Goal: Transaction & Acquisition: Purchase product/service

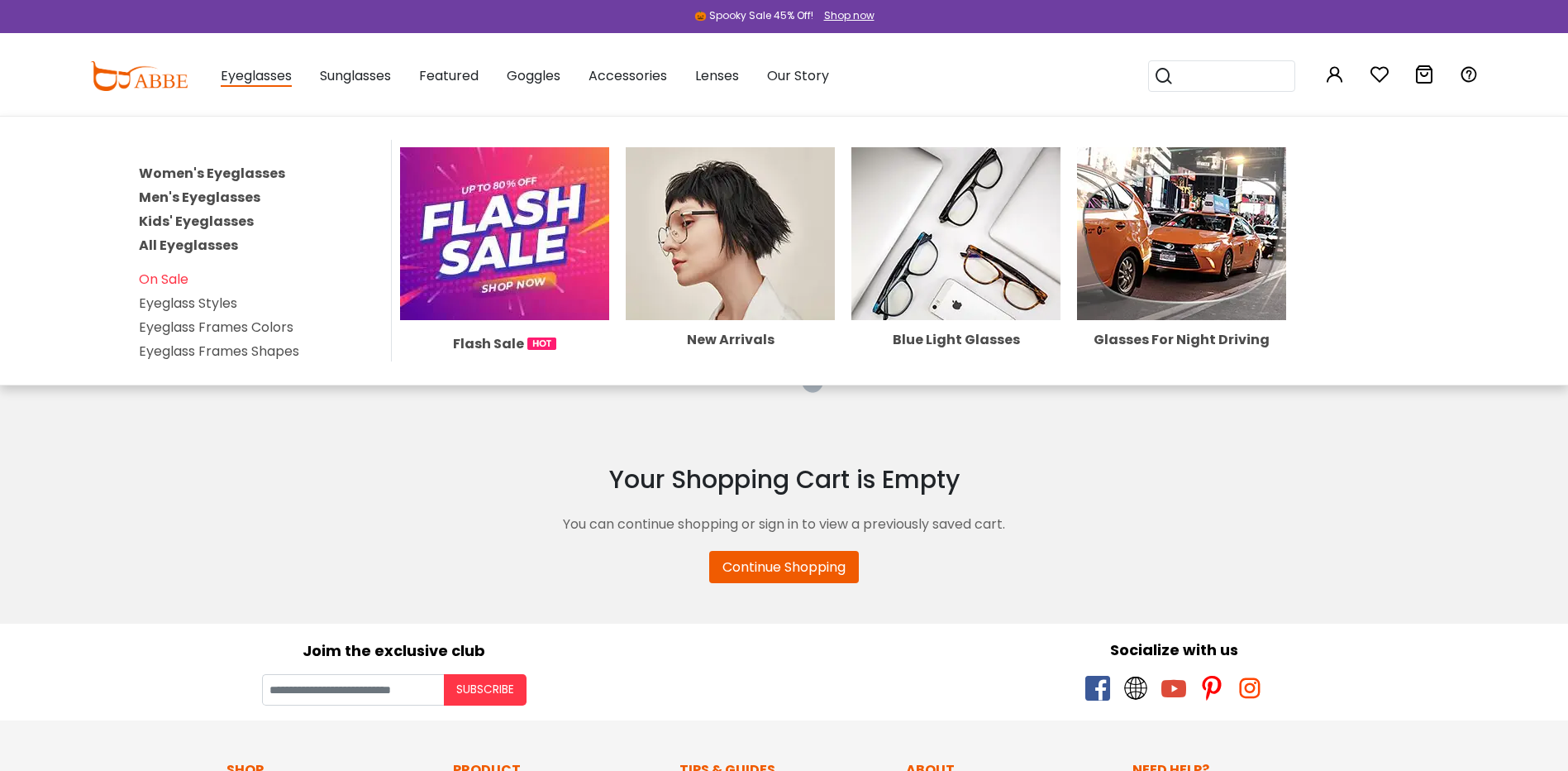
type input "**********"
click at [184, 170] on link "Women's Eyeglasses" at bounding box center [212, 173] width 146 height 19
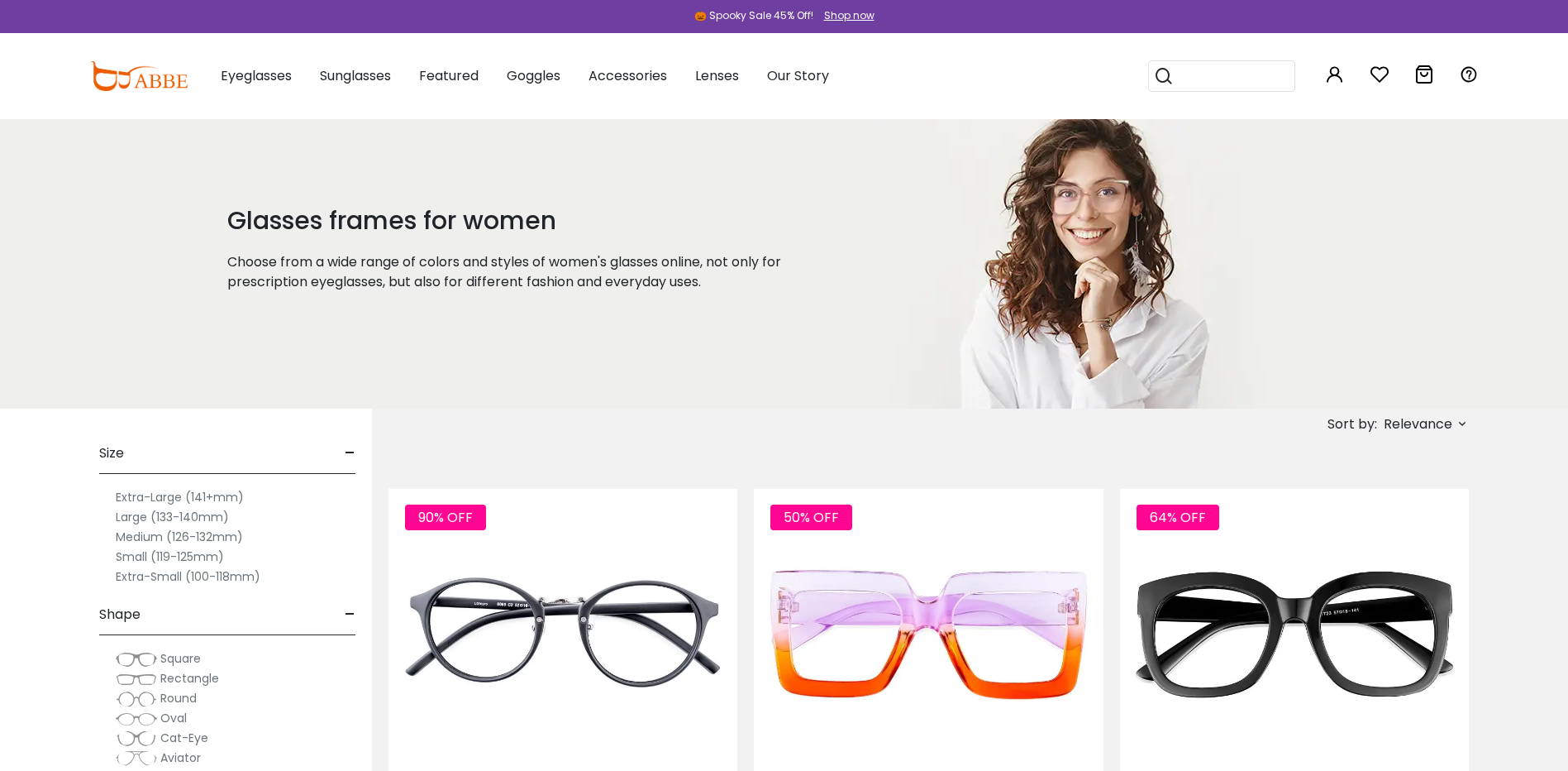
type input "**********"
click at [162, 515] on label "Large (133-140mm)" at bounding box center [172, 517] width 113 height 20
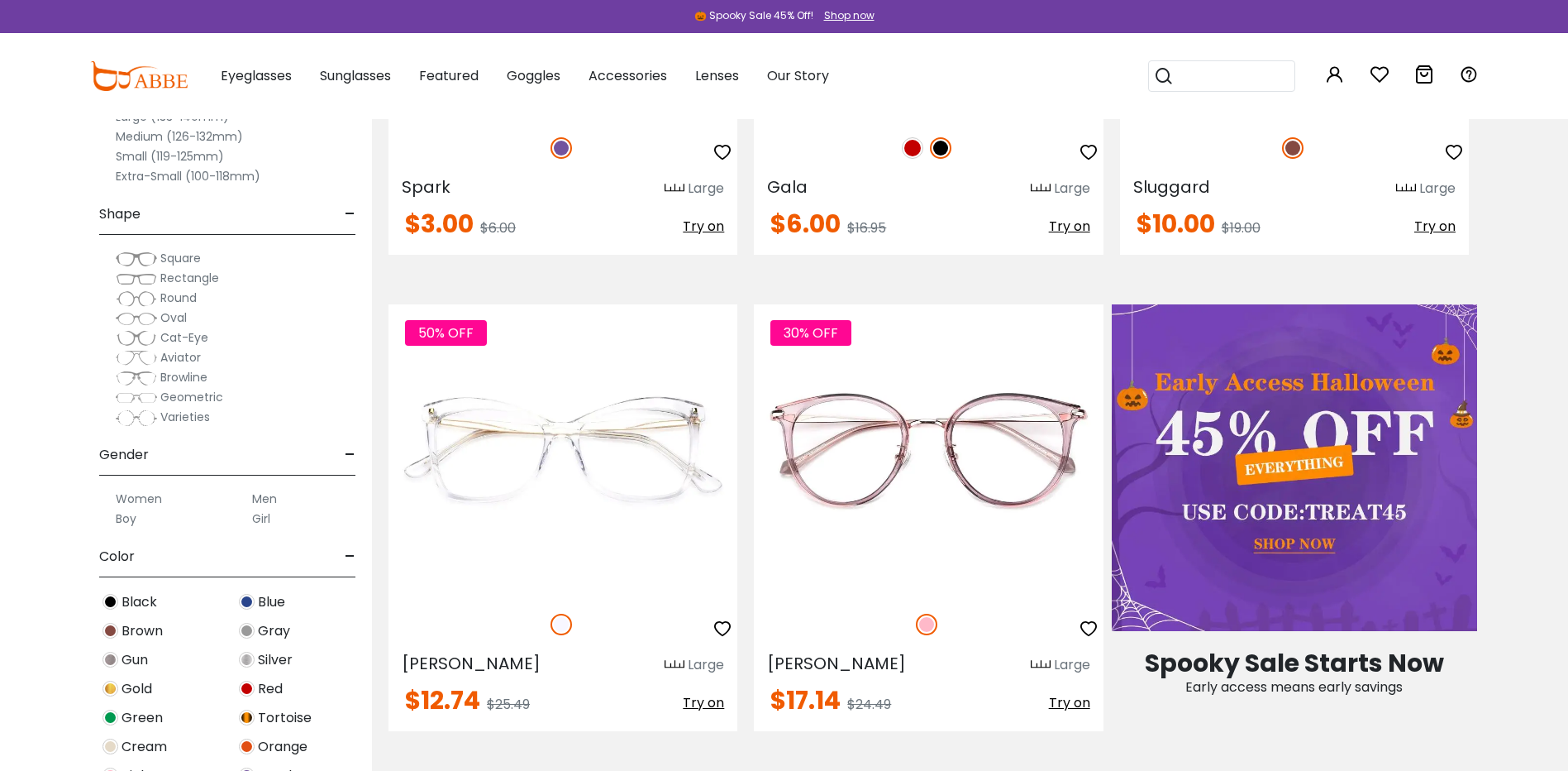
scroll to position [661, 0]
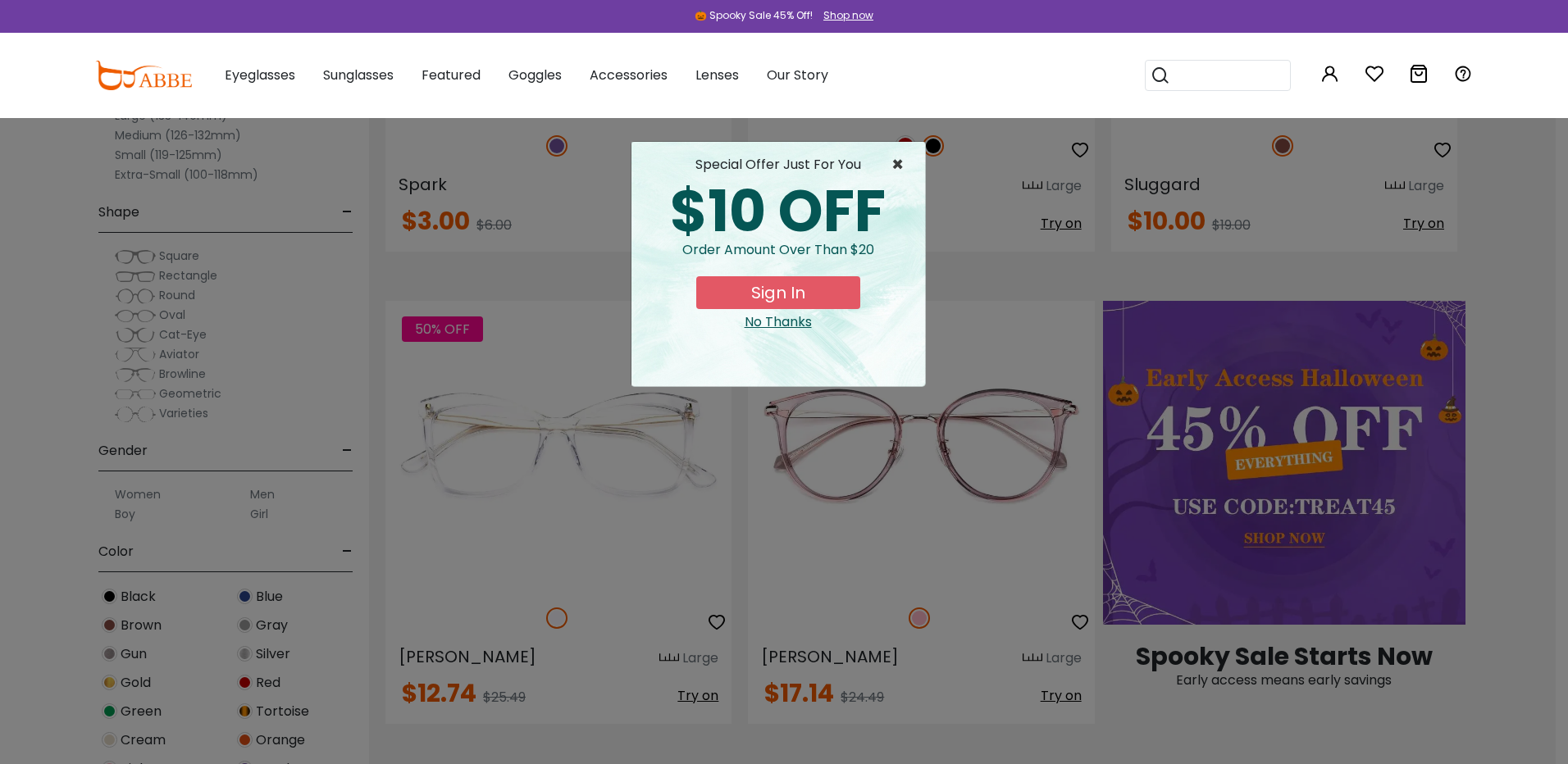
type input "**********"
click at [894, 171] on span "×" at bounding box center [901, 165] width 21 height 20
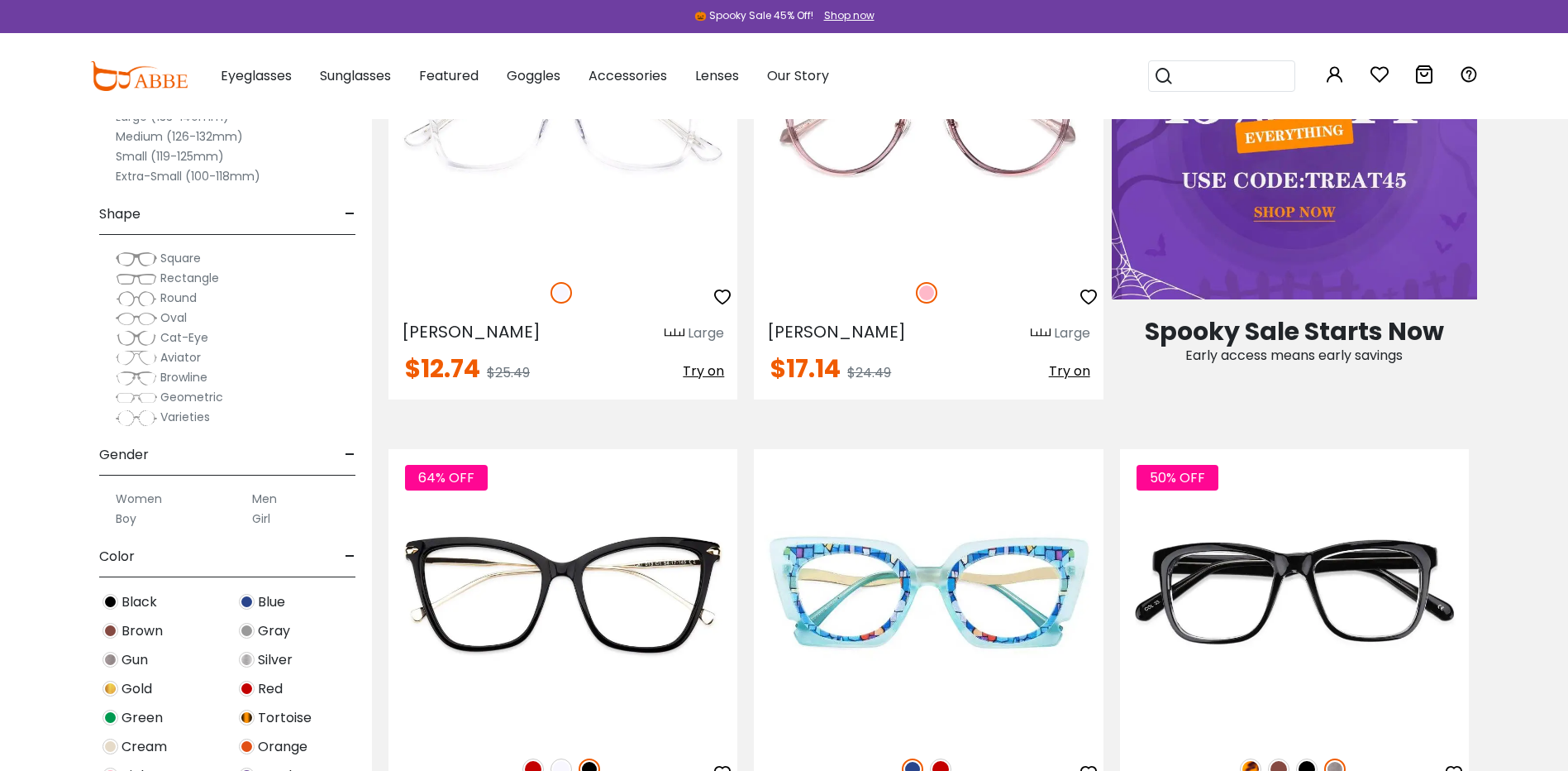
scroll to position [1324, 0]
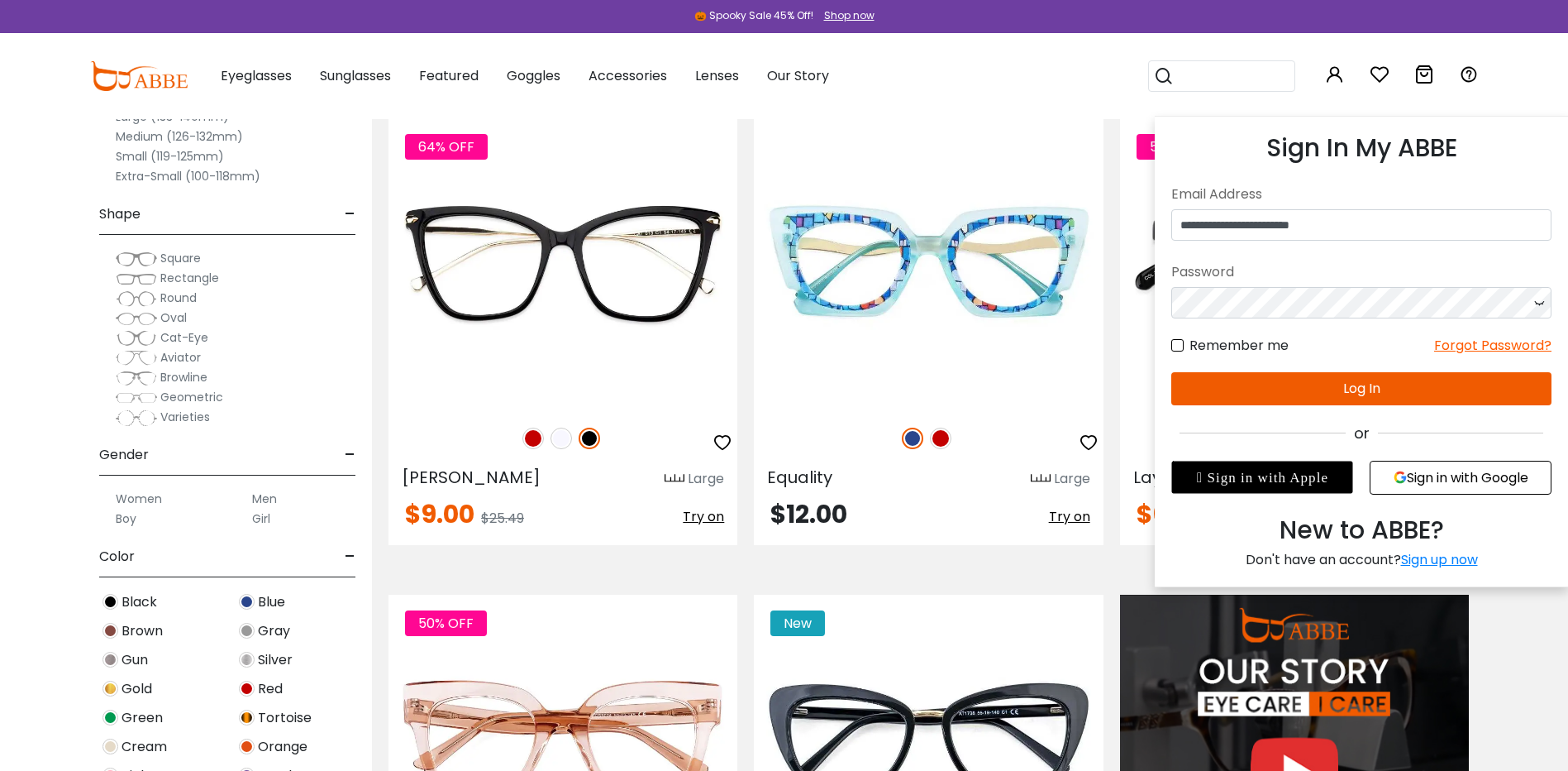
click at [1323, 376] on button "Log In" at bounding box center [1361, 389] width 380 height 33
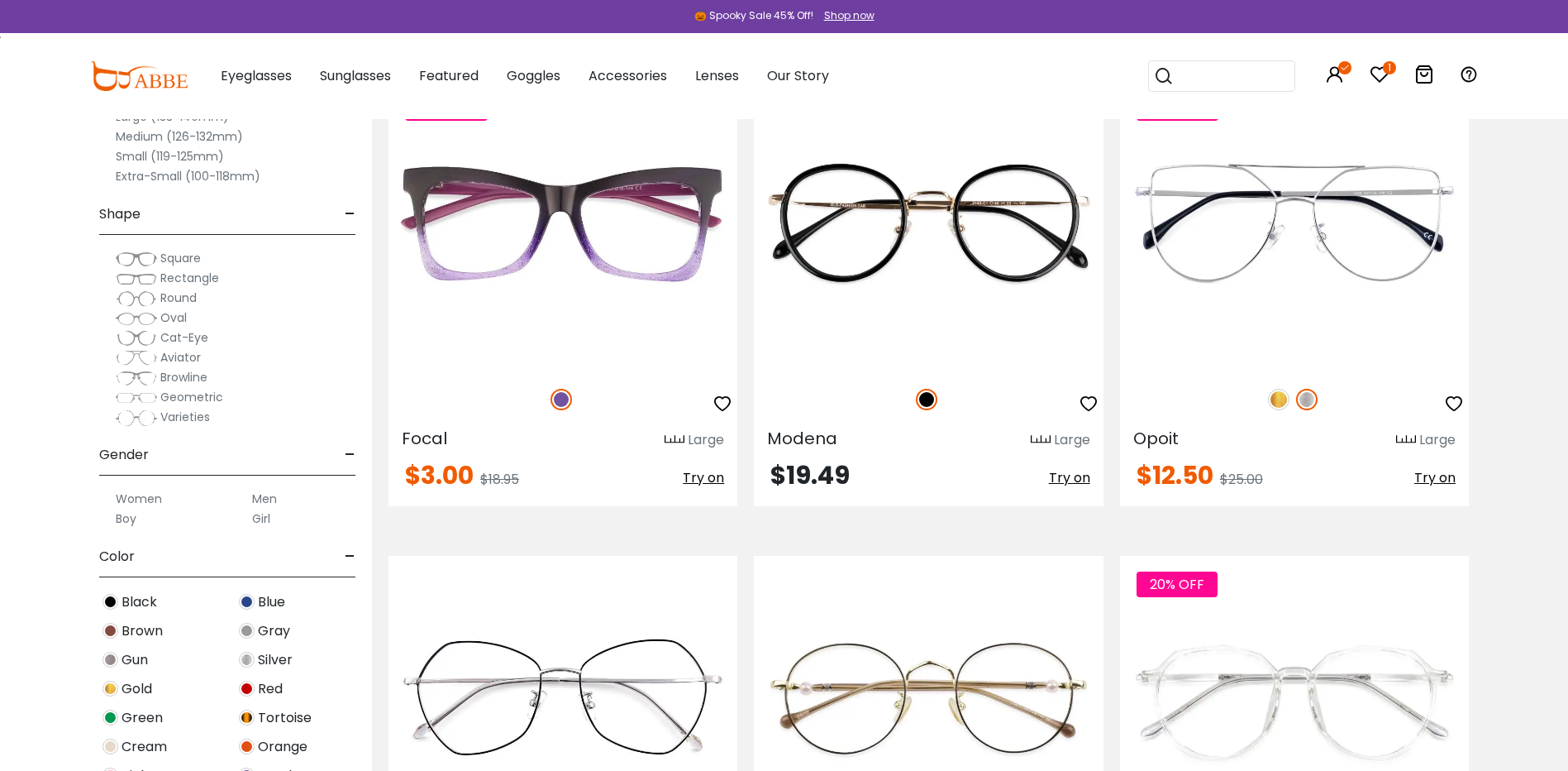
scroll to position [2316, 0]
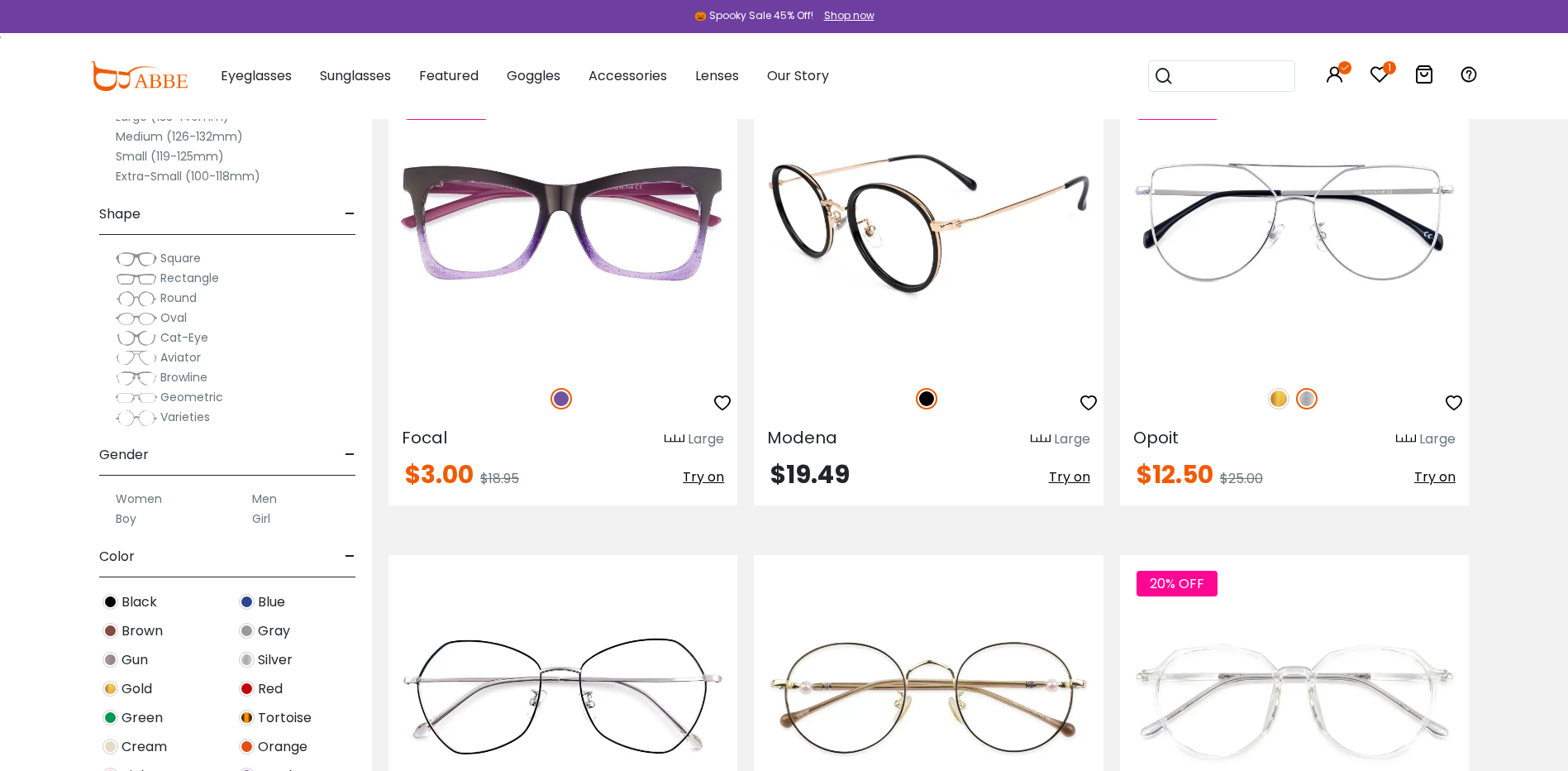
click at [1084, 402] on icon "button" at bounding box center [1089, 403] width 20 height 20
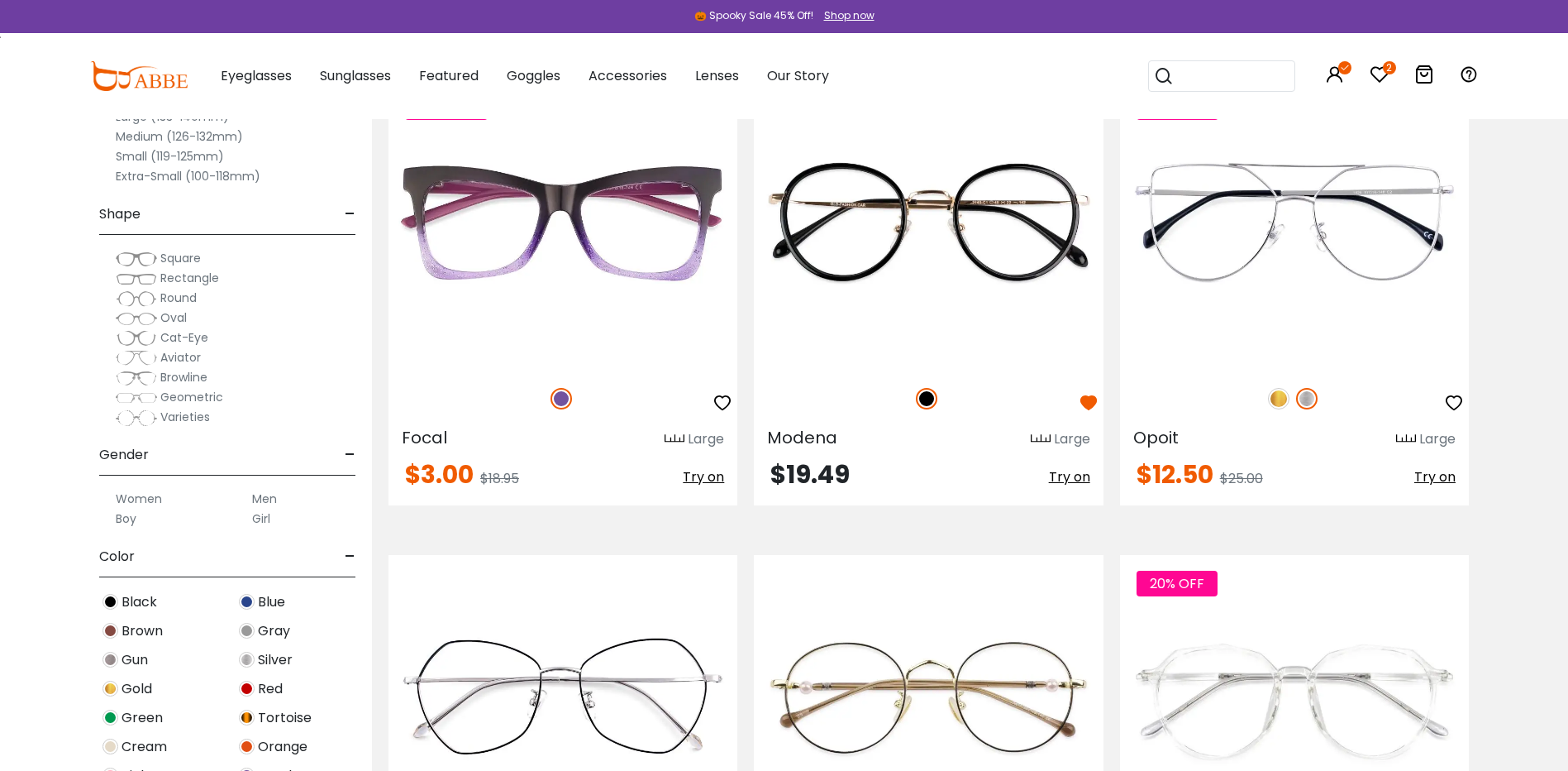
scroll to position [2647, 0]
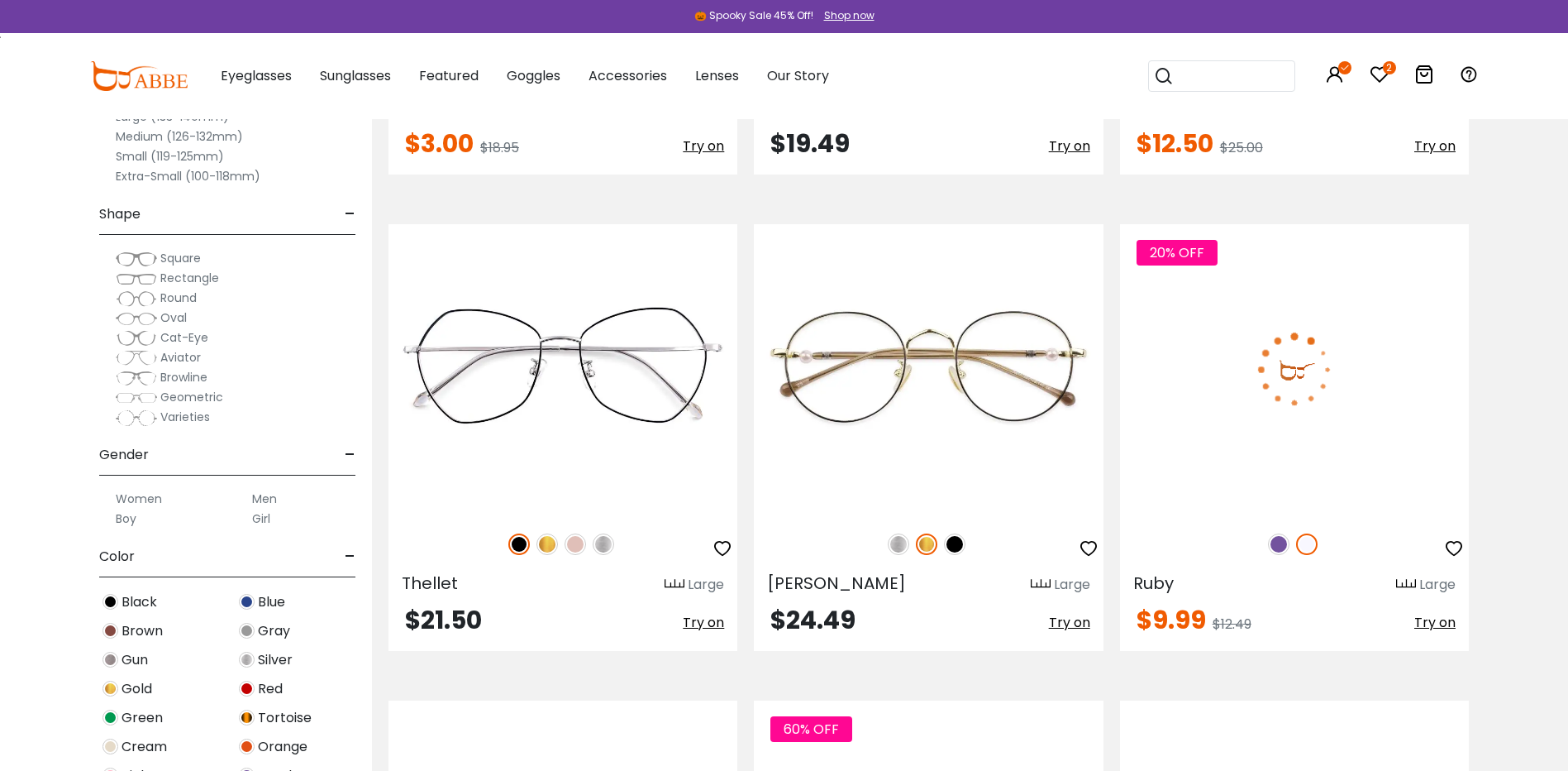
click at [1451, 547] on icon "button" at bounding box center [1454, 548] width 20 height 20
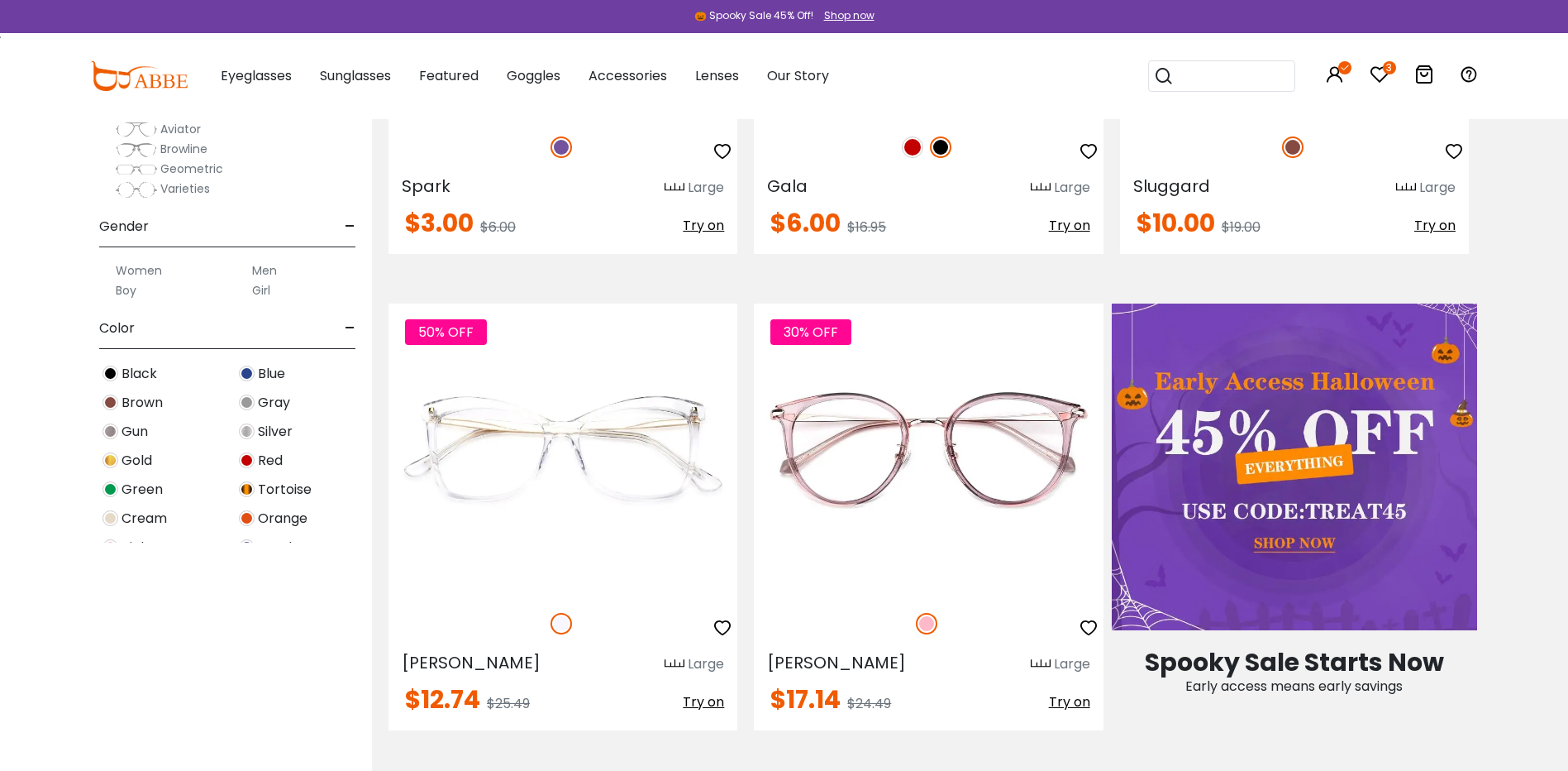
scroll to position [0, 0]
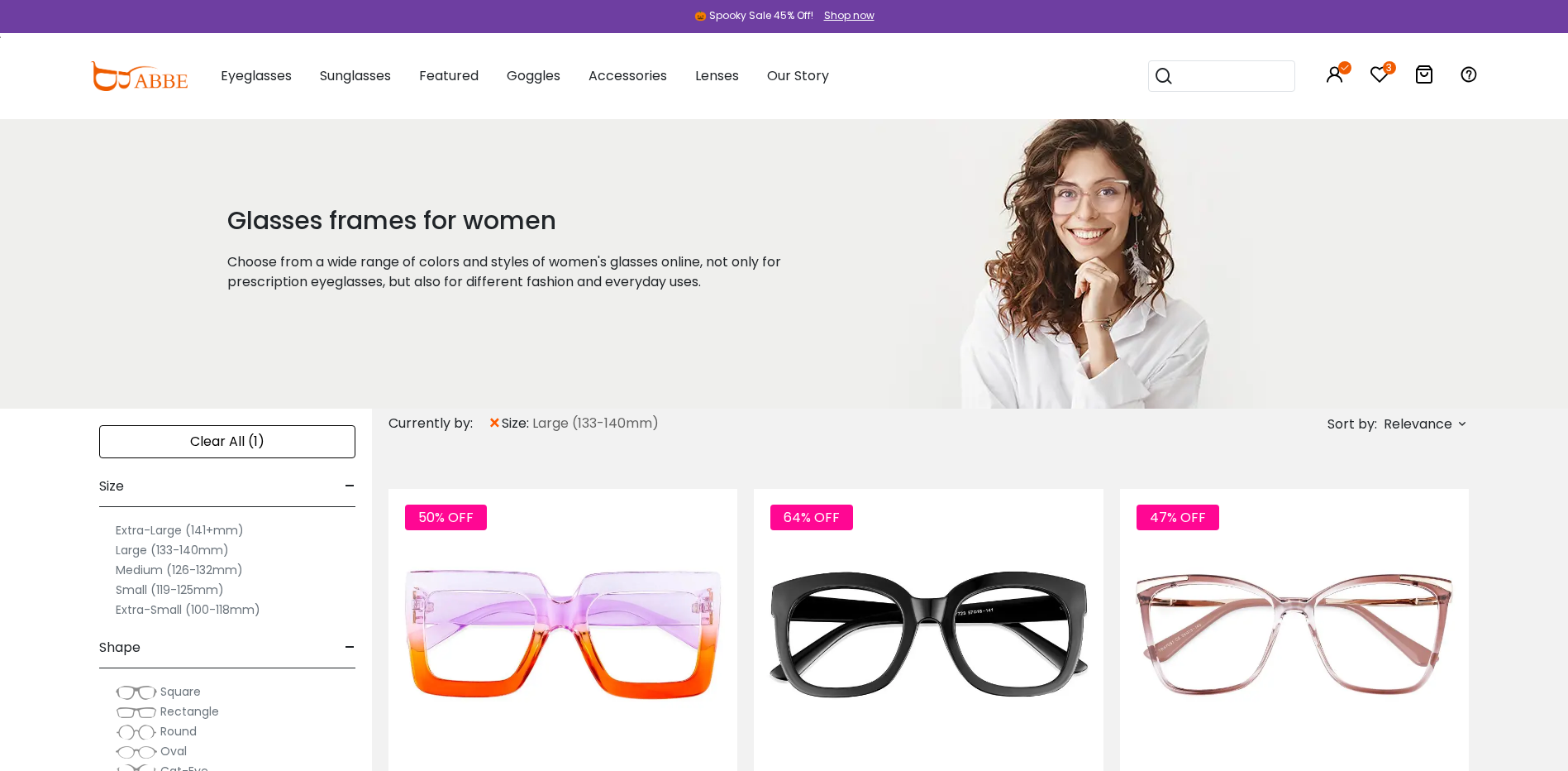
click at [1451, 420] on span "Relevance" at bounding box center [1418, 425] width 69 height 30
click at [1363, 514] on label "Prices High To Low" at bounding box center [1400, 511] width 119 height 20
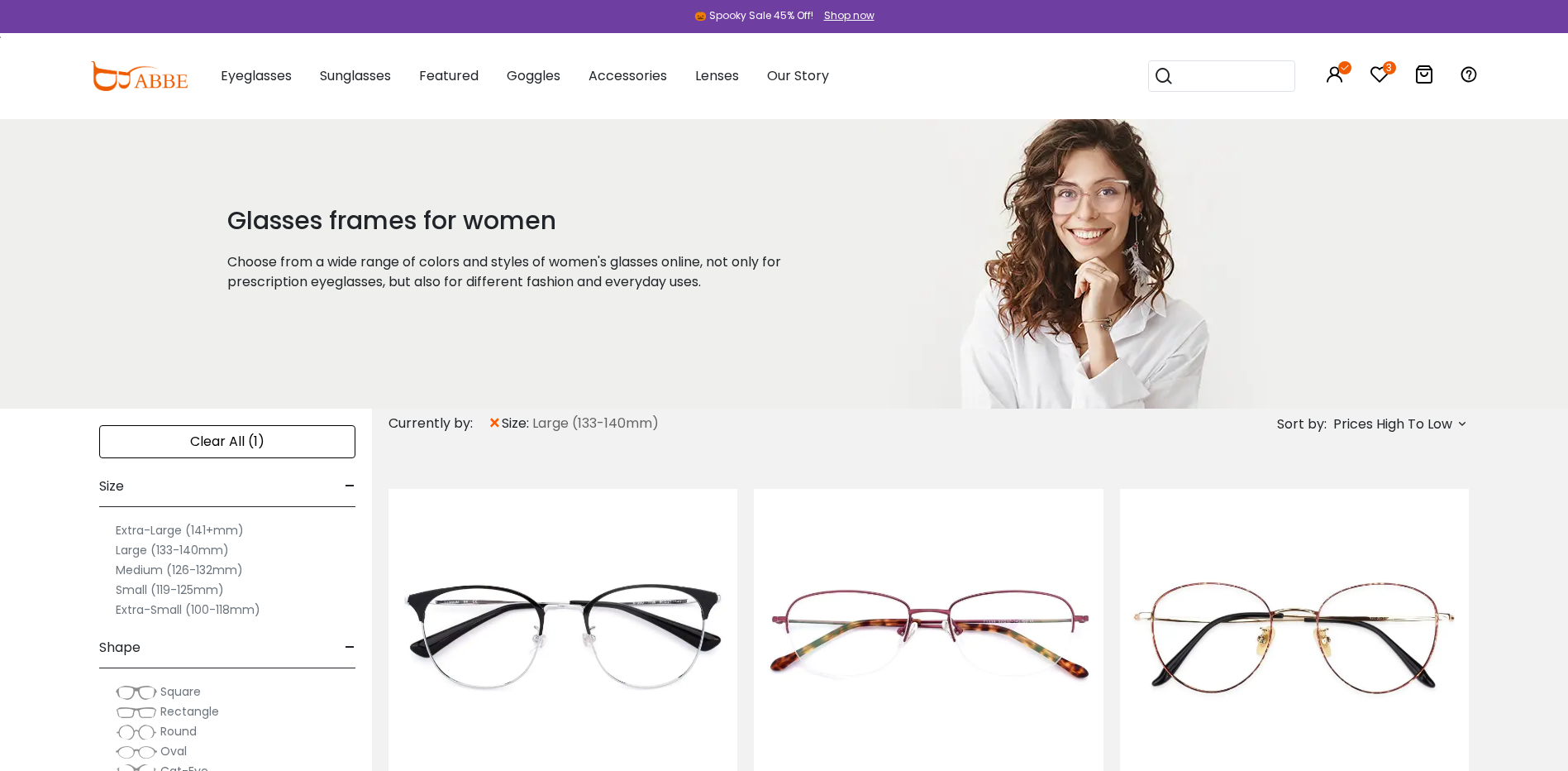
click at [1385, 422] on span "Prices High To Low" at bounding box center [1392, 425] width 119 height 30
click at [1374, 535] on label "Prices Low To High" at bounding box center [1400, 531] width 119 height 20
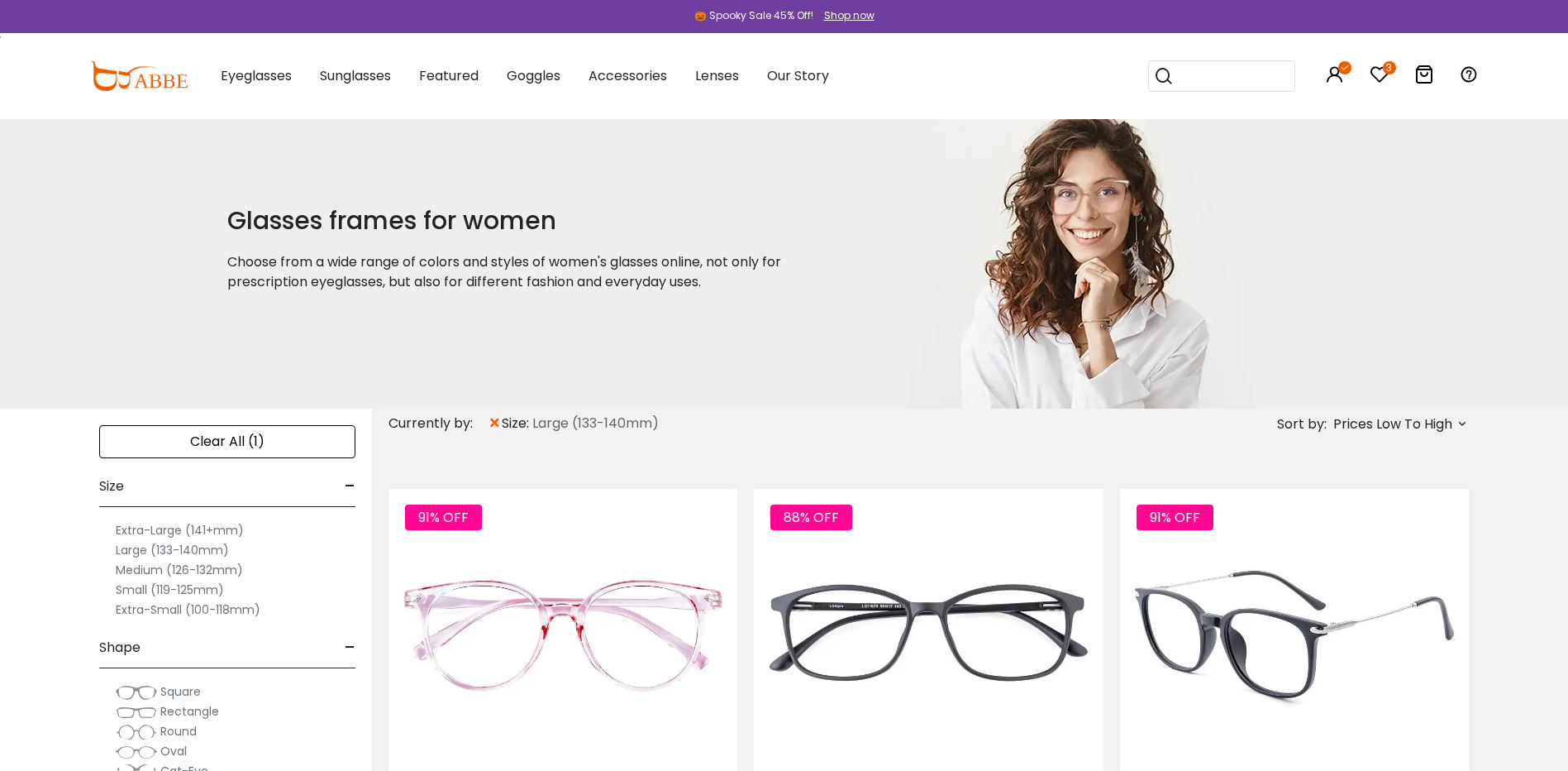
scroll to position [331, 0]
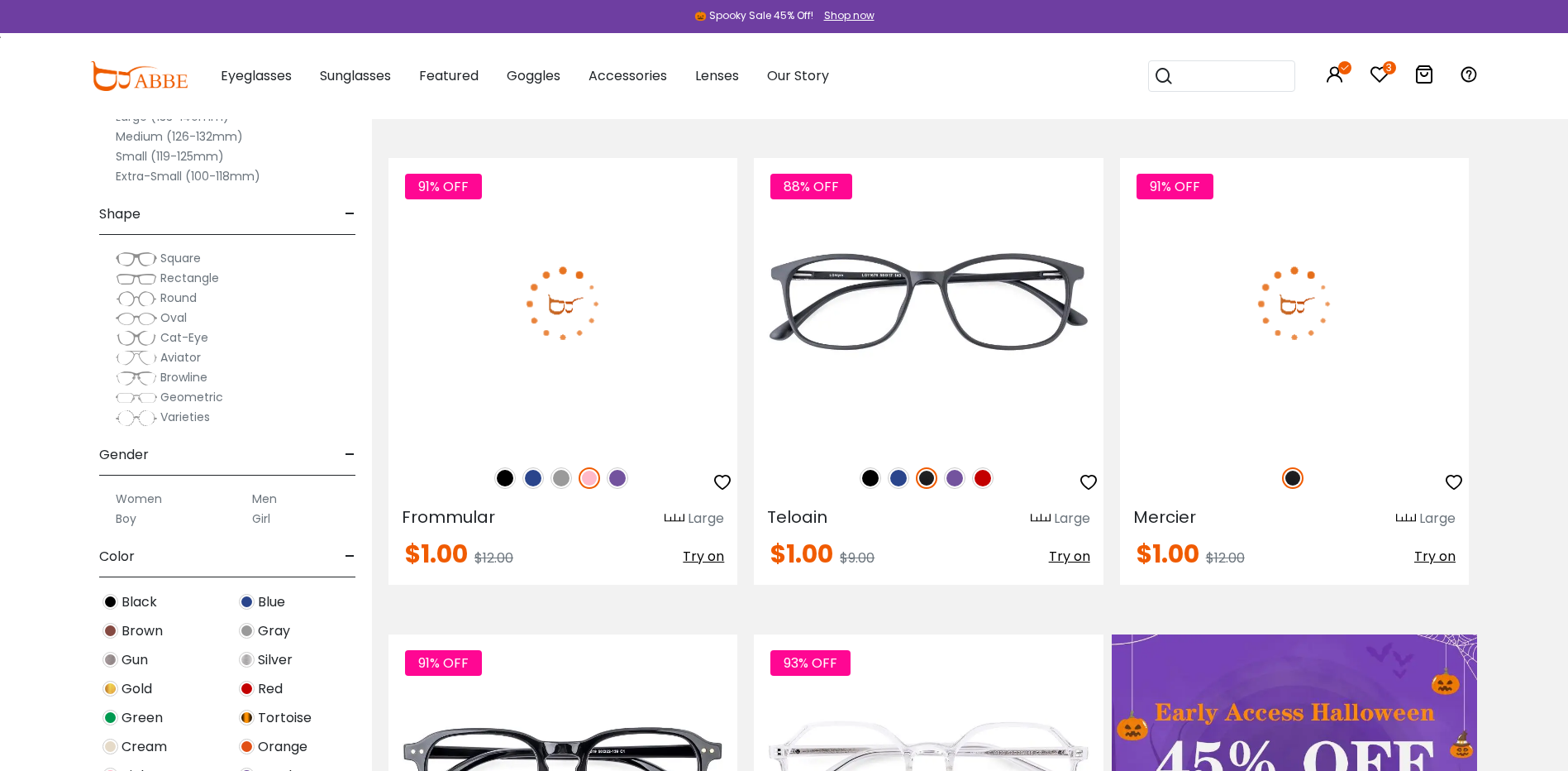
click at [613, 480] on img at bounding box center [617, 478] width 22 height 22
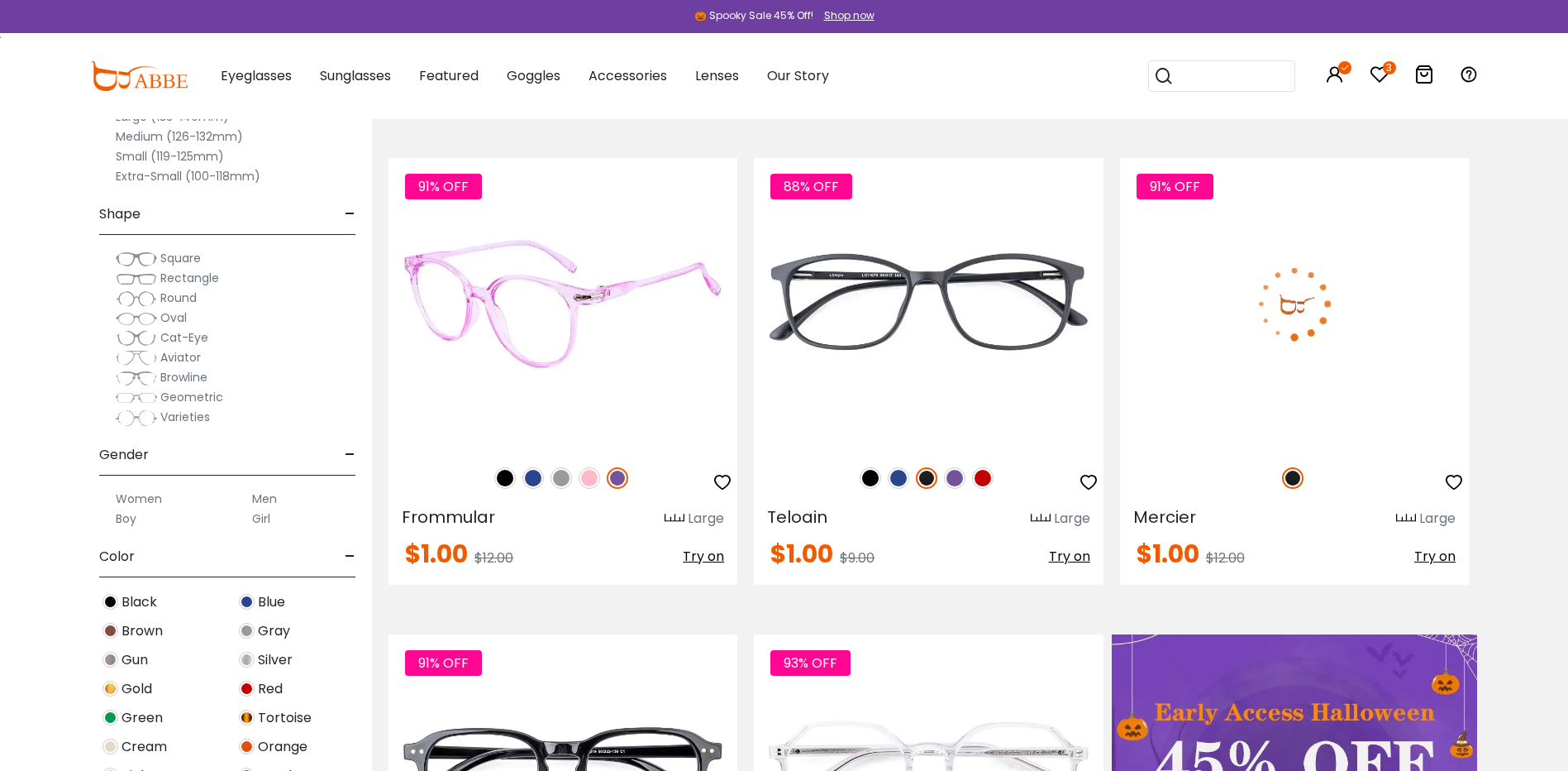
click at [546, 475] on div "91% OFF" at bounding box center [563, 478] width 349 height 35
click at [572, 479] on div "91% OFF" at bounding box center [563, 478] width 349 height 35
click at [561, 479] on img at bounding box center [561, 478] width 22 height 22
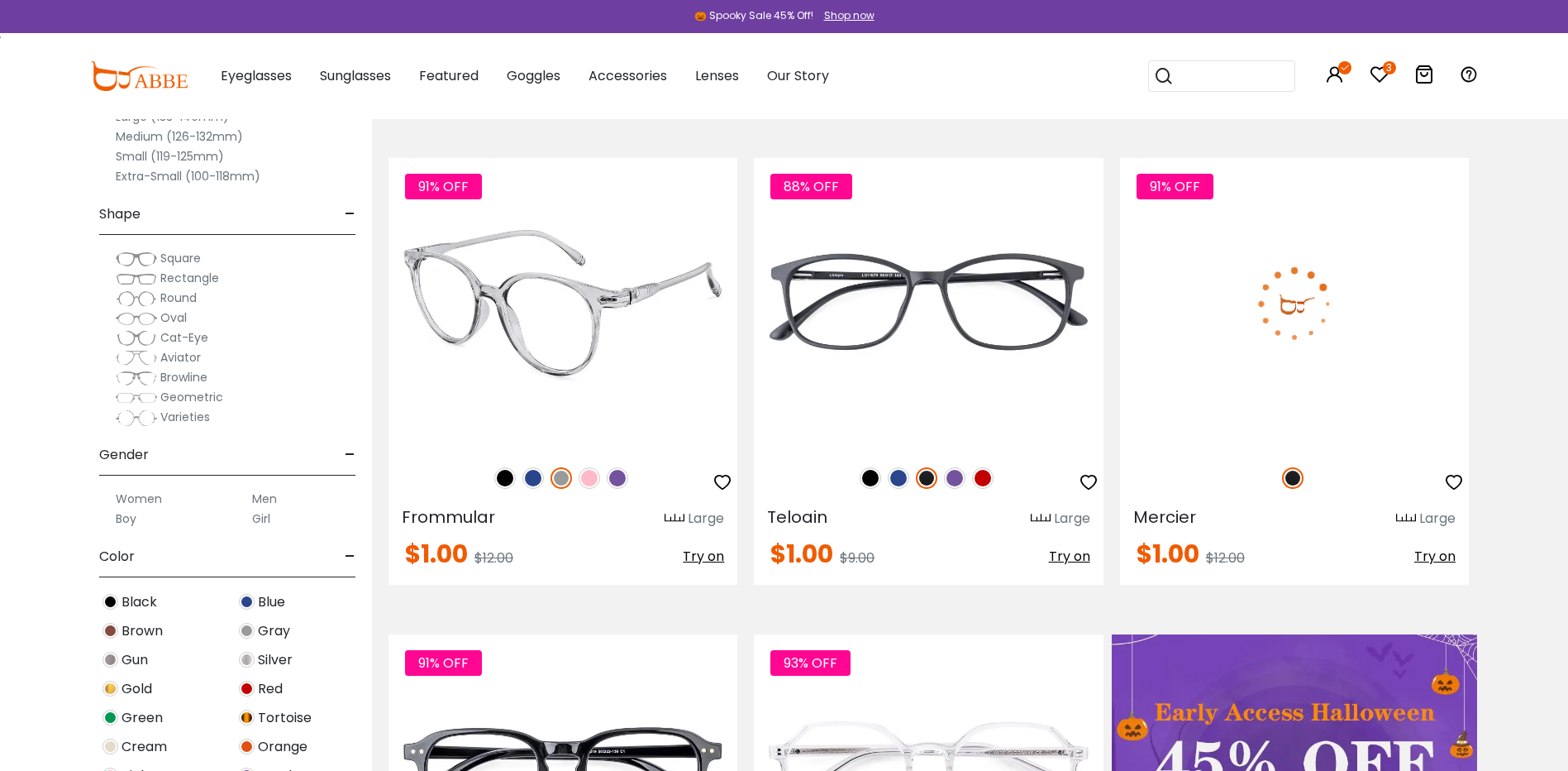
click at [536, 479] on img at bounding box center [533, 478] width 22 height 22
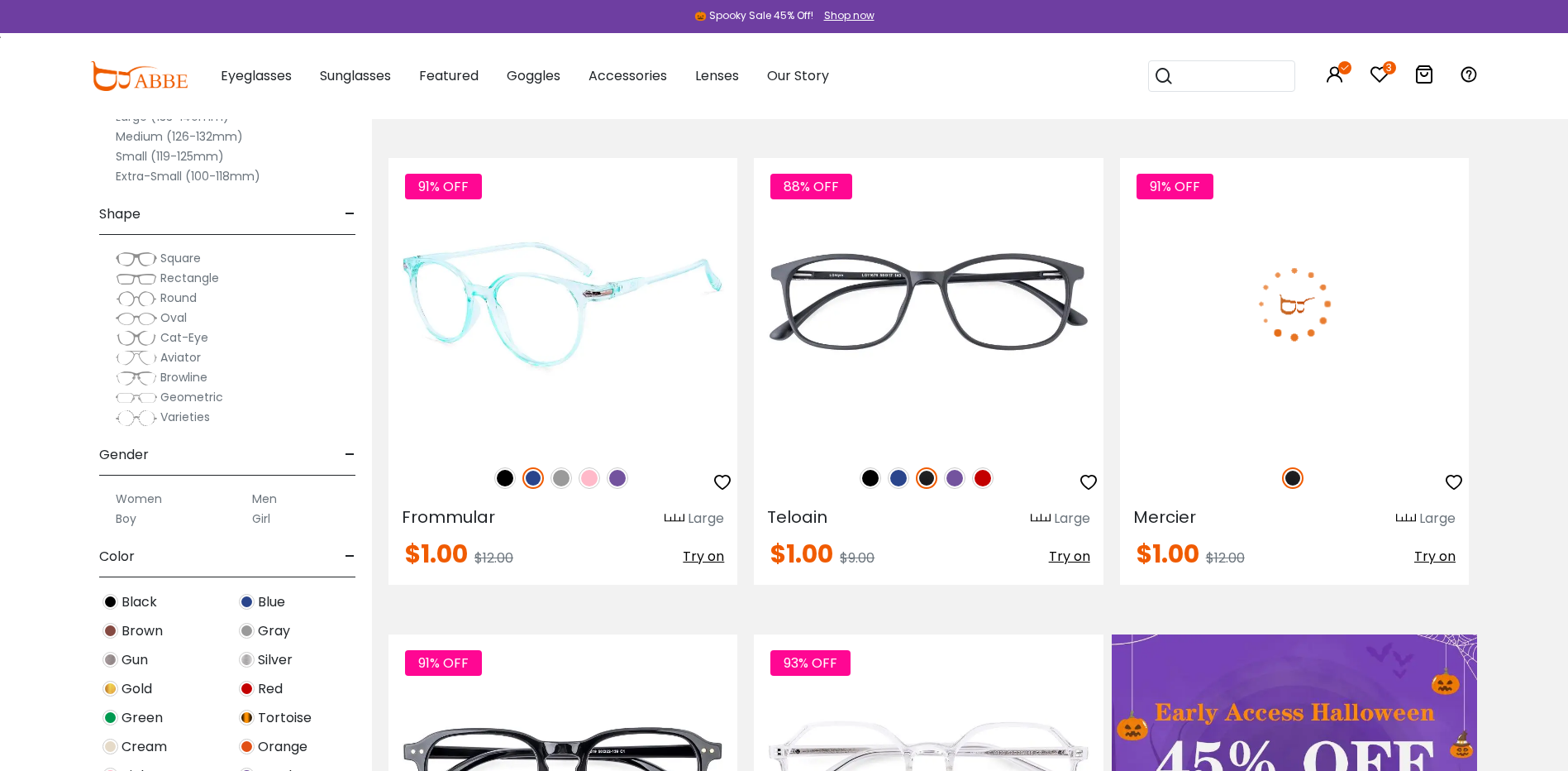
click at [500, 478] on img at bounding box center [504, 478] width 22 height 22
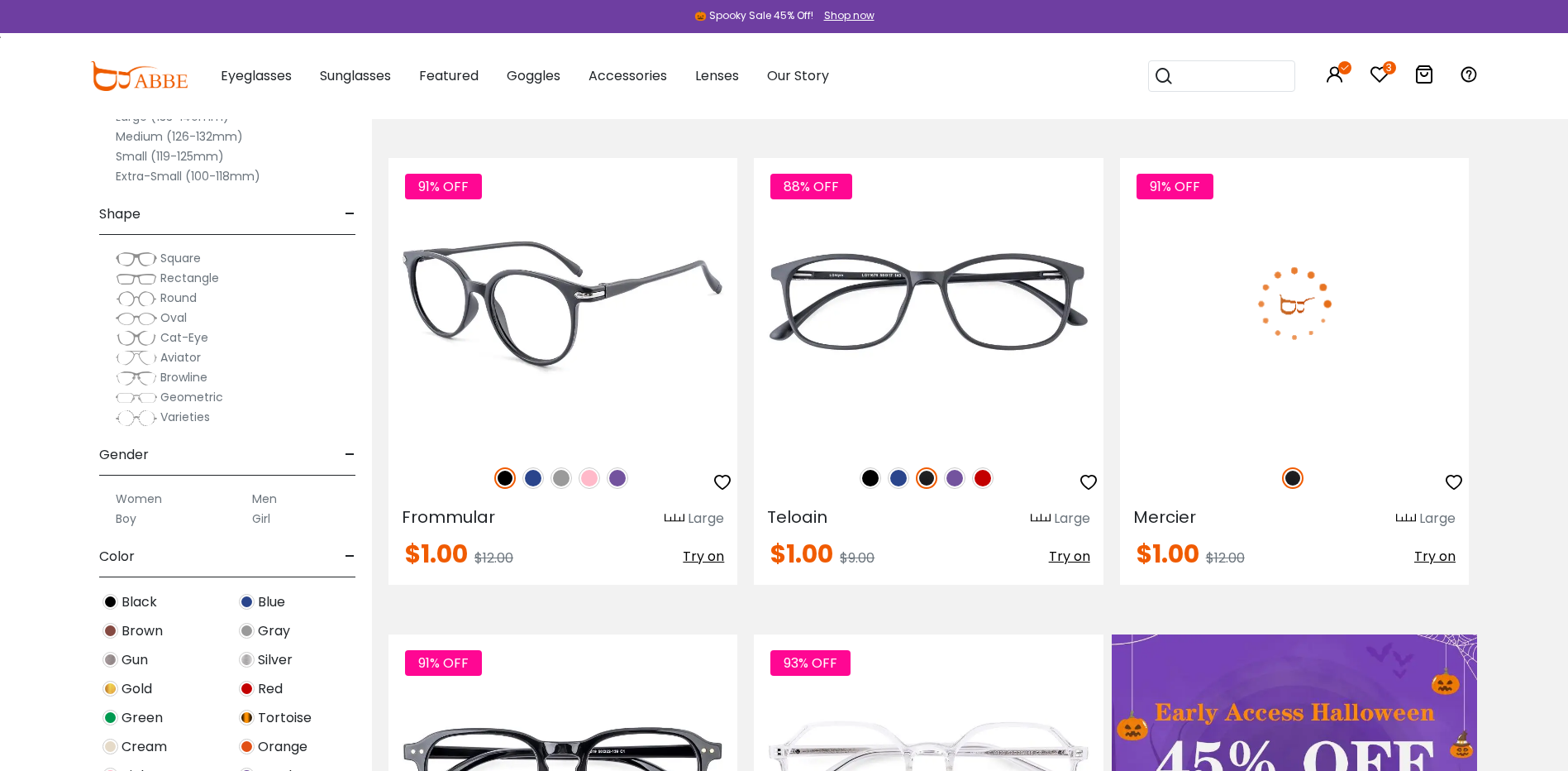
click at [597, 485] on img at bounding box center [589, 478] width 22 height 22
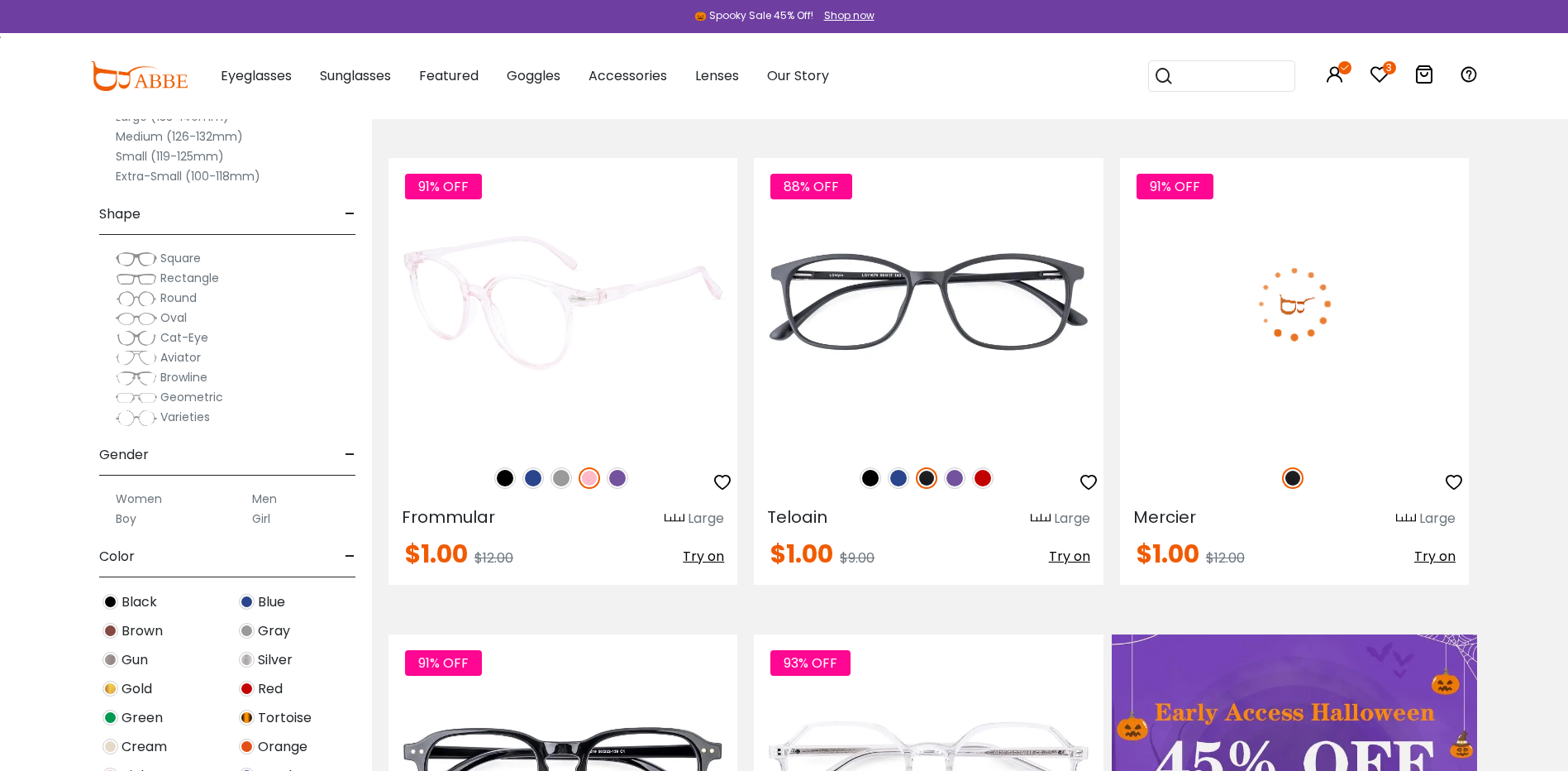
scroll to position [661, 0]
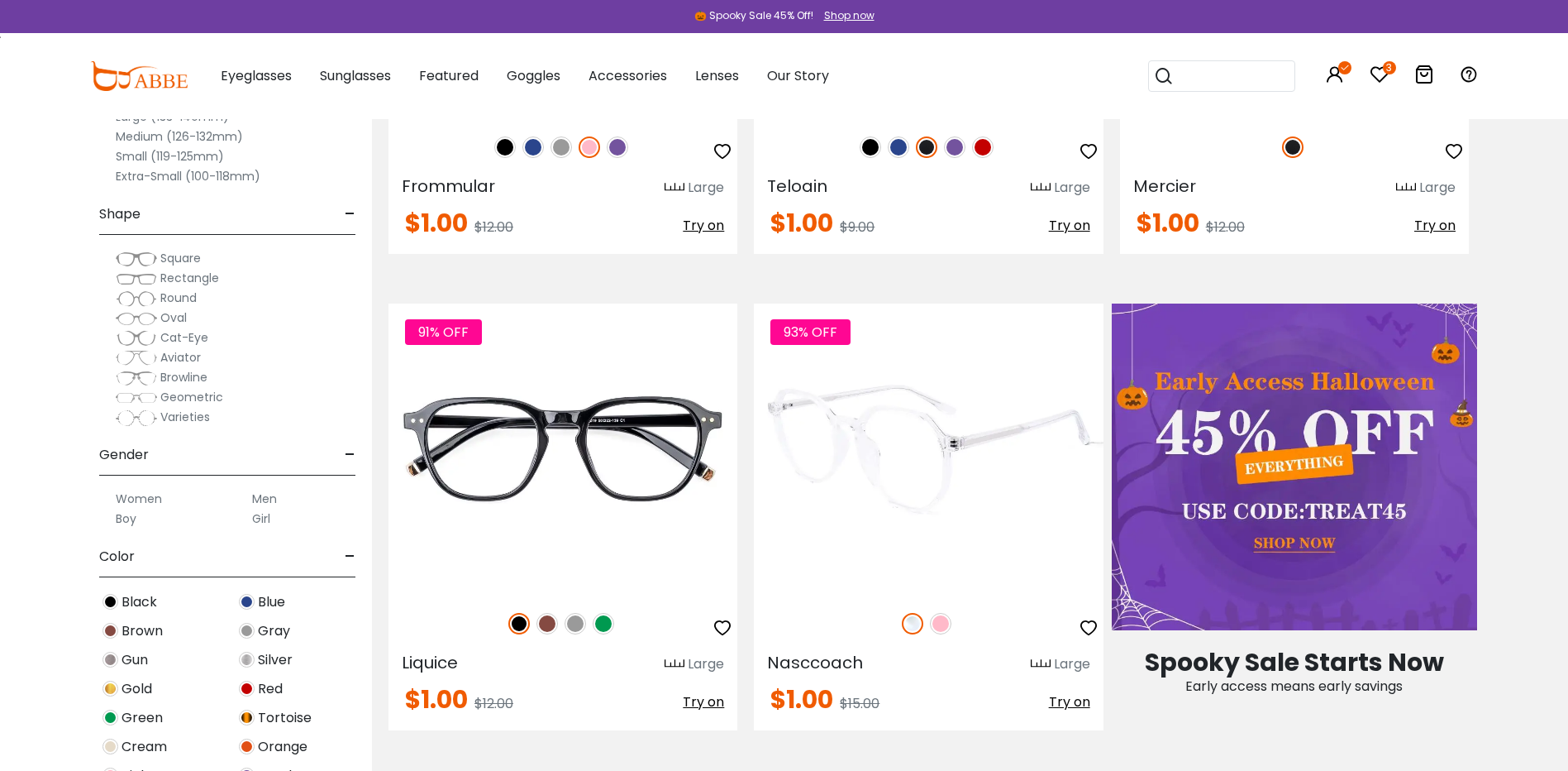
click at [944, 611] on div "93% OFF" at bounding box center [928, 624] width 349 height 35
click at [937, 620] on img at bounding box center [940, 623] width 22 height 22
click at [899, 620] on div "93% OFF" at bounding box center [928, 624] width 349 height 35
click at [912, 624] on img at bounding box center [912, 623] width 22 height 22
click at [1089, 628] on icon "button" at bounding box center [1089, 627] width 20 height 20
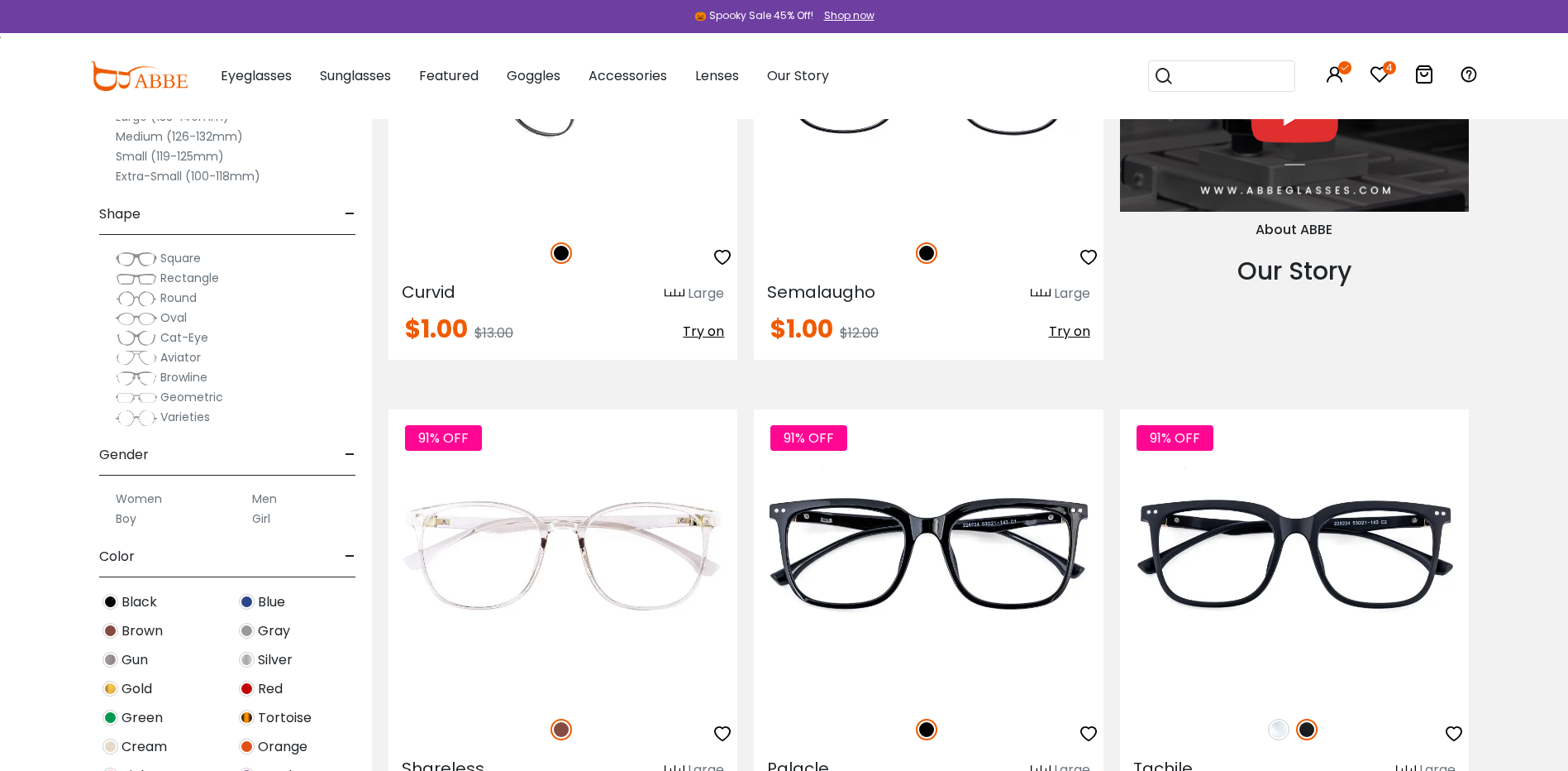
scroll to position [2316, 0]
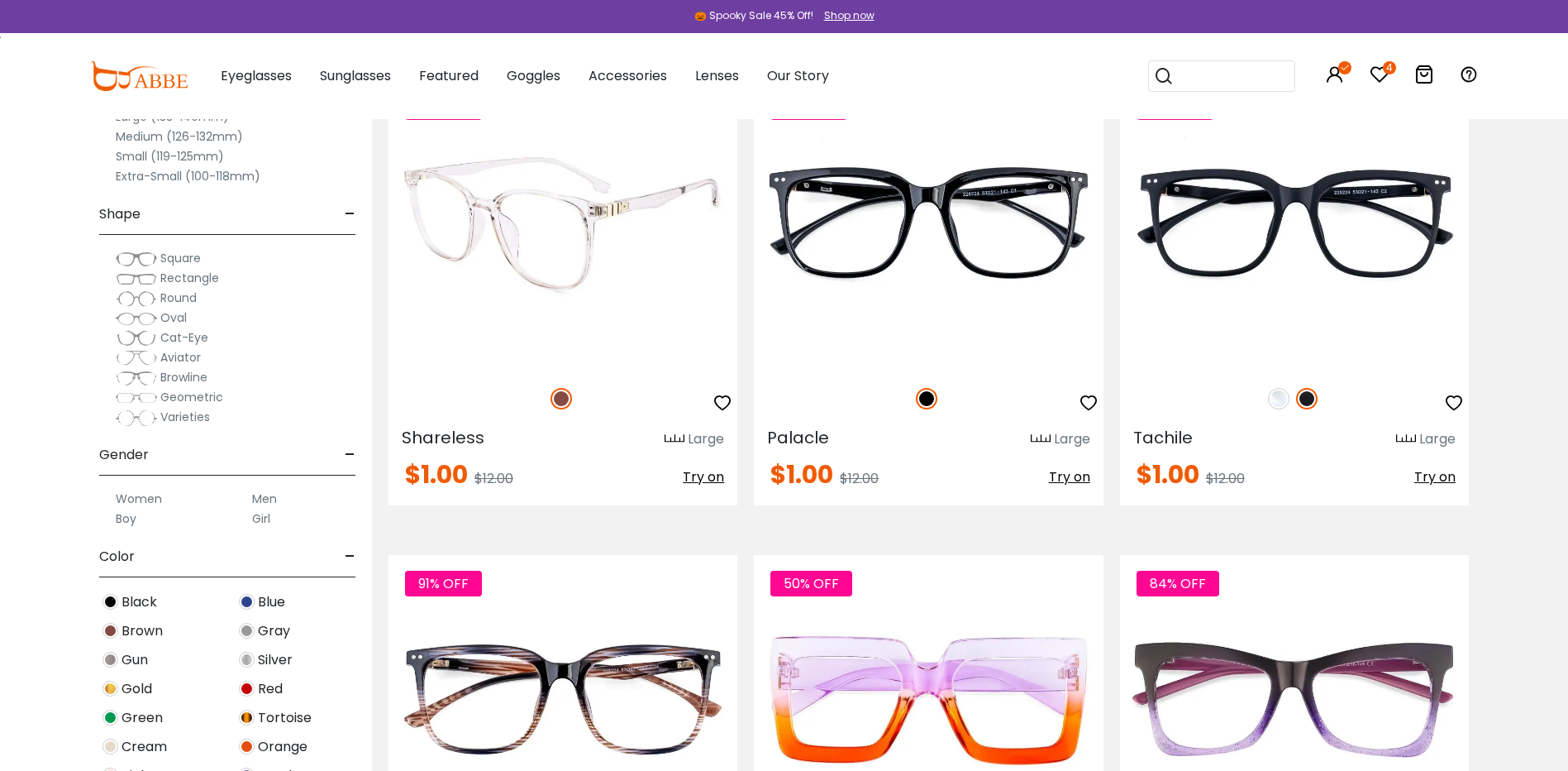
click at [724, 404] on icon "button" at bounding box center [722, 403] width 20 height 20
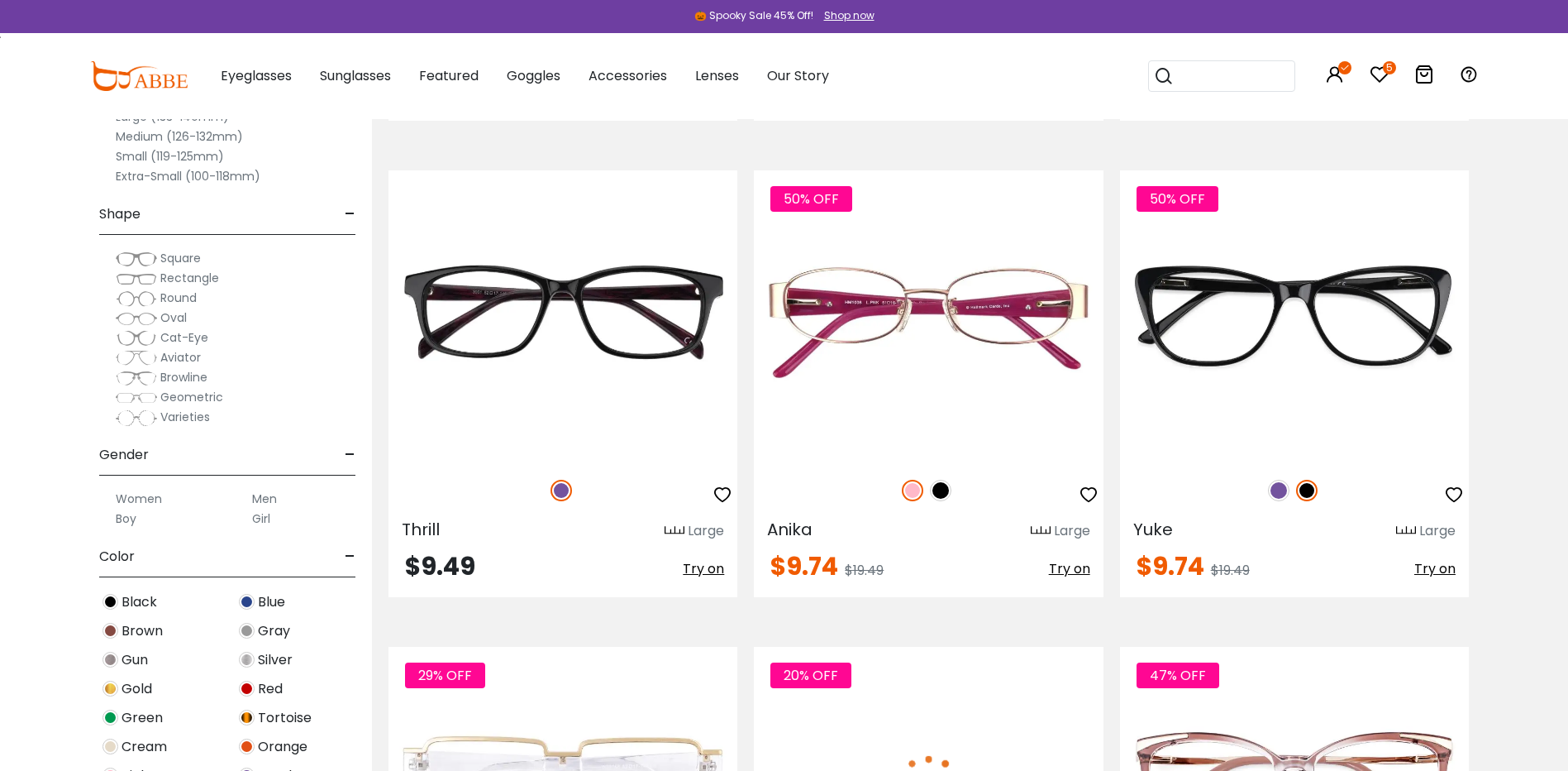
scroll to position [8272, 0]
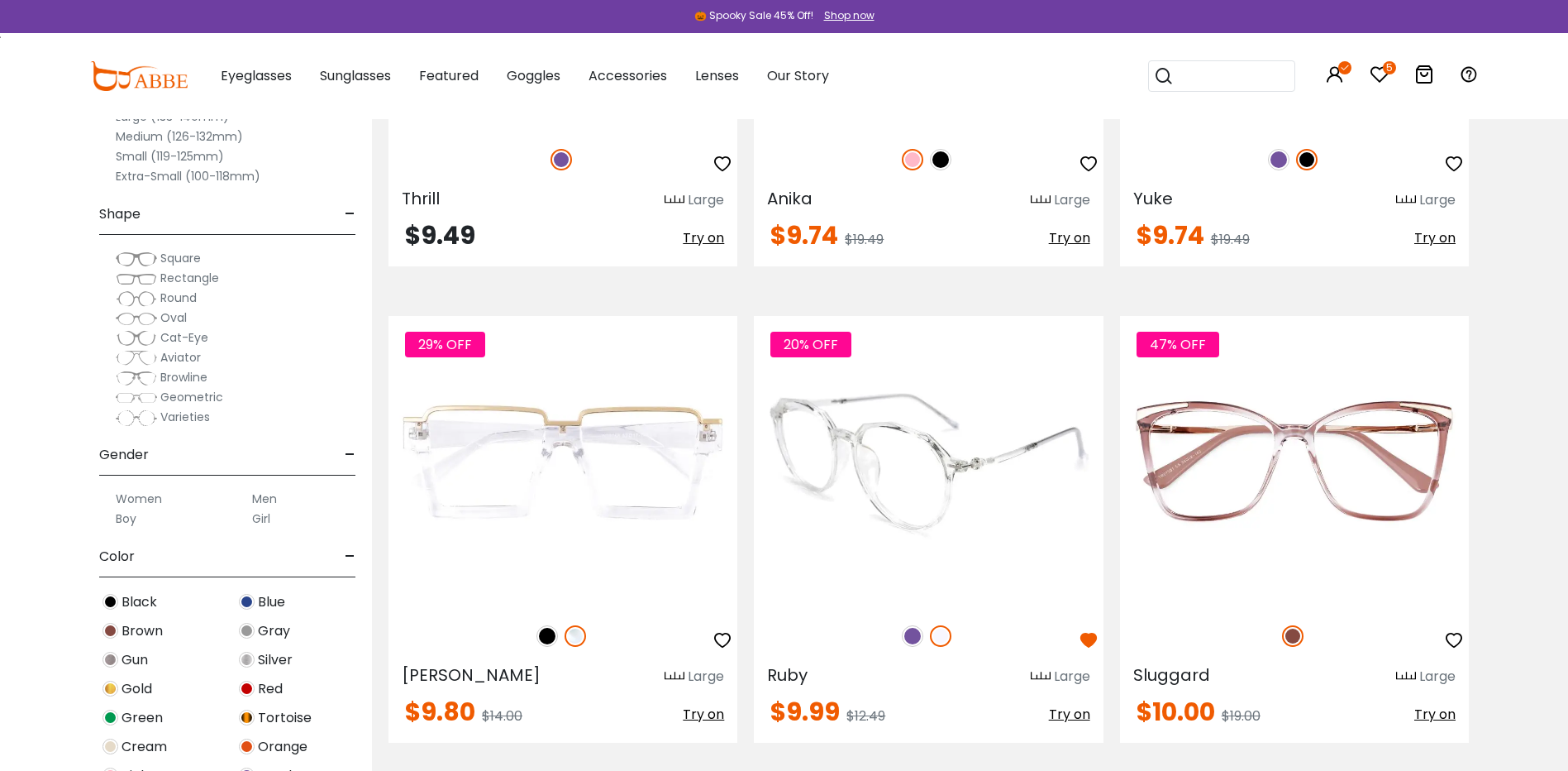
click at [911, 638] on img at bounding box center [912, 636] width 22 height 22
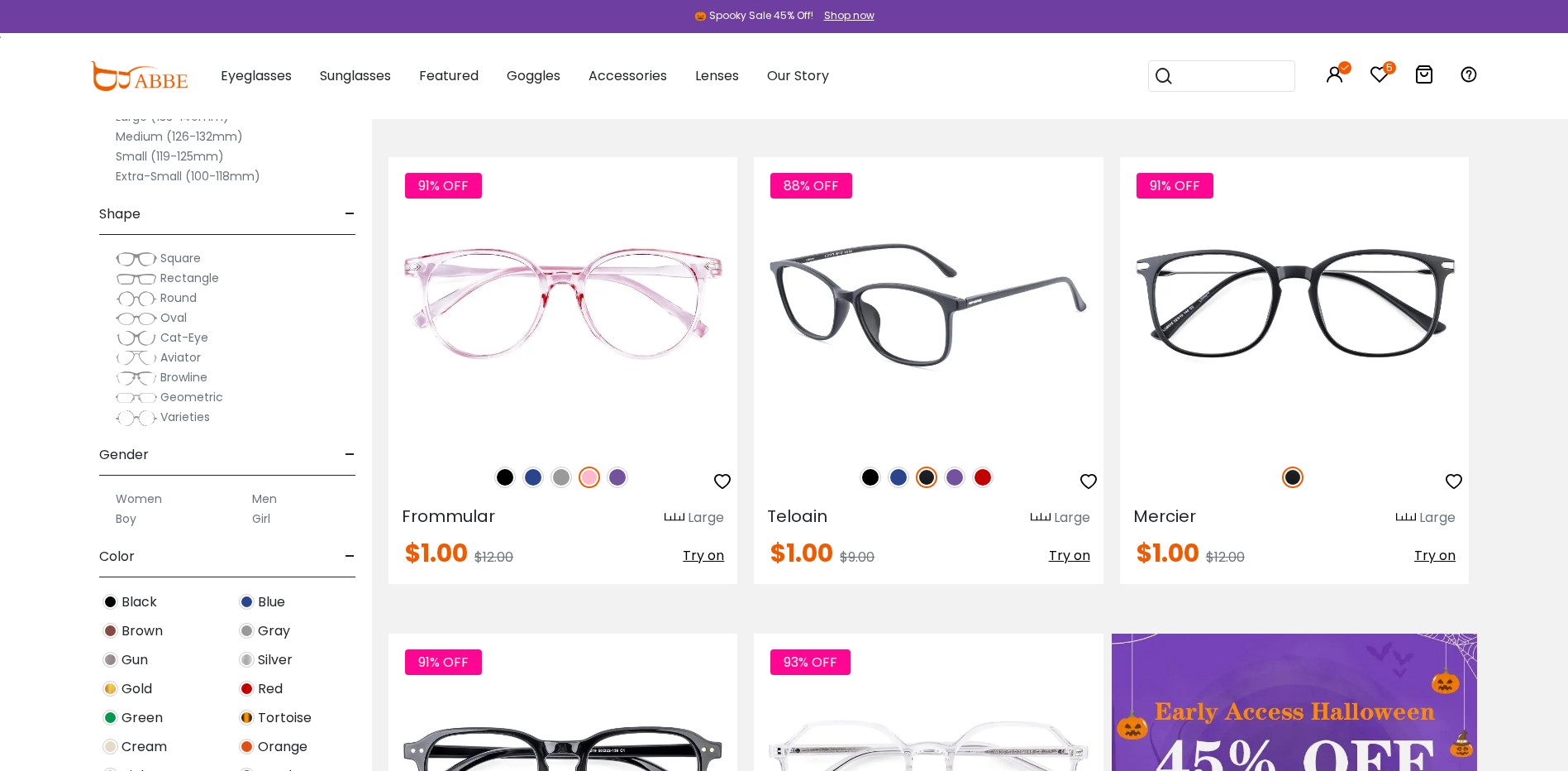
scroll to position [331, 0]
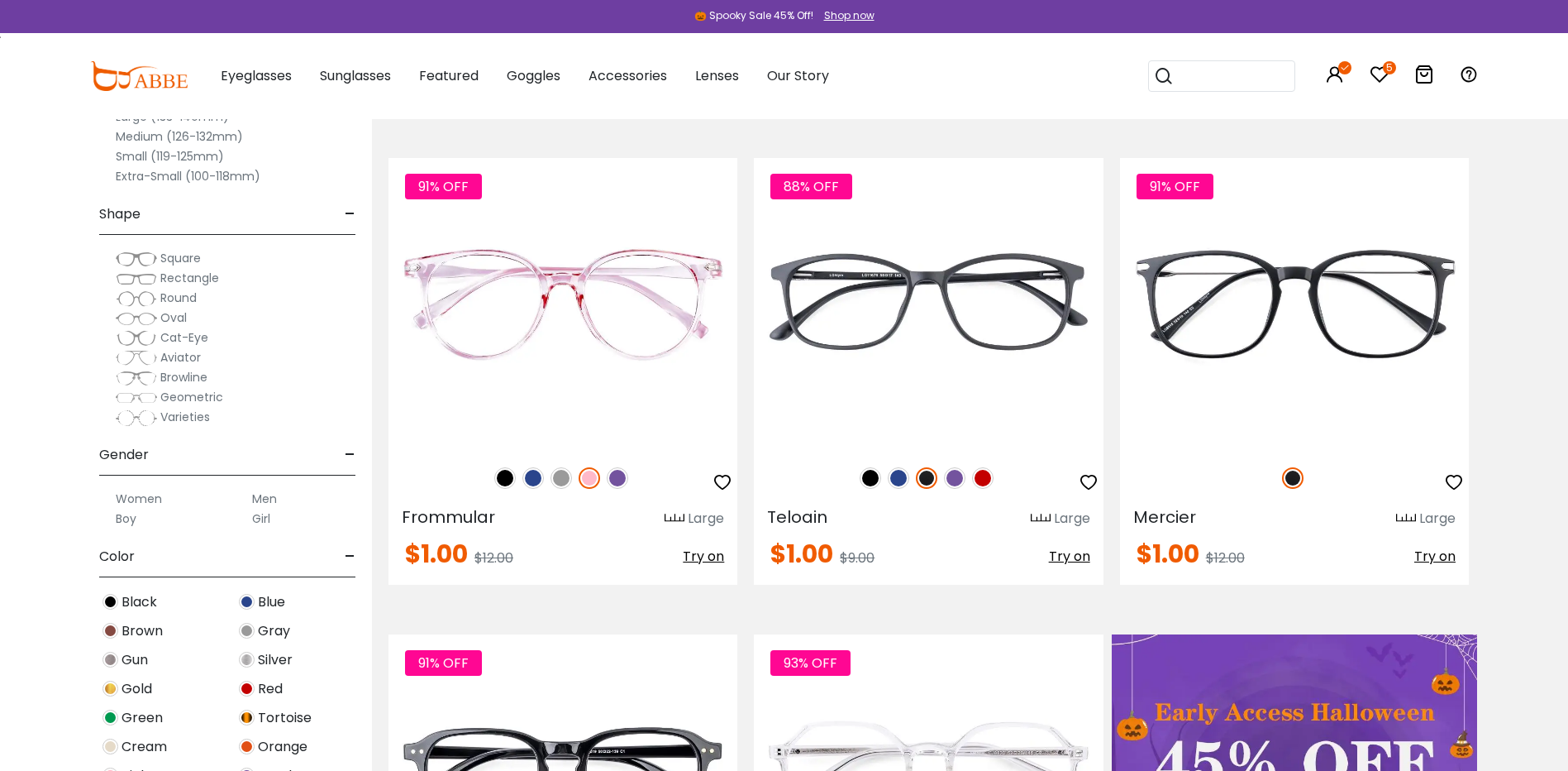
click at [1385, 71] on icon "5" at bounding box center [1389, 67] width 13 height 13
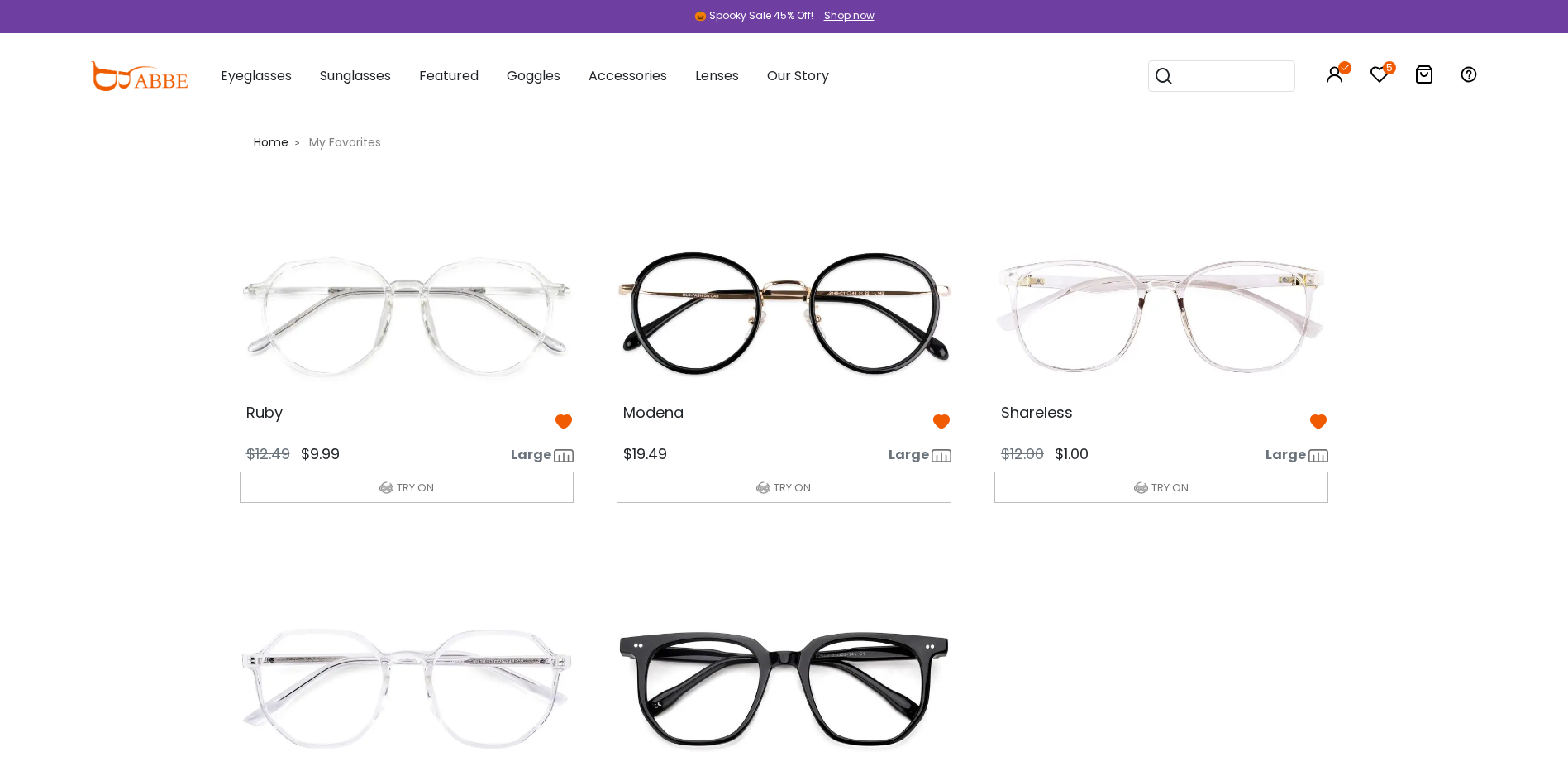
scroll to position [331, 0]
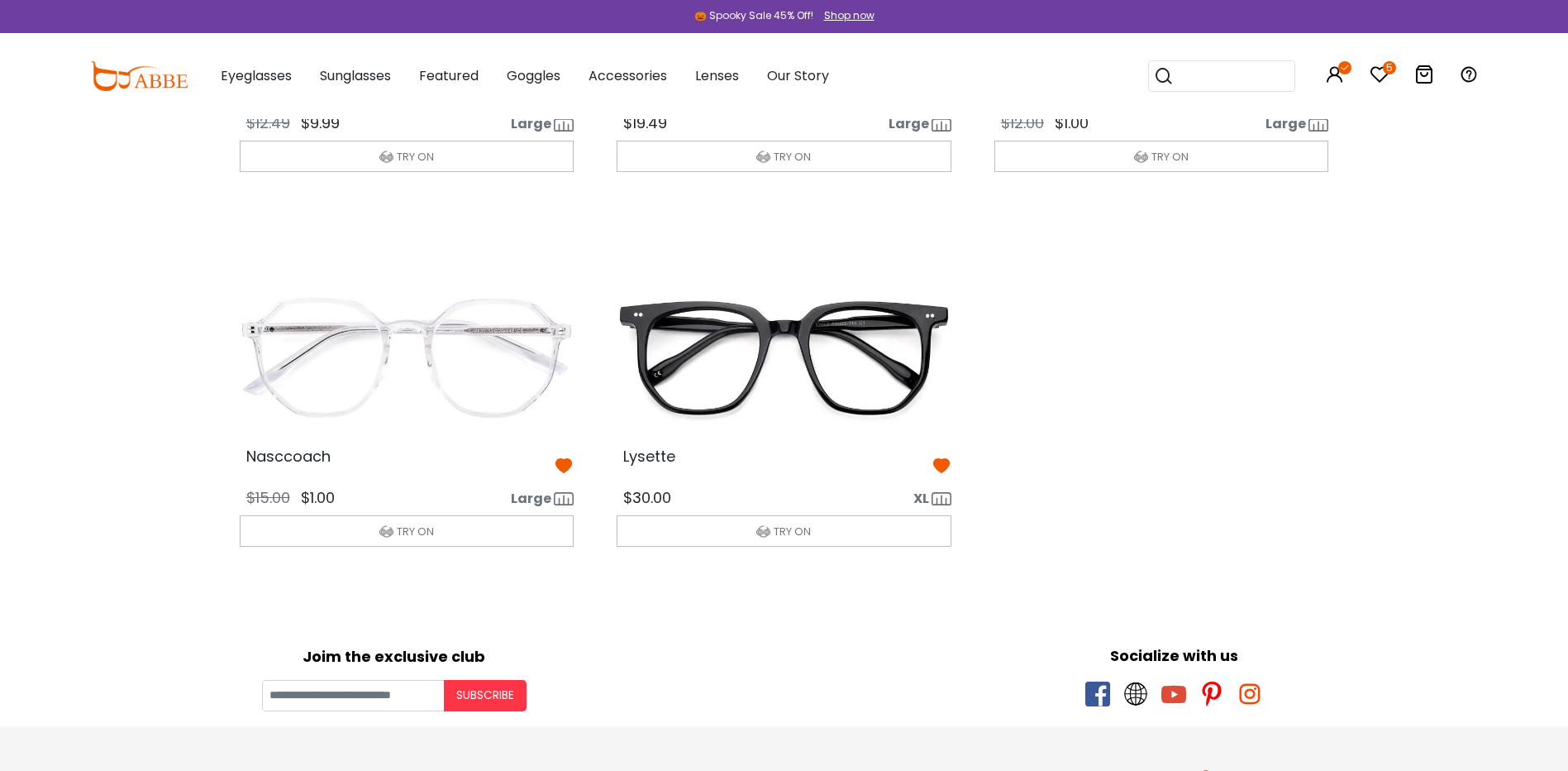
click at [947, 466] on icon at bounding box center [941, 466] width 20 height 20
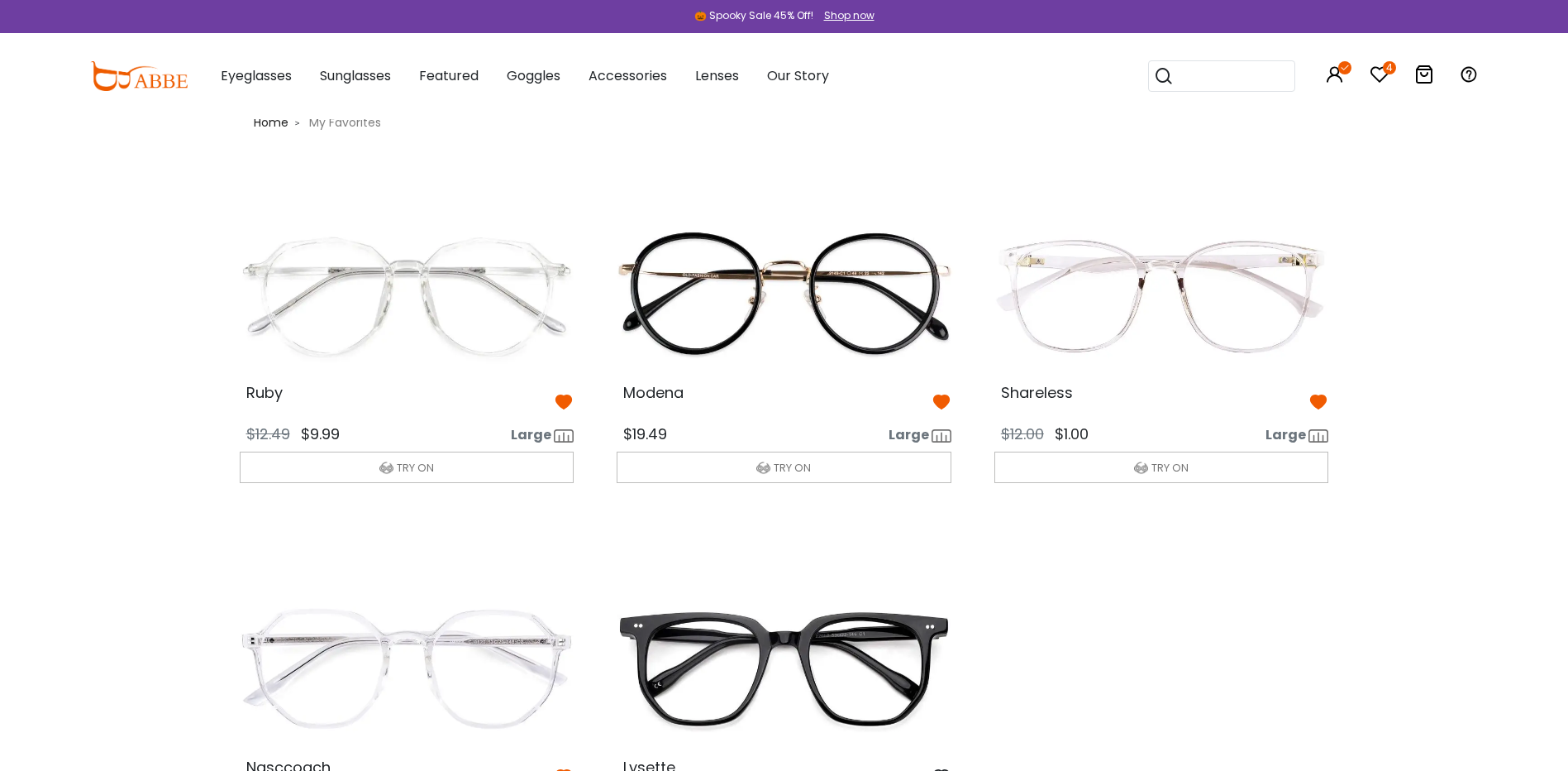
scroll to position [0, 0]
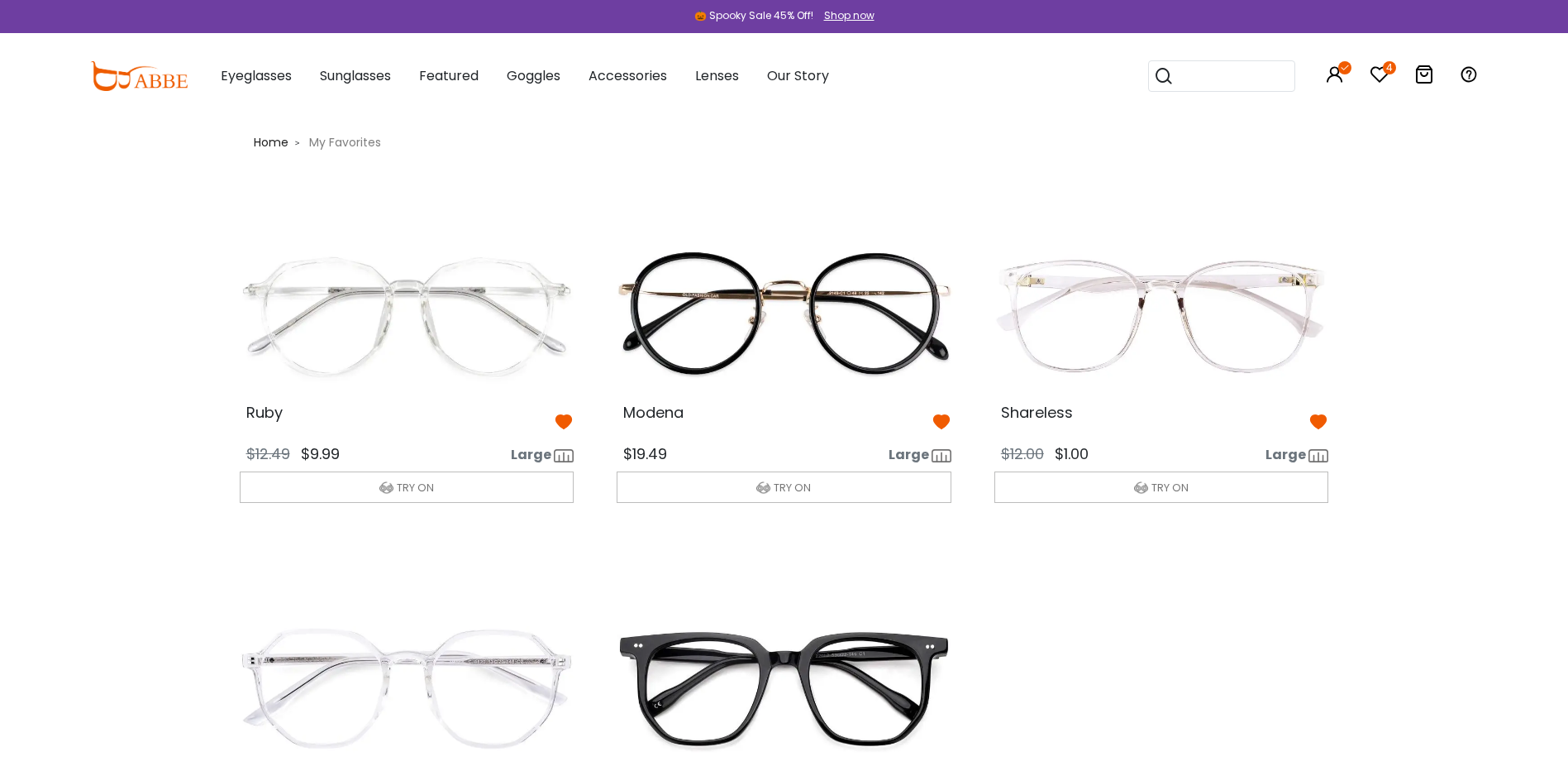
click at [561, 423] on icon at bounding box center [564, 421] width 20 height 20
click at [1316, 413] on icon at bounding box center [1318, 421] width 20 height 20
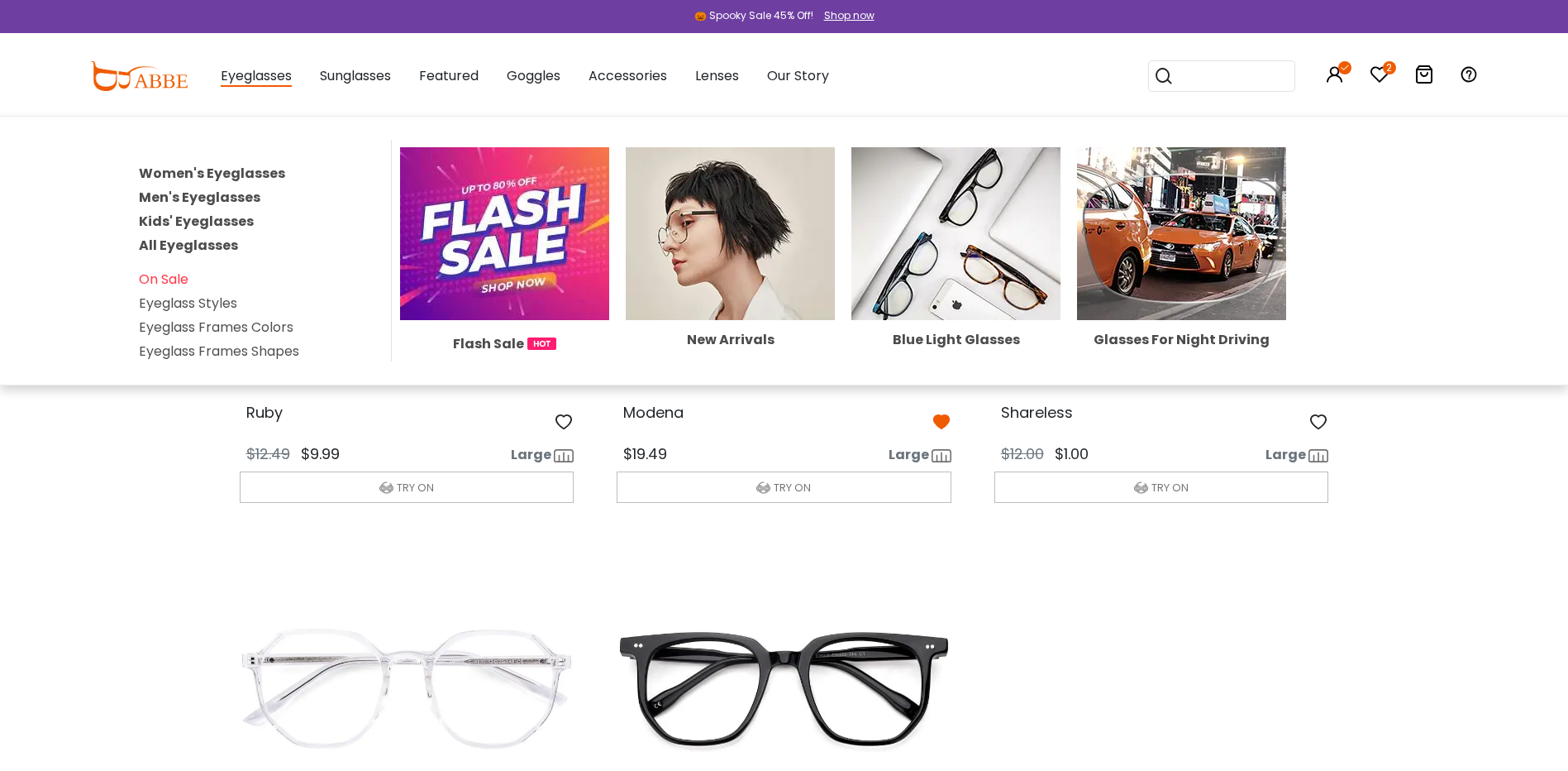
click at [183, 173] on link "Women's Eyeglasses" at bounding box center [212, 173] width 146 height 19
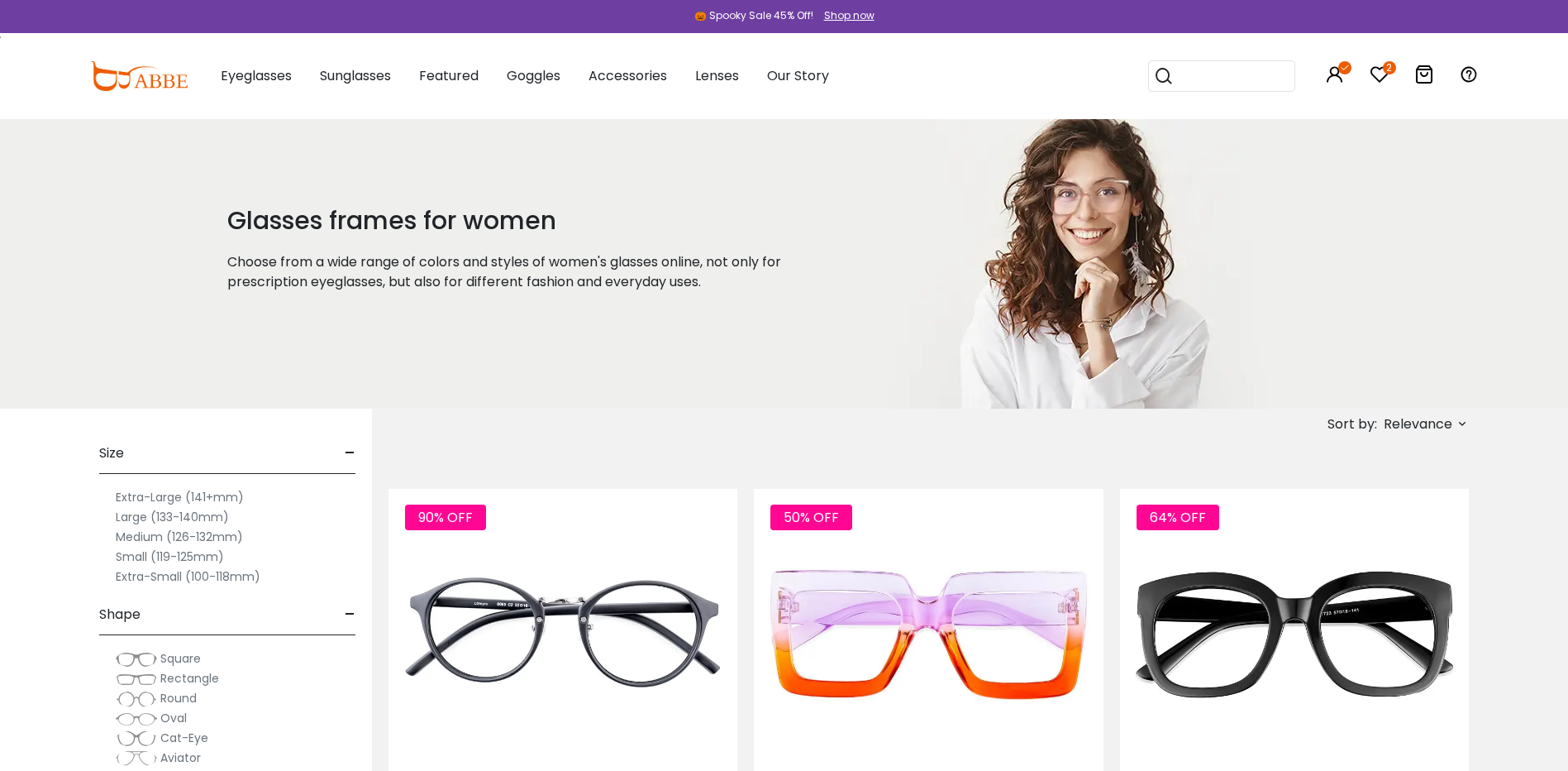
click at [1417, 424] on span "Relevance" at bounding box center [1418, 425] width 69 height 30
click at [1354, 508] on label "Prices High To Low" at bounding box center [1400, 511] width 119 height 20
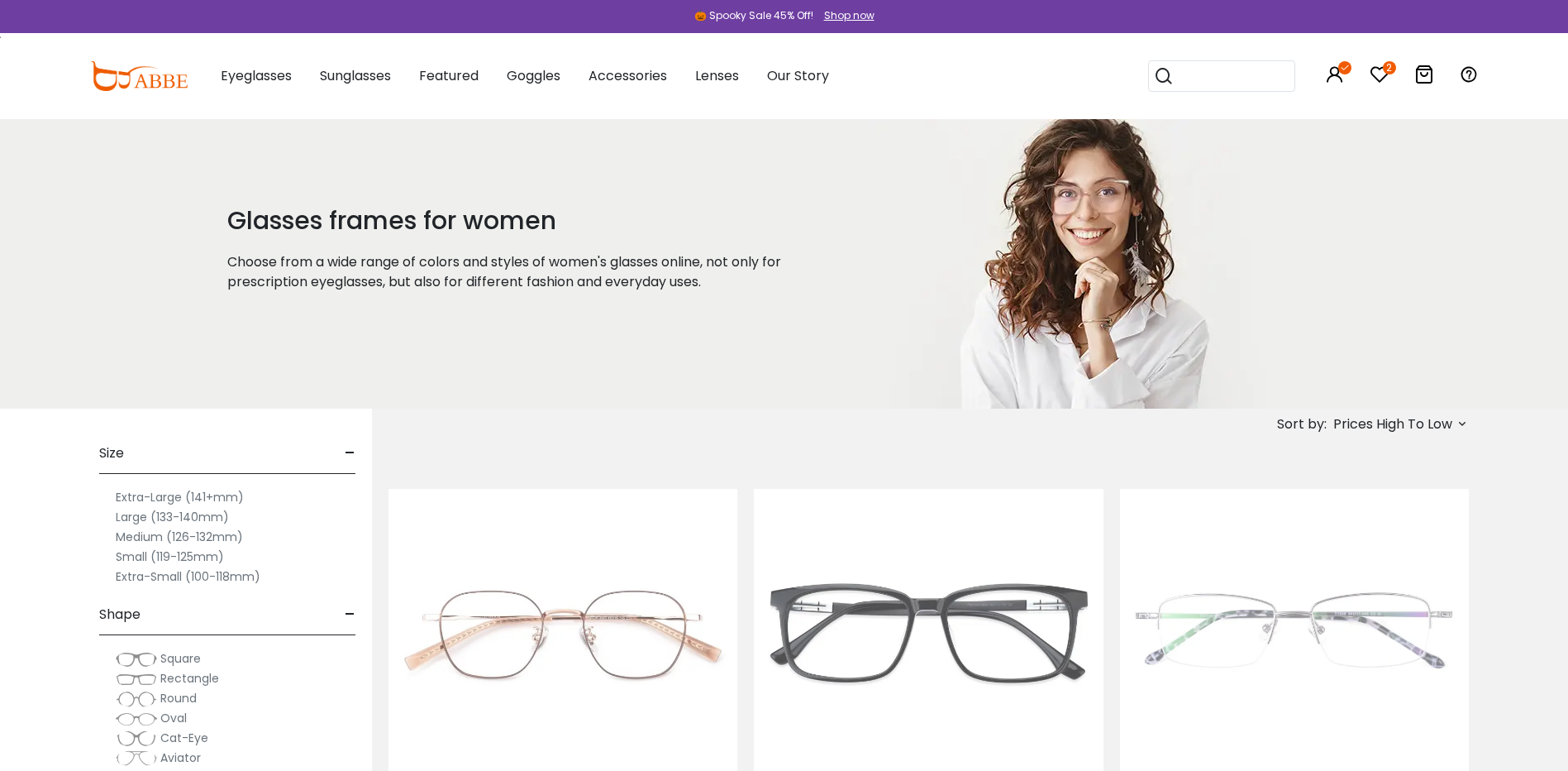
click at [1393, 426] on span "Prices High To Low" at bounding box center [1392, 425] width 119 height 30
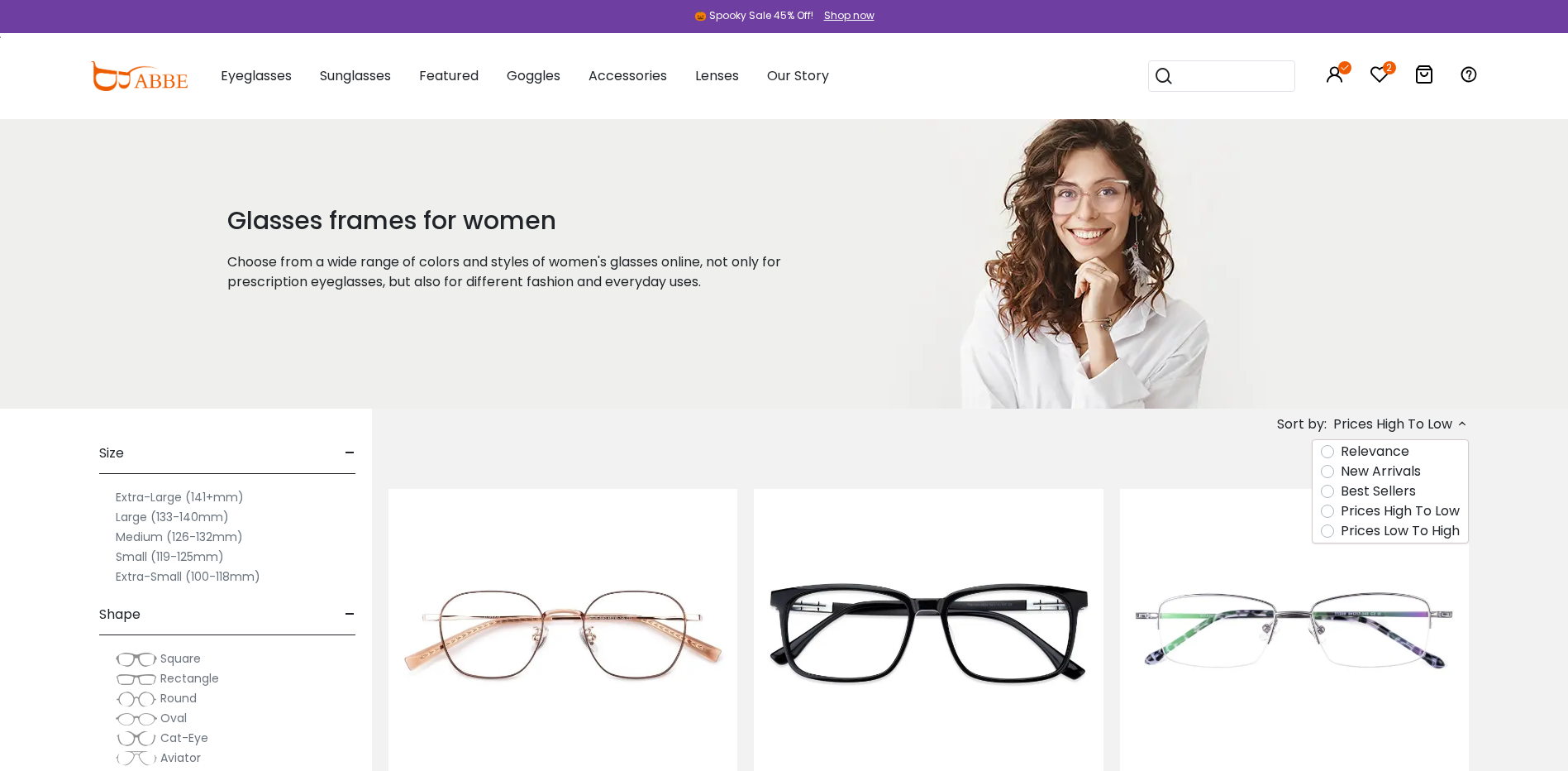
click at [1370, 530] on label "Prices Low To High" at bounding box center [1400, 531] width 119 height 20
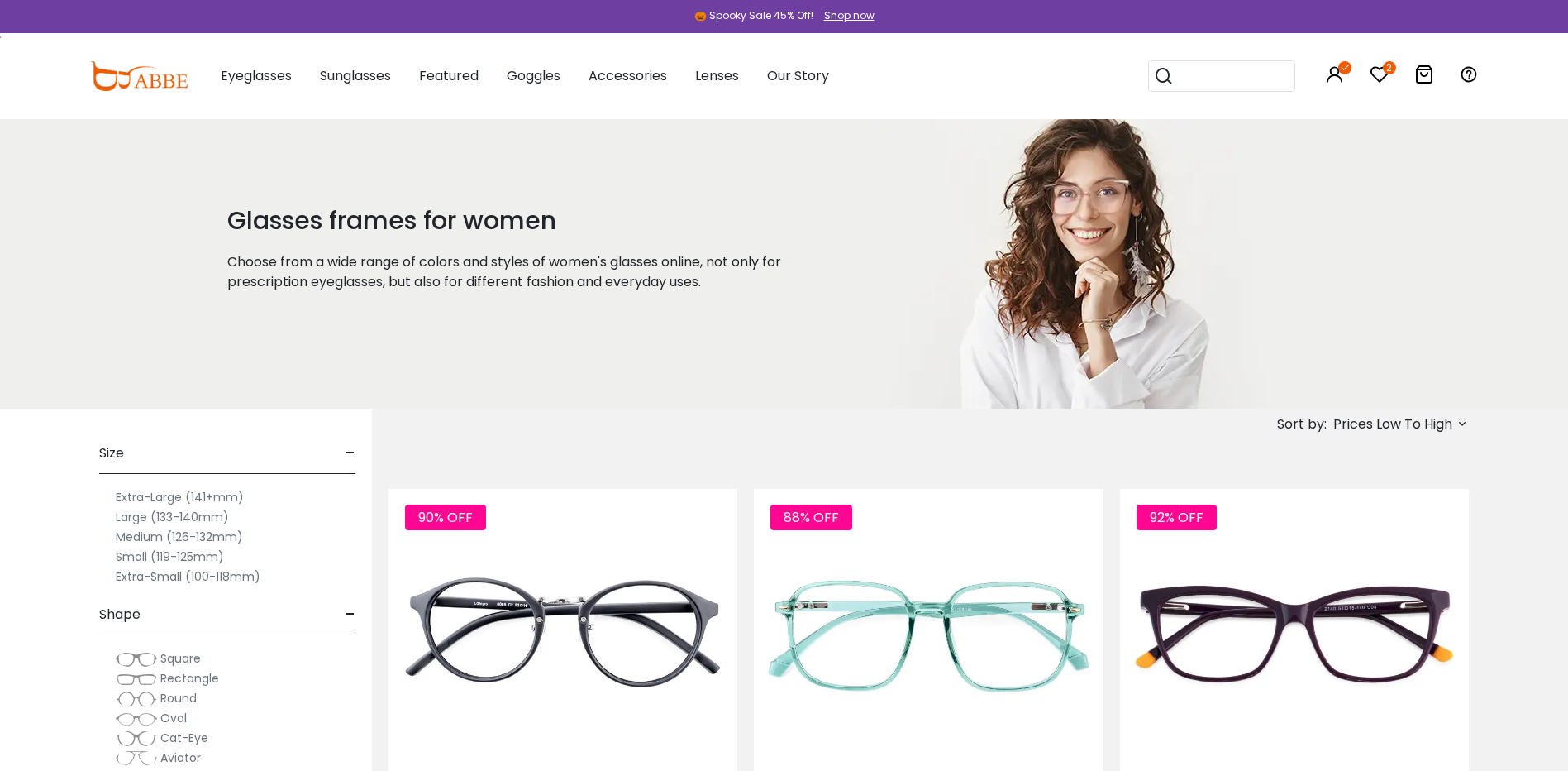
click at [156, 515] on label "Large (133-140mm)" at bounding box center [172, 517] width 113 height 20
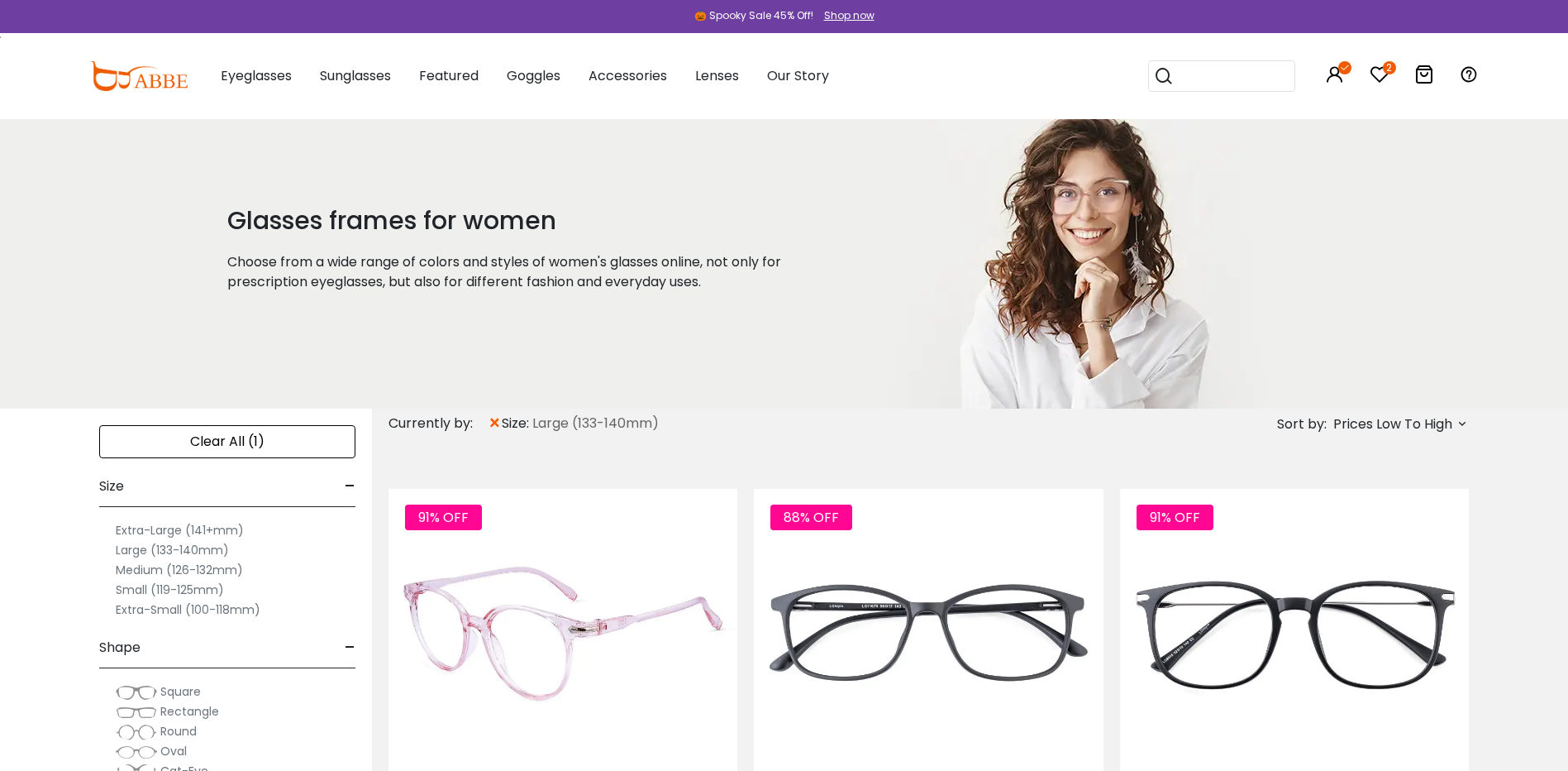
scroll to position [331, 0]
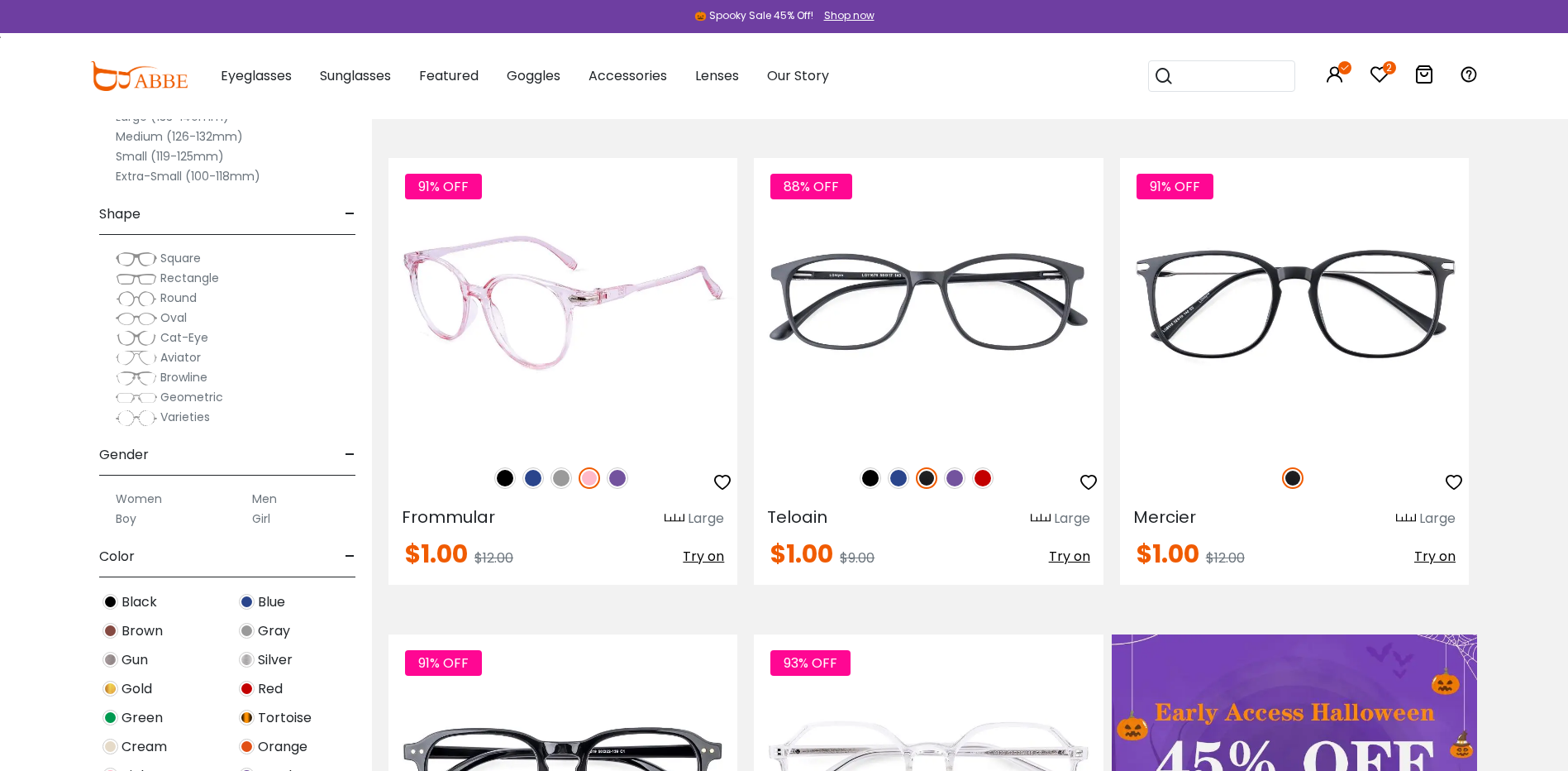
click at [565, 479] on img at bounding box center [561, 478] width 22 height 22
click at [719, 484] on icon "button" at bounding box center [722, 482] width 20 height 20
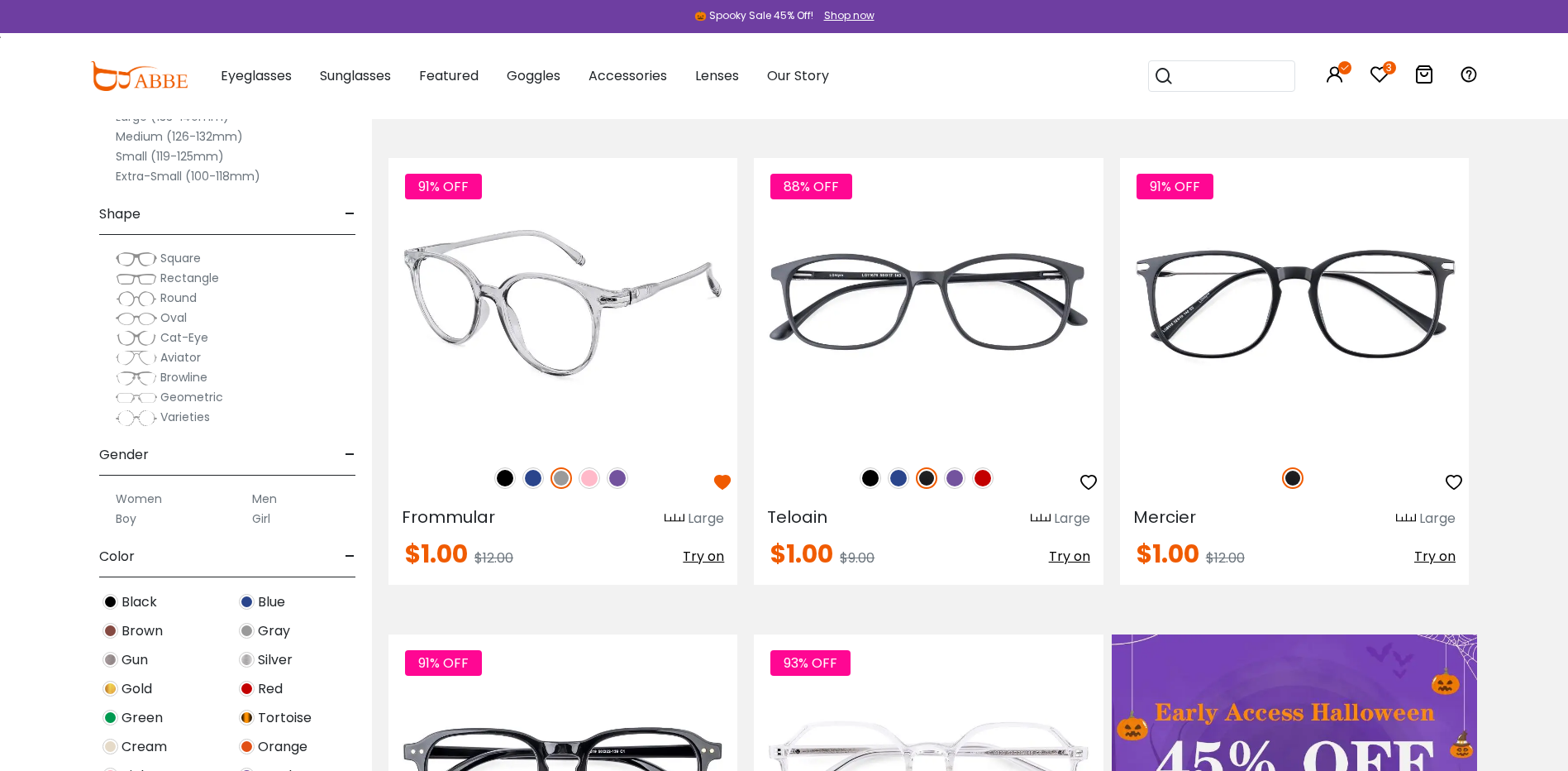
scroll to position [661, 0]
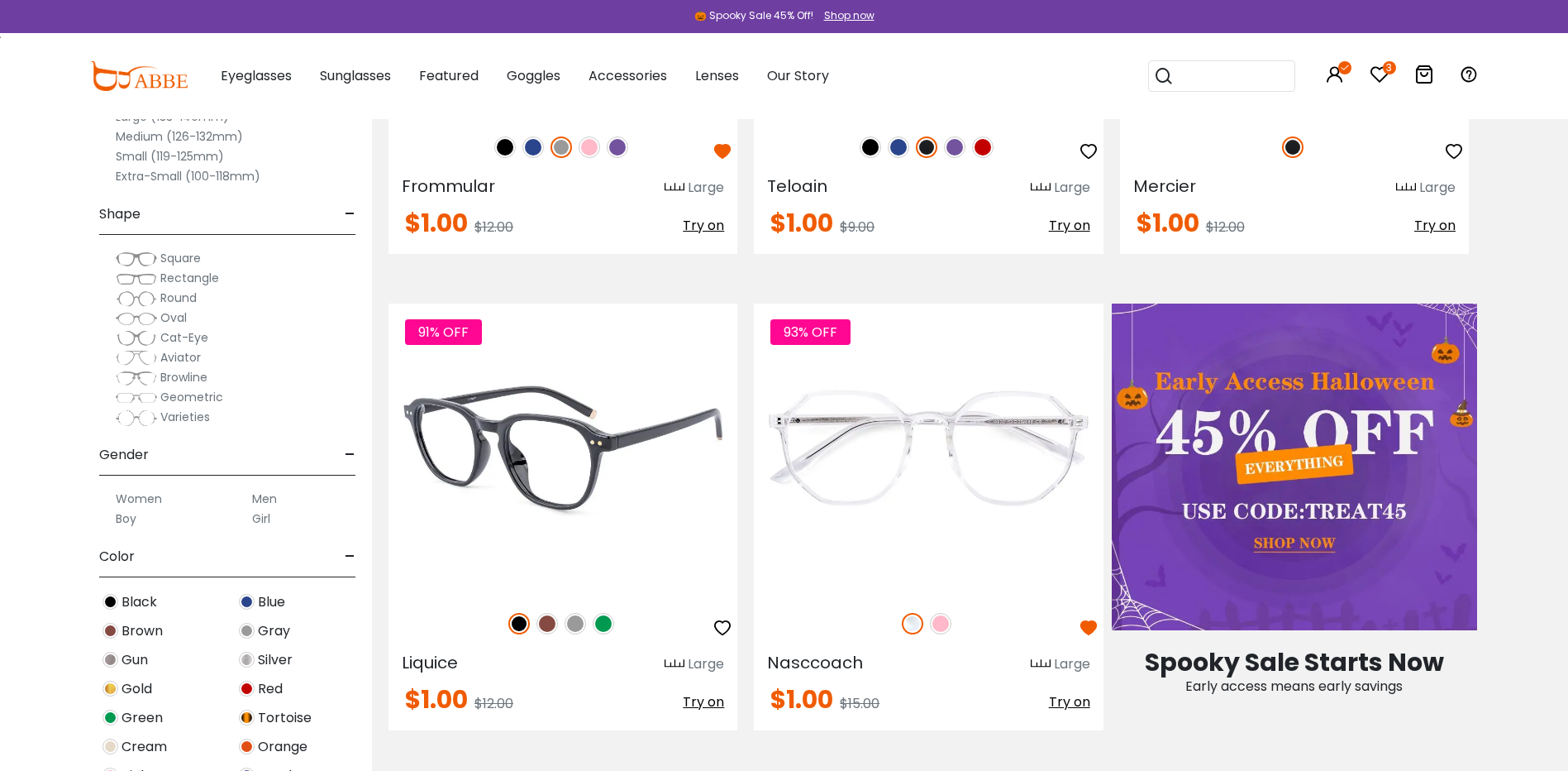
click at [609, 626] on img at bounding box center [604, 623] width 22 height 22
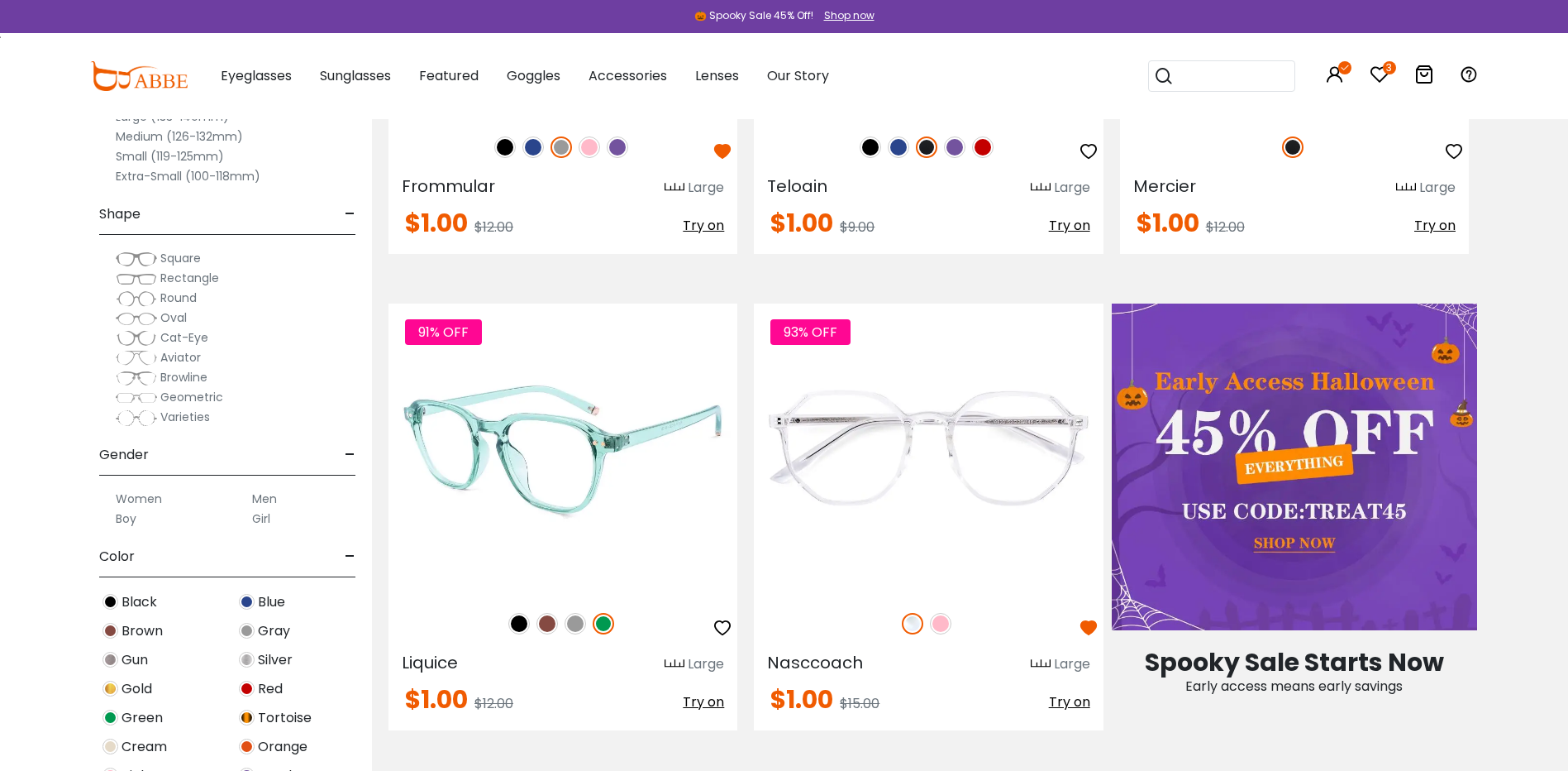
click at [577, 622] on img at bounding box center [575, 623] width 22 height 22
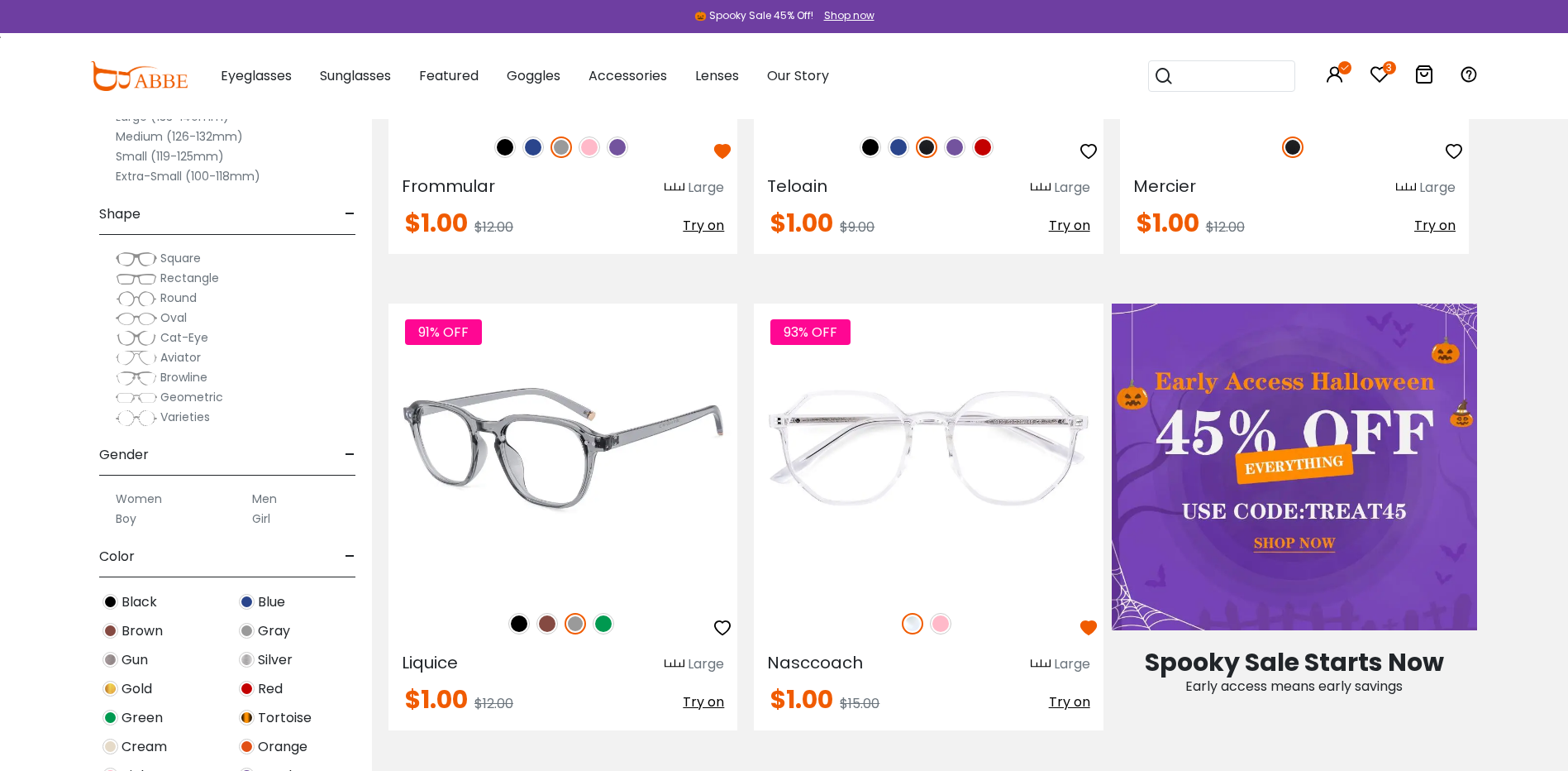
click at [552, 626] on img at bounding box center [547, 623] width 22 height 22
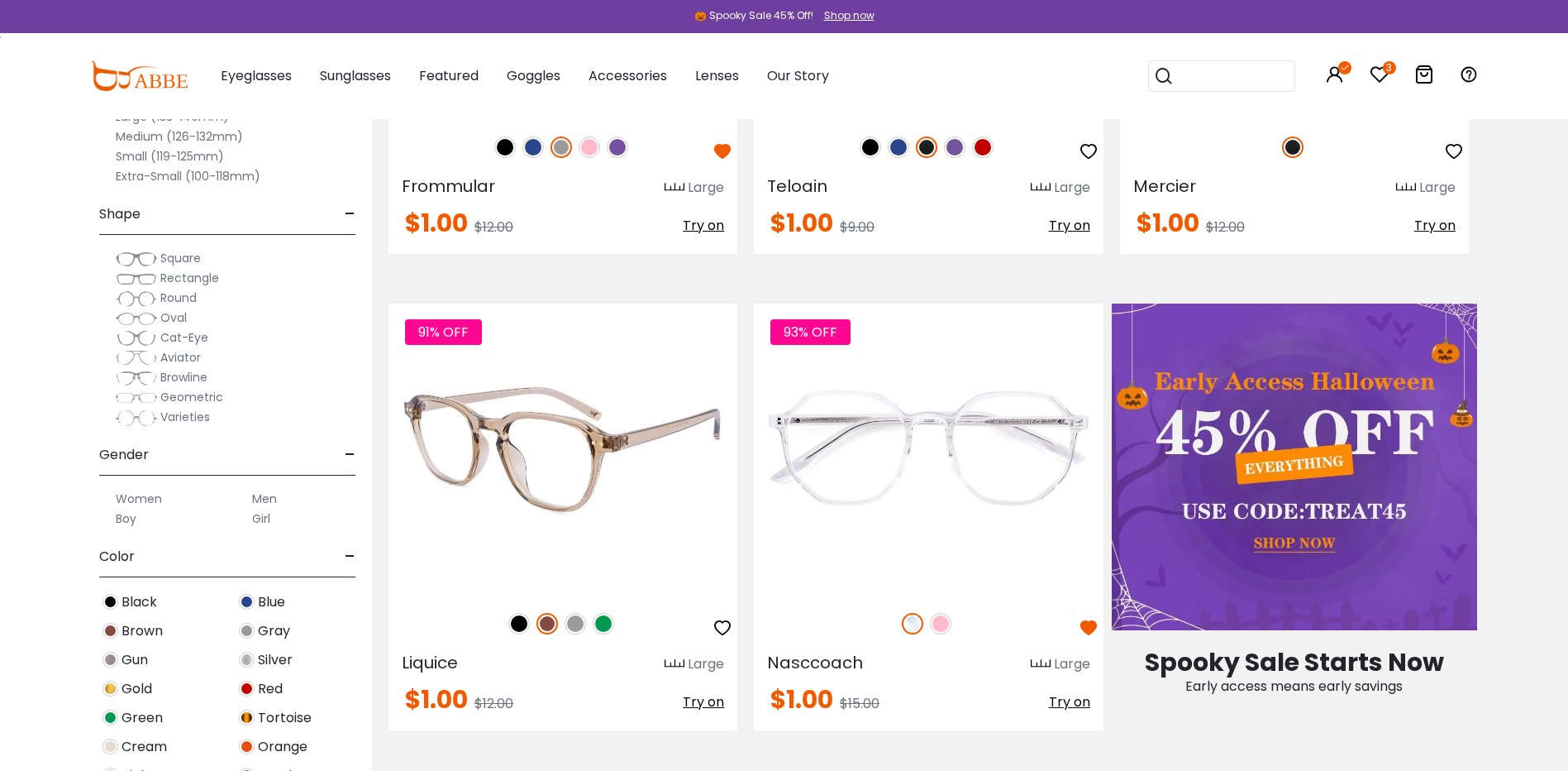
click at [516, 622] on img at bounding box center [519, 623] width 22 height 22
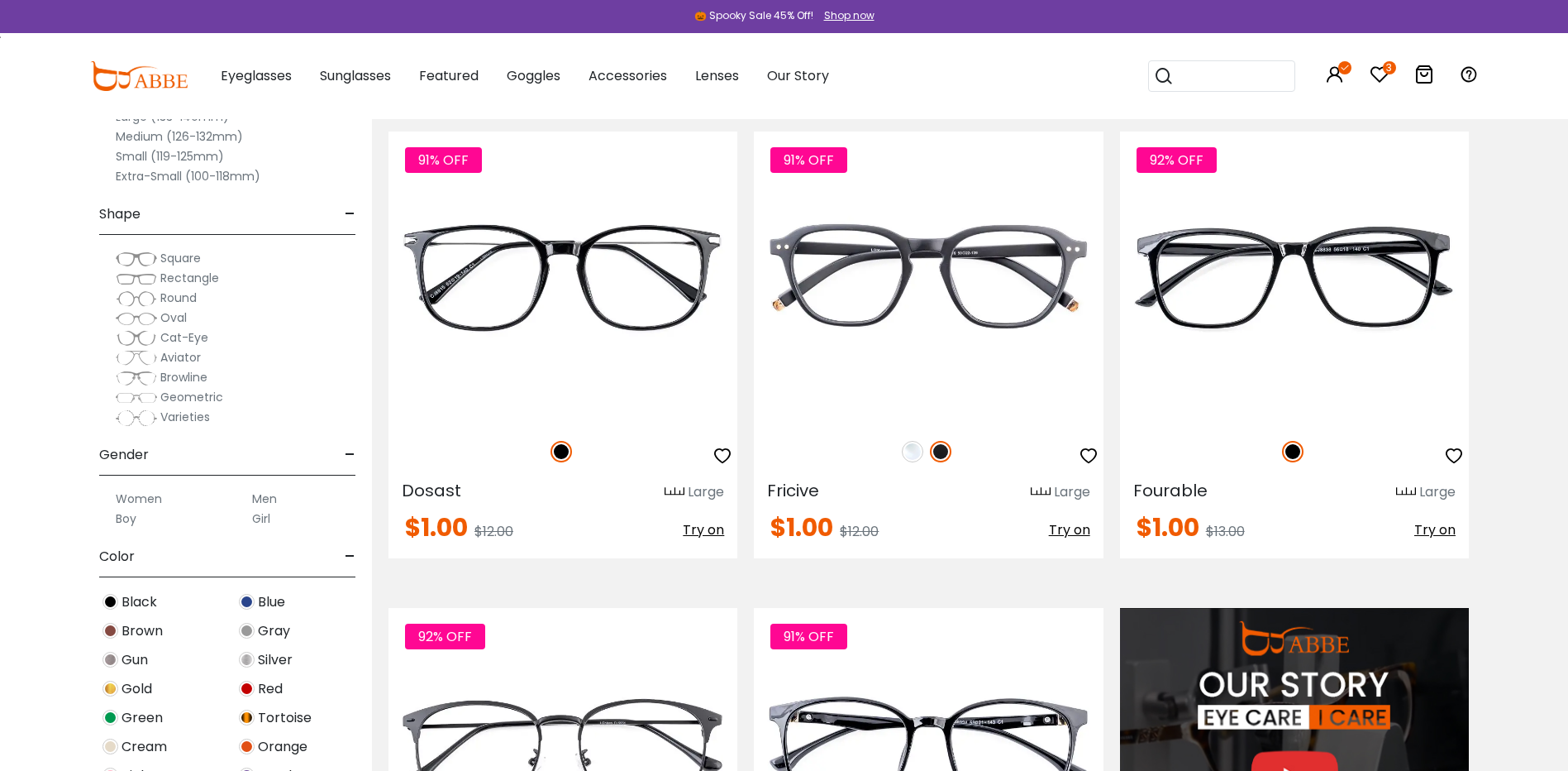
scroll to position [1324, 0]
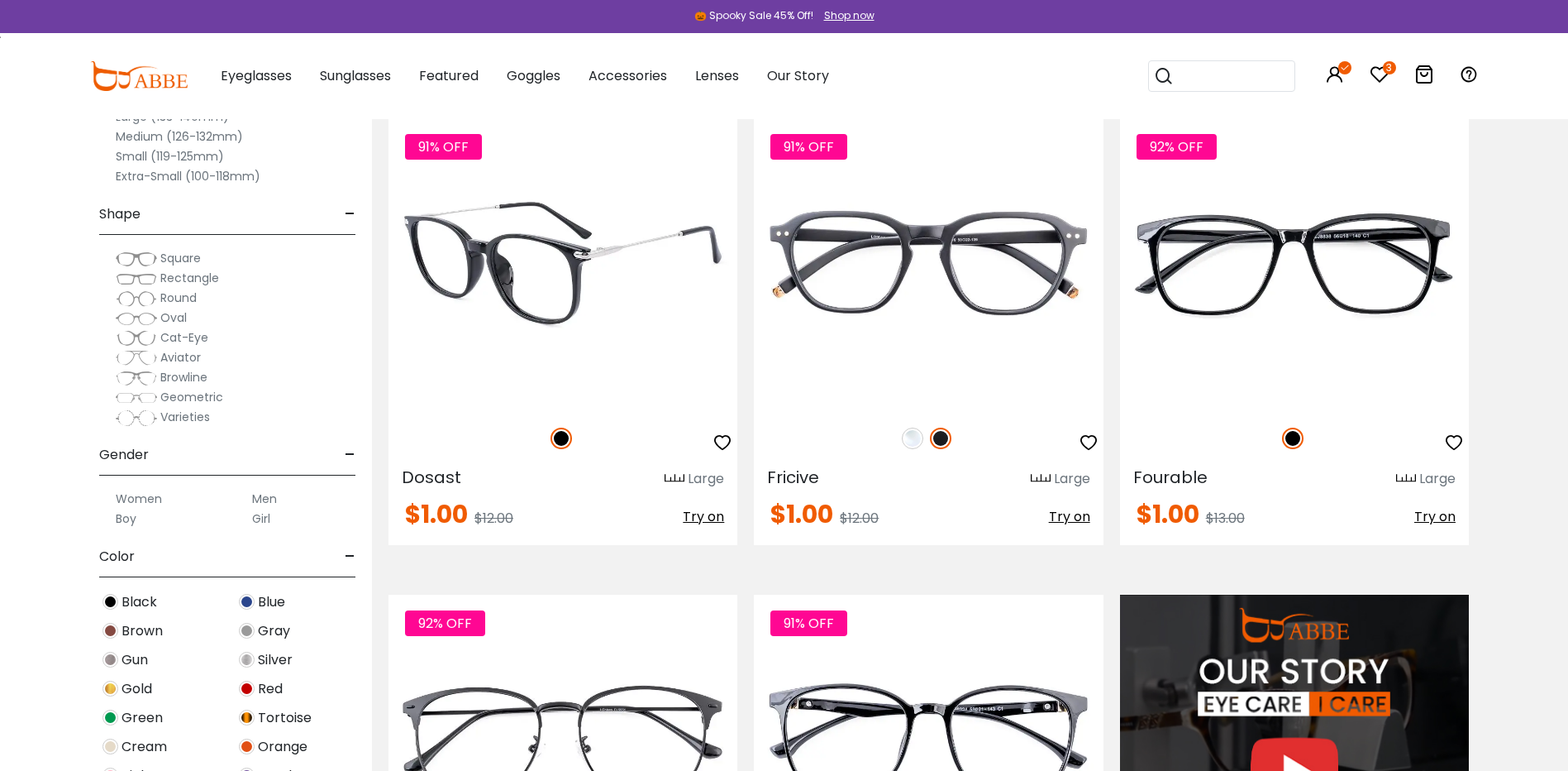
click at [718, 443] on icon "button" at bounding box center [722, 442] width 20 height 20
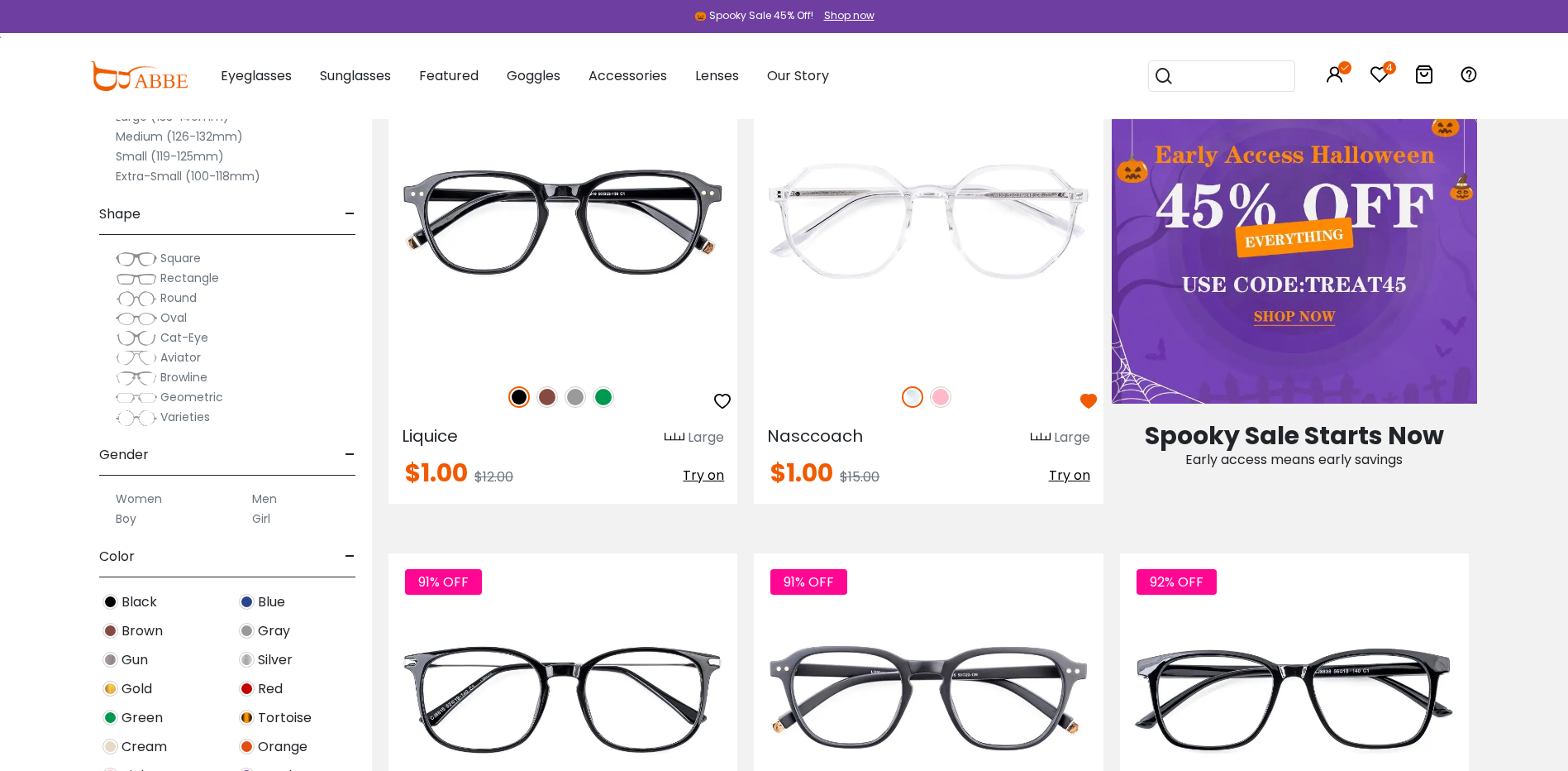
scroll to position [0, 0]
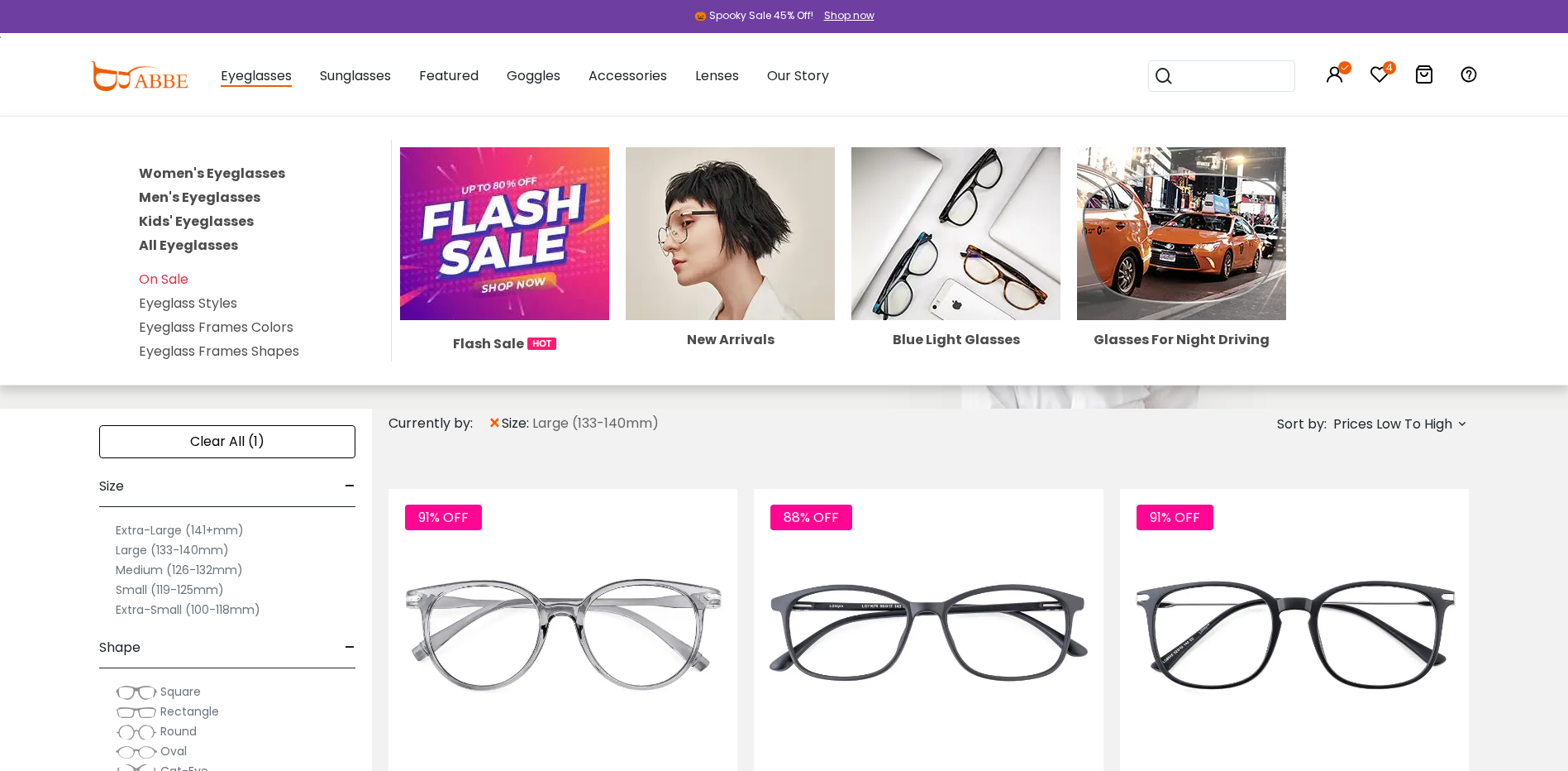
click at [176, 190] on link "Men's Eyeglasses" at bounding box center [200, 198] width 122 height 19
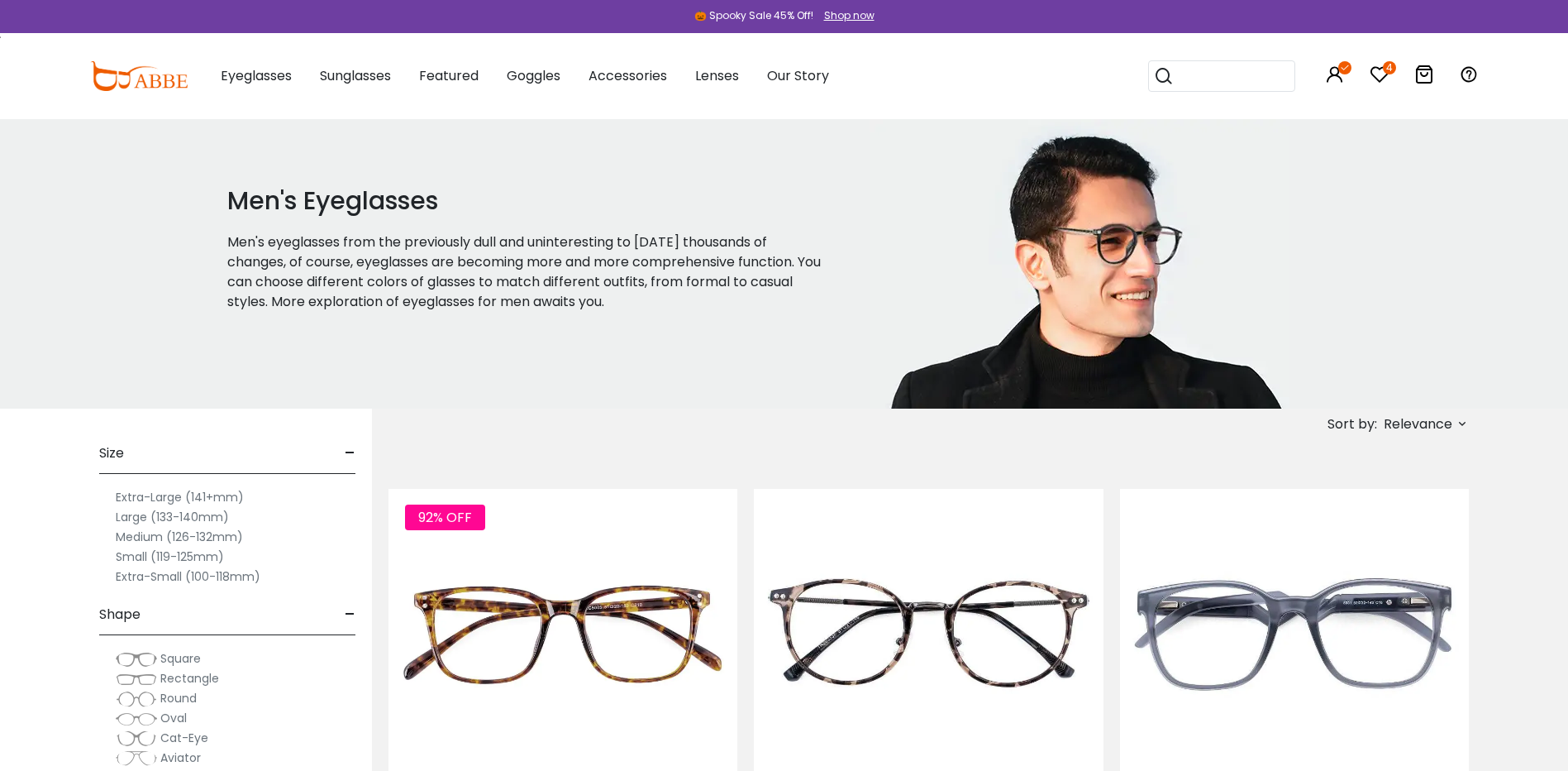
click at [143, 493] on label "Extra-Large (141+mm)" at bounding box center [179, 497] width 128 height 20
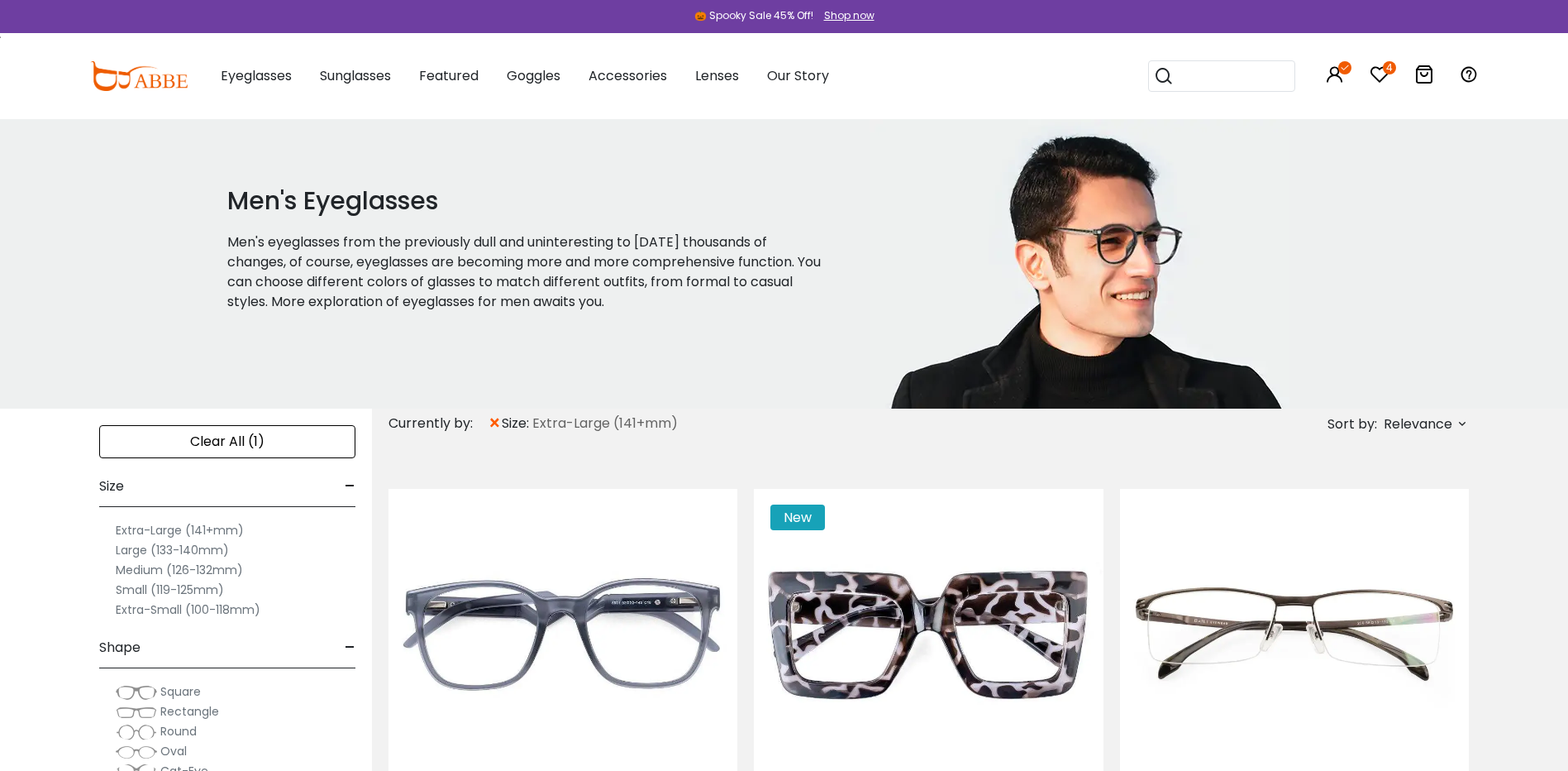
click at [1404, 422] on span "Relevance" at bounding box center [1418, 425] width 69 height 30
click at [1355, 529] on label "Prices Low To High" at bounding box center [1400, 531] width 119 height 20
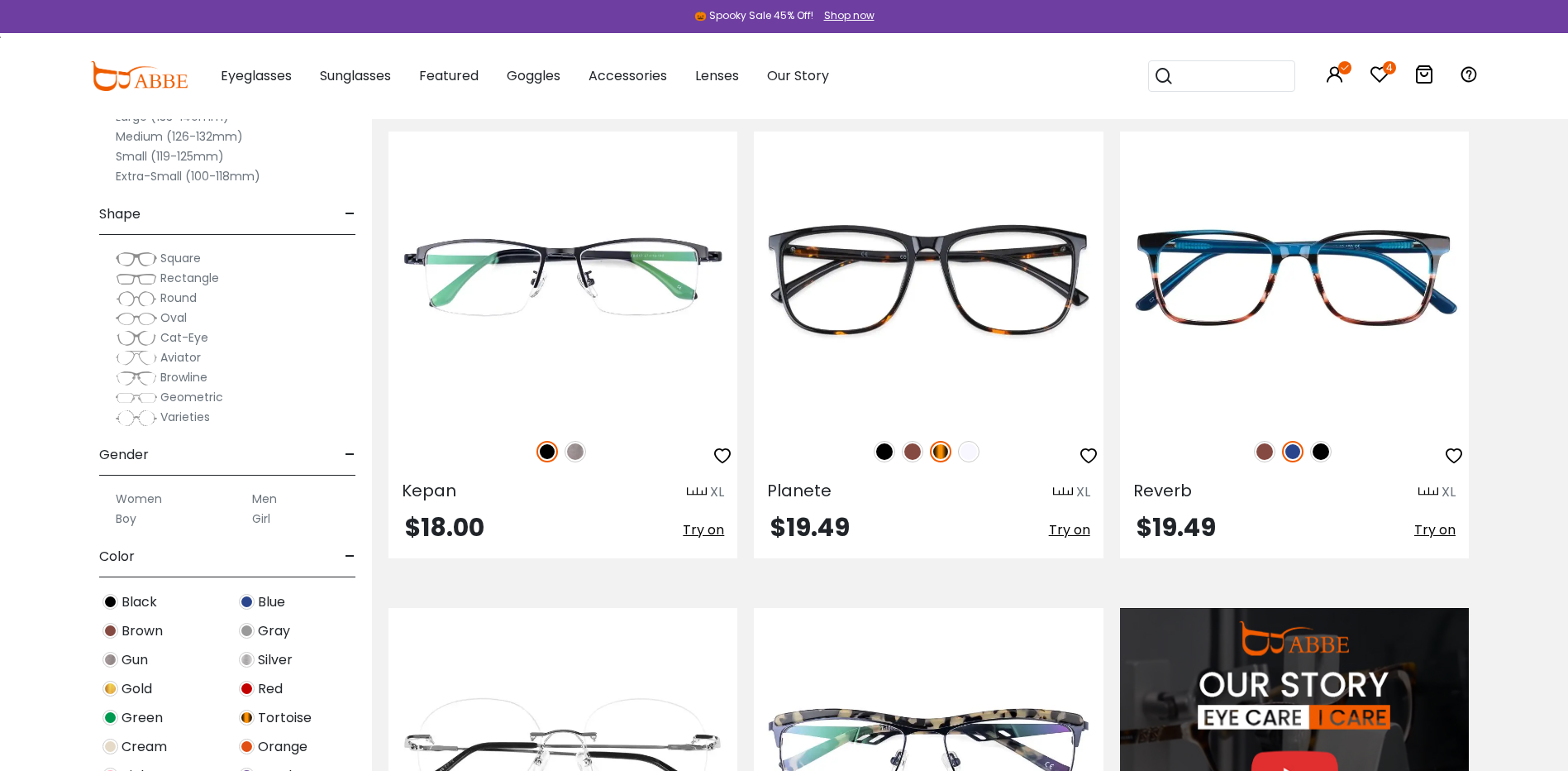
scroll to position [1324, 0]
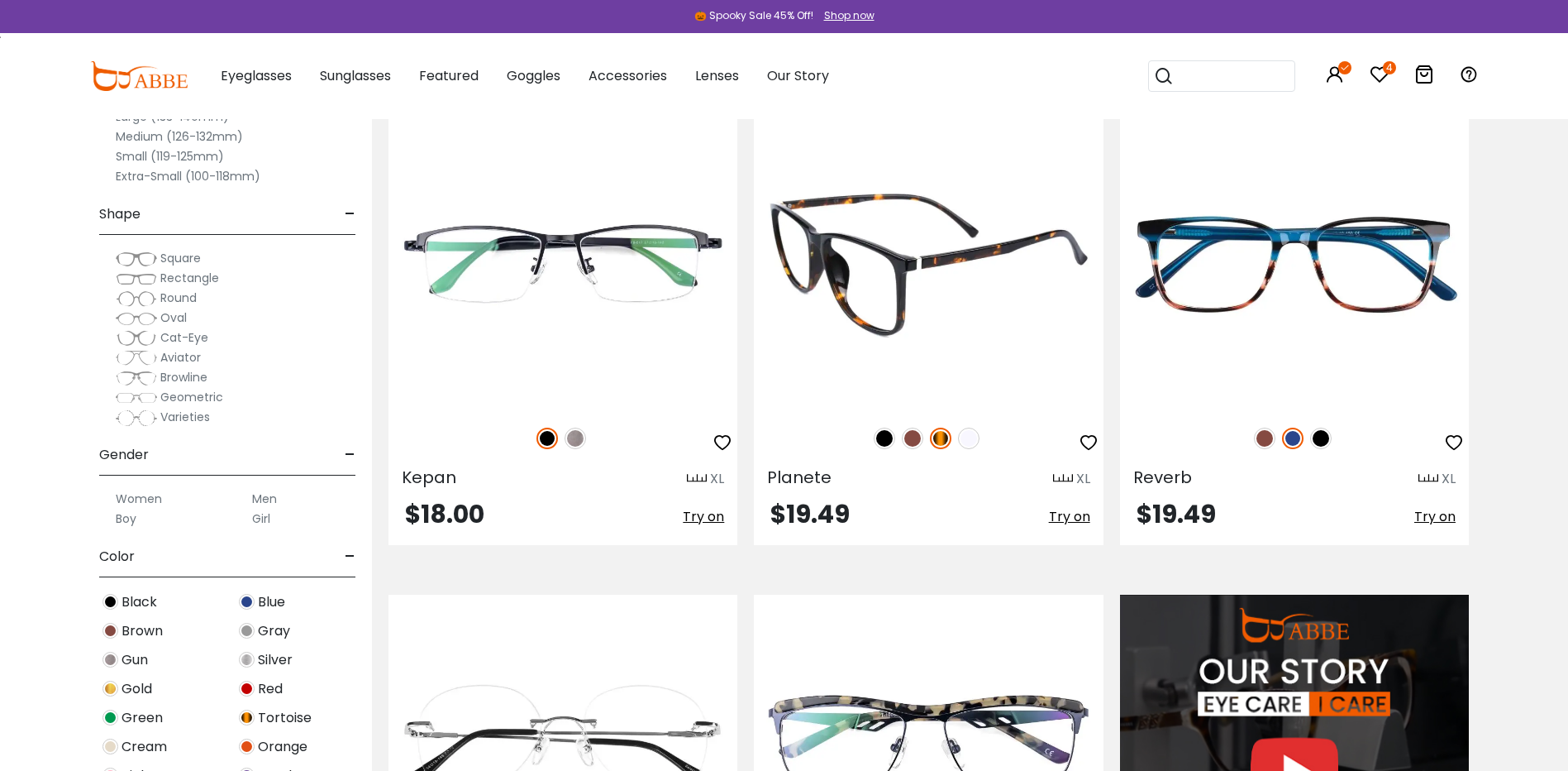
click at [967, 439] on img at bounding box center [969, 438] width 22 height 22
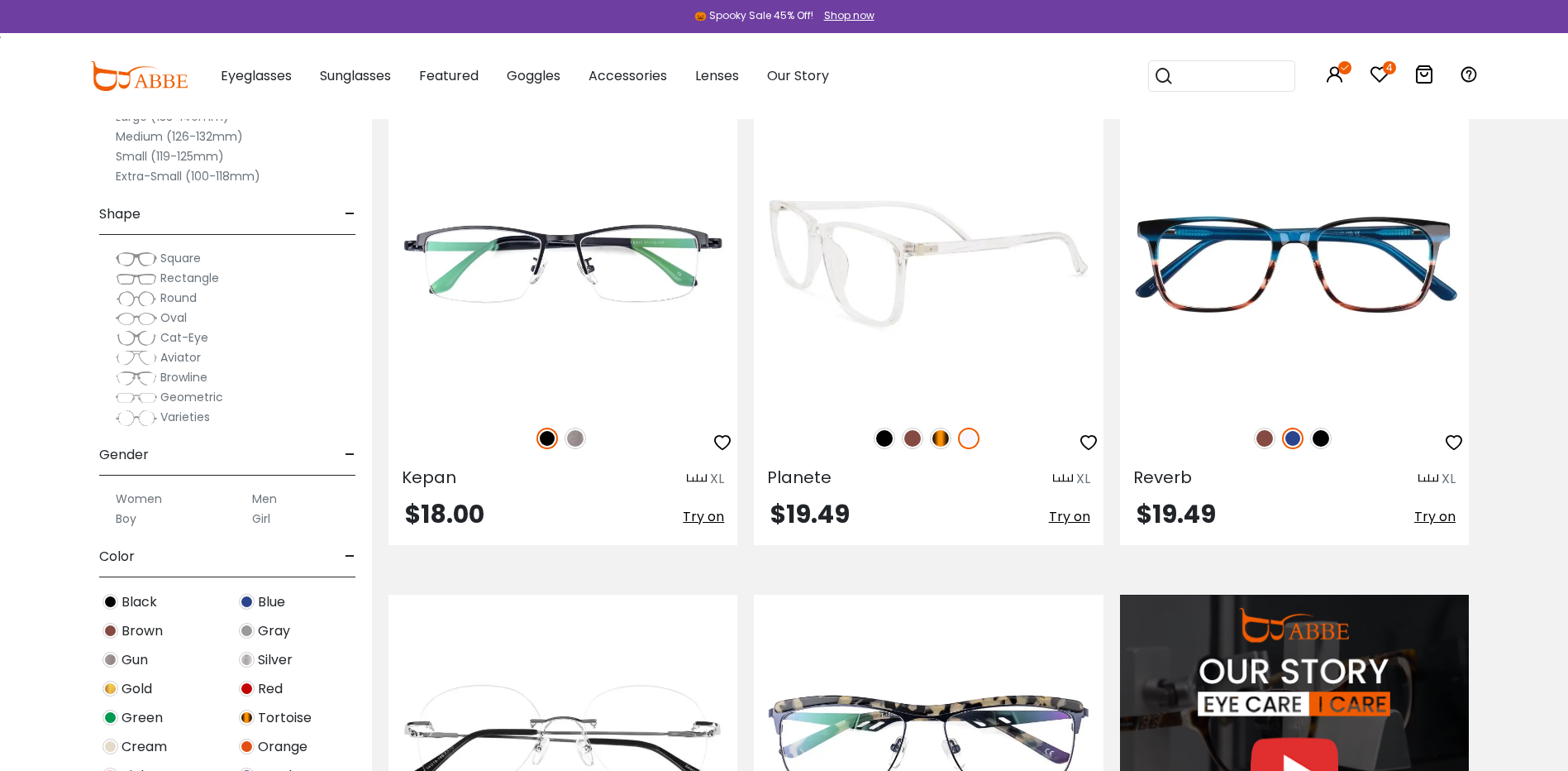
click at [882, 439] on img at bounding box center [884, 438] width 22 height 22
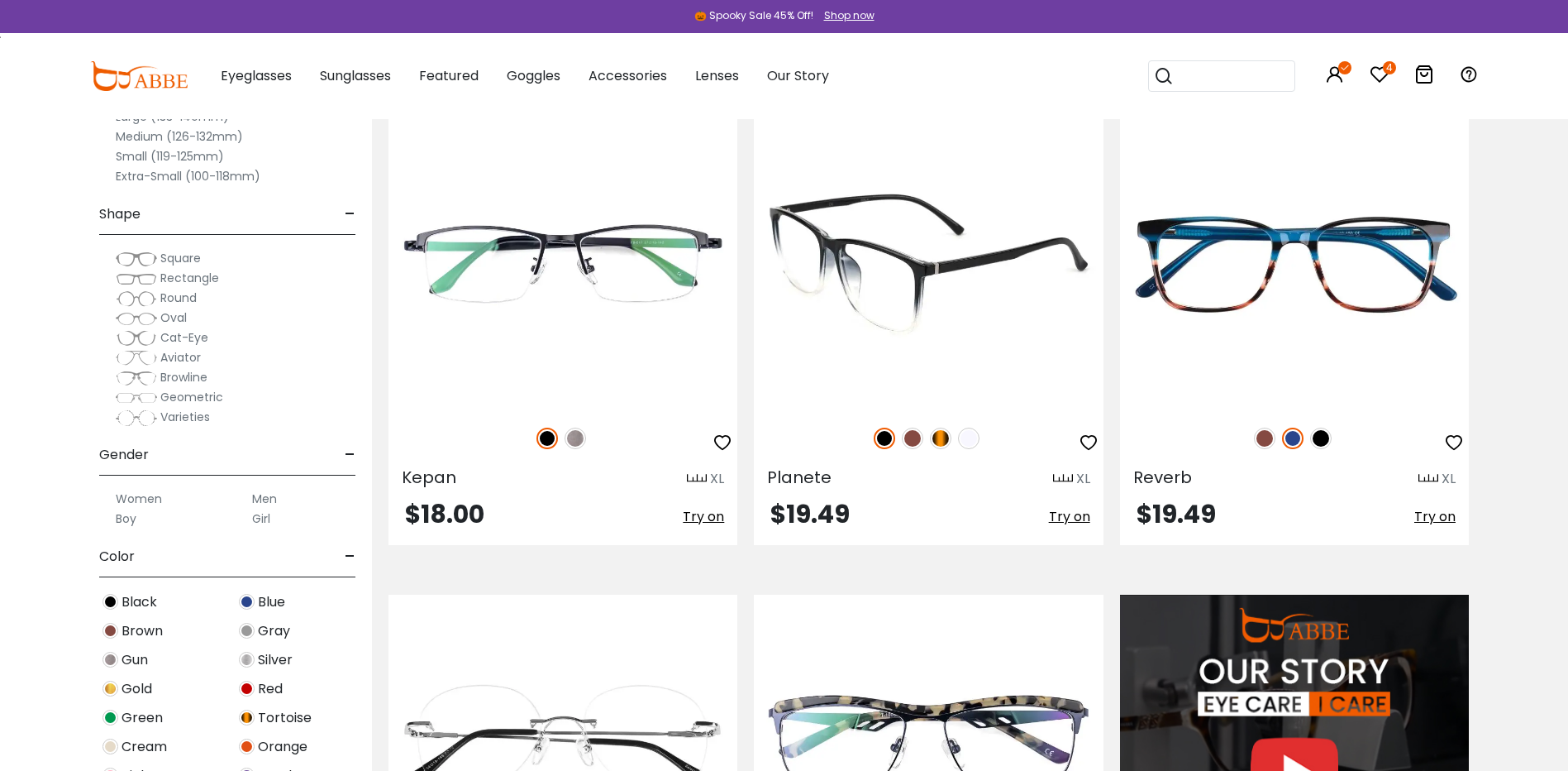
click at [917, 441] on img at bounding box center [912, 438] width 22 height 22
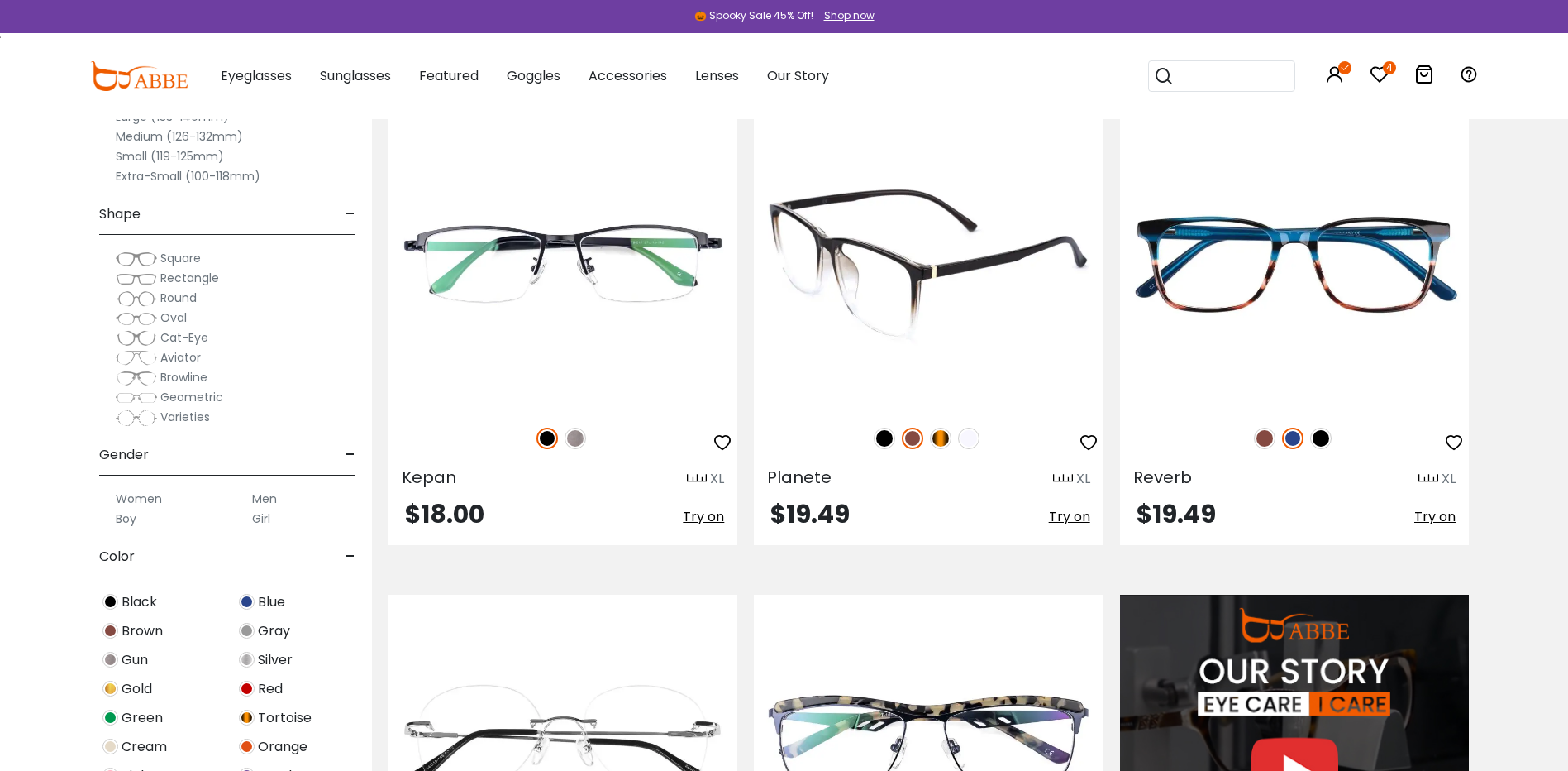
click at [940, 441] on img at bounding box center [940, 438] width 22 height 22
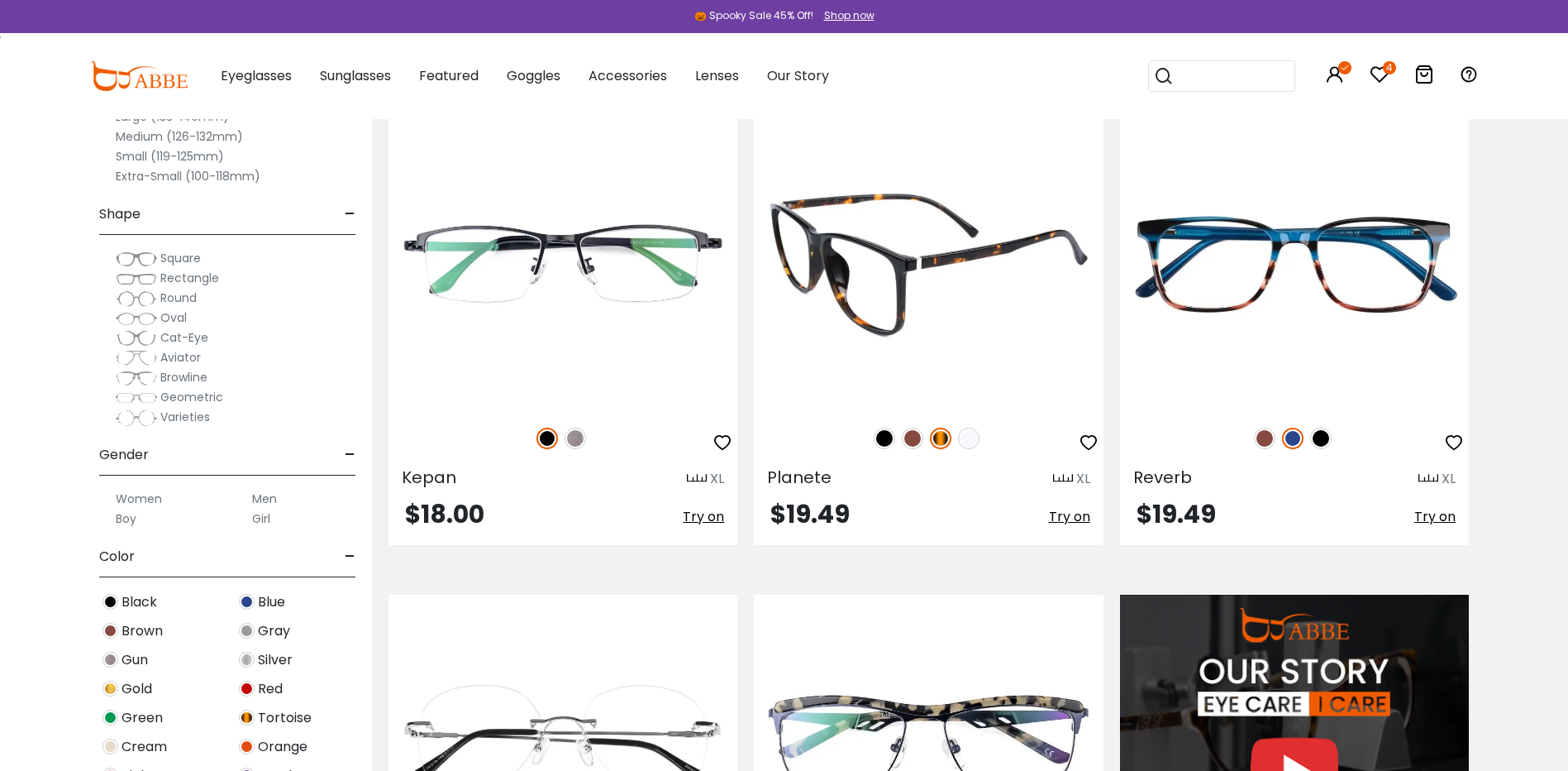
click at [958, 441] on div at bounding box center [928, 439] width 349 height 35
click at [969, 443] on img at bounding box center [969, 438] width 22 height 22
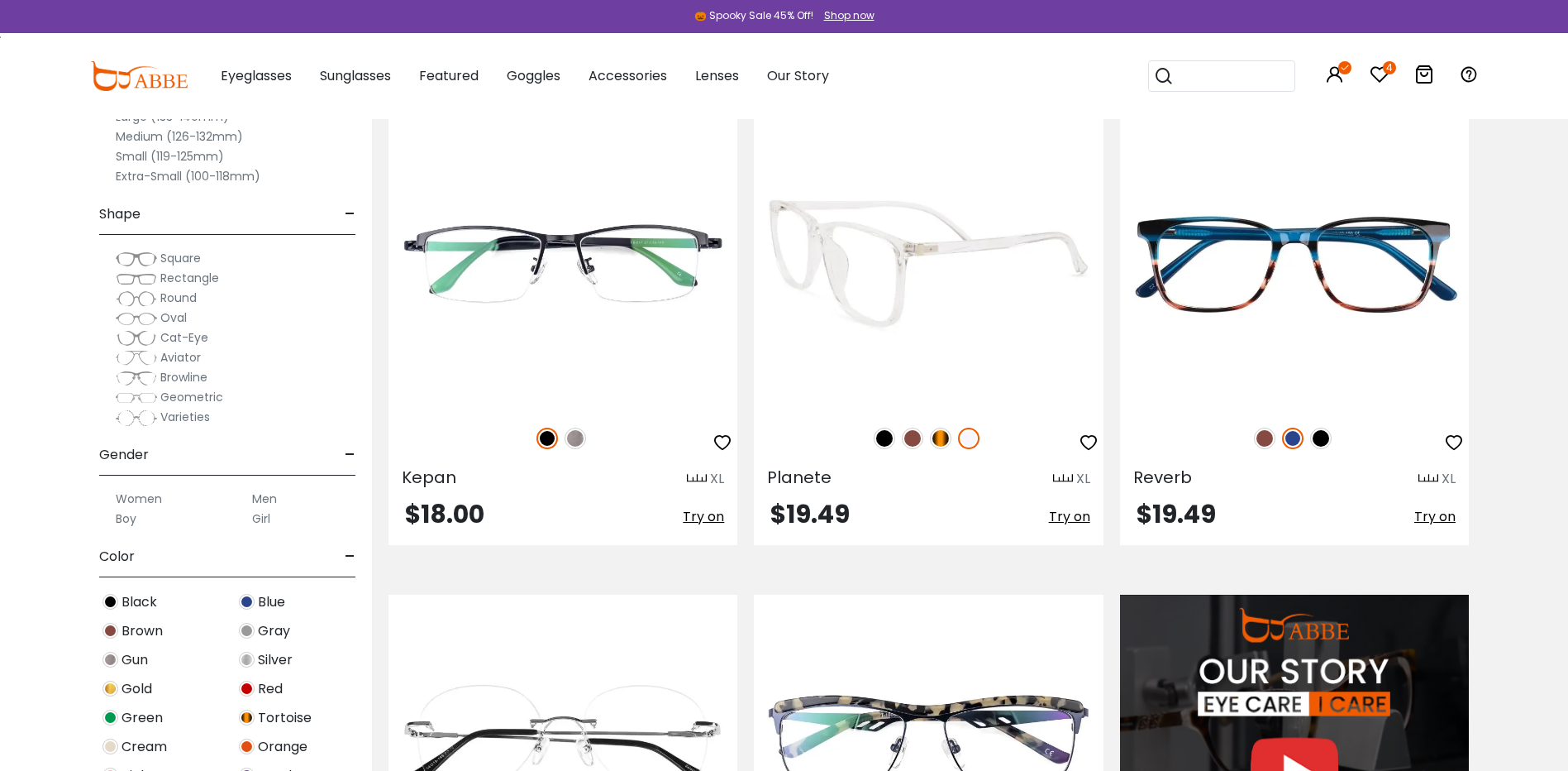
click at [910, 439] on img at bounding box center [912, 438] width 22 height 22
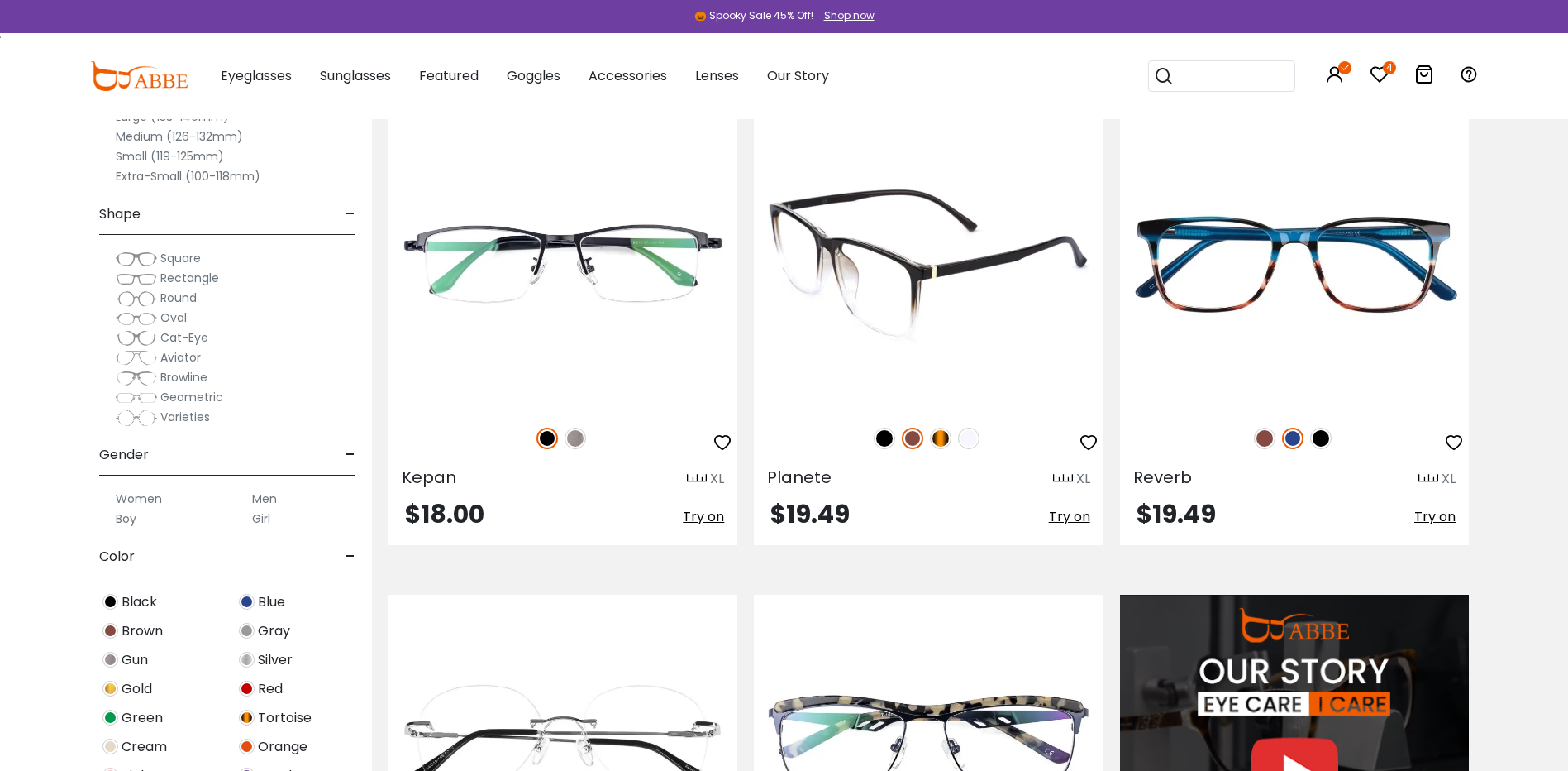
click at [886, 275] on img at bounding box center [928, 264] width 349 height 292
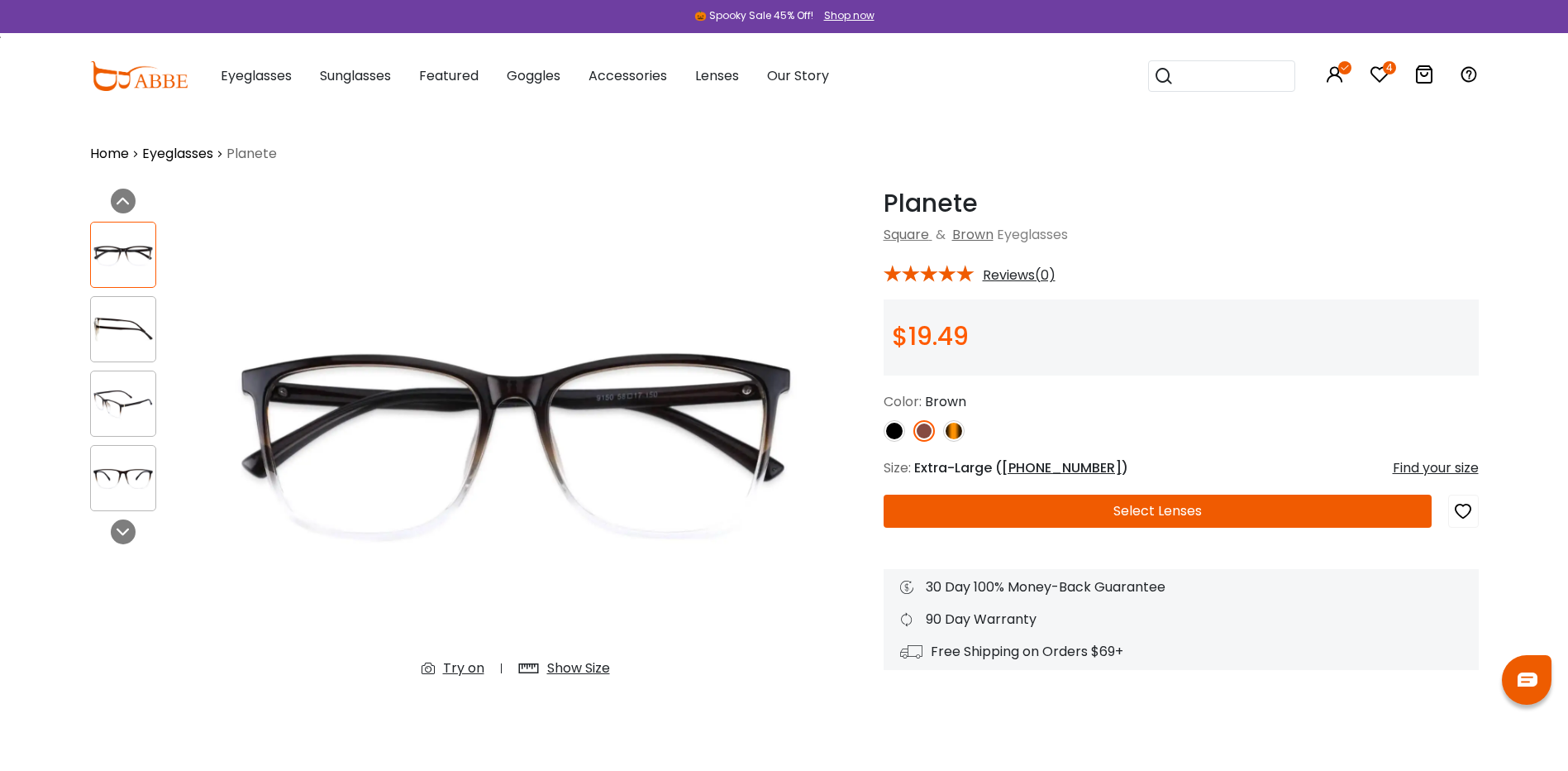
click at [894, 426] on img at bounding box center [894, 431] width 22 height 22
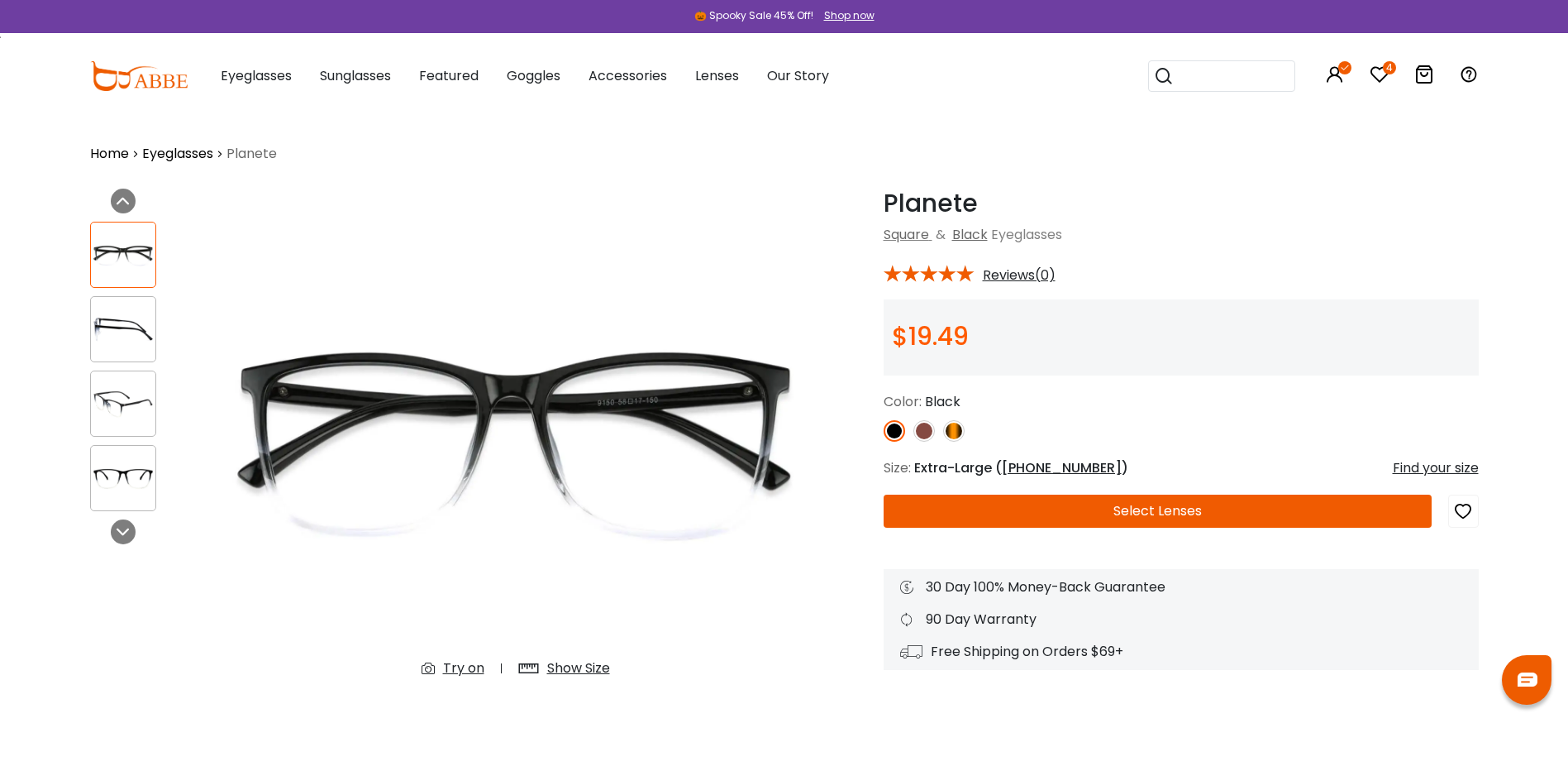
click at [929, 433] on img at bounding box center [924, 431] width 22 height 22
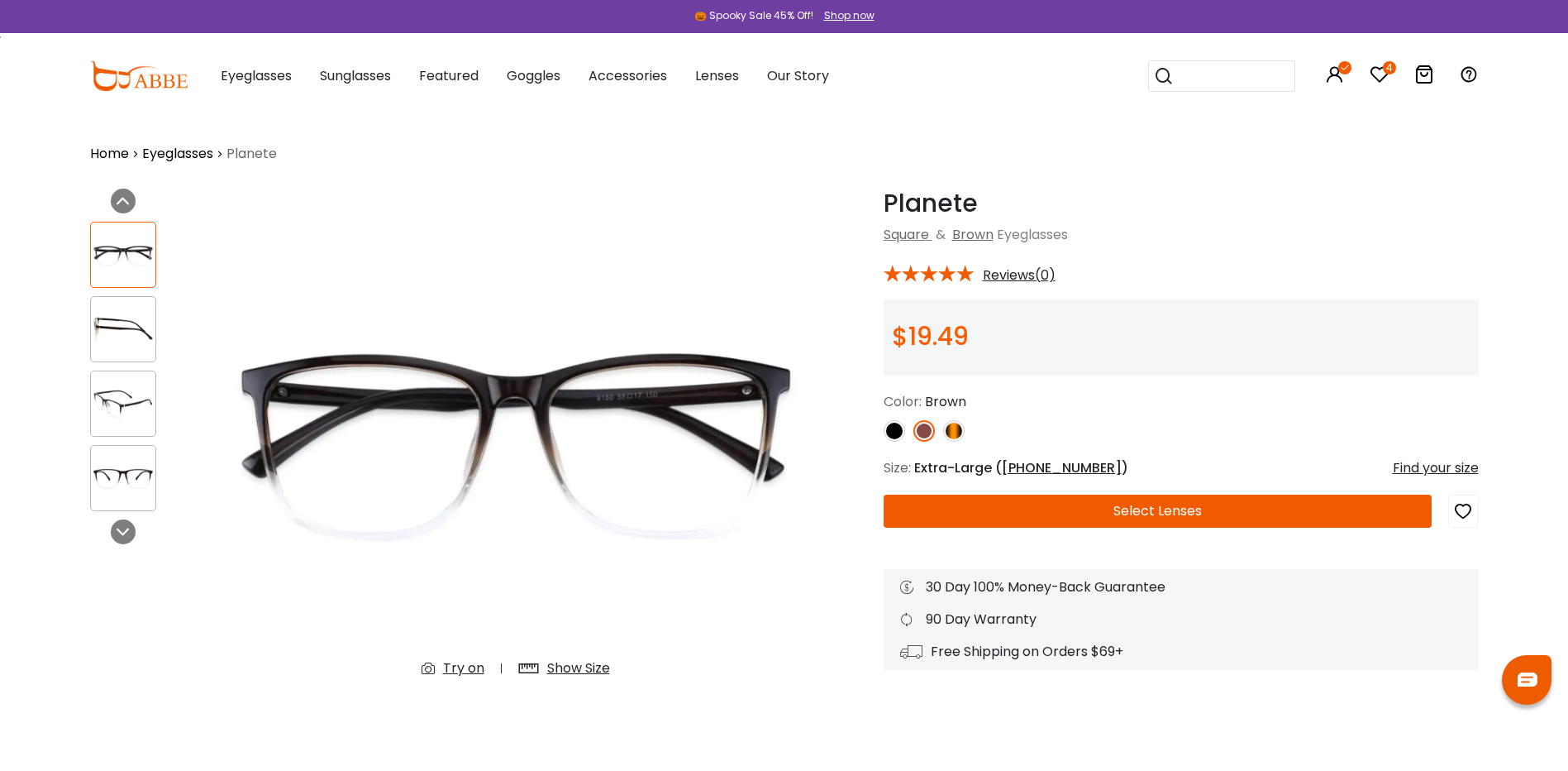
click at [950, 428] on img at bounding box center [954, 431] width 22 height 22
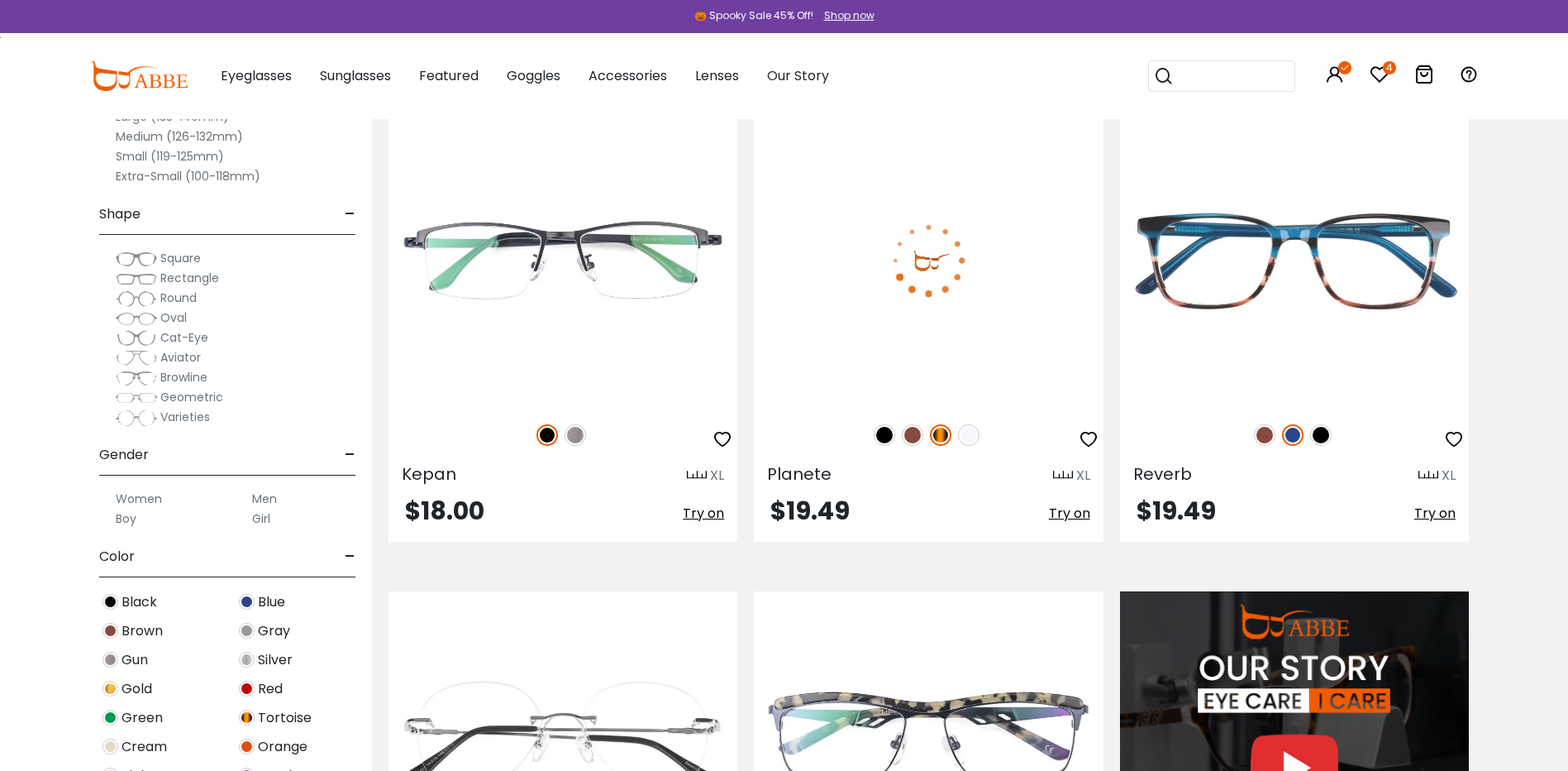
scroll to position [1324, 0]
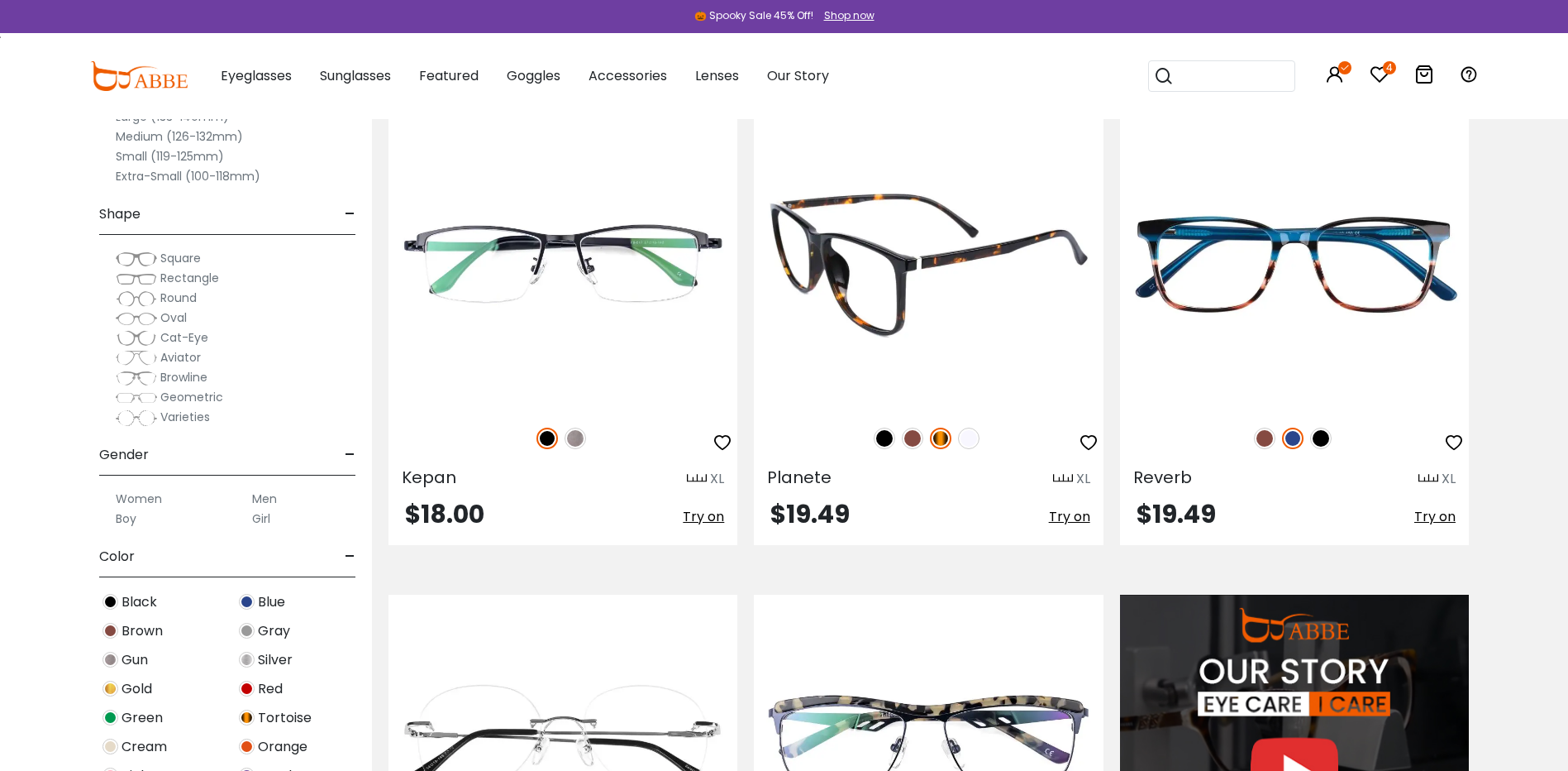
click at [961, 431] on img at bounding box center [969, 438] width 22 height 22
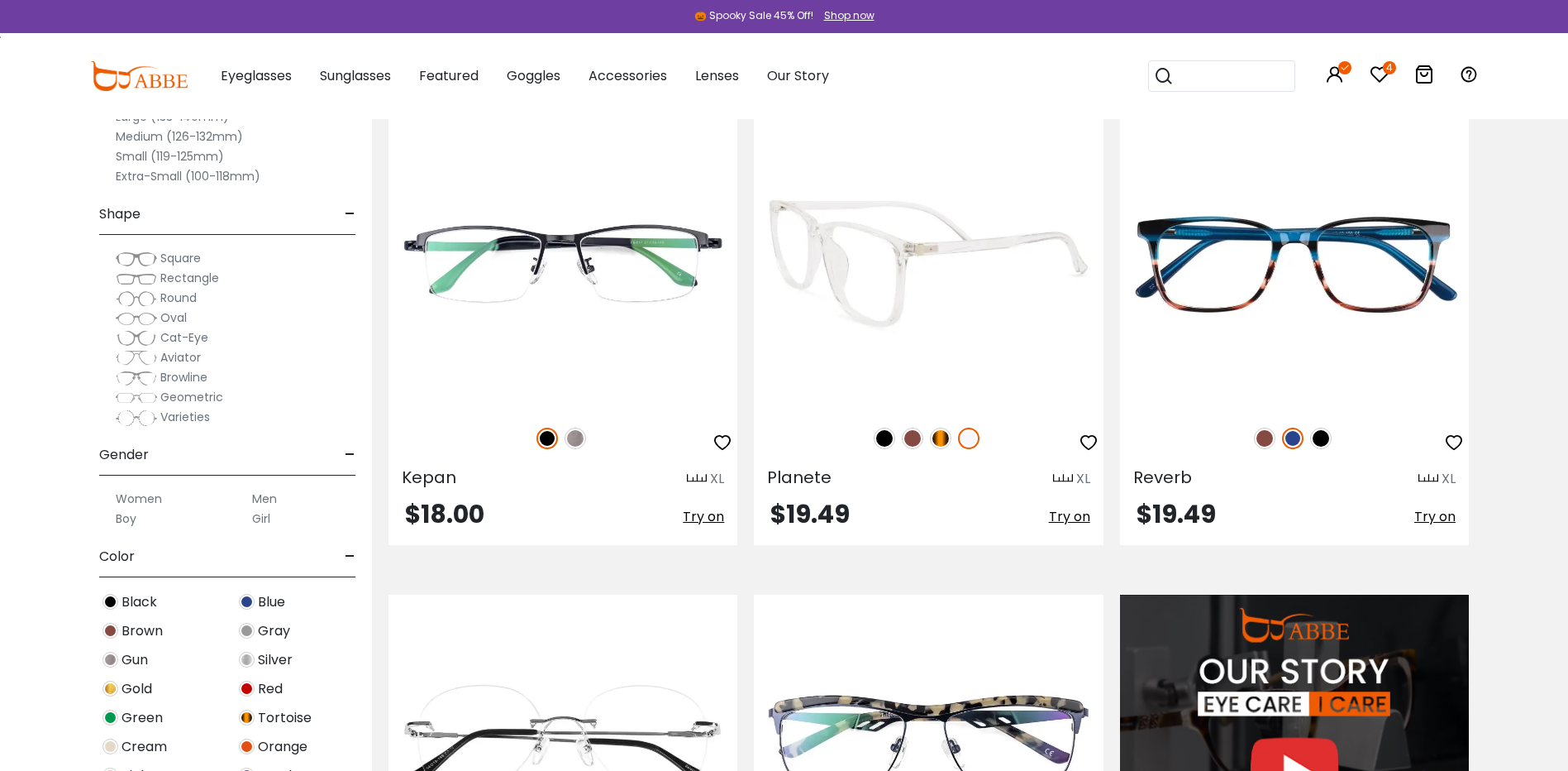
click at [894, 258] on img at bounding box center [928, 264] width 349 height 292
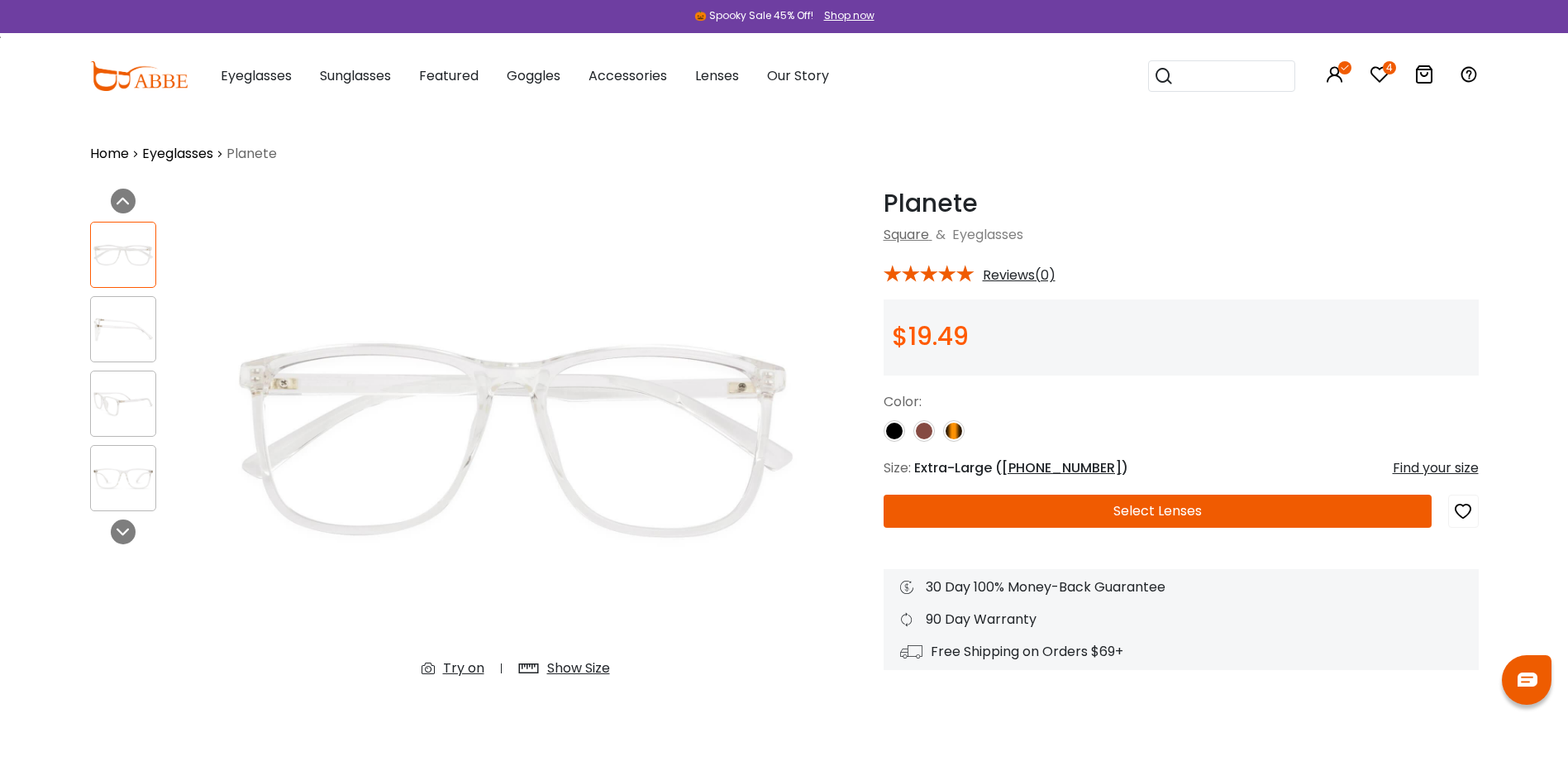
drag, startPoint x: 131, startPoint y: 328, endPoint x: 127, endPoint y: 357, distance: 29.3
click at [130, 329] on img at bounding box center [123, 329] width 64 height 32
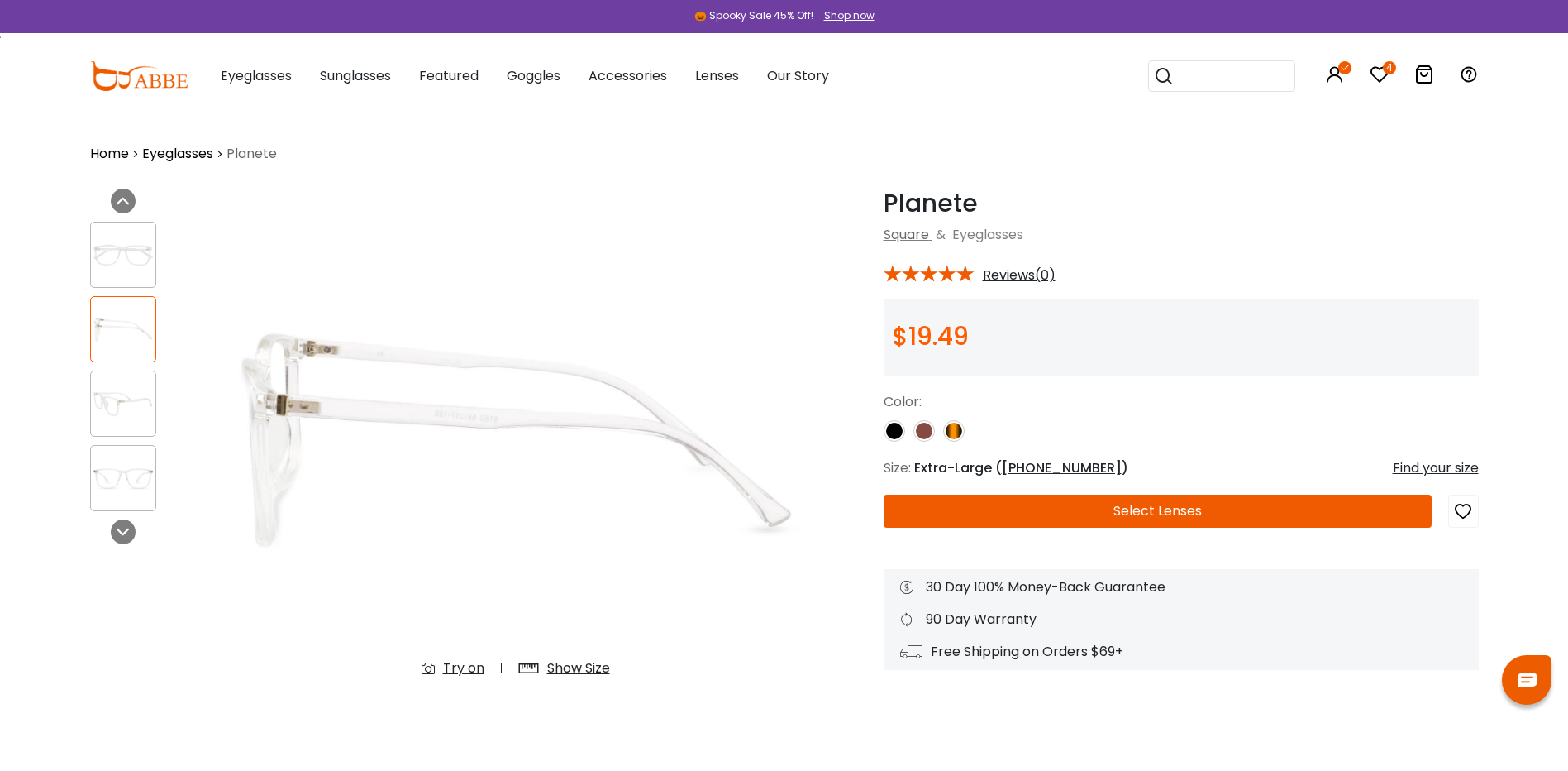
click at [116, 394] on img at bounding box center [123, 404] width 64 height 32
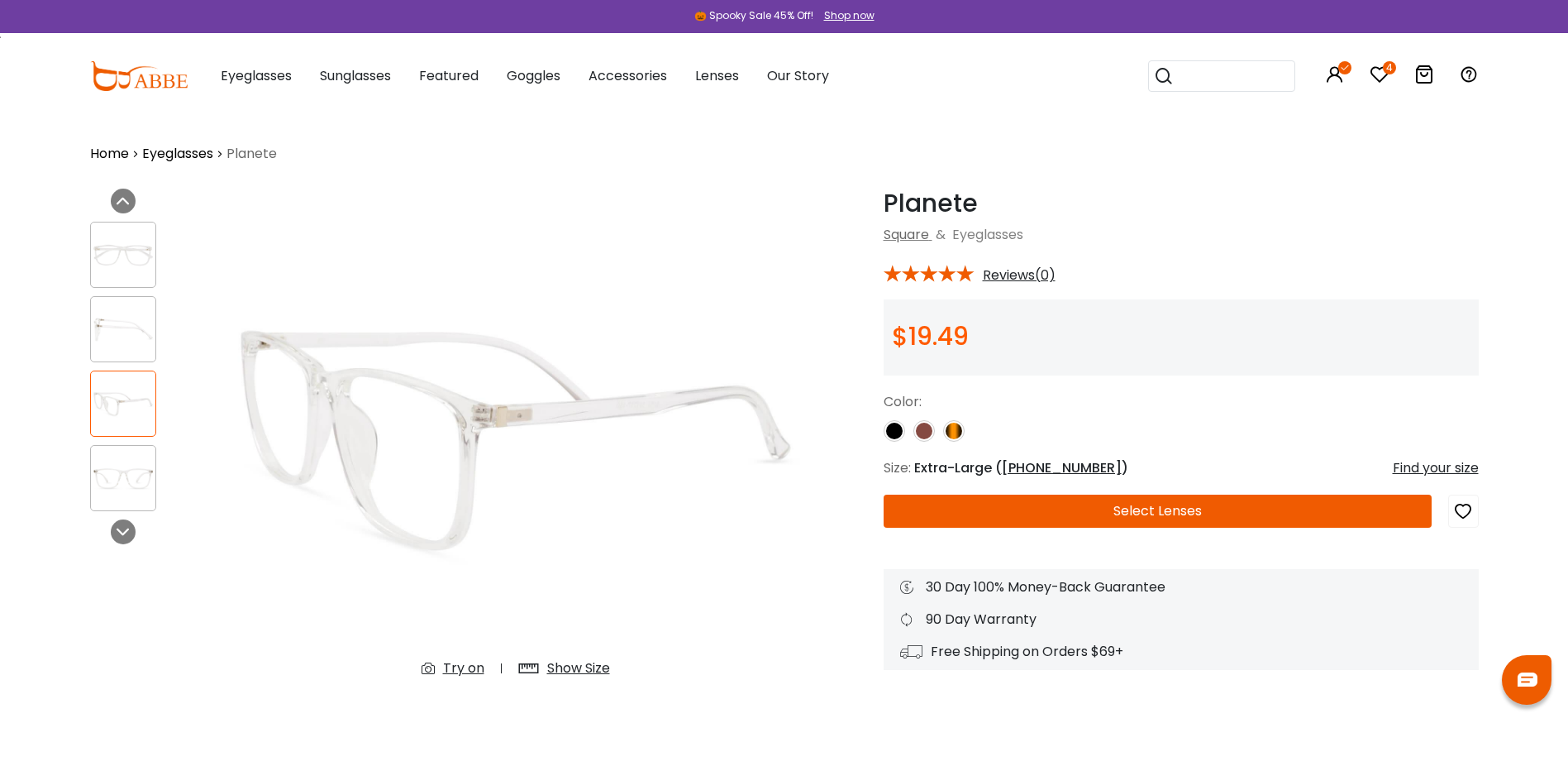
click at [110, 459] on div at bounding box center [123, 478] width 66 height 66
click at [134, 483] on img at bounding box center [123, 478] width 64 height 32
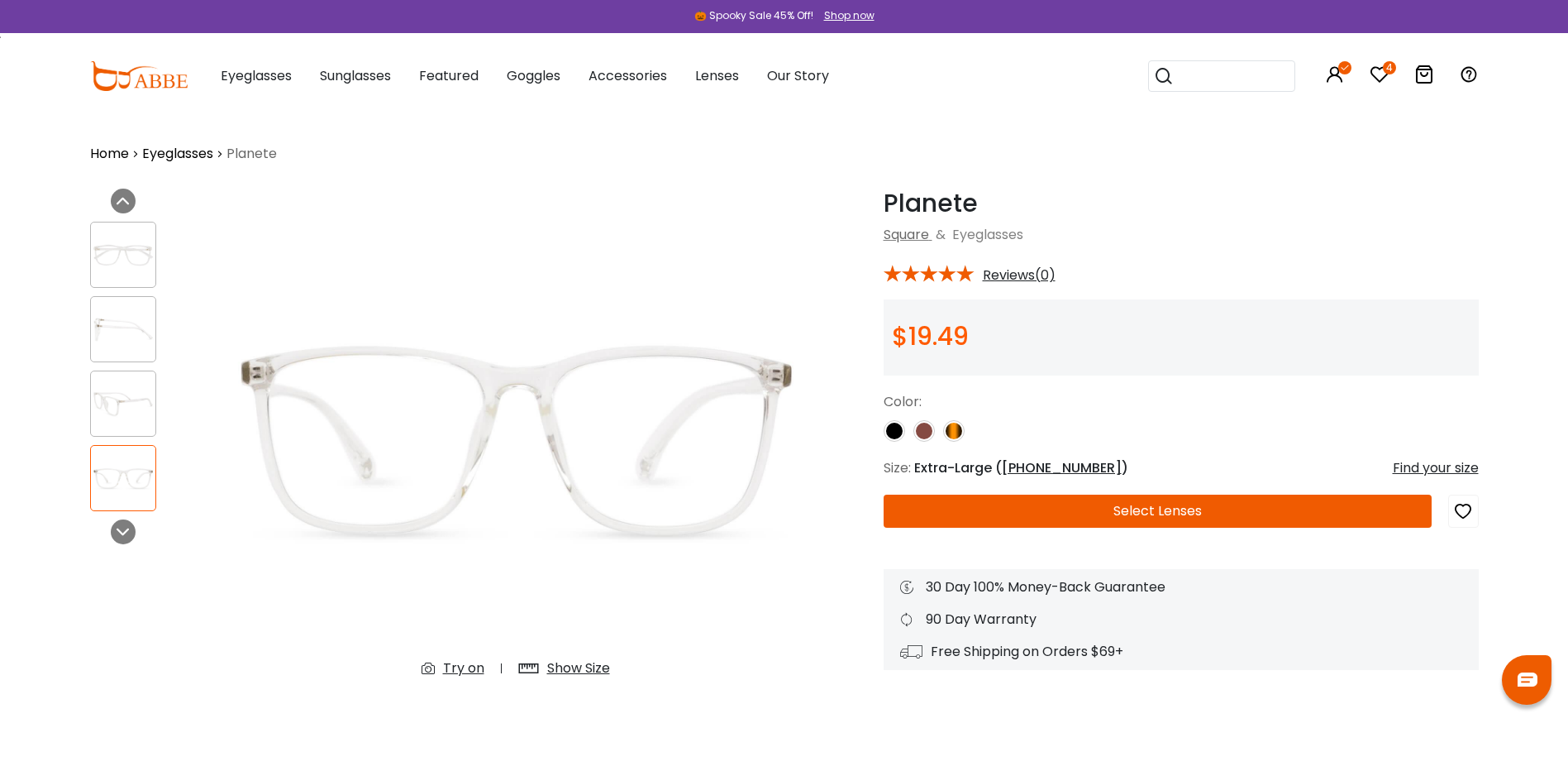
click at [1467, 511] on icon "button" at bounding box center [1463, 511] width 20 height 30
click at [1379, 73] on icon at bounding box center [1379, 74] width 20 height 20
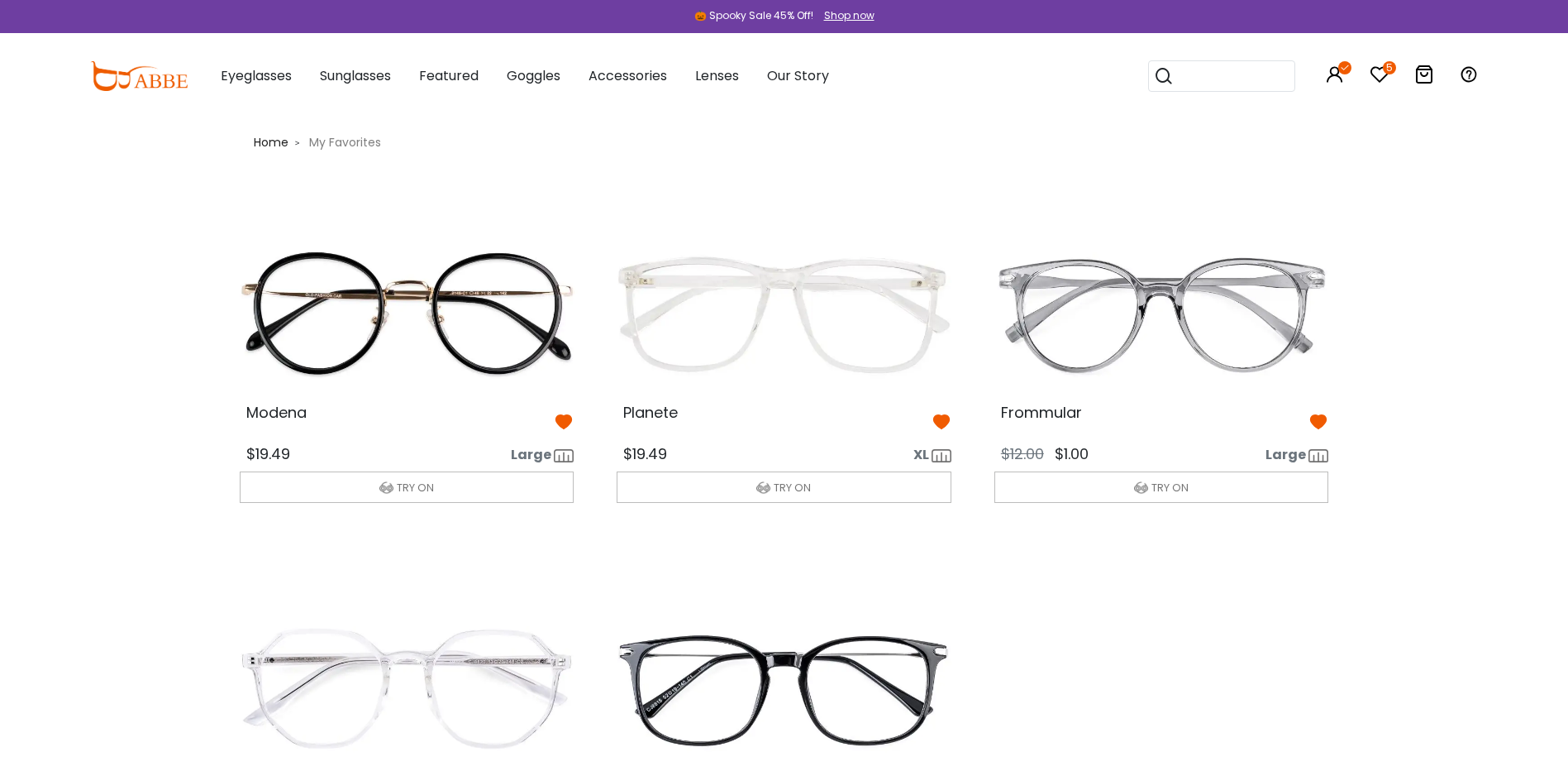
click at [381, 321] on img at bounding box center [406, 315] width 361 height 180
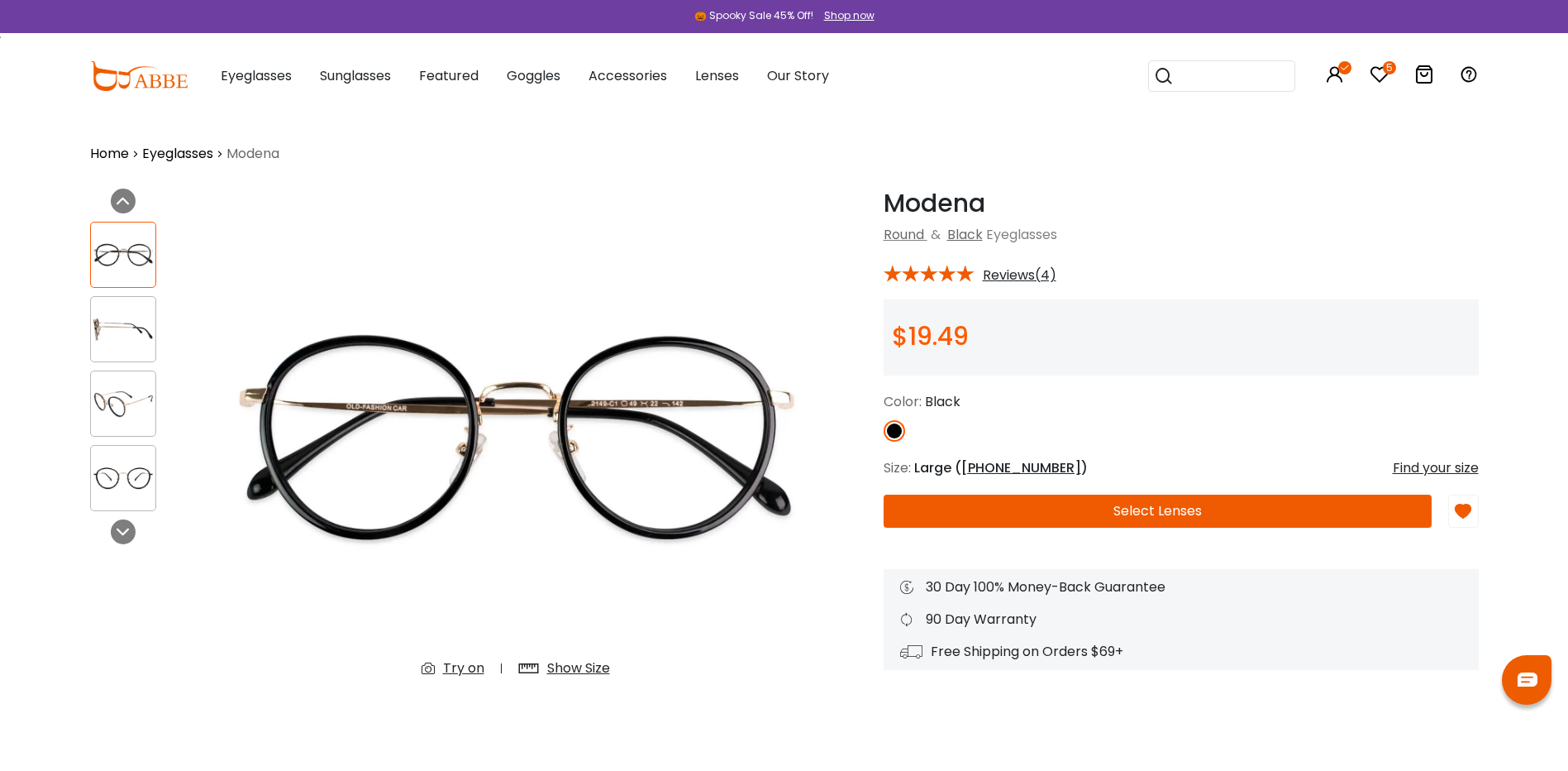
click at [1171, 502] on button "Select Lenses" at bounding box center [1158, 511] width 548 height 33
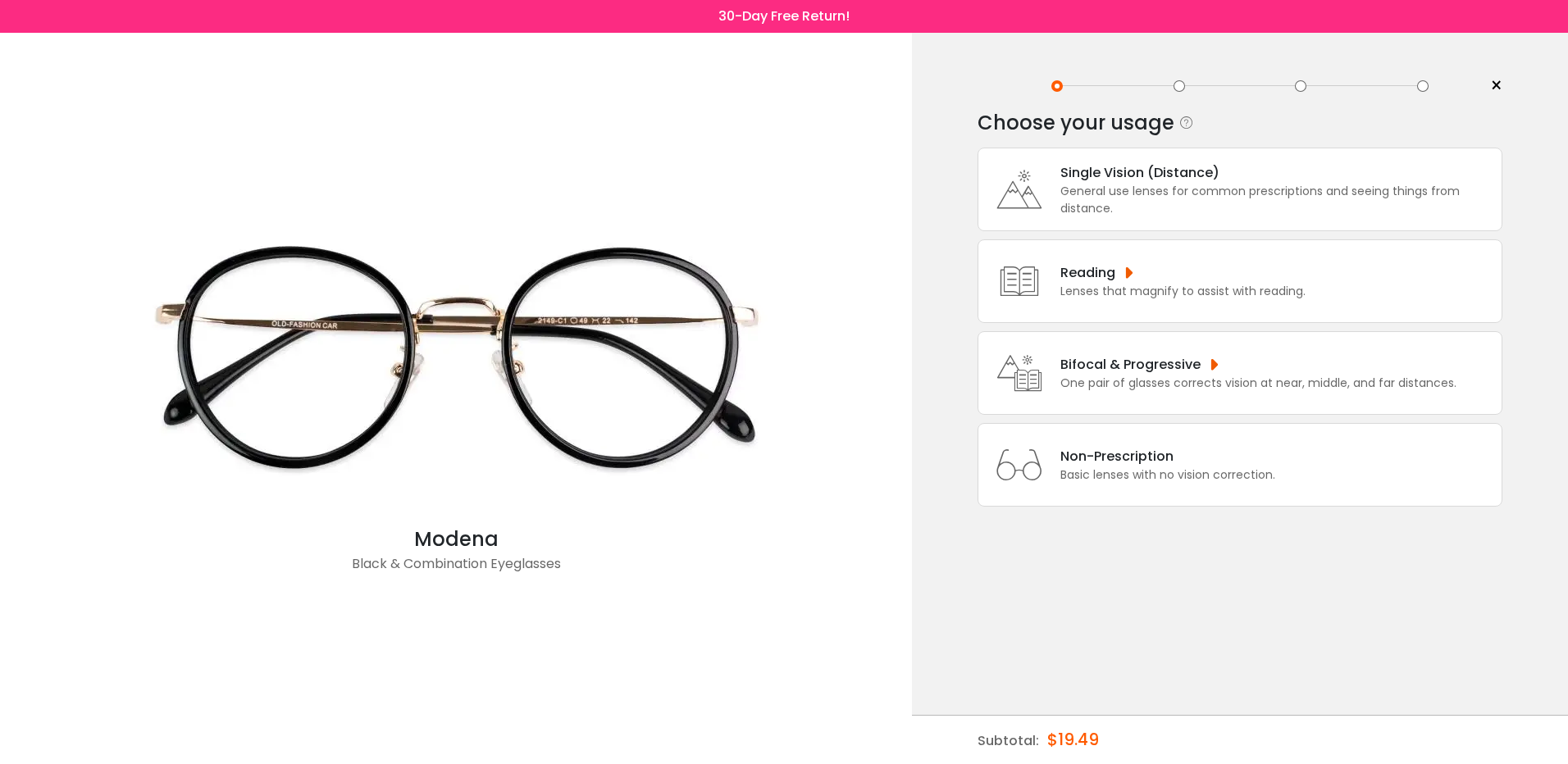
click at [1085, 181] on div "Single Vision (Distance)" at bounding box center [1276, 172] width 433 height 21
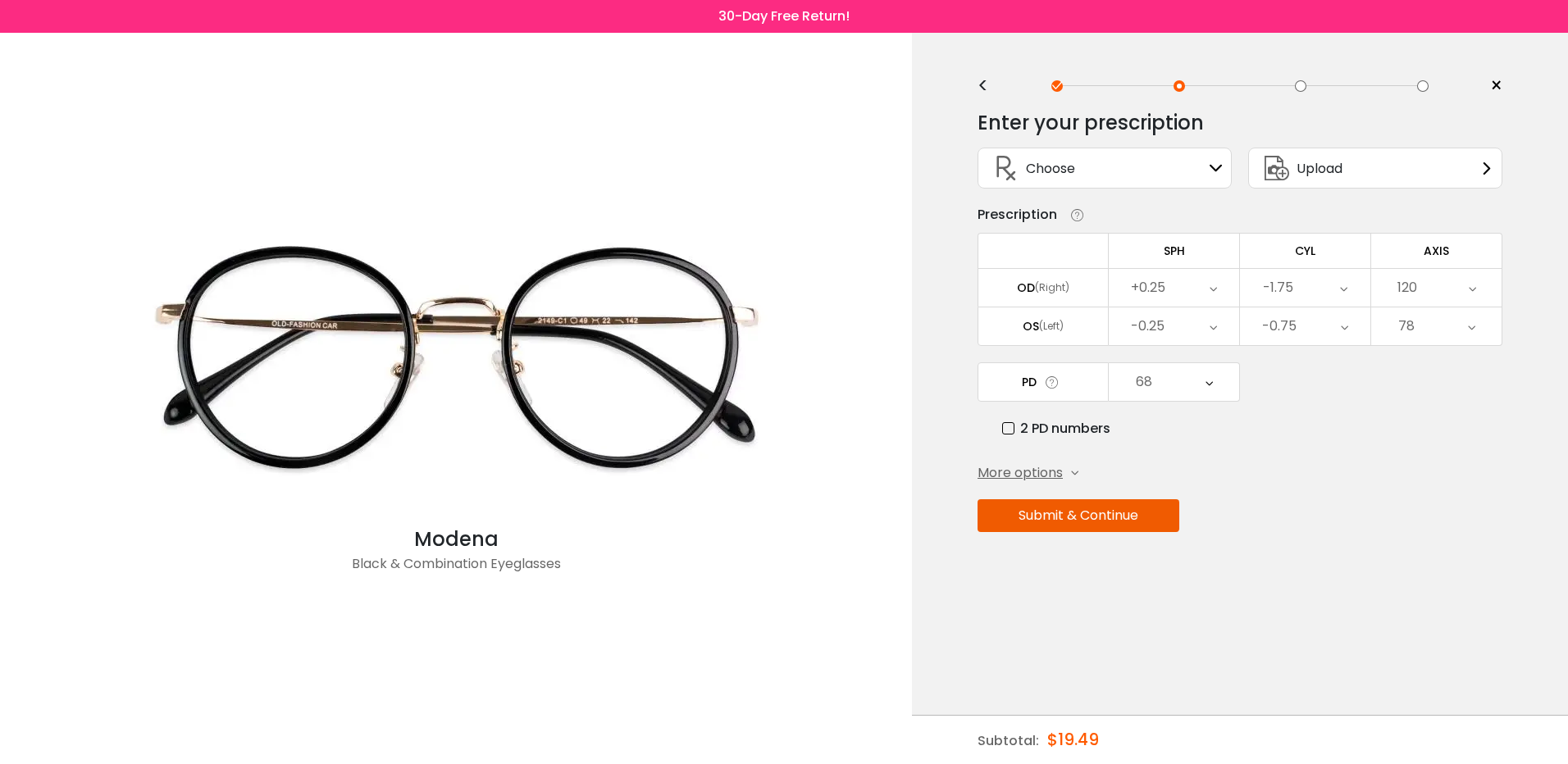
click at [1322, 172] on span "Upload" at bounding box center [1319, 168] width 46 height 21
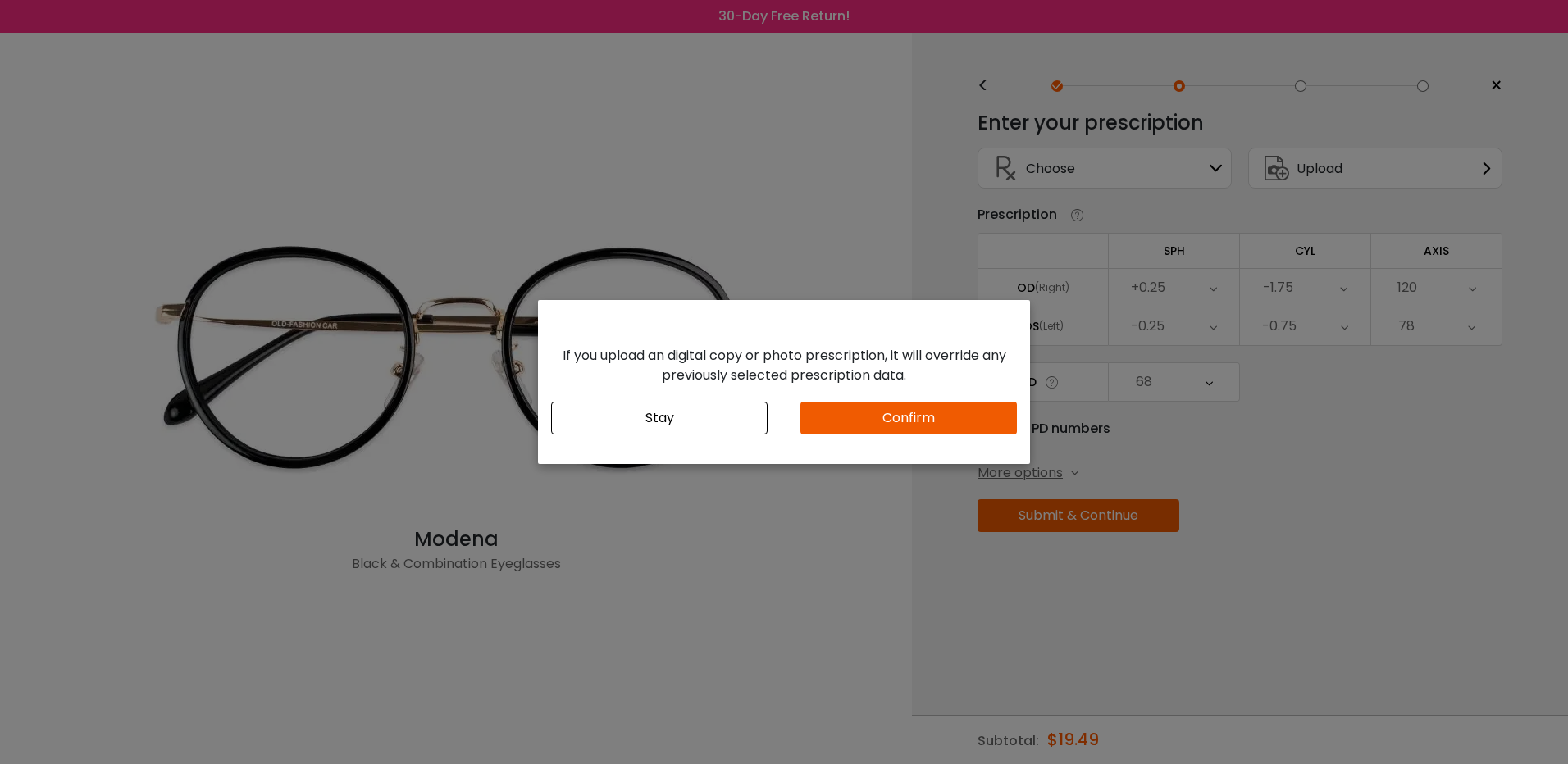
click at [888, 411] on button "Confirm" at bounding box center [908, 418] width 216 height 33
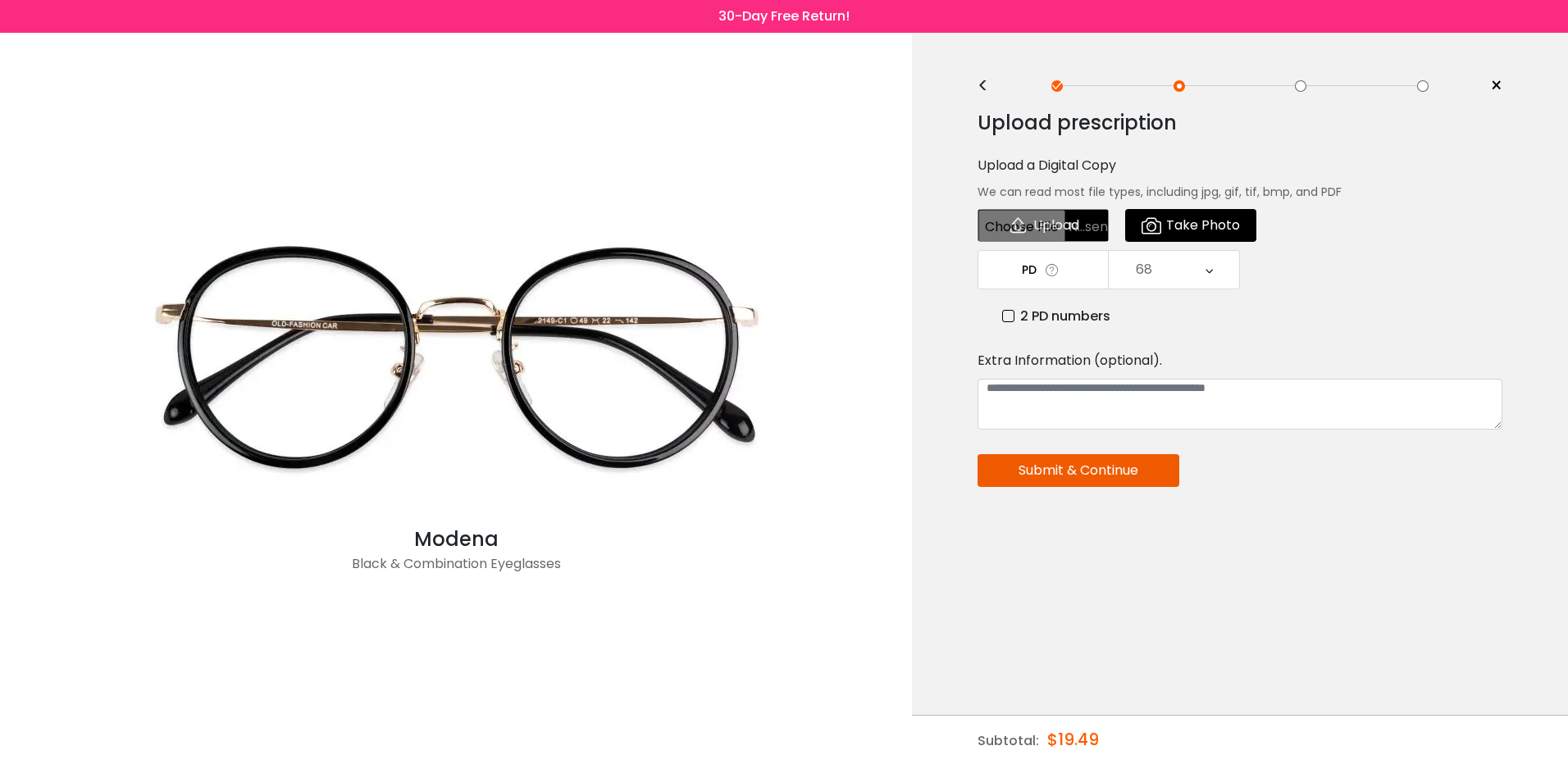
click at [1061, 228] on input "file" at bounding box center [1043, 225] width 131 height 33
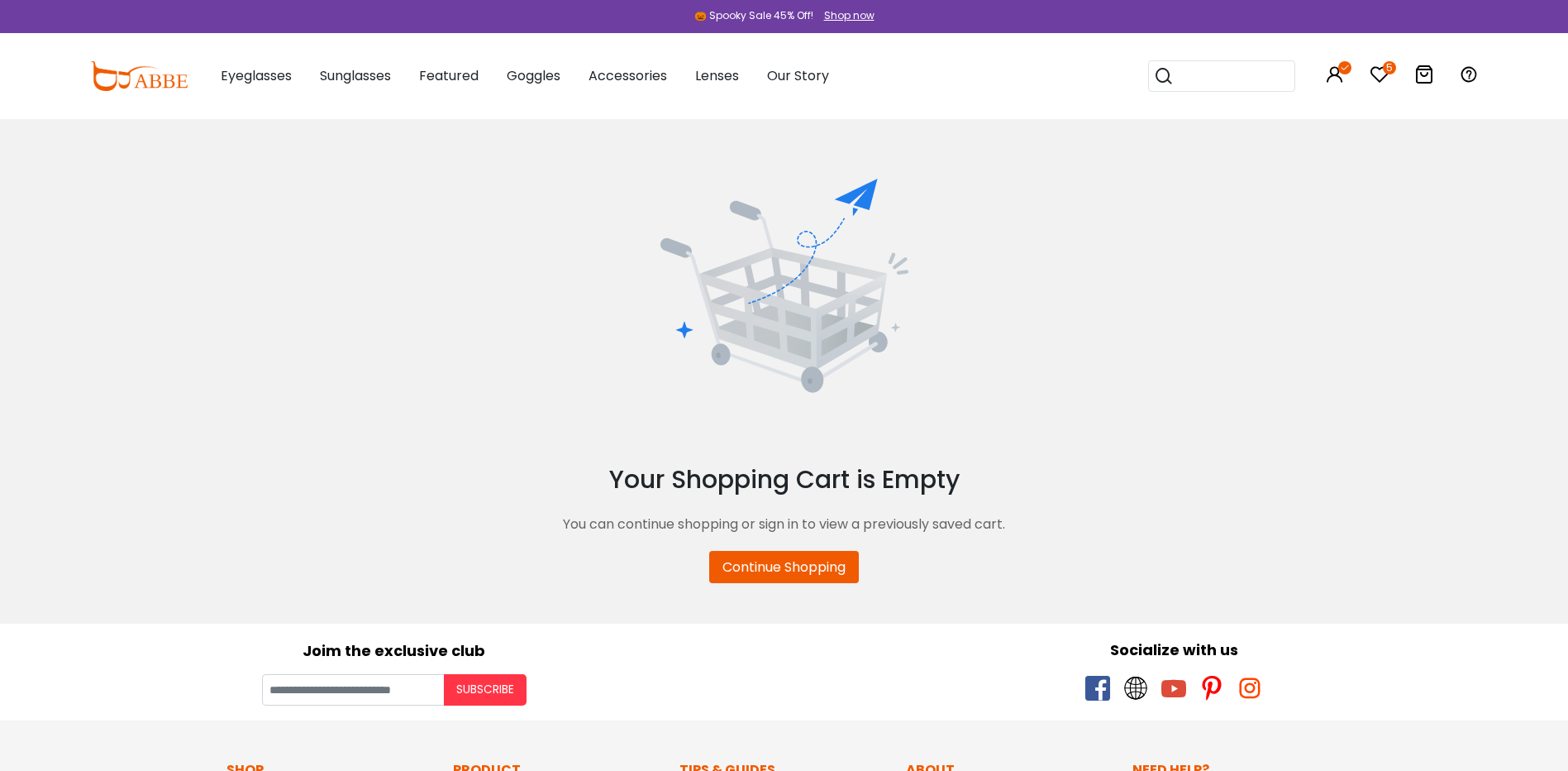
click at [1382, 73] on icon at bounding box center [1379, 74] width 20 height 20
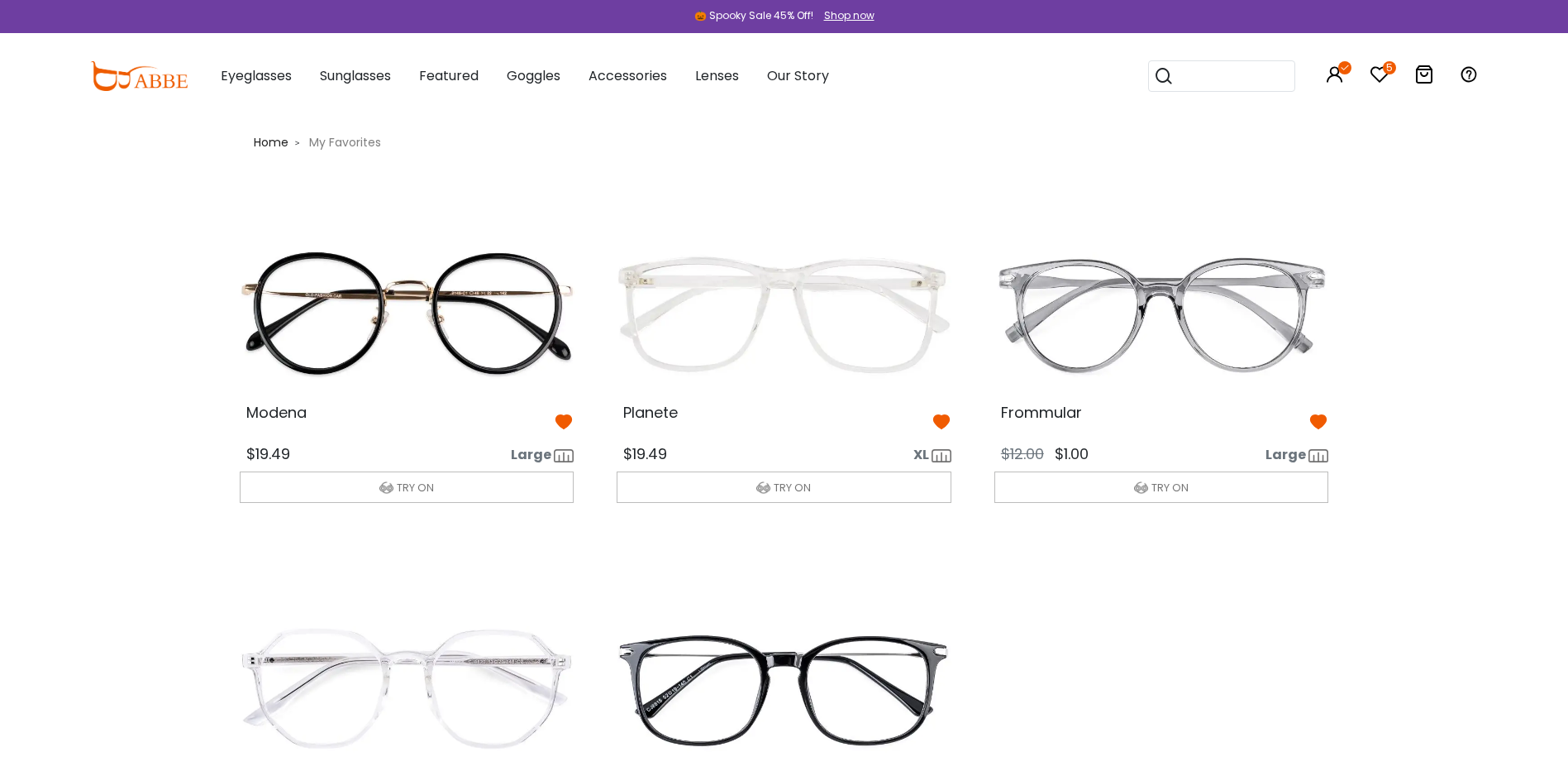
click at [373, 314] on img at bounding box center [406, 315] width 361 height 180
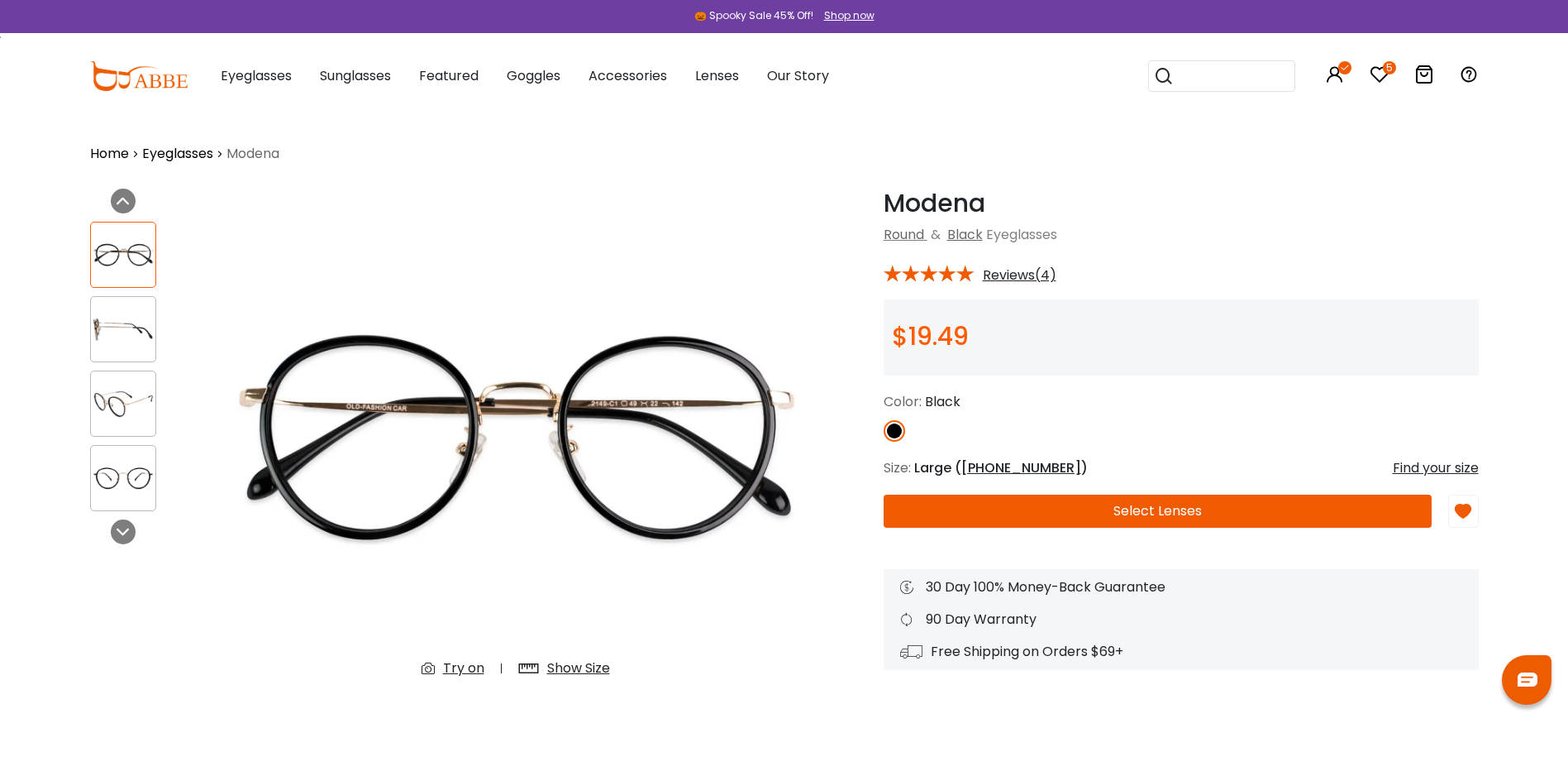
click at [1097, 503] on button "Select Lenses" at bounding box center [1158, 511] width 548 height 33
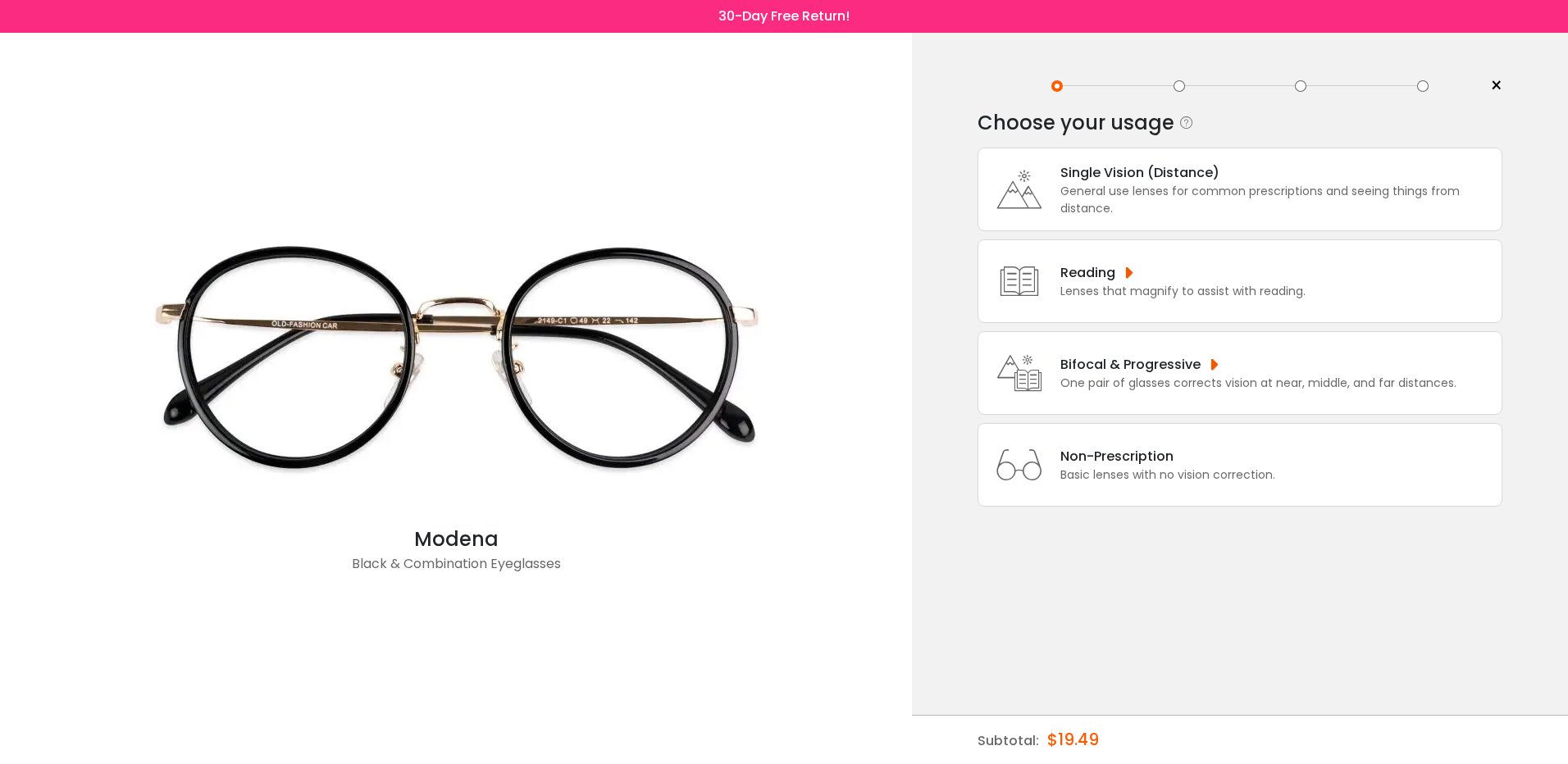
click at [1122, 191] on div "General use lenses for common prescriptions and seeing things from distance." at bounding box center [1276, 200] width 433 height 34
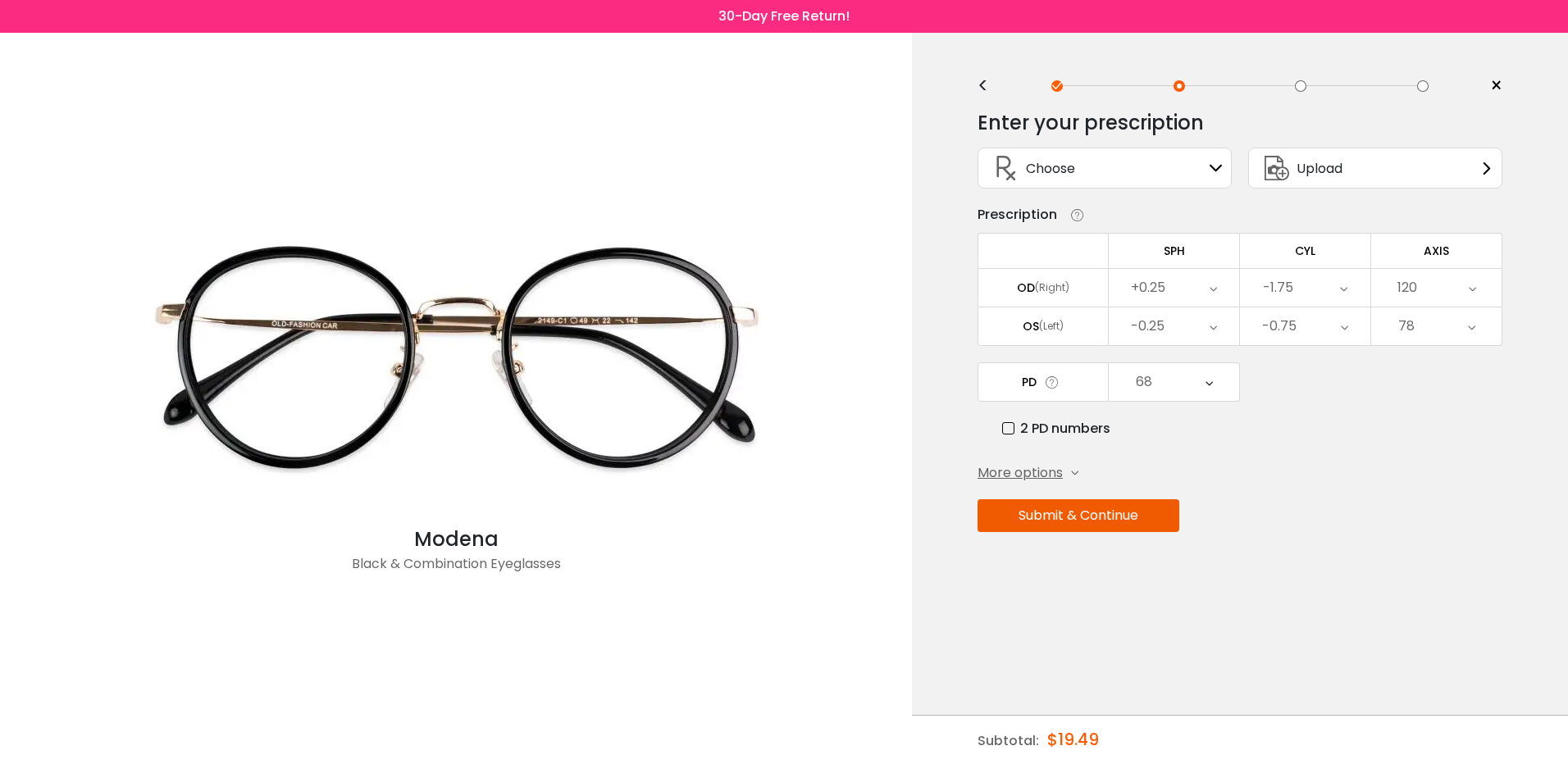
click at [1336, 173] on span "Upload" at bounding box center [1319, 168] width 46 height 21
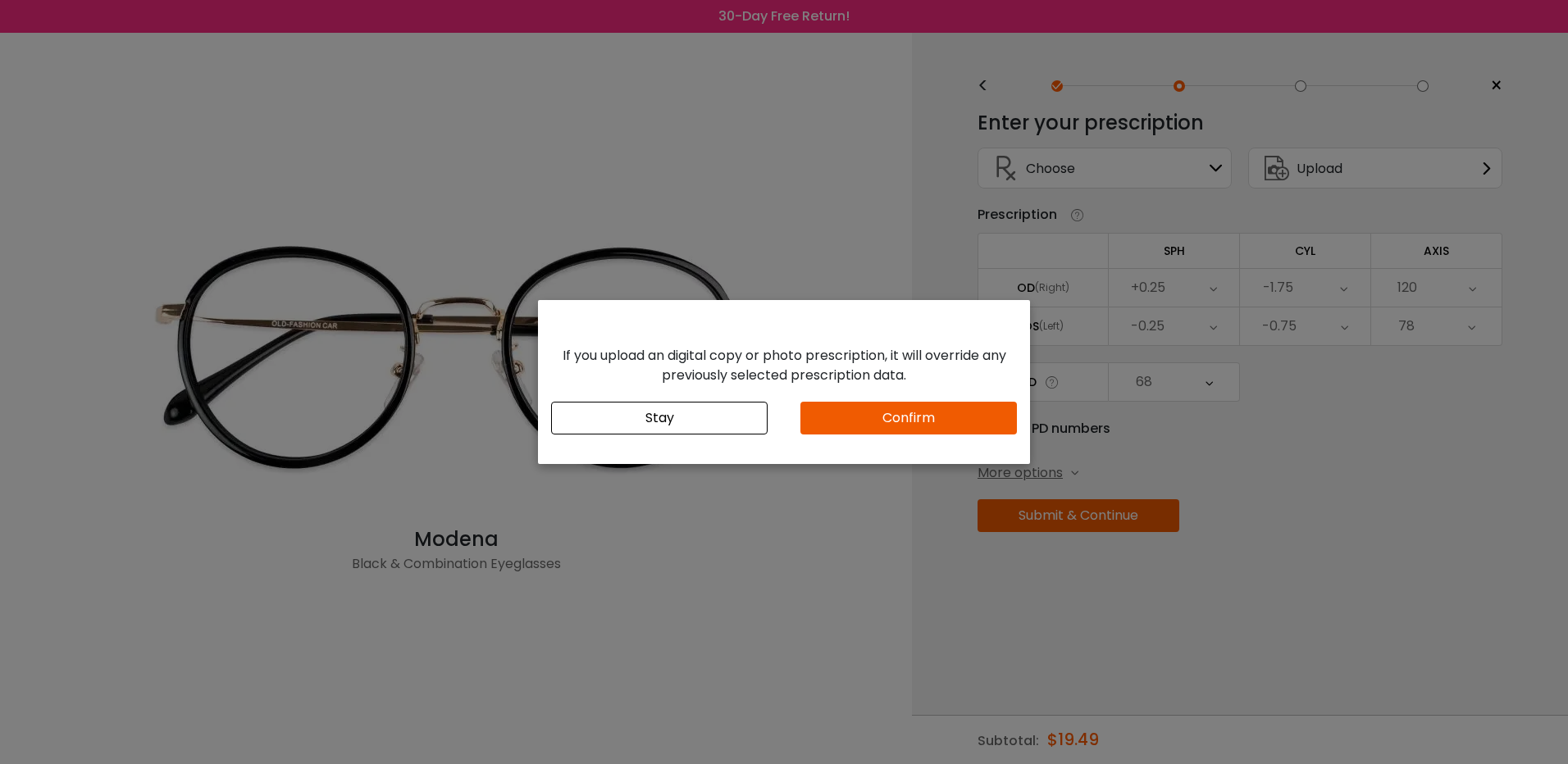
click at [890, 416] on button "Confirm" at bounding box center [908, 418] width 216 height 33
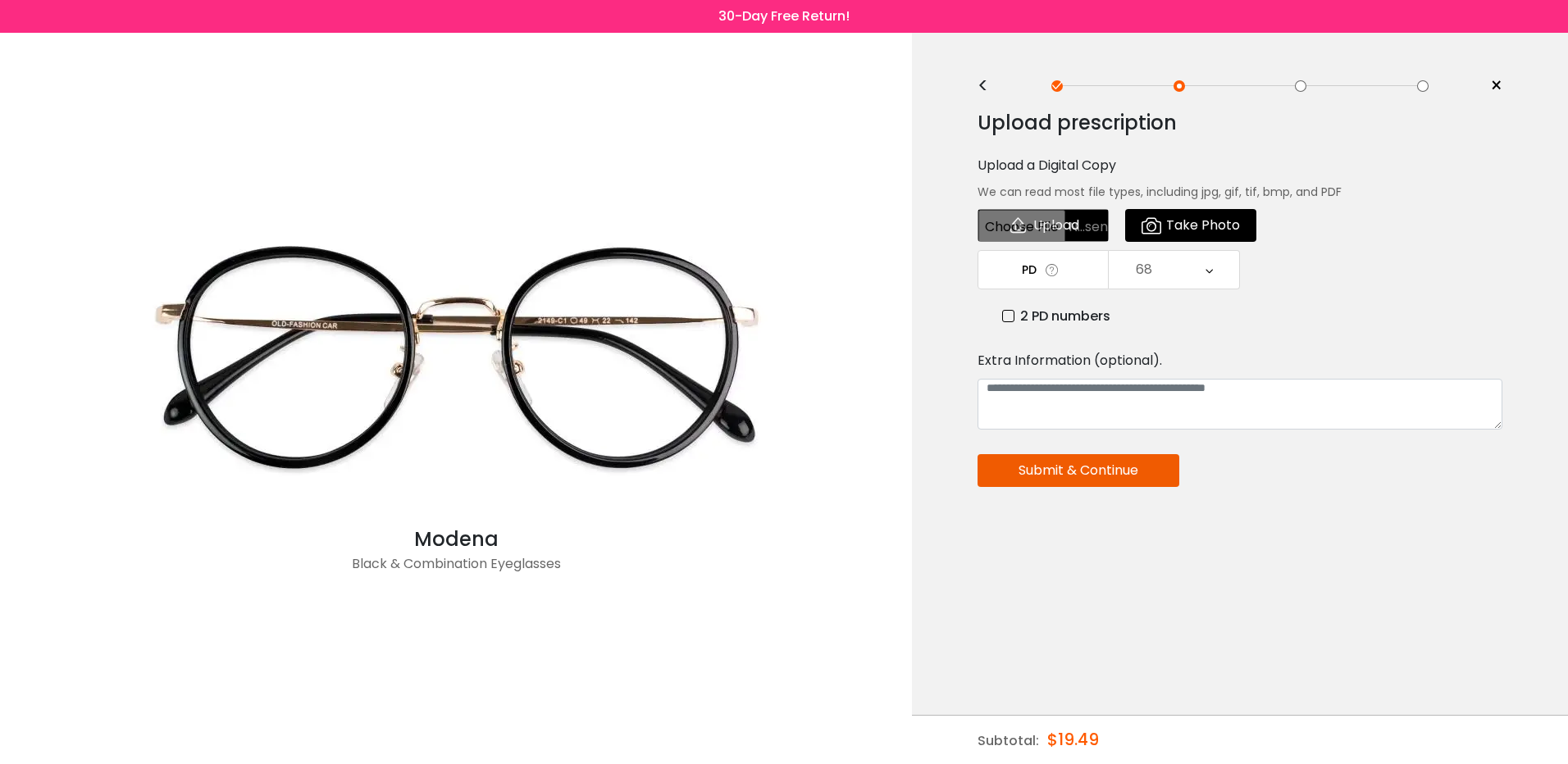
click at [1056, 222] on input "file" at bounding box center [1043, 225] width 131 height 33
type input "**********"
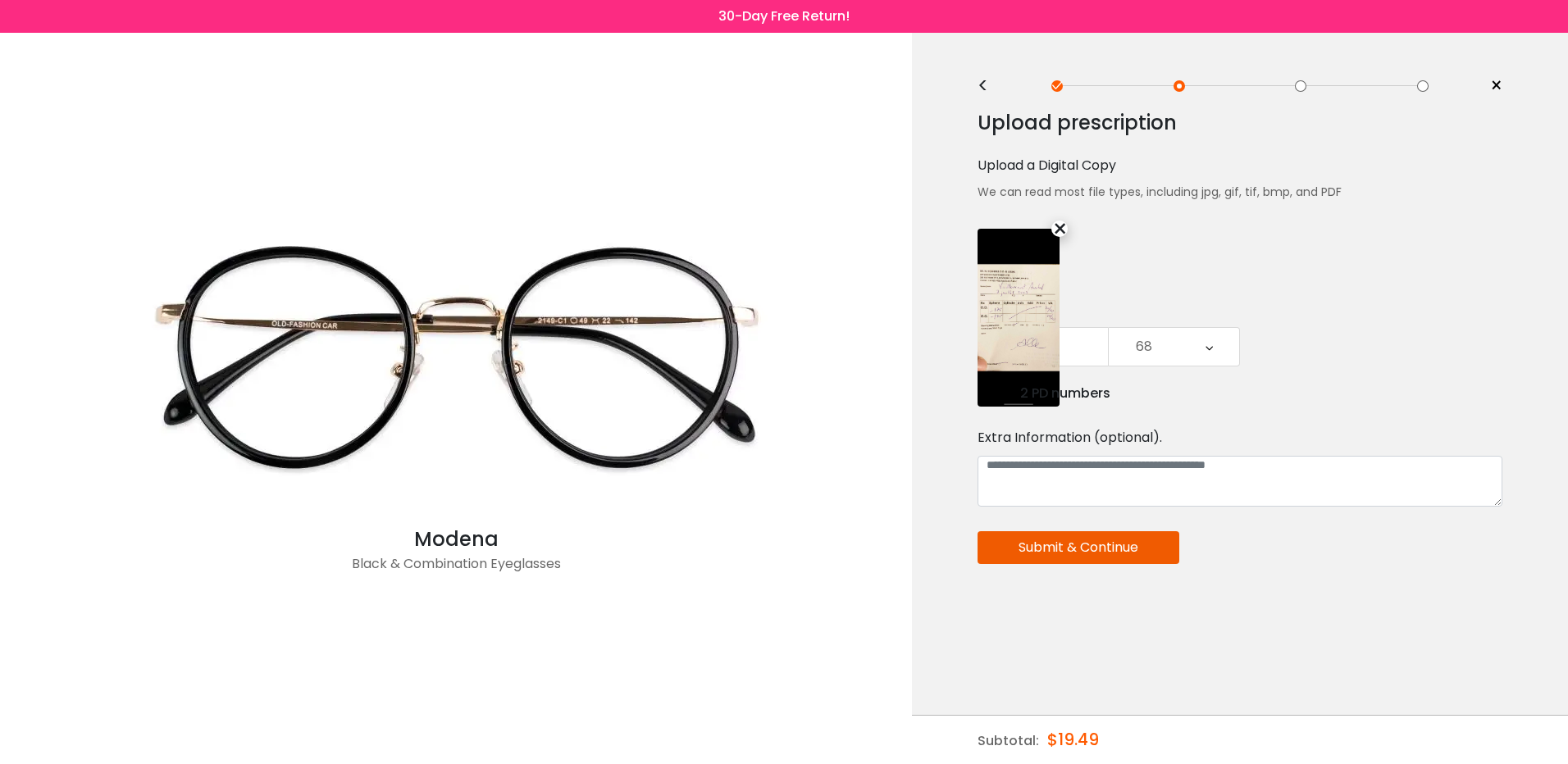
click at [1028, 304] on img at bounding box center [1018, 317] width 82 height 178
click at [1056, 227] on div "×" at bounding box center [1059, 229] width 16 height 16
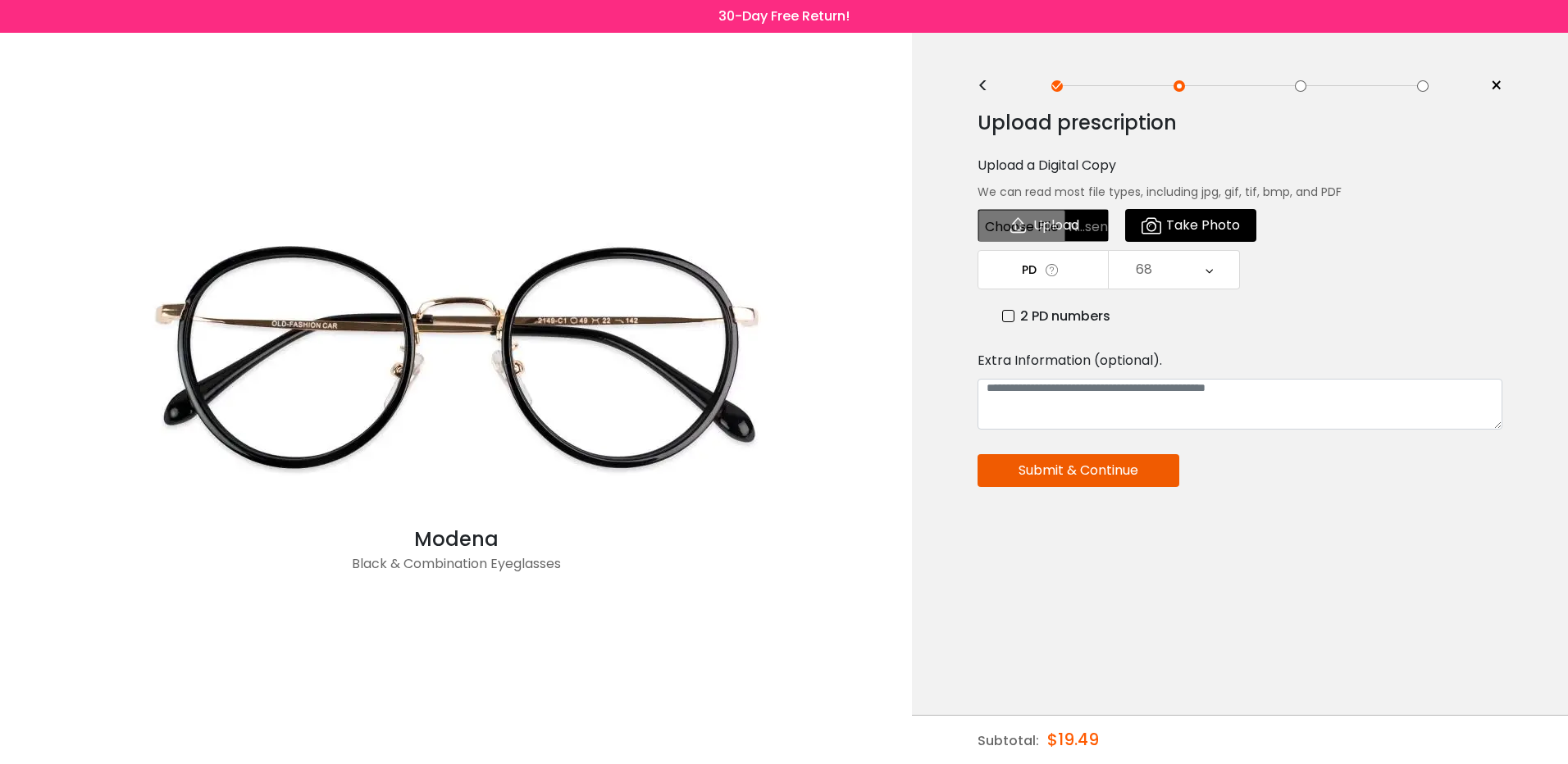
click at [1220, 272] on div "68" at bounding box center [1173, 270] width 130 height 38
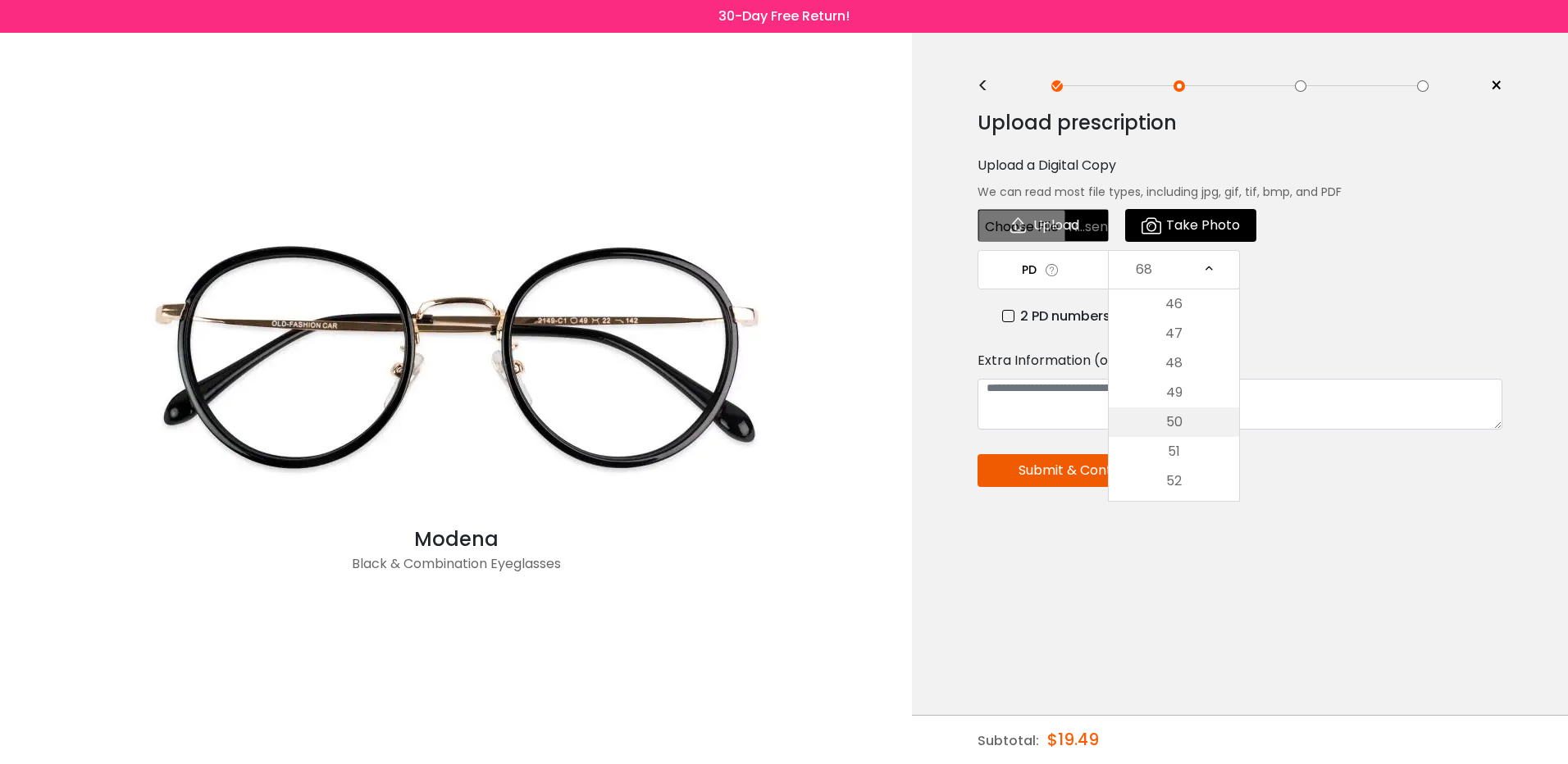
scroll to position [328, 0]
click at [1188, 449] on li "62" at bounding box center [1173, 448] width 130 height 29
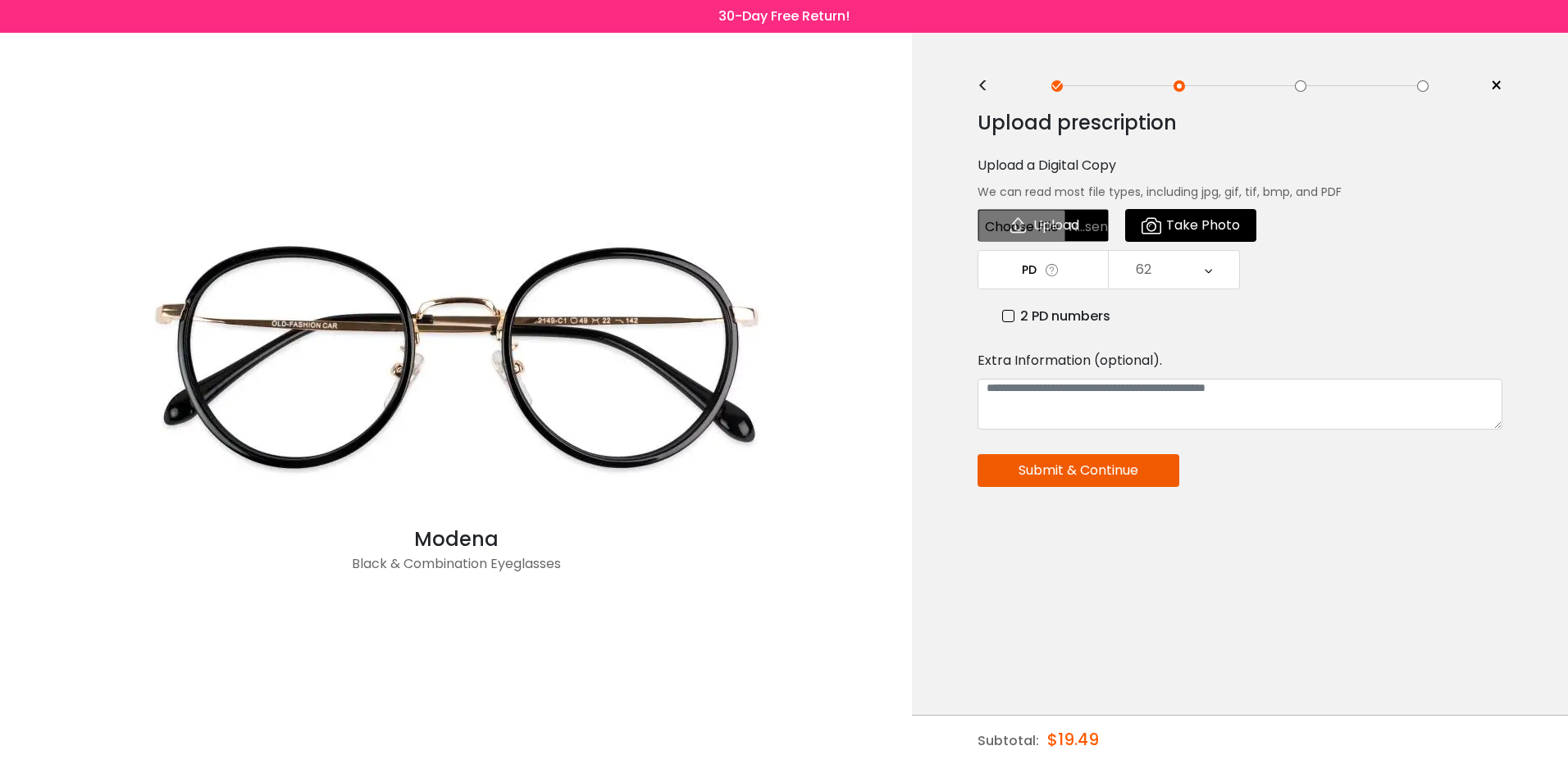
click at [1054, 224] on input "file" at bounding box center [1043, 225] width 131 height 33
type input "**********"
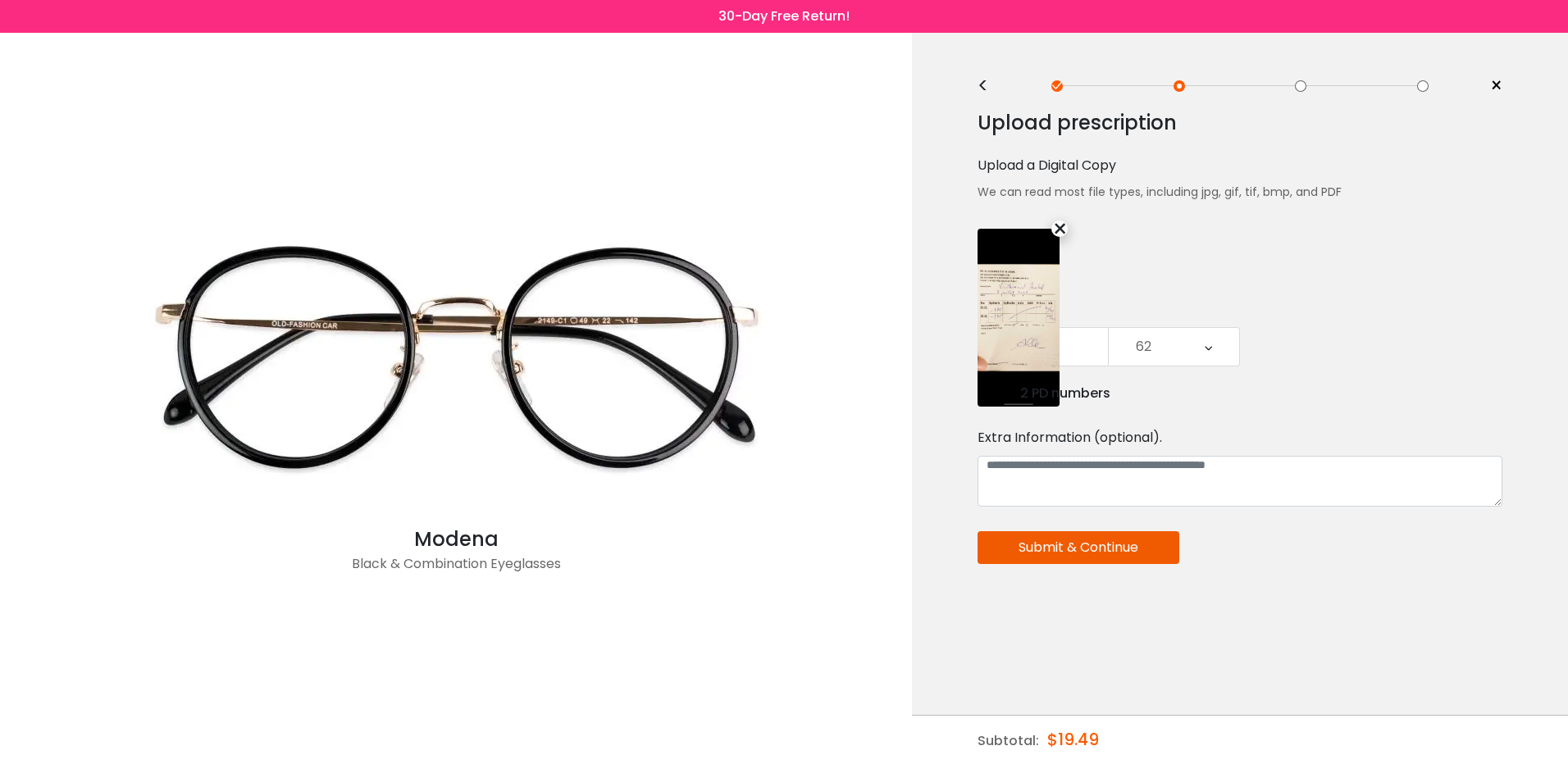
click at [1101, 546] on button "Submit & Continue" at bounding box center [1078, 548] width 202 height 33
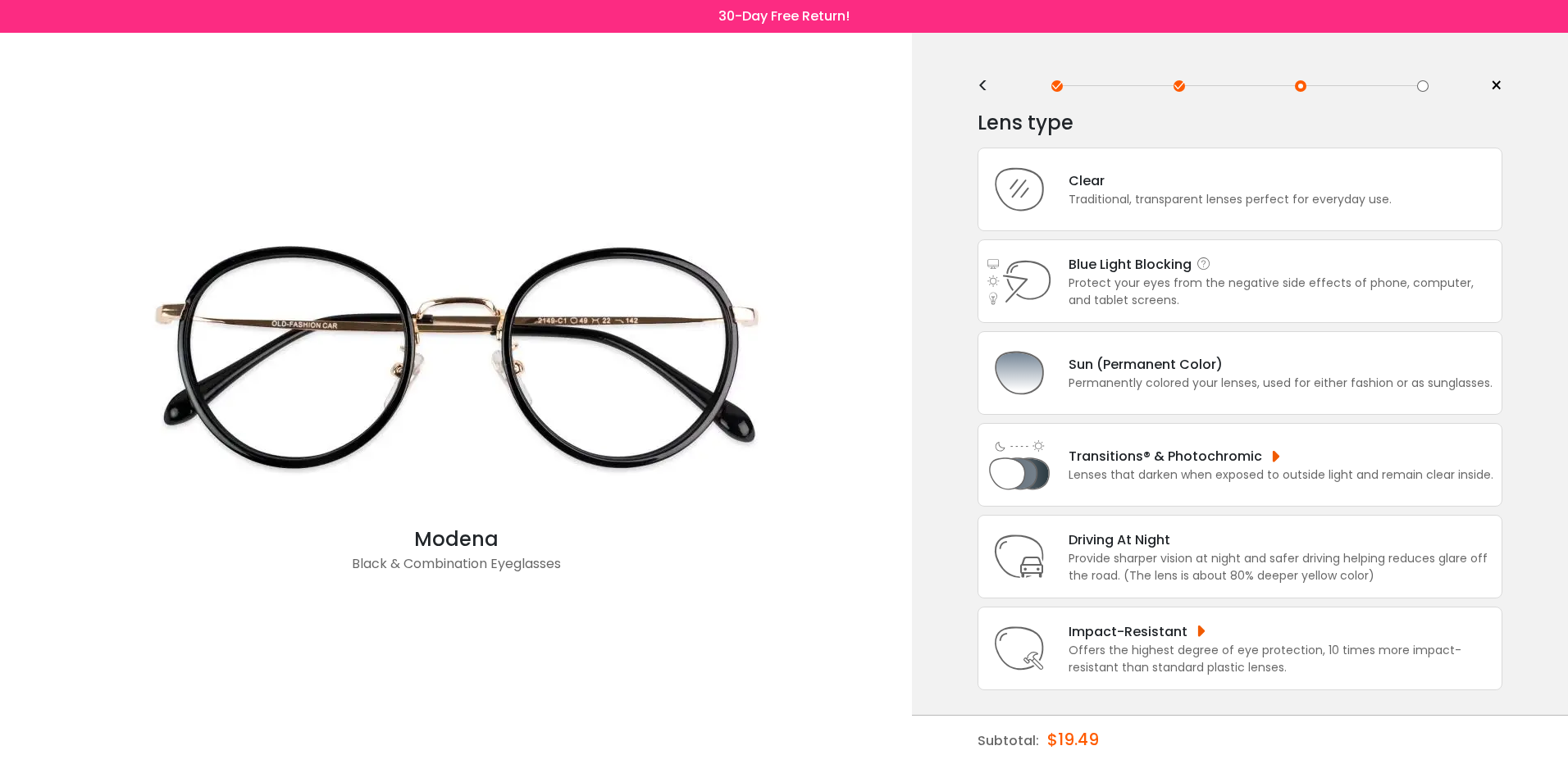
click at [1177, 288] on div "Protect your eyes from the negative side effects of phone, computer, and tablet…" at bounding box center [1281, 291] width 424 height 34
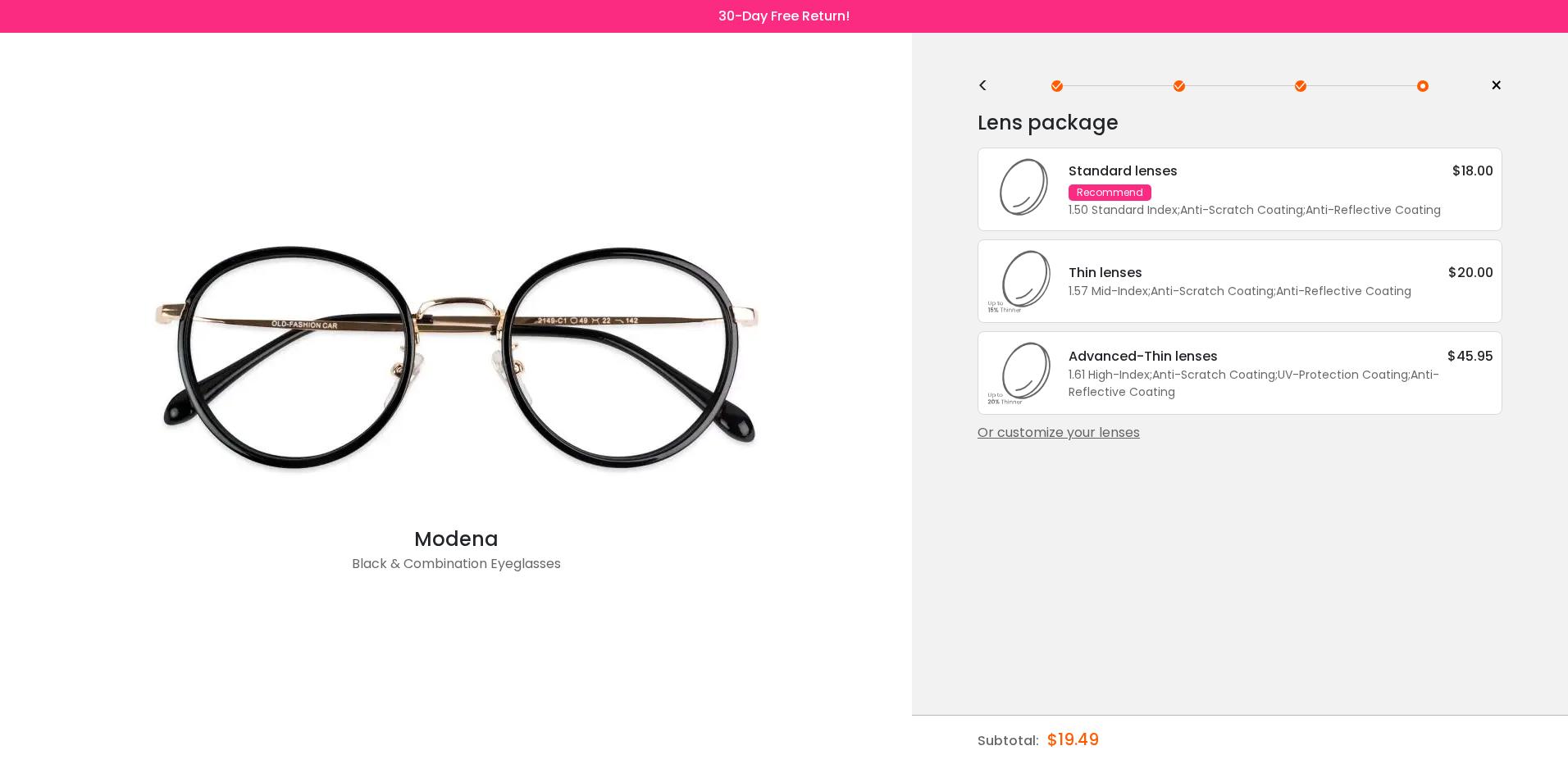
click at [1121, 177] on div "Standard lenses" at bounding box center [1123, 171] width 109 height 21
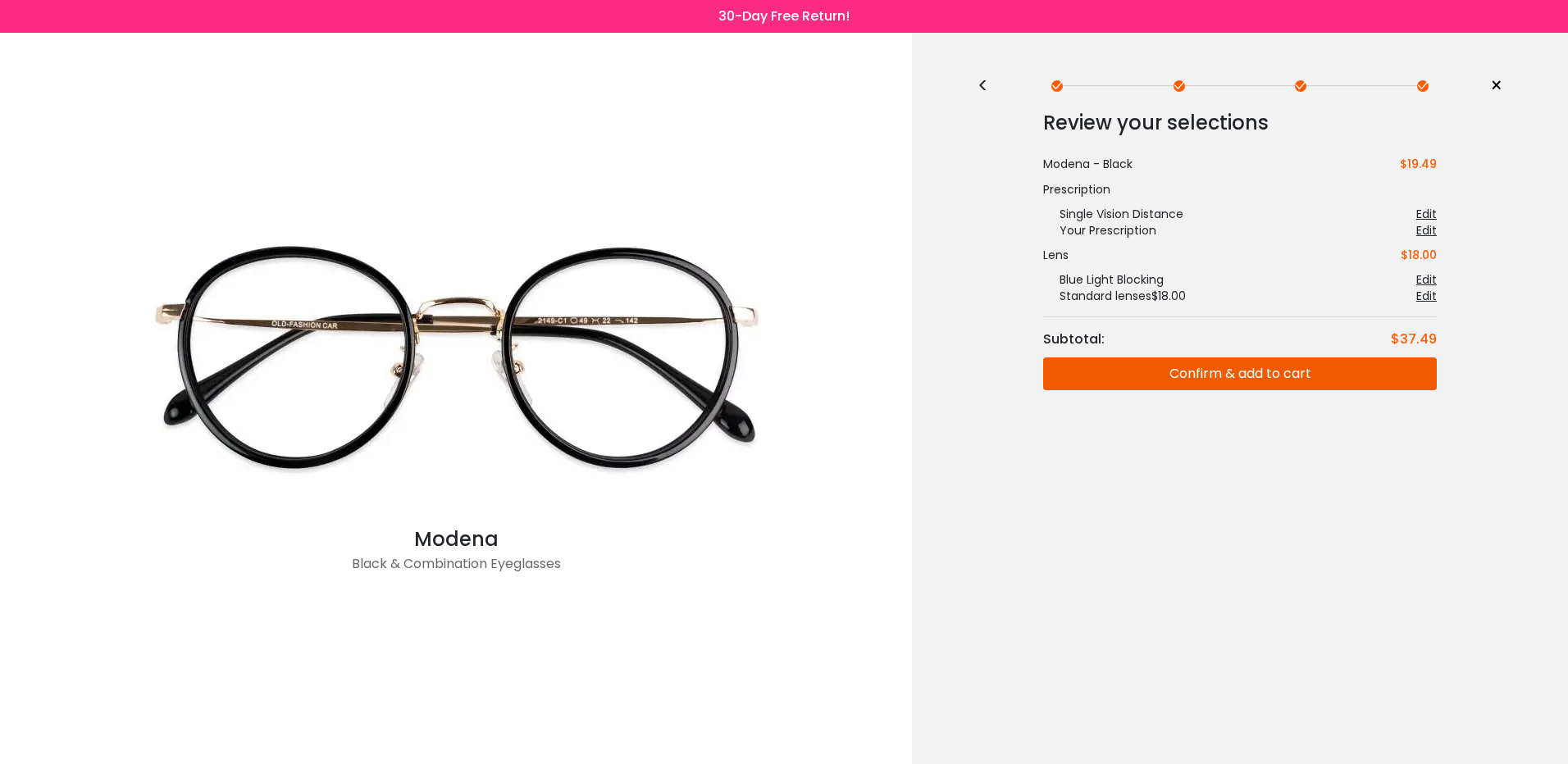
click at [1189, 368] on button "Confirm & add to cart" at bounding box center [1239, 373] width 393 height 33
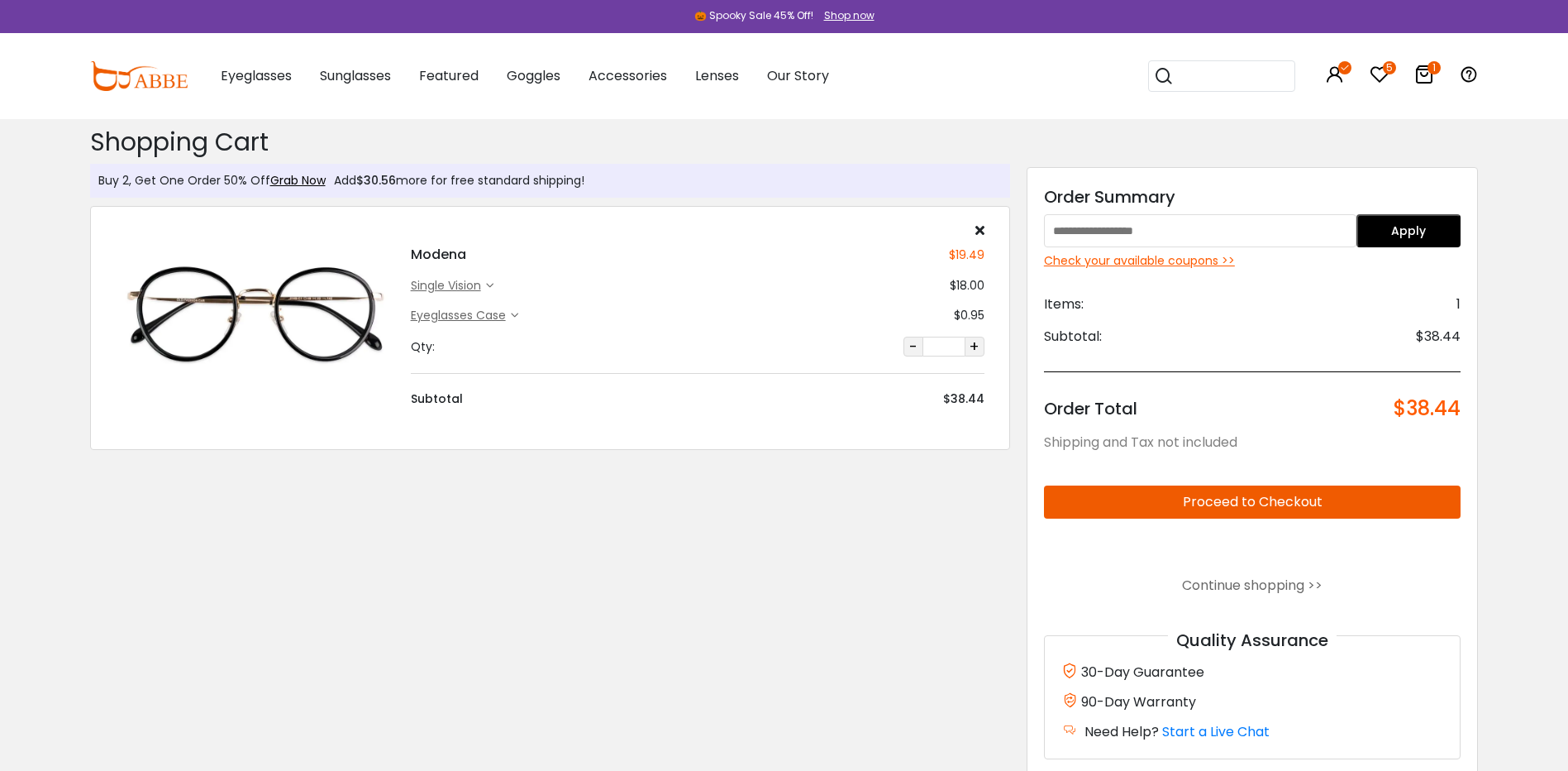
click at [1379, 70] on icon at bounding box center [1379, 74] width 20 height 20
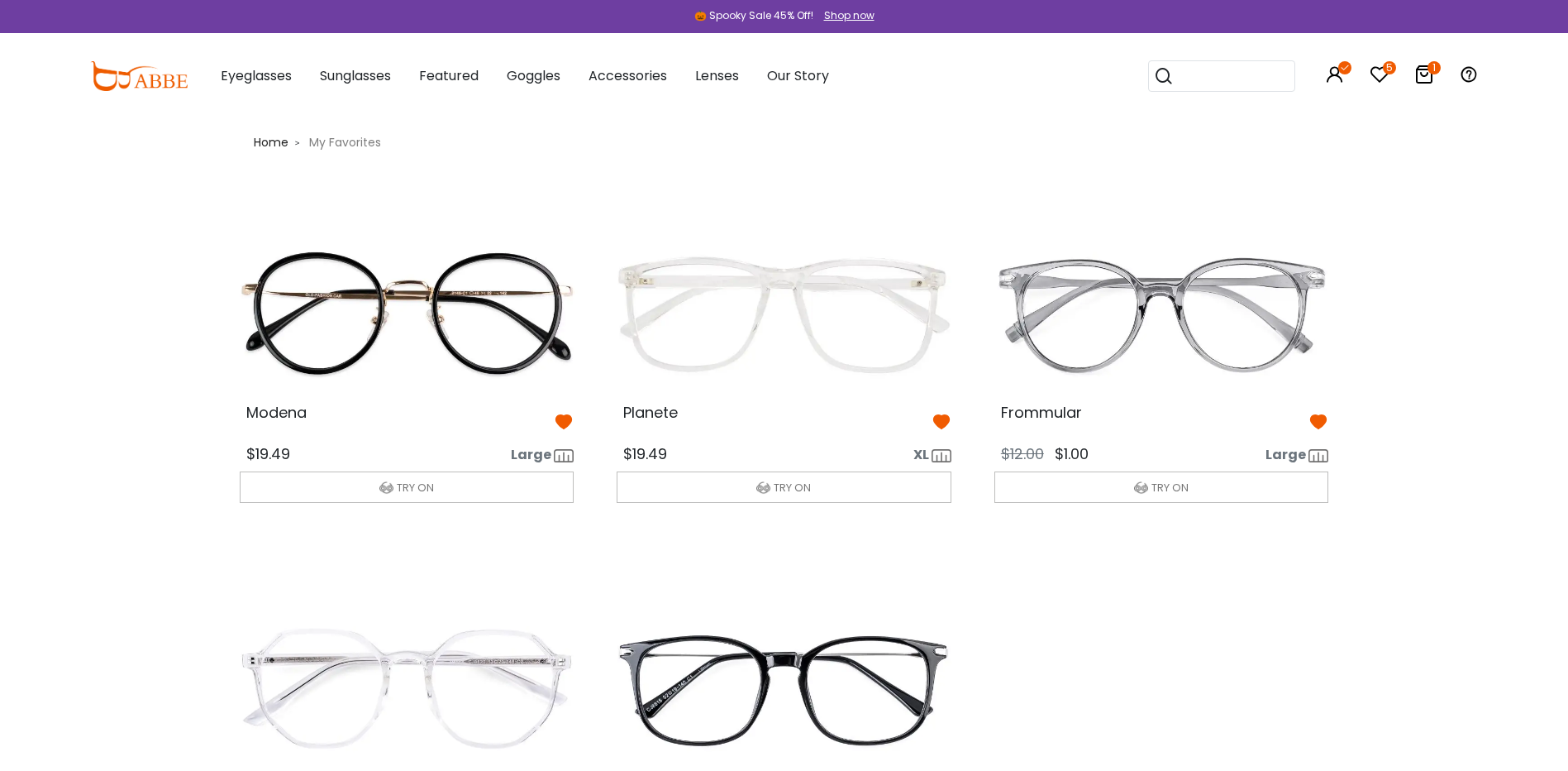
click at [566, 422] on icon at bounding box center [564, 421] width 20 height 20
click at [1137, 365] on img at bounding box center [1161, 315] width 361 height 180
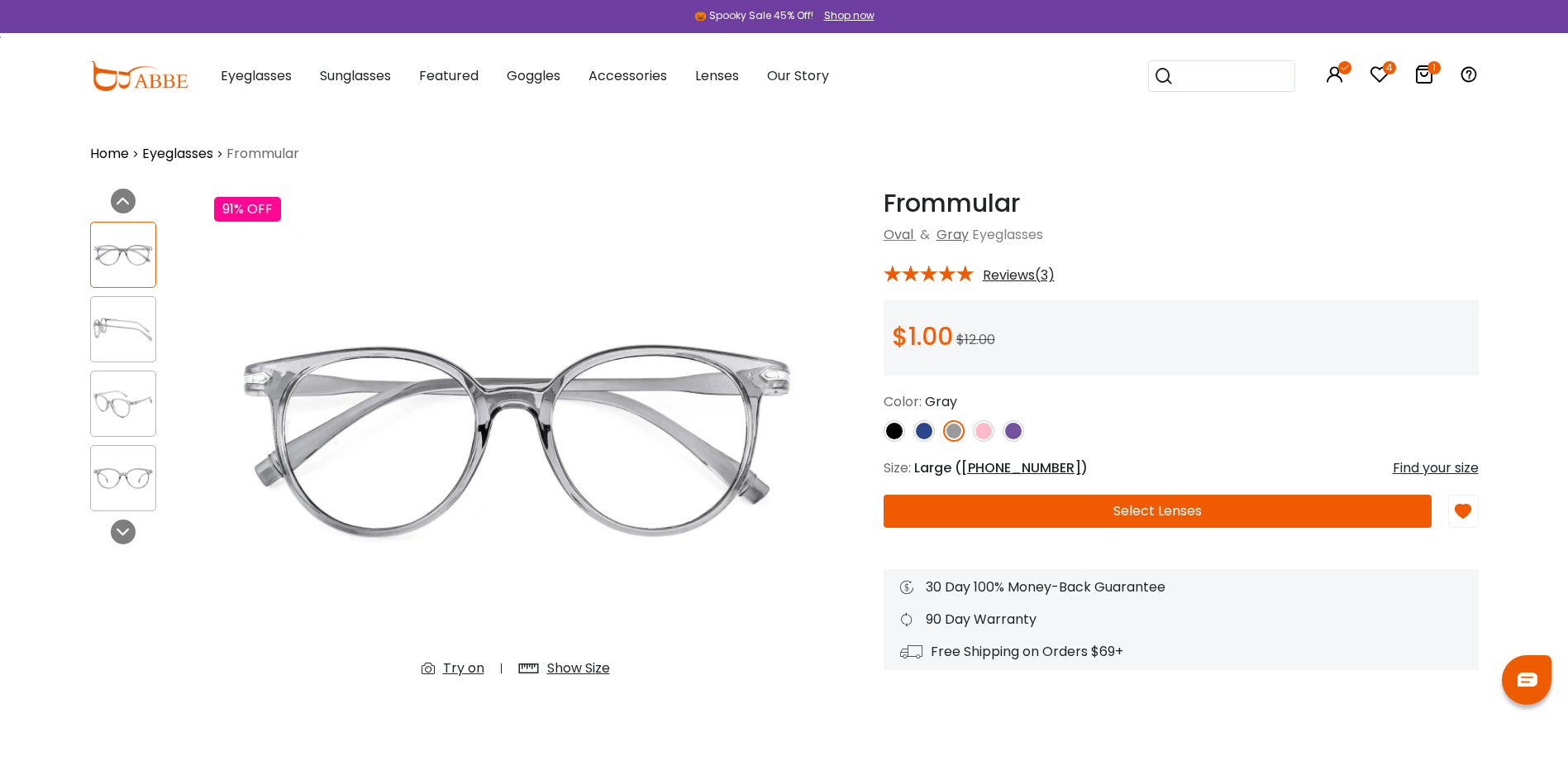
click at [1158, 514] on button "Select Lenses" at bounding box center [1158, 511] width 548 height 33
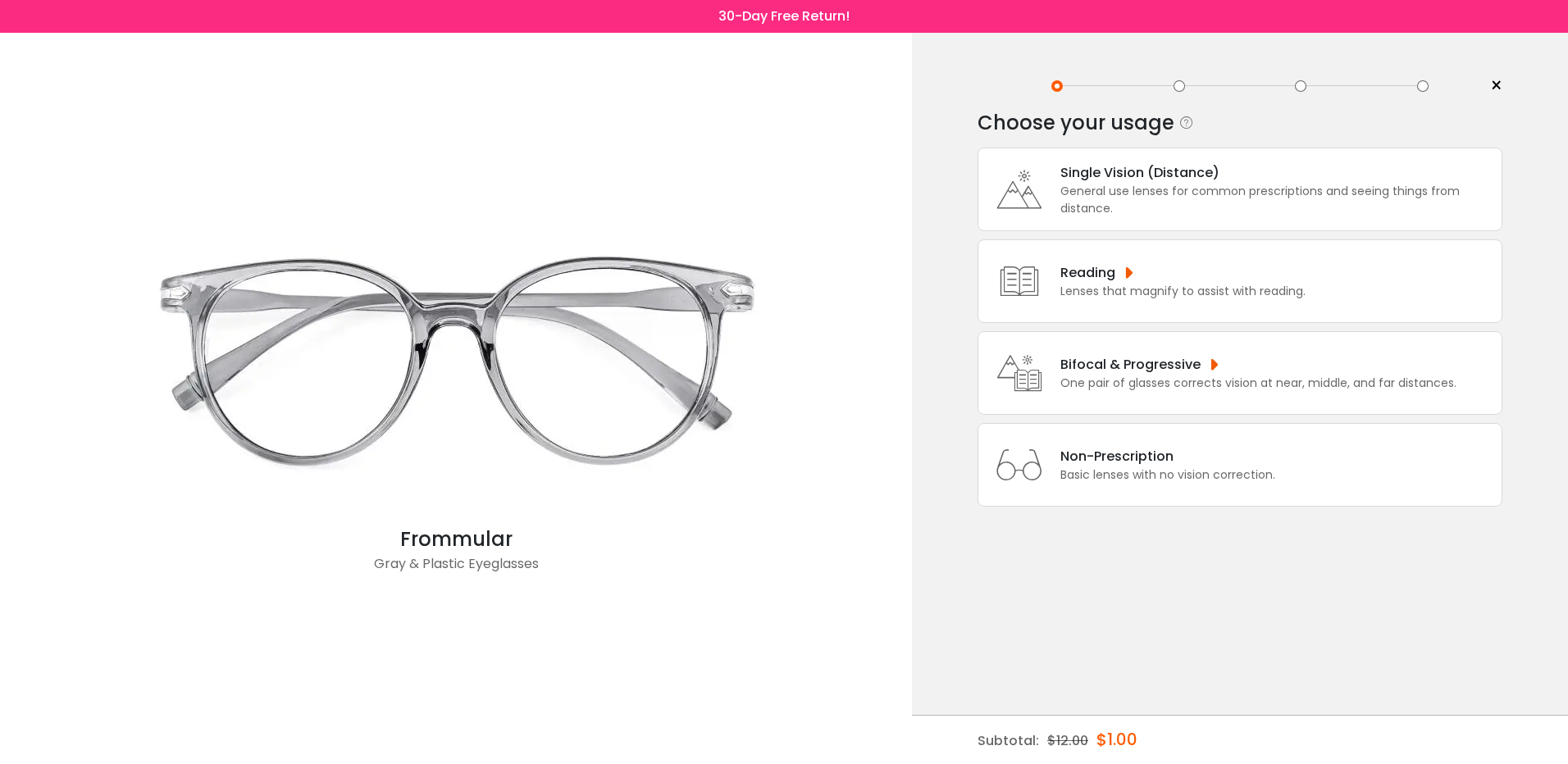
click at [1104, 183] on div "General use lenses for common prescriptions and seeing things from distance." at bounding box center [1276, 200] width 433 height 34
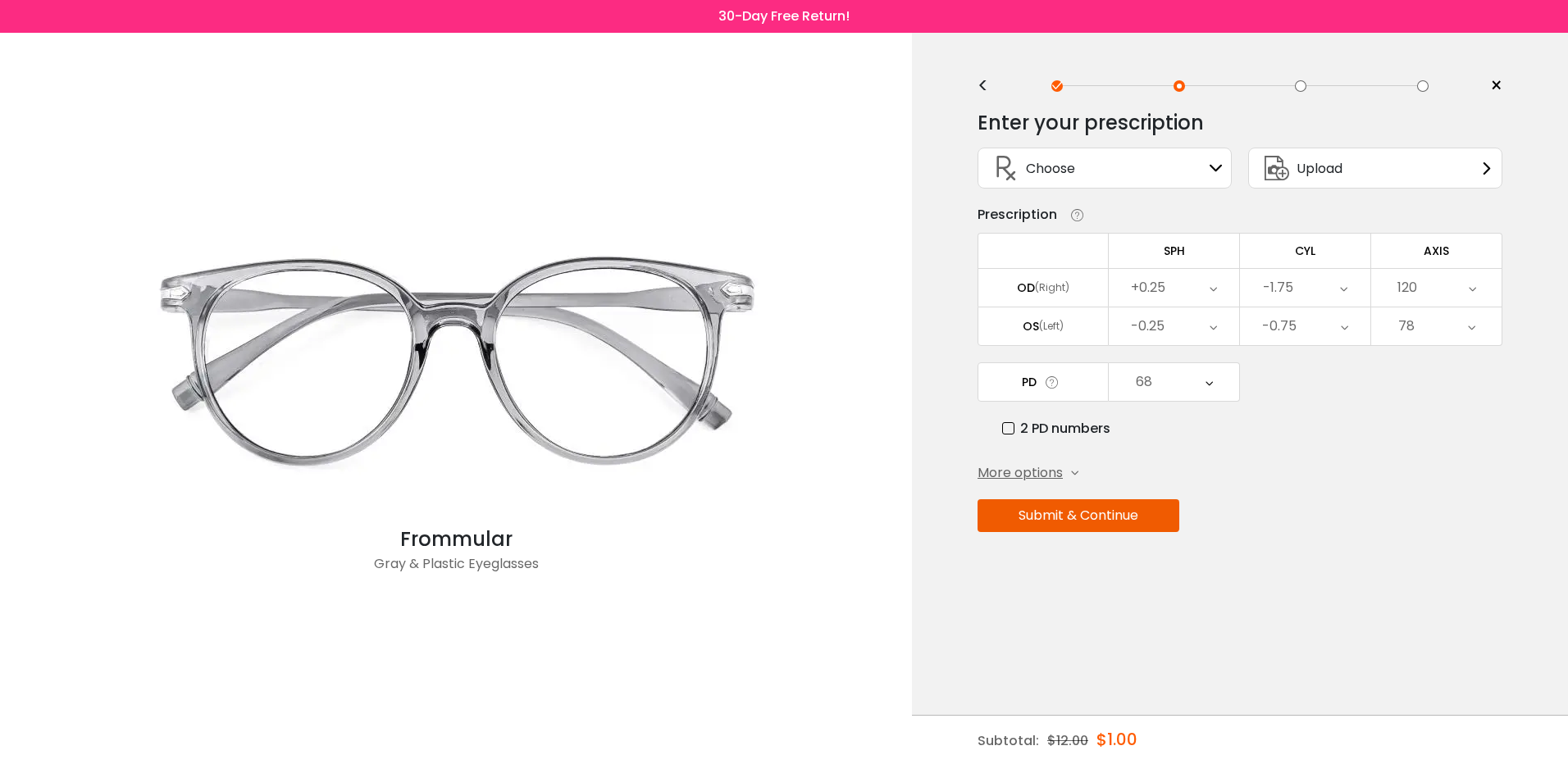
click at [1329, 171] on span "Upload" at bounding box center [1319, 168] width 46 height 21
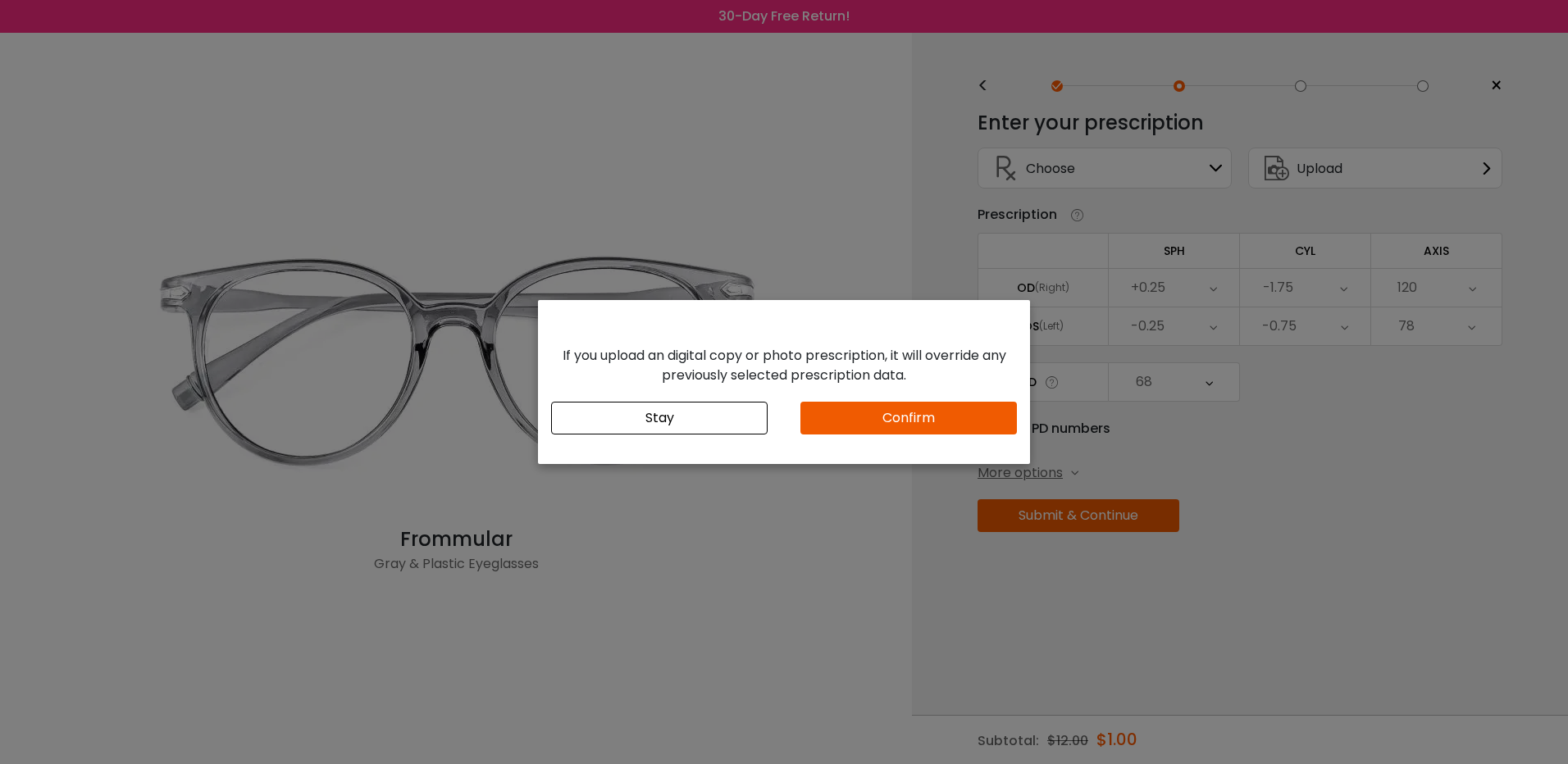
click at [962, 421] on button "Confirm" at bounding box center [908, 418] width 216 height 33
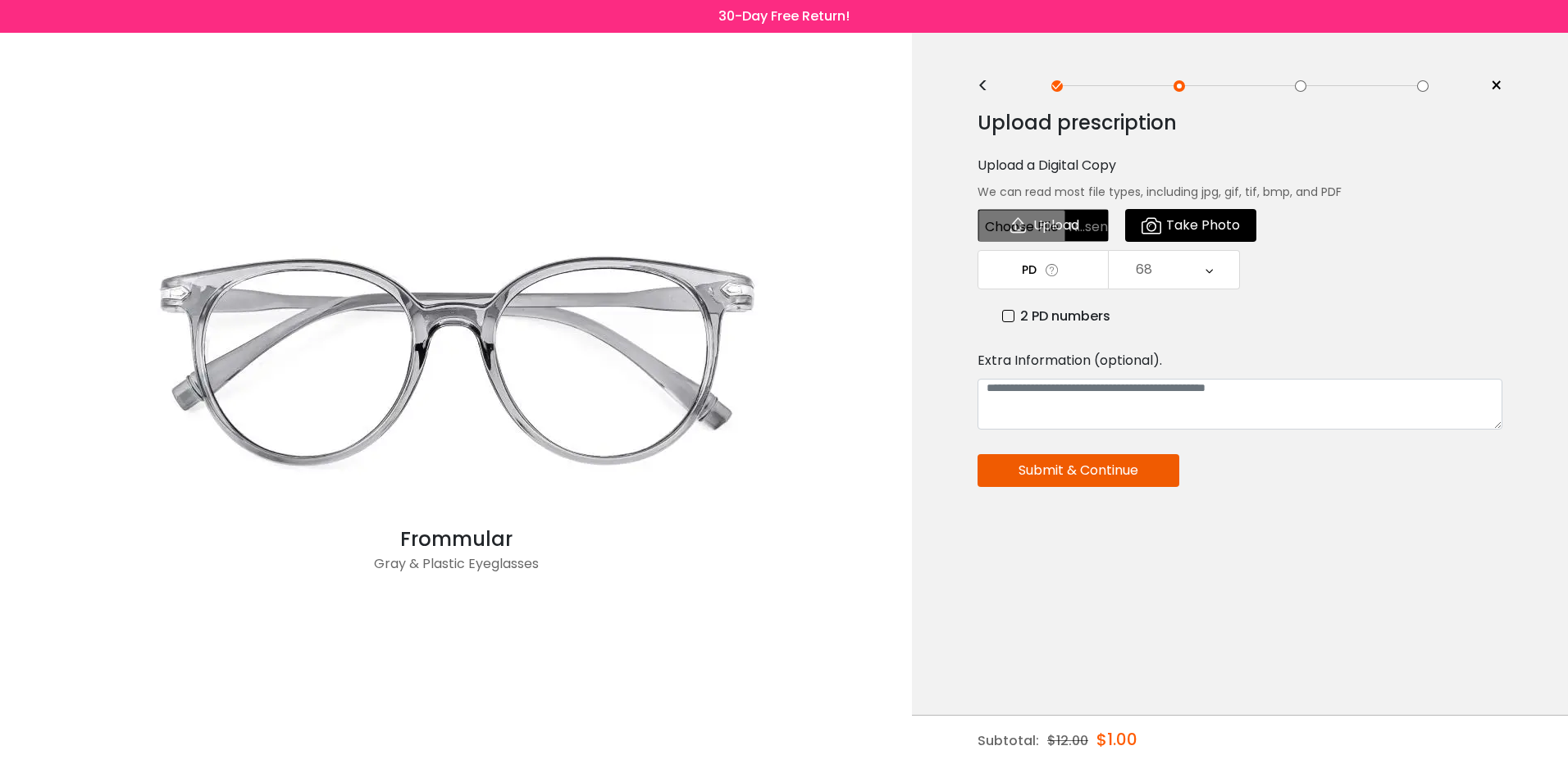
type input "**********"
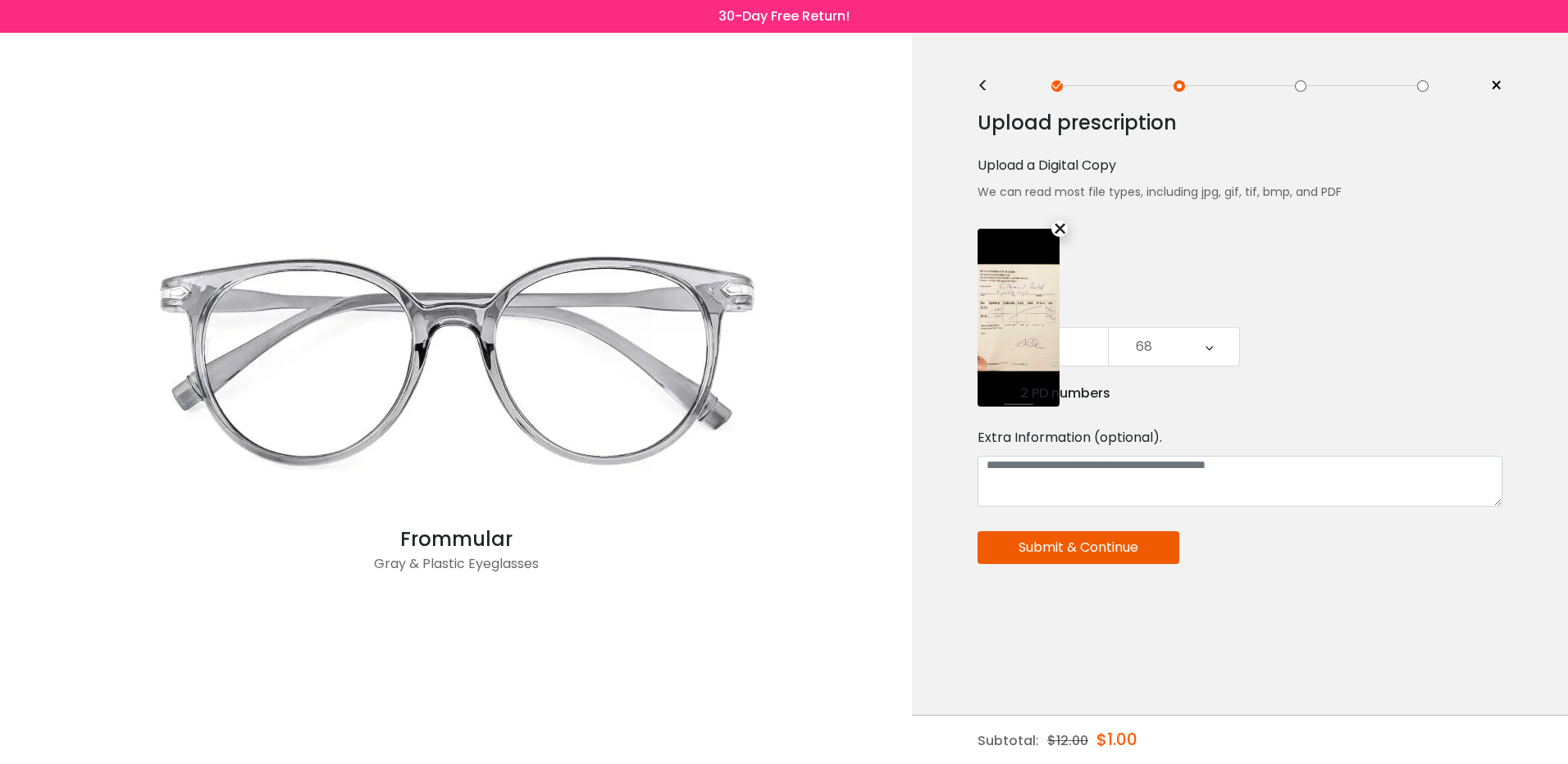
click at [1203, 328] on div "68" at bounding box center [1173, 347] width 130 height 38
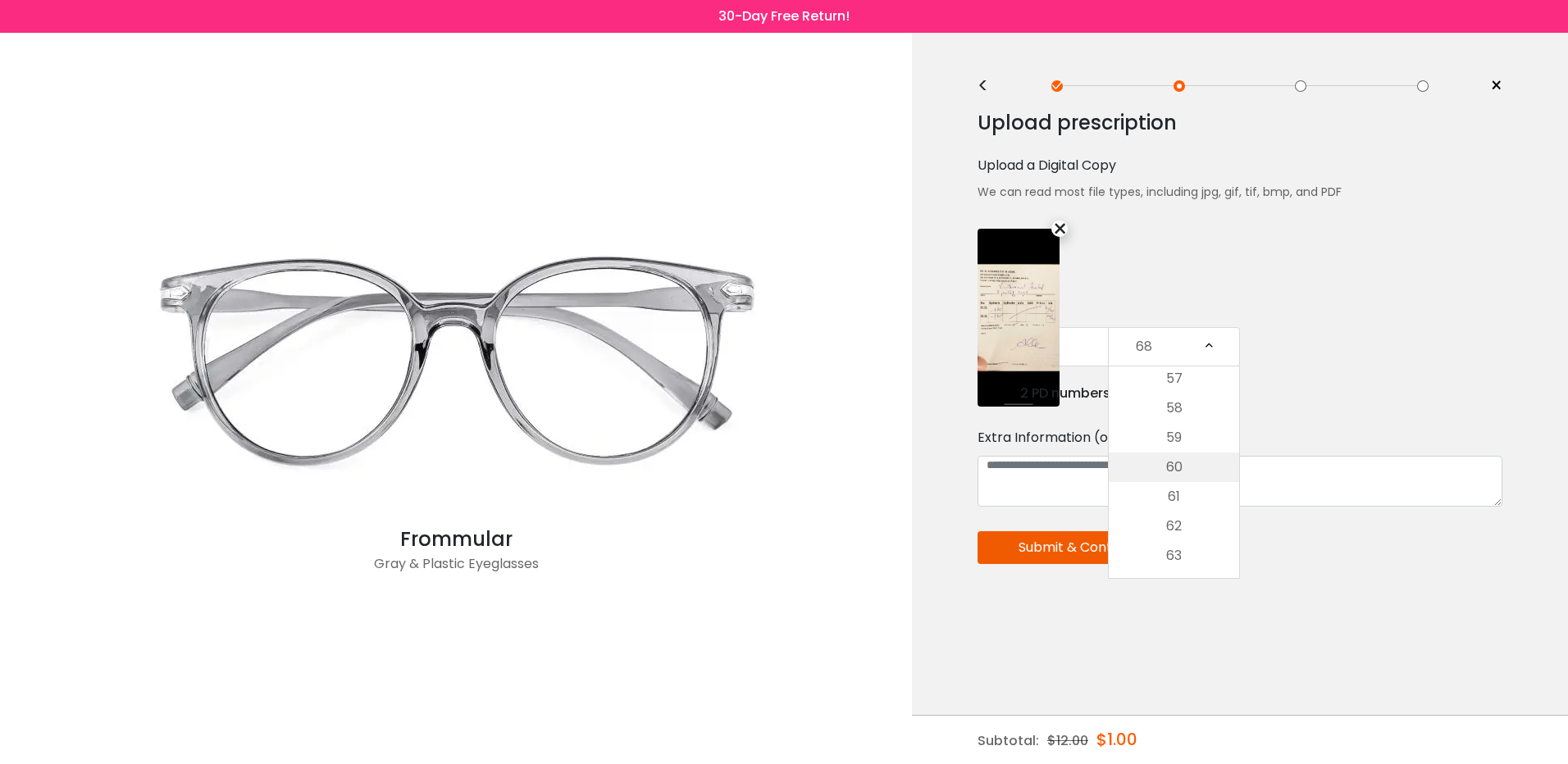
scroll to position [328, 0]
click at [1186, 523] on li "62" at bounding box center [1173, 525] width 130 height 29
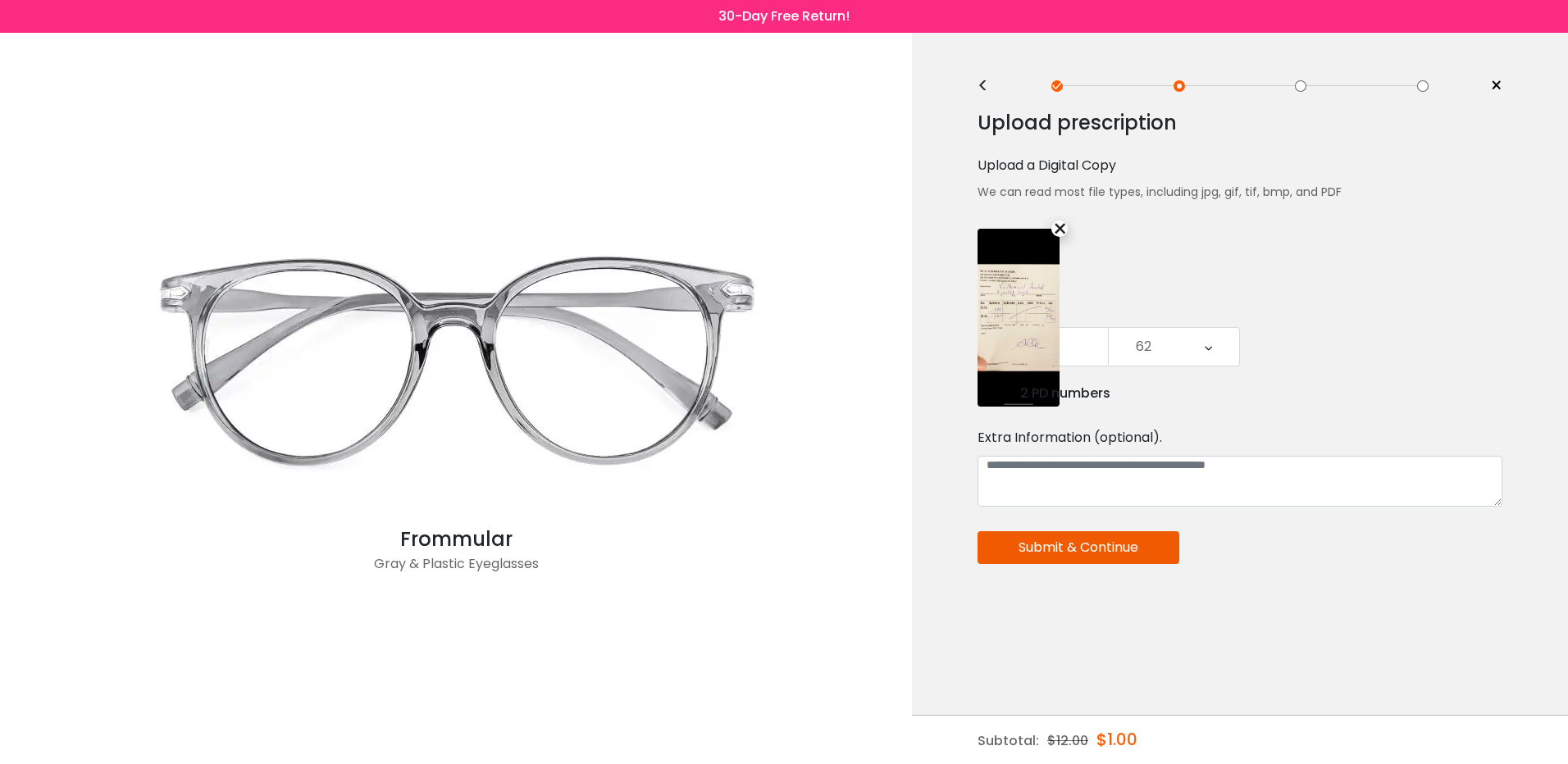
click at [1096, 544] on button "Submit & Continue" at bounding box center [1078, 548] width 202 height 33
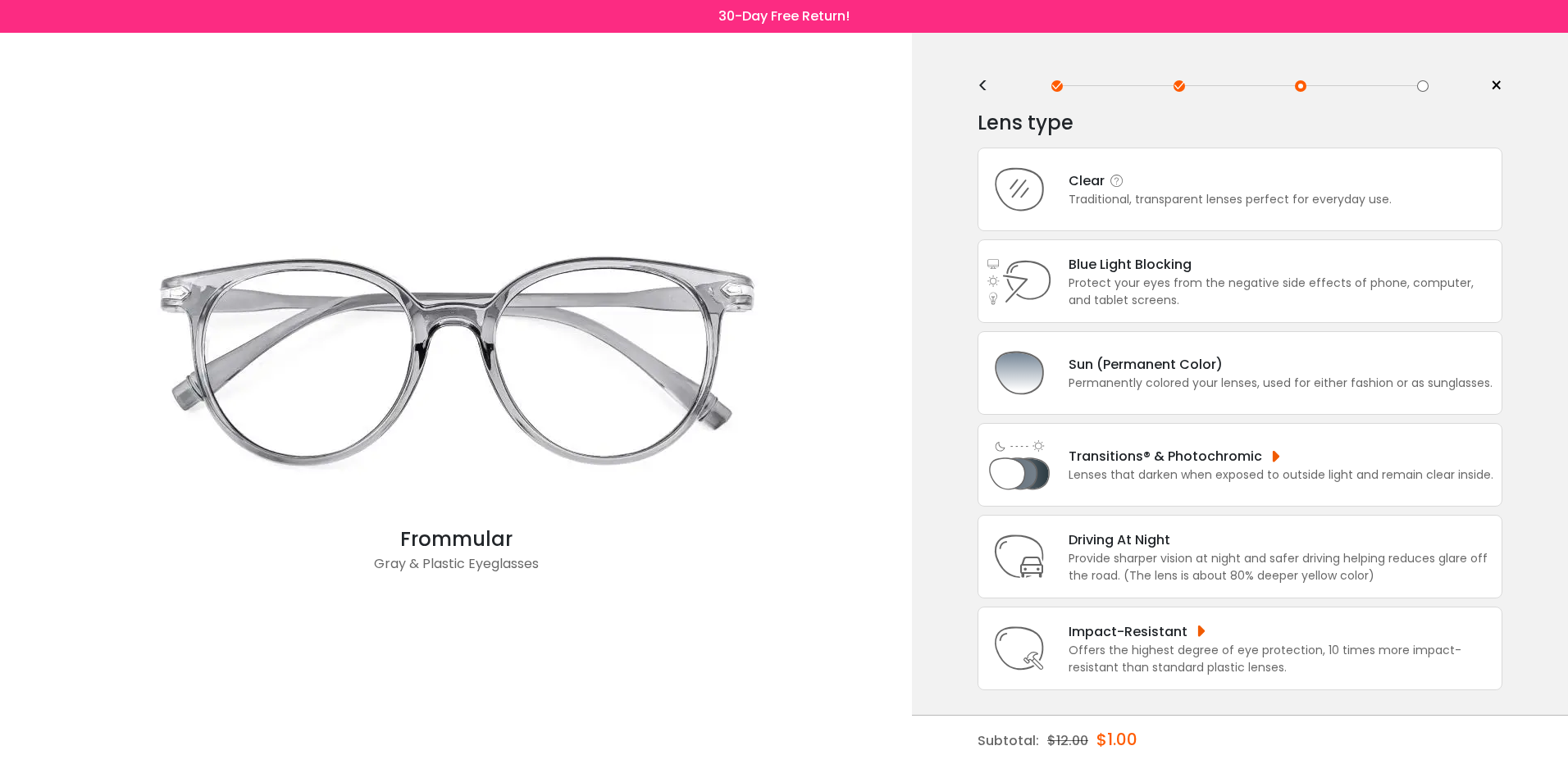
click at [1057, 186] on div "Clear Traditional, transparent lenses perfect for everyday use." at bounding box center [1222, 190] width 340 height 38
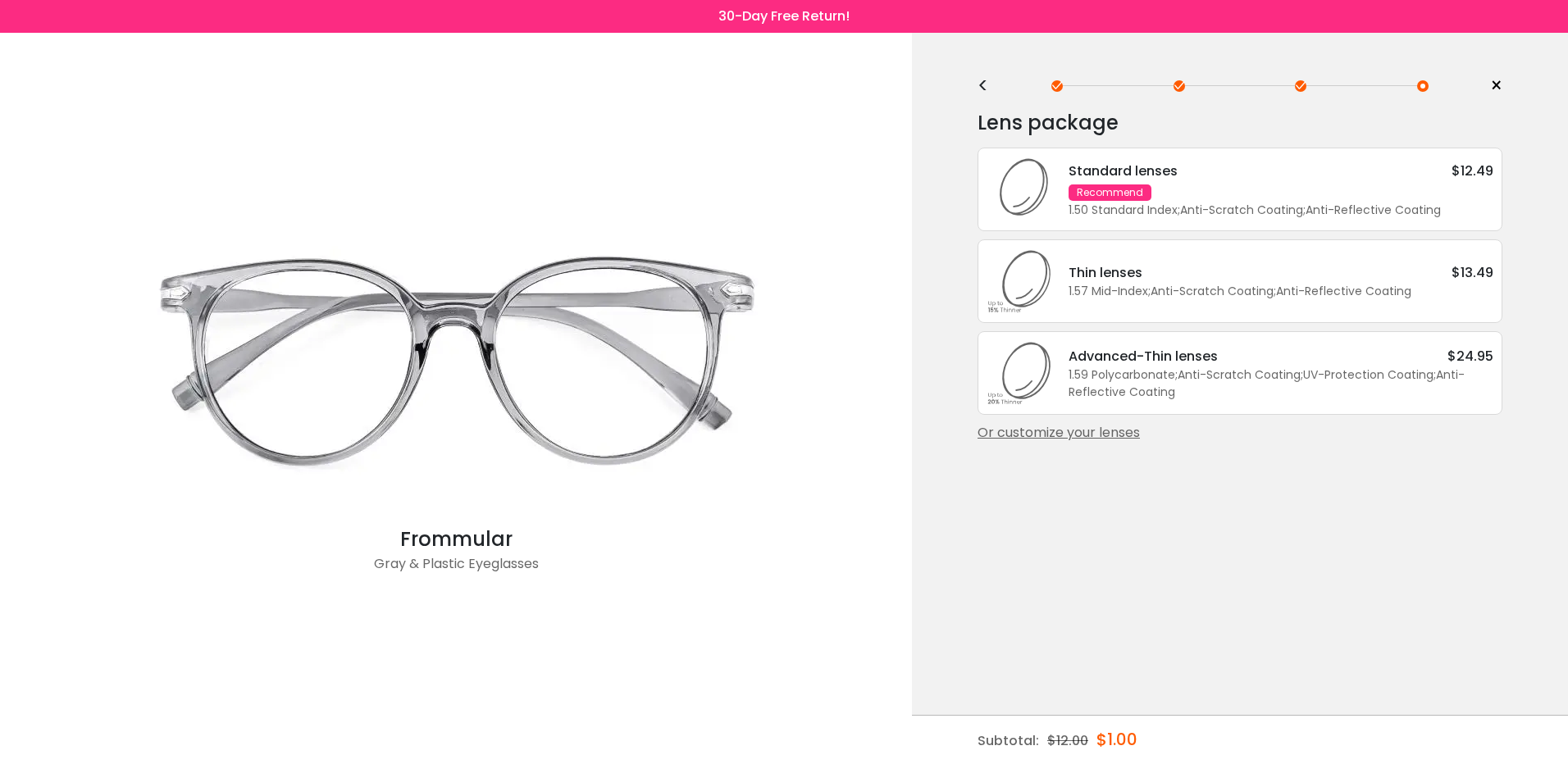
click at [1177, 183] on div "Standard lenses $12.49 Recommend 1.50 Standard Index ; Anti-Scratch Coating ; A…" at bounding box center [1272, 189] width 441 height 58
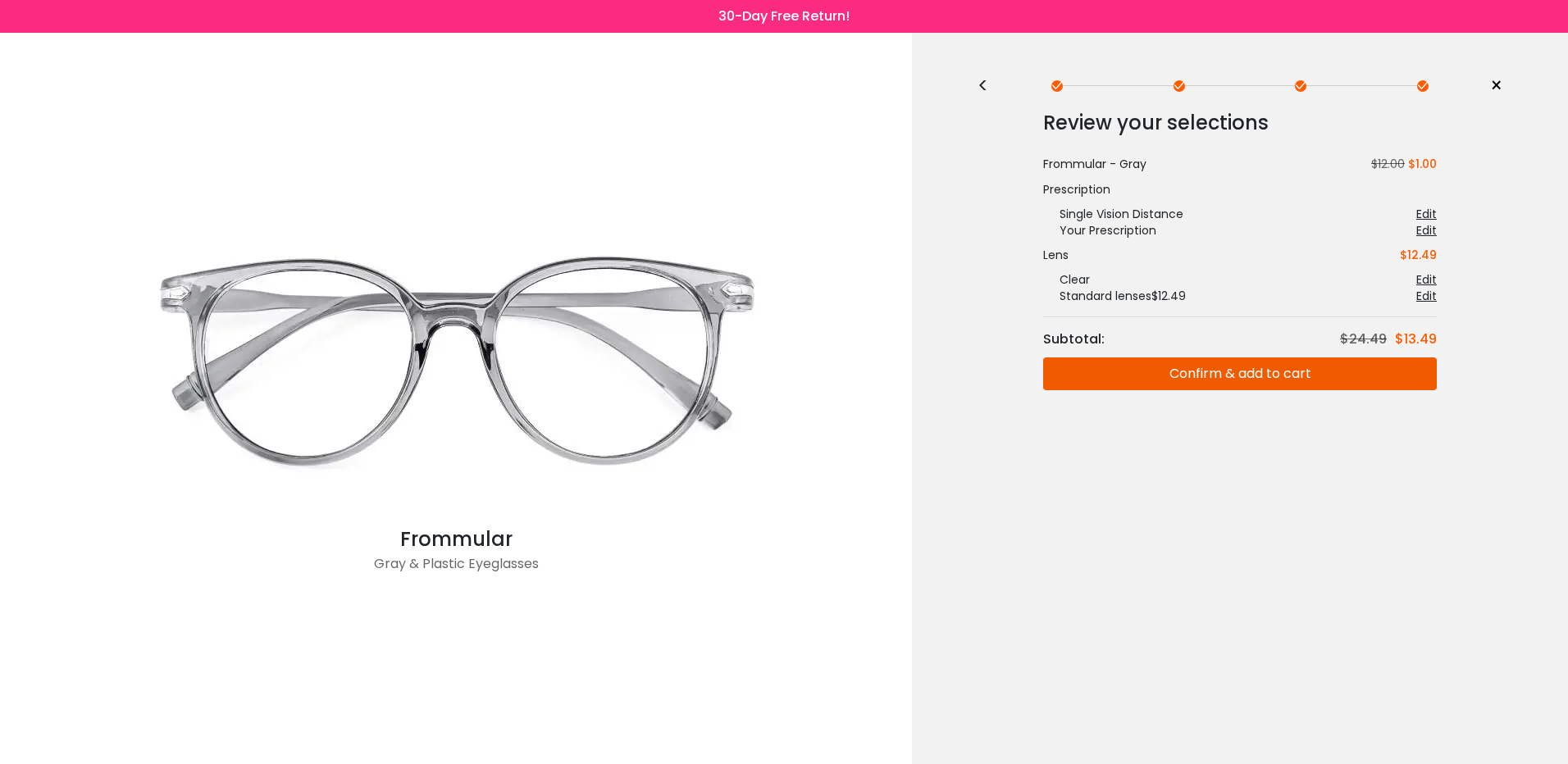
click at [983, 85] on div "<" at bounding box center [989, 85] width 25 height 13
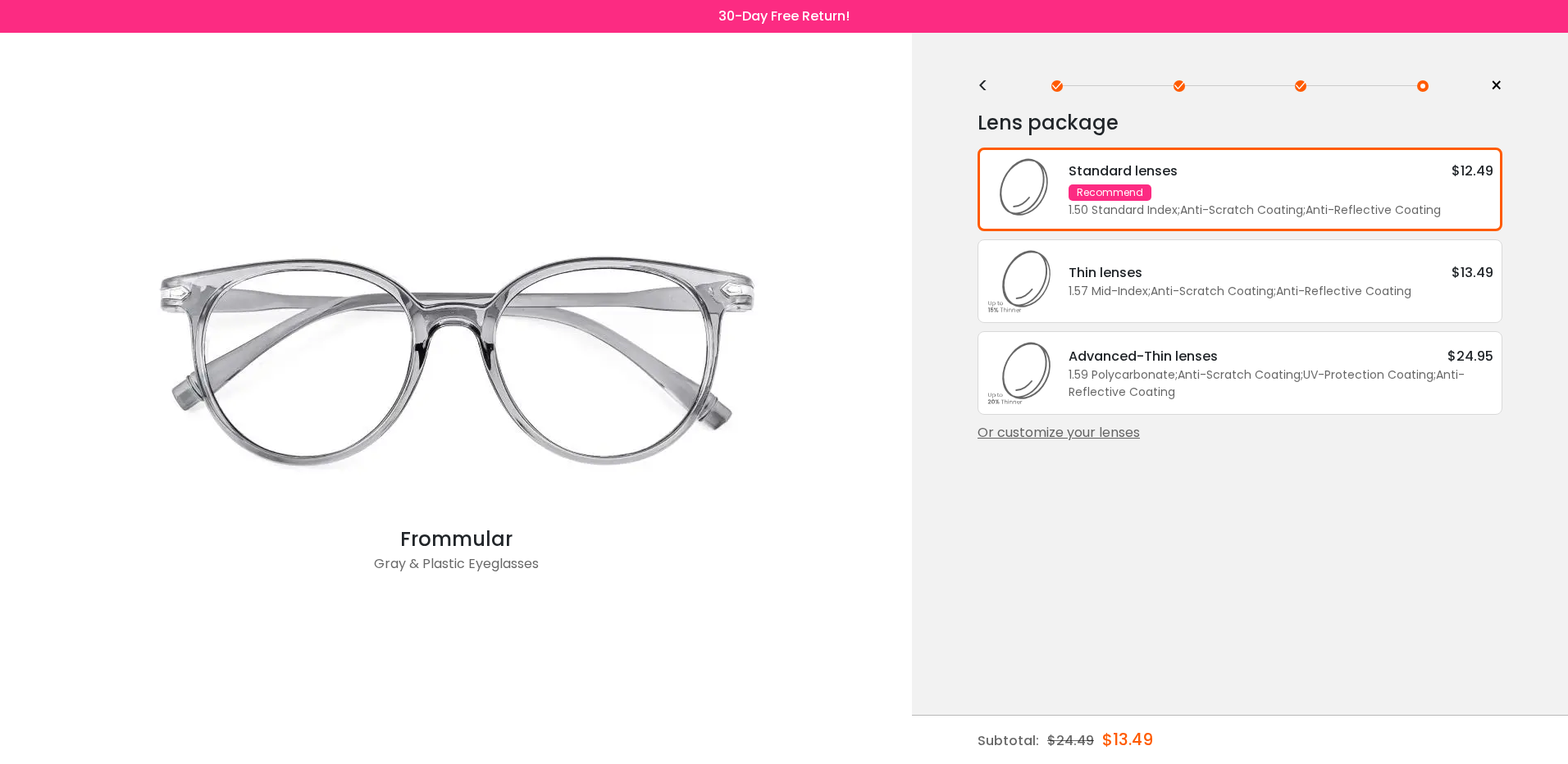
click at [977, 84] on div "<" at bounding box center [989, 85] width 25 height 13
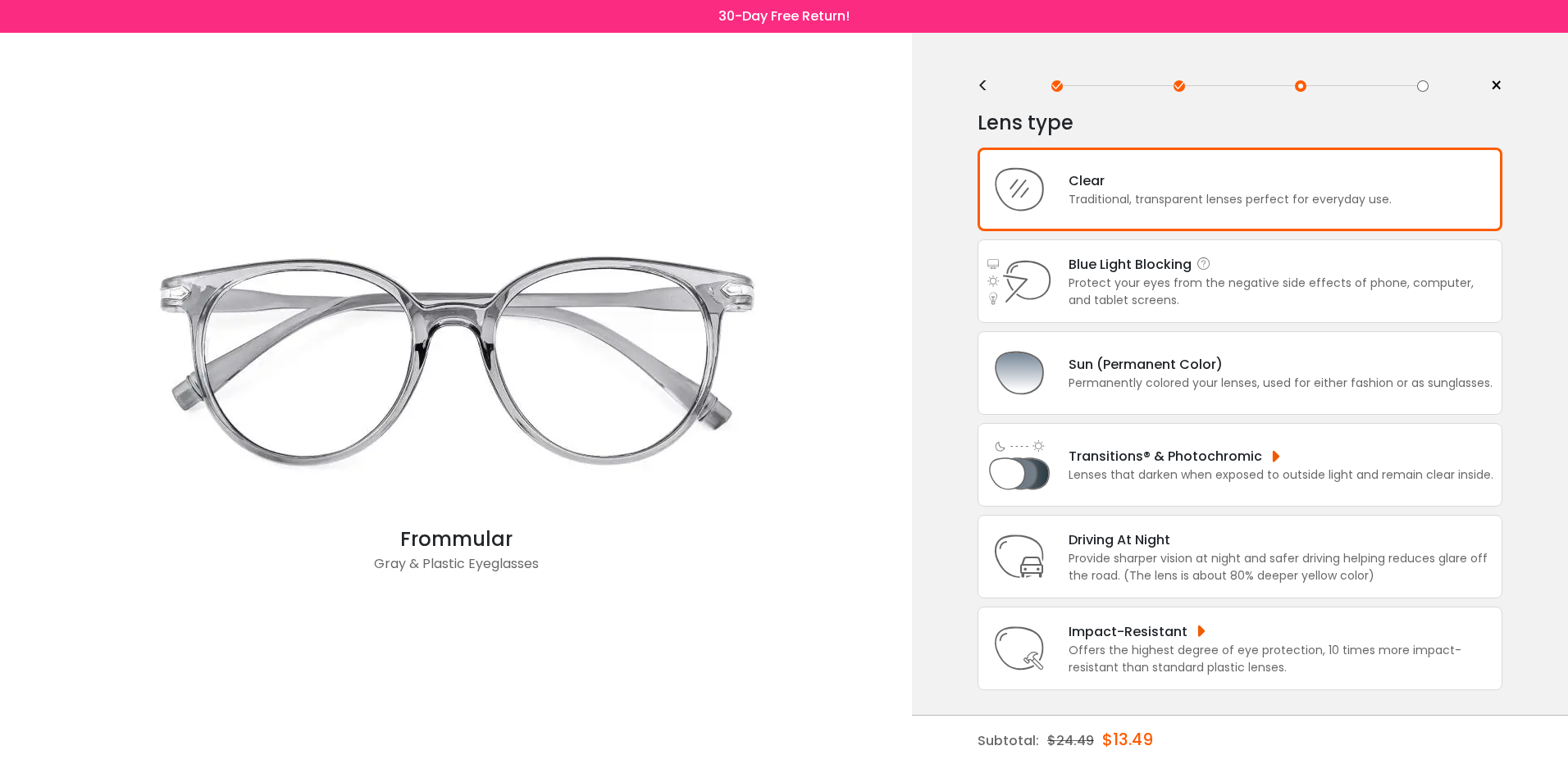
click at [1133, 279] on div "Protect your eyes from the negative side effects of phone, computer, and tablet…" at bounding box center [1281, 291] width 424 height 34
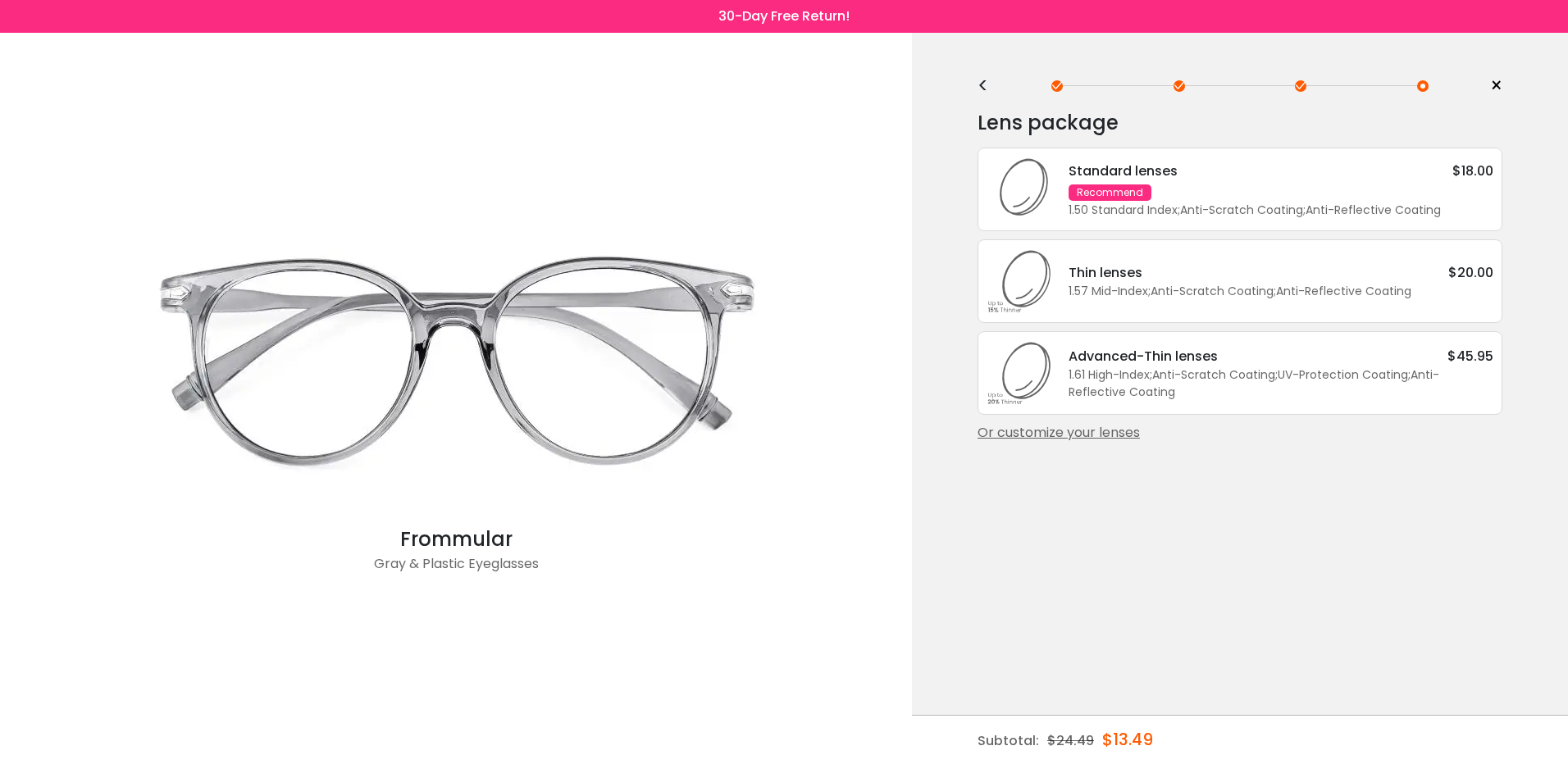
click at [1126, 171] on div "Standard lenses" at bounding box center [1123, 171] width 109 height 21
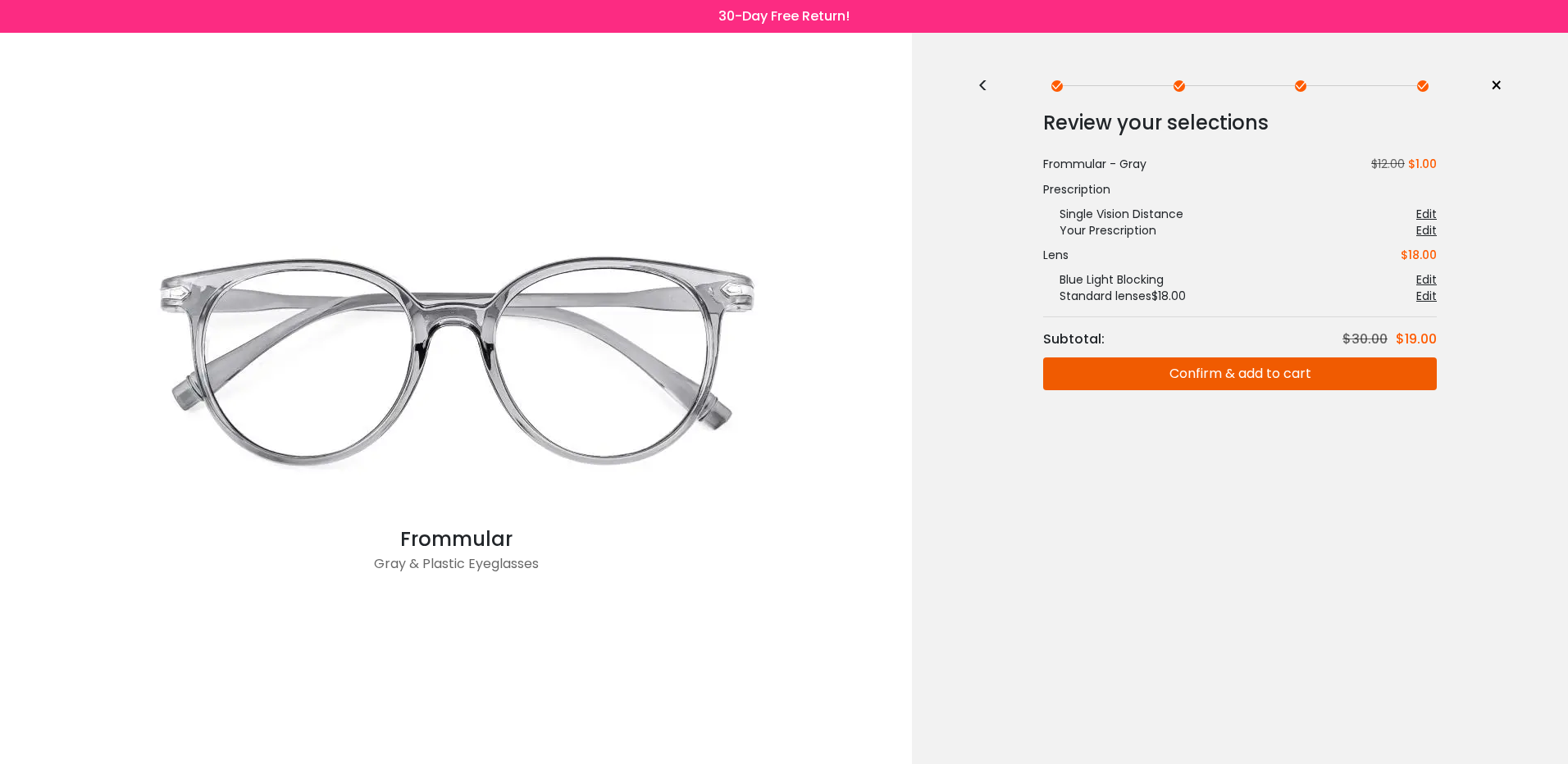
click at [1220, 366] on button "Confirm & add to cart" at bounding box center [1239, 373] width 393 height 33
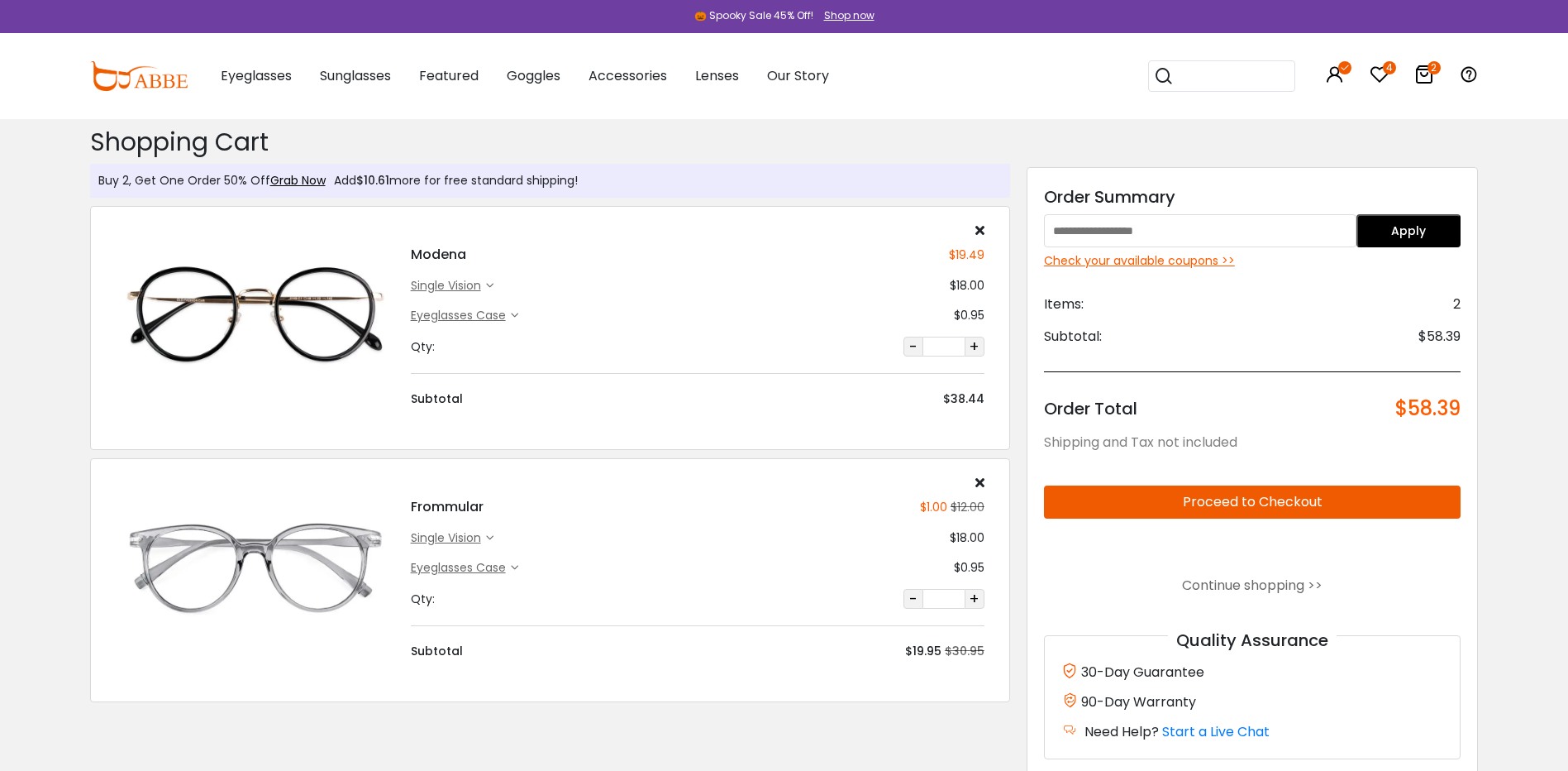
click at [1378, 73] on icon at bounding box center [1379, 74] width 20 height 20
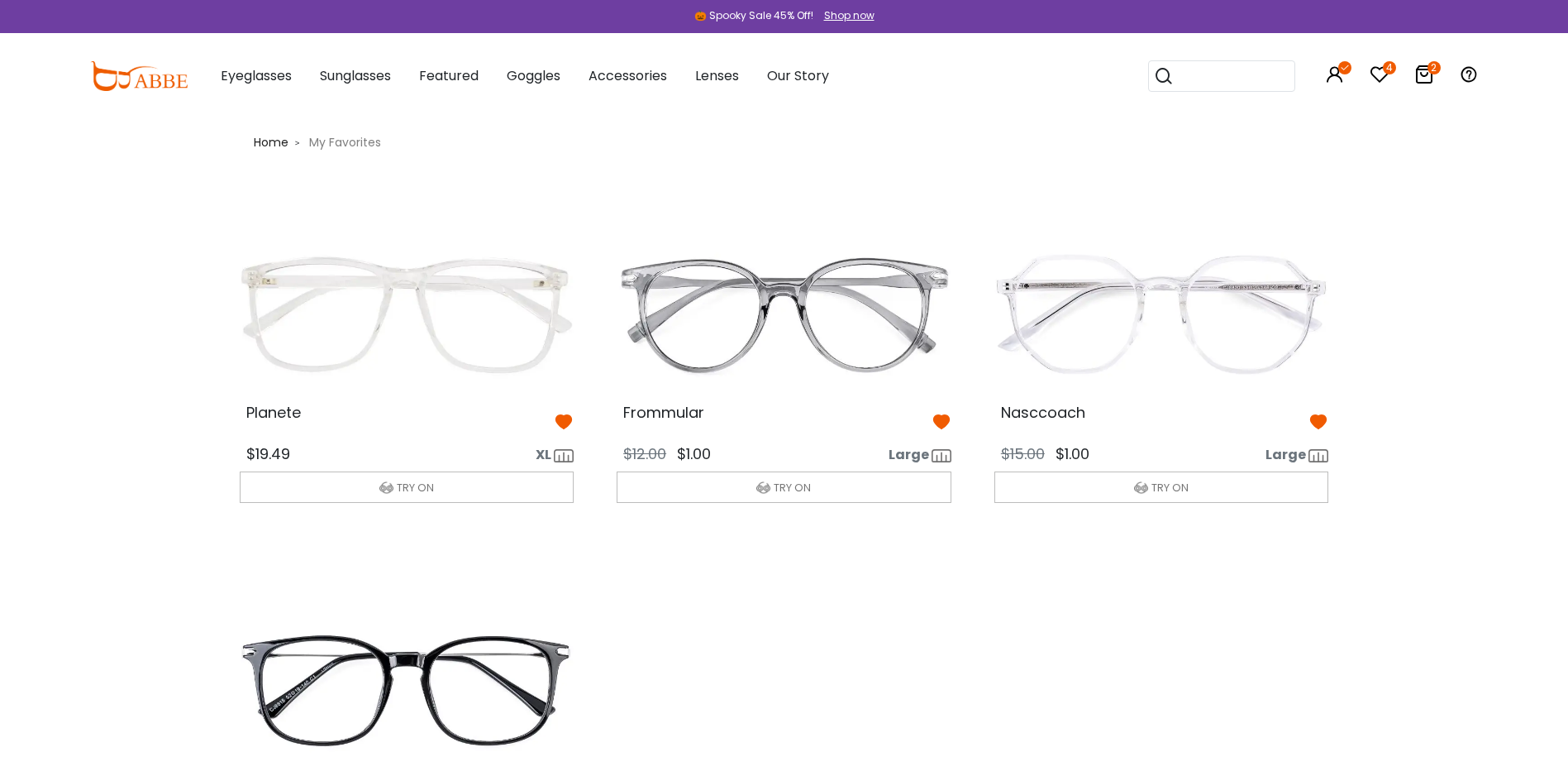
click at [944, 415] on icon at bounding box center [941, 421] width 20 height 20
click at [1222, 328] on img at bounding box center [1161, 315] width 361 height 180
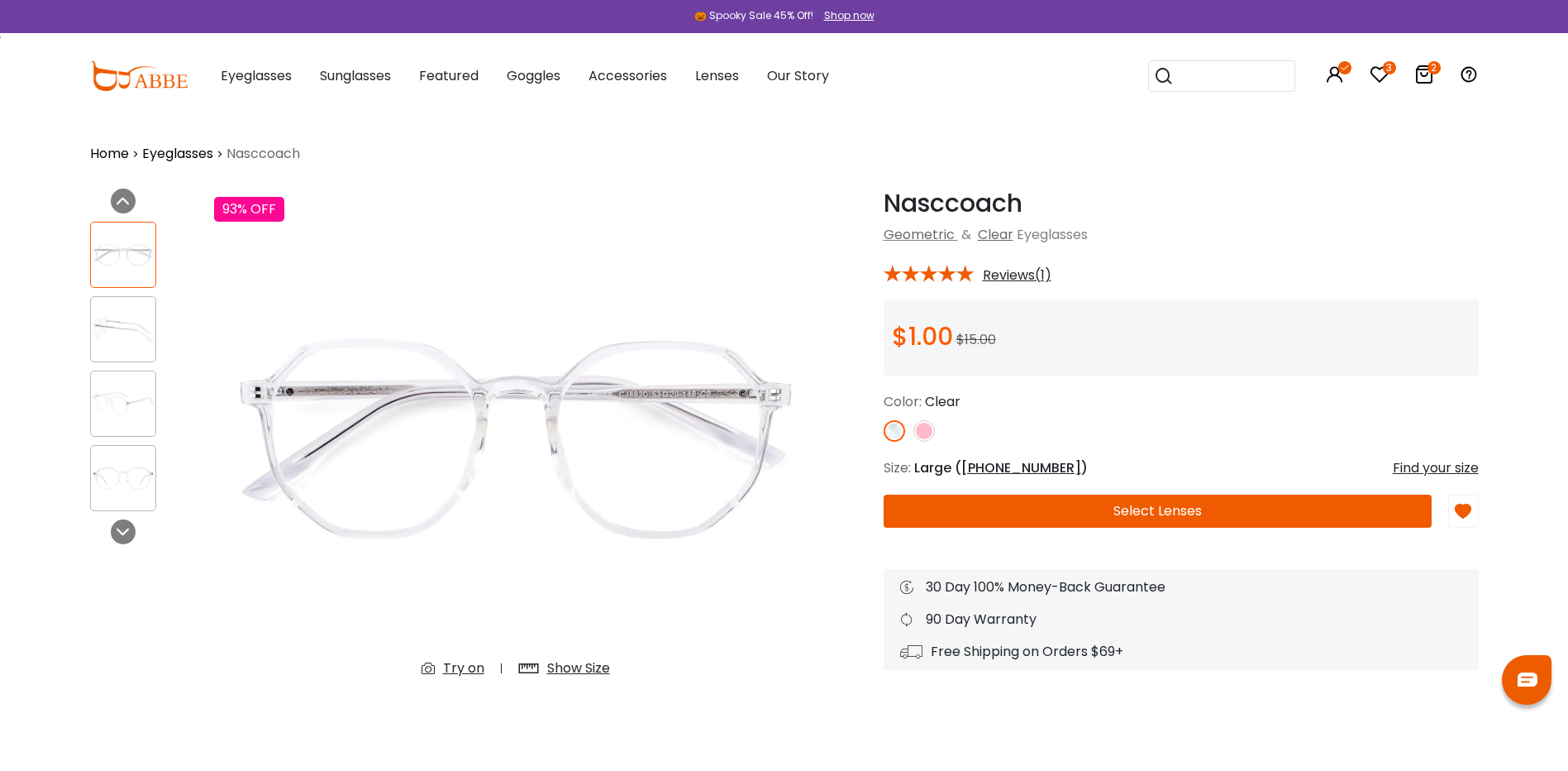
click at [1152, 513] on button "Select Lenses" at bounding box center [1158, 511] width 548 height 33
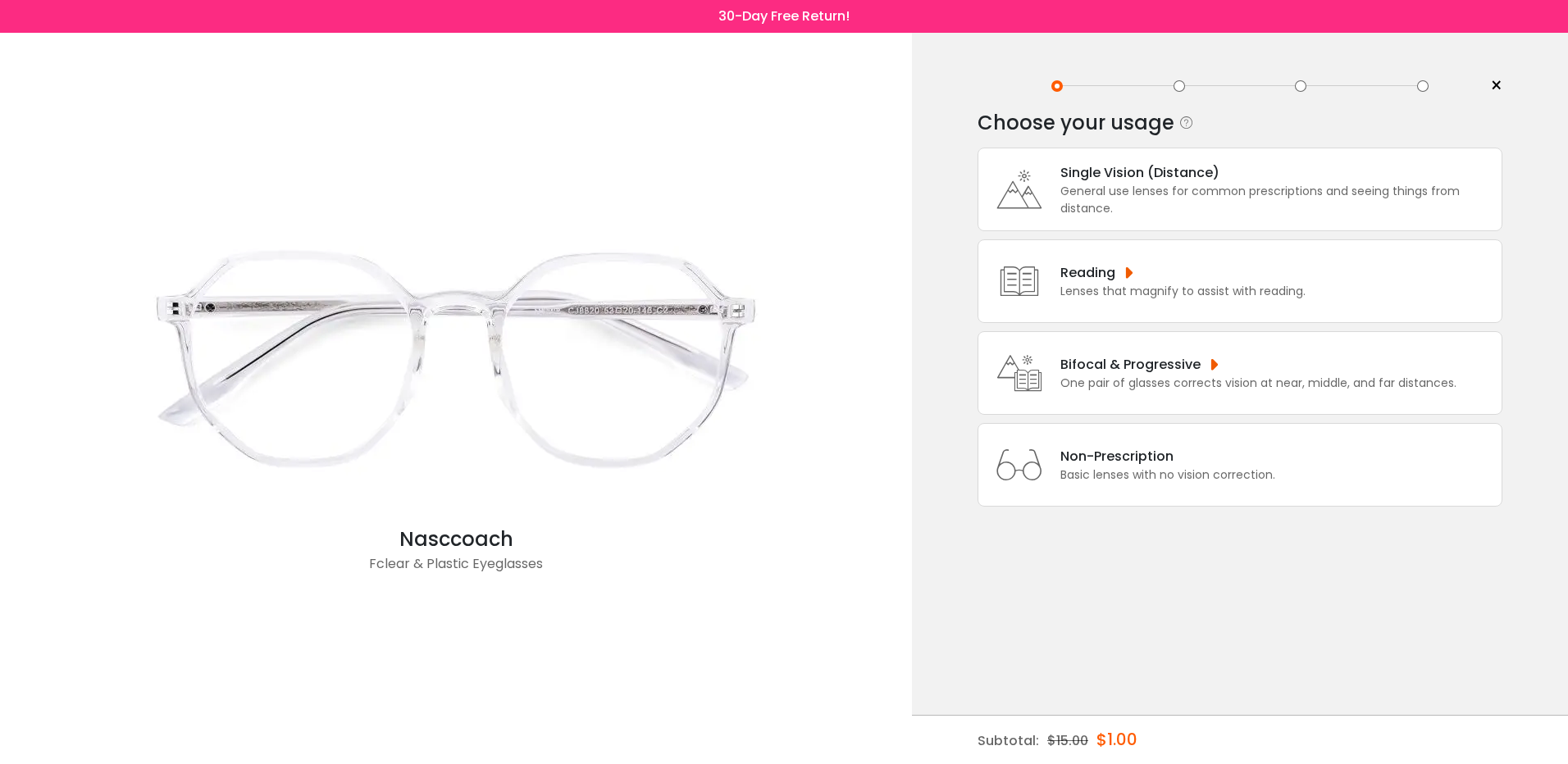
click at [1120, 195] on div "General use lenses for common prescriptions and seeing things from distance." at bounding box center [1276, 200] width 433 height 34
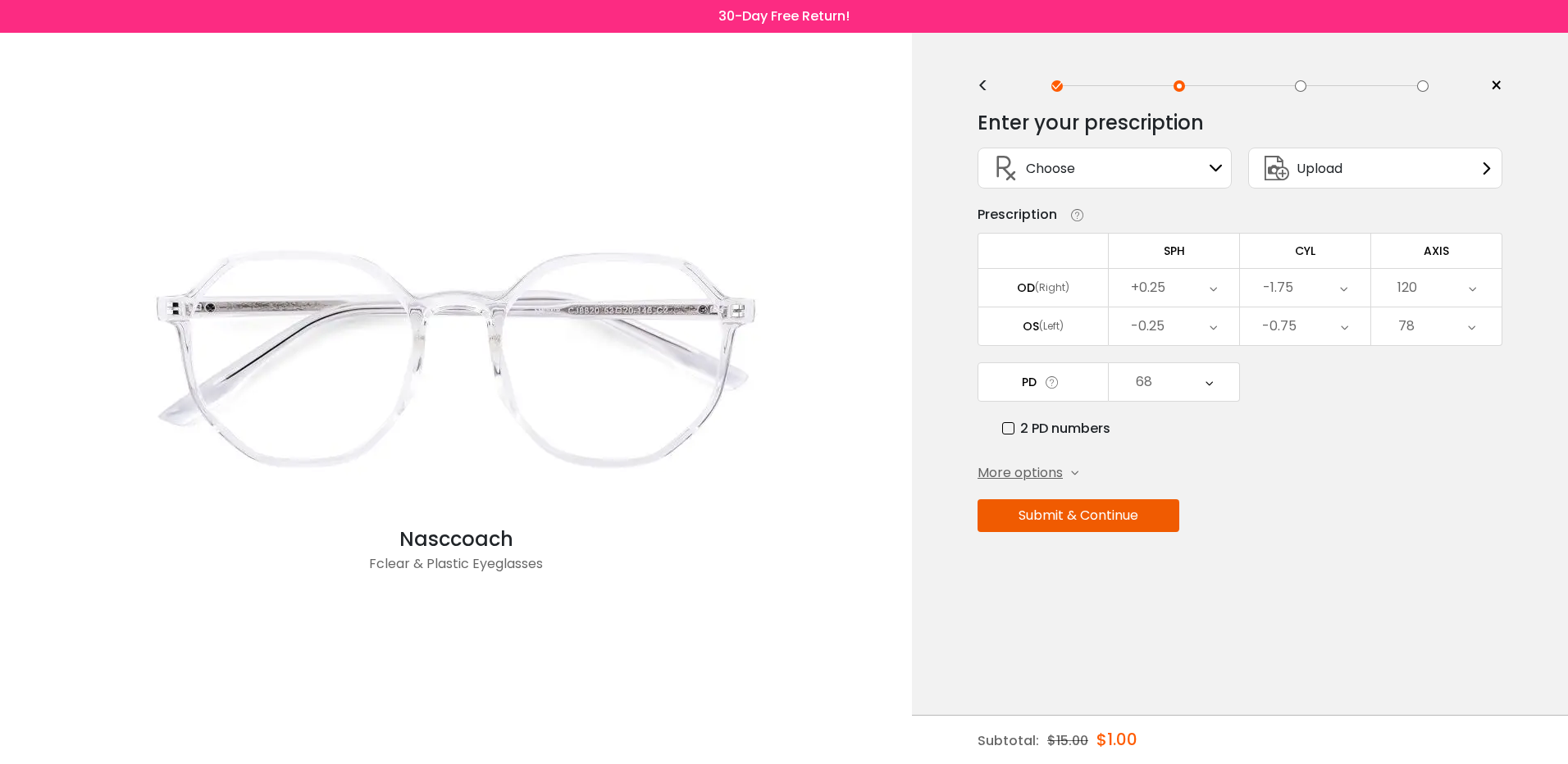
click at [1334, 170] on span "Upload" at bounding box center [1319, 168] width 46 height 21
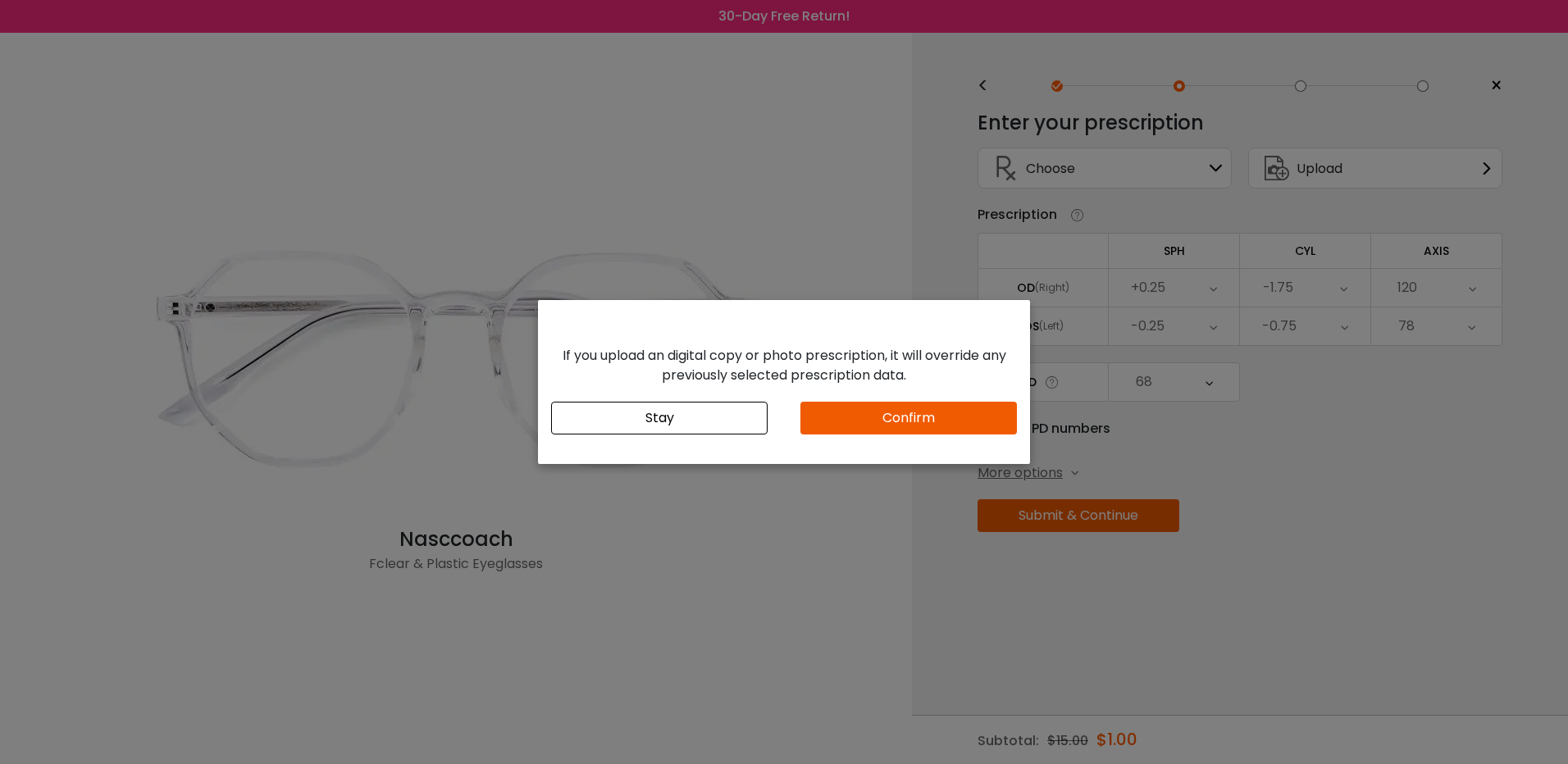
click at [900, 429] on button "Confirm" at bounding box center [908, 418] width 216 height 33
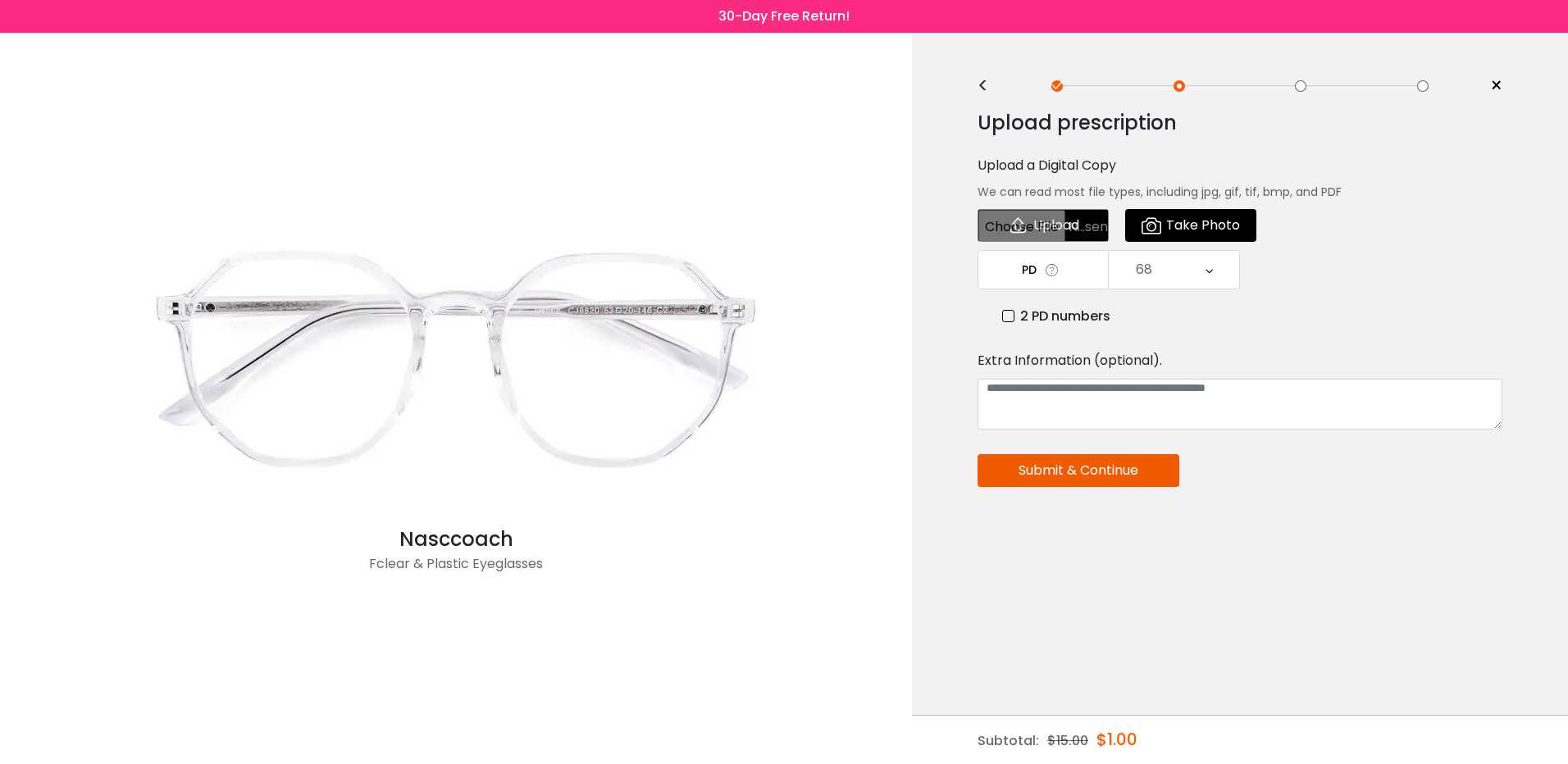
type input "**********"
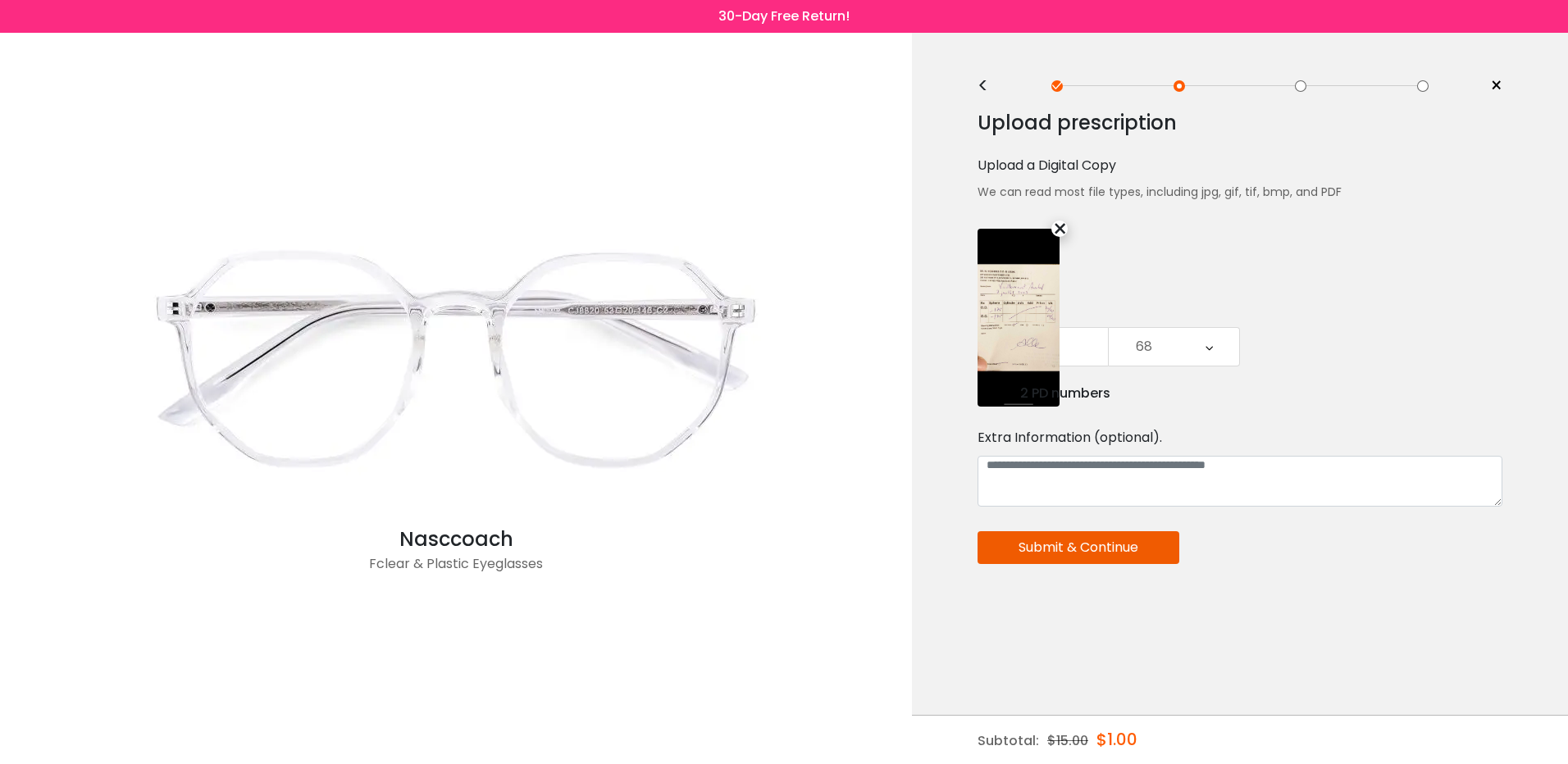
click at [1203, 328] on div "68" at bounding box center [1173, 347] width 130 height 38
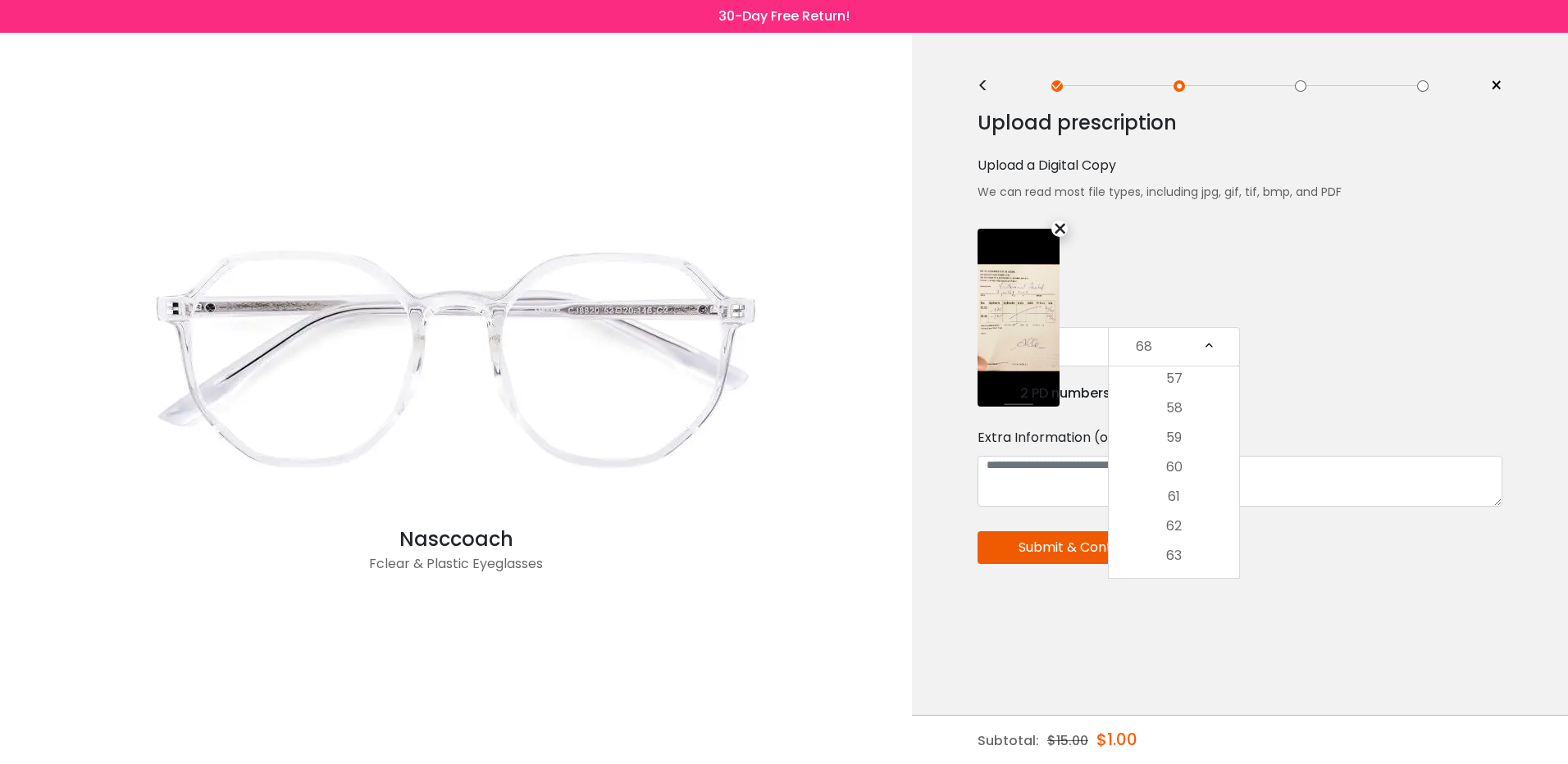
scroll to position [328, 0]
click at [1185, 521] on li "62" at bounding box center [1173, 525] width 130 height 29
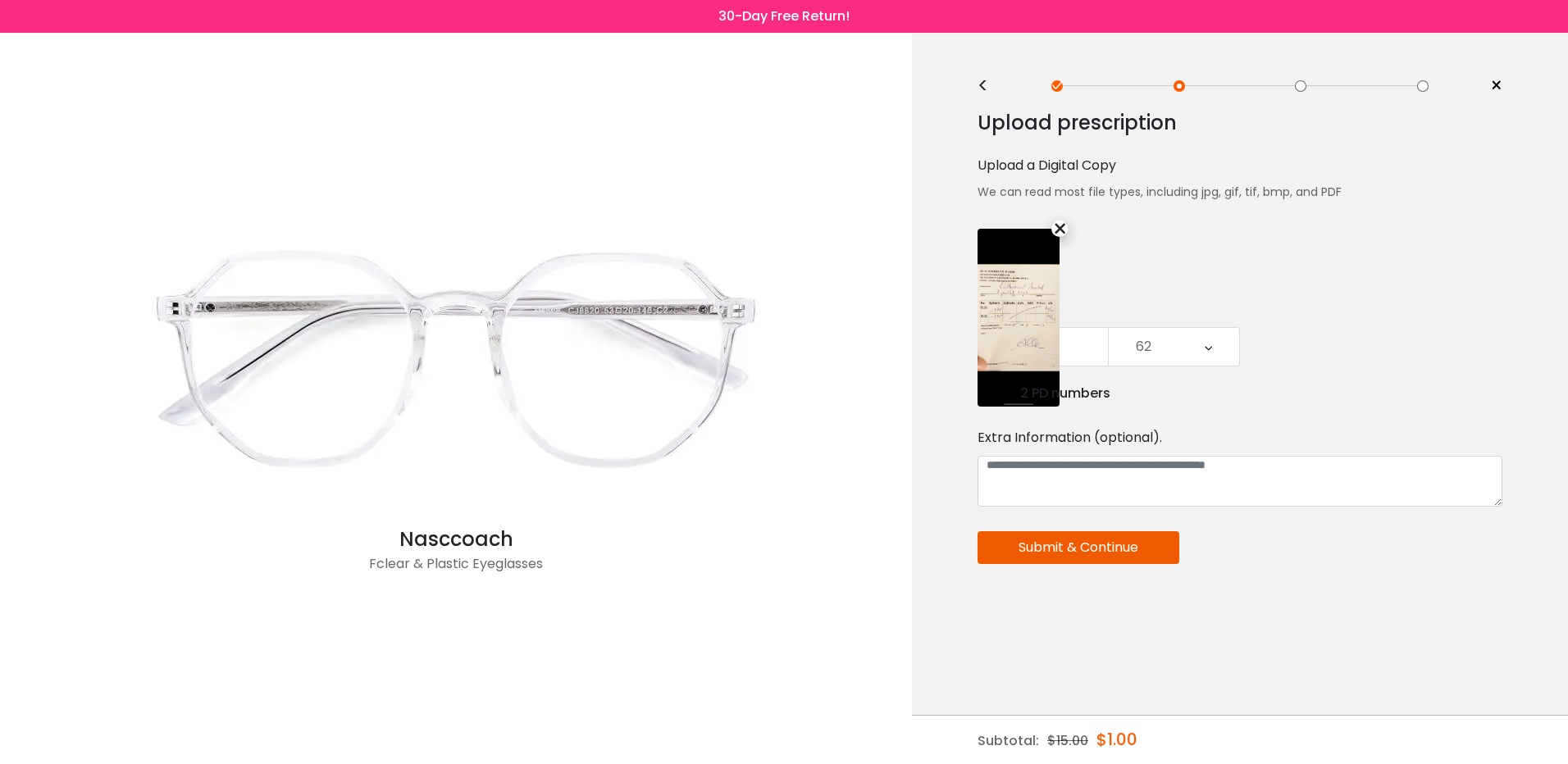
click at [1101, 547] on button "Submit & Continue" at bounding box center [1078, 548] width 202 height 33
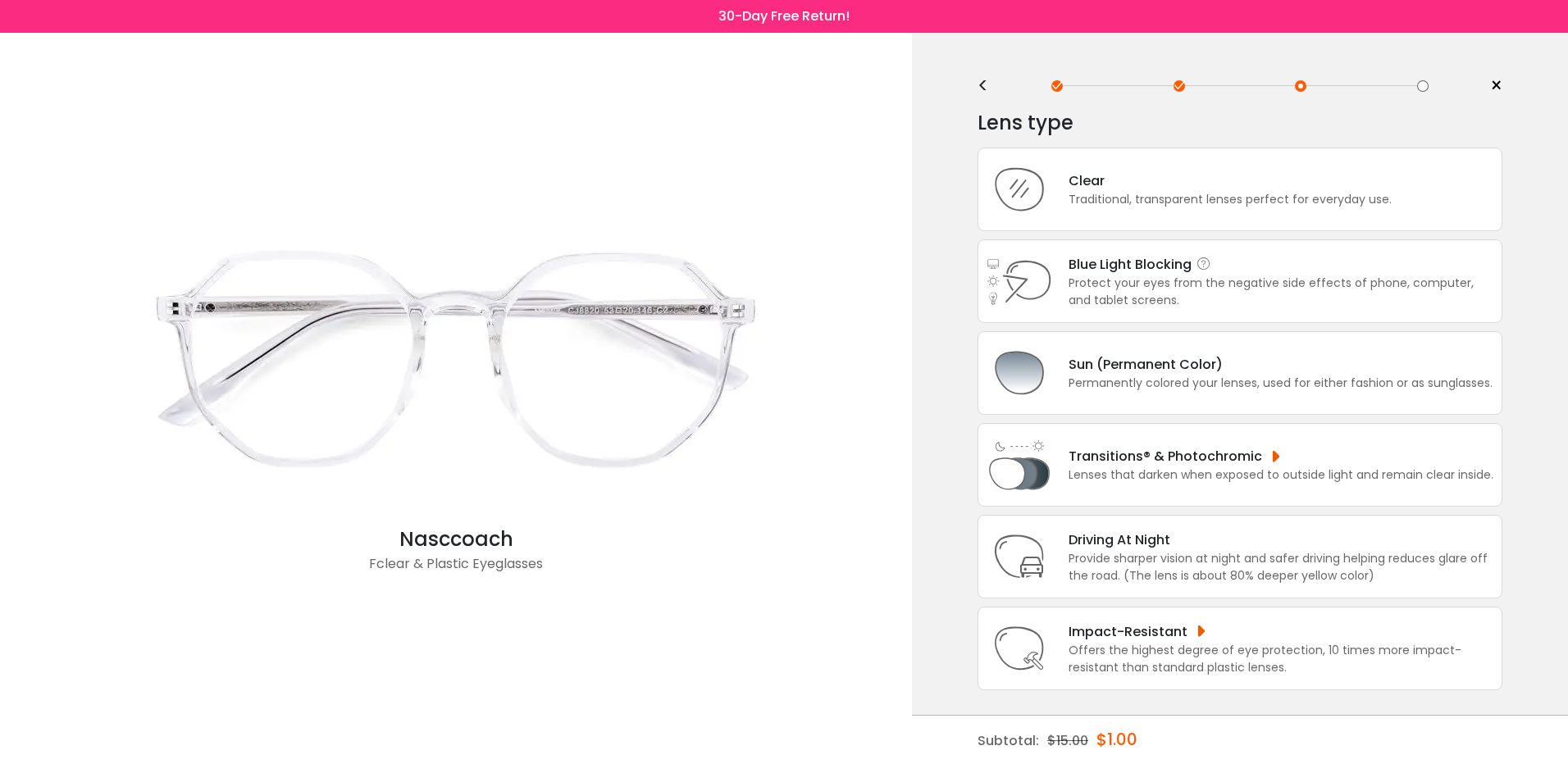
click at [1082, 273] on div "Blue Light Blocking Blue Light Blocking Blue Light blocking lenses offer the be…" at bounding box center [1281, 265] width 424 height 21
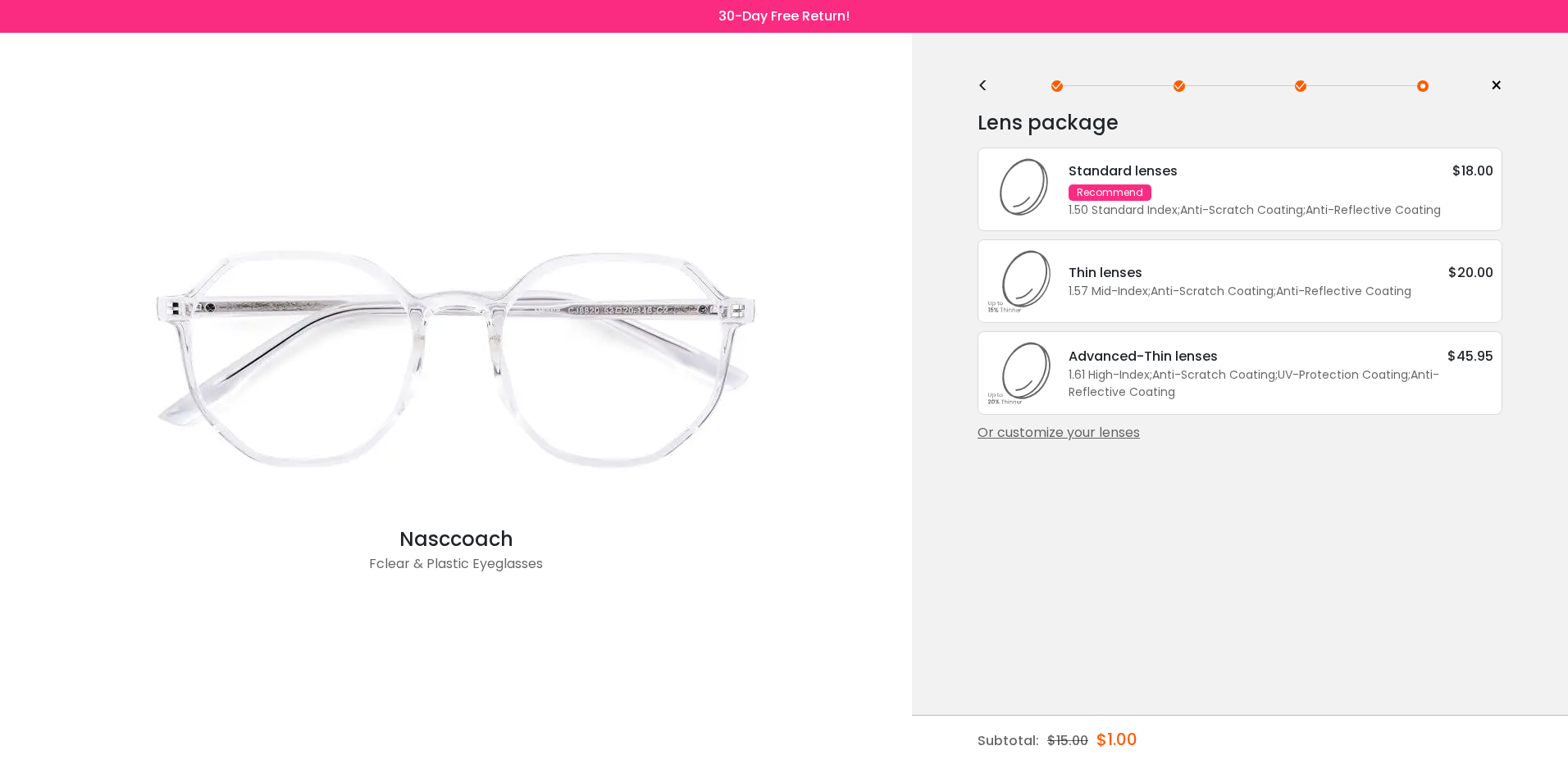
click at [1165, 204] on div "1.50 Standard Index ; Anti-Scratch Coating ; Anti-Reflective Coating ;" at bounding box center [1281, 210] width 424 height 17
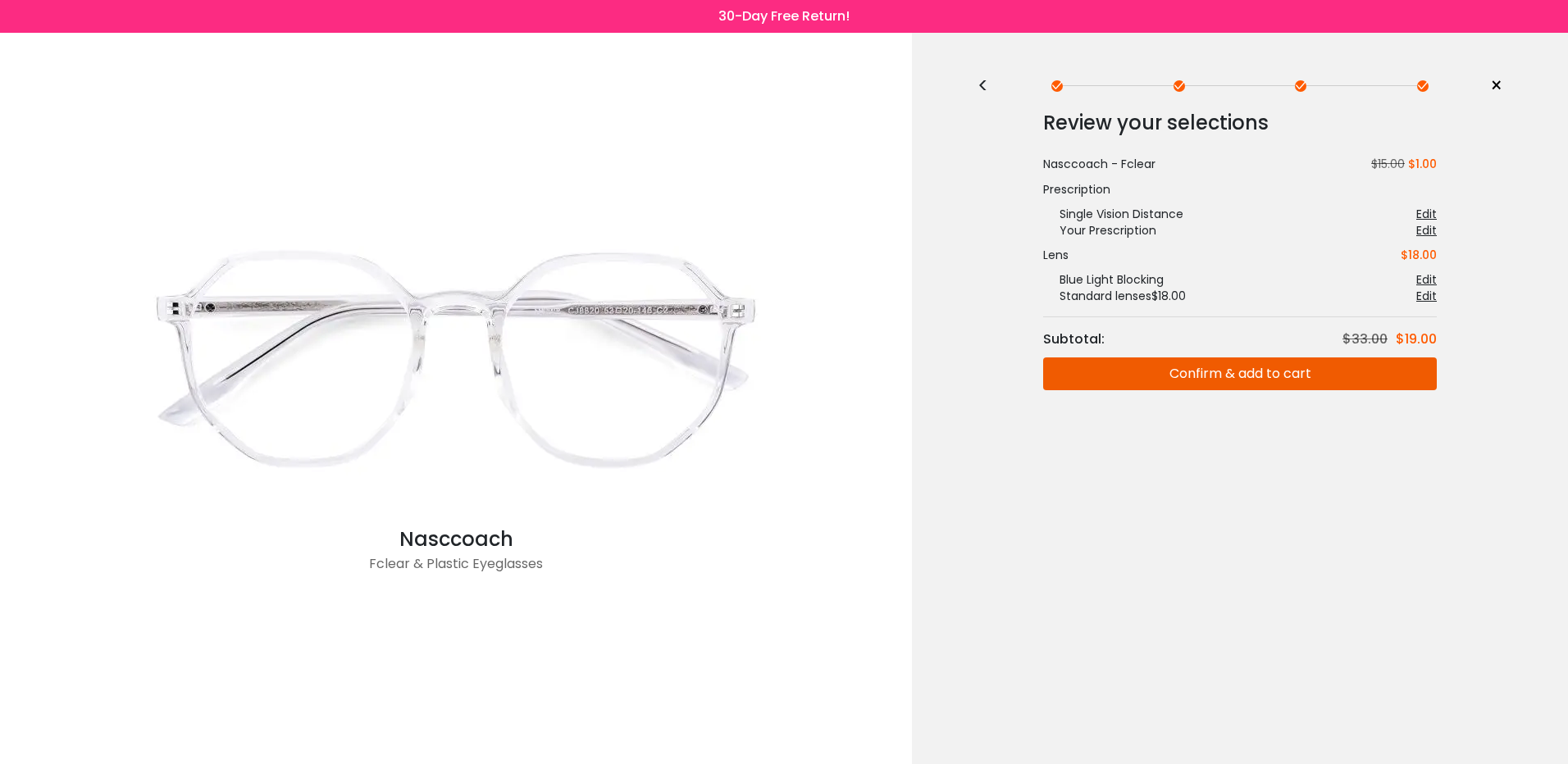
click at [1248, 366] on button "Confirm & add to cart" at bounding box center [1239, 373] width 393 height 33
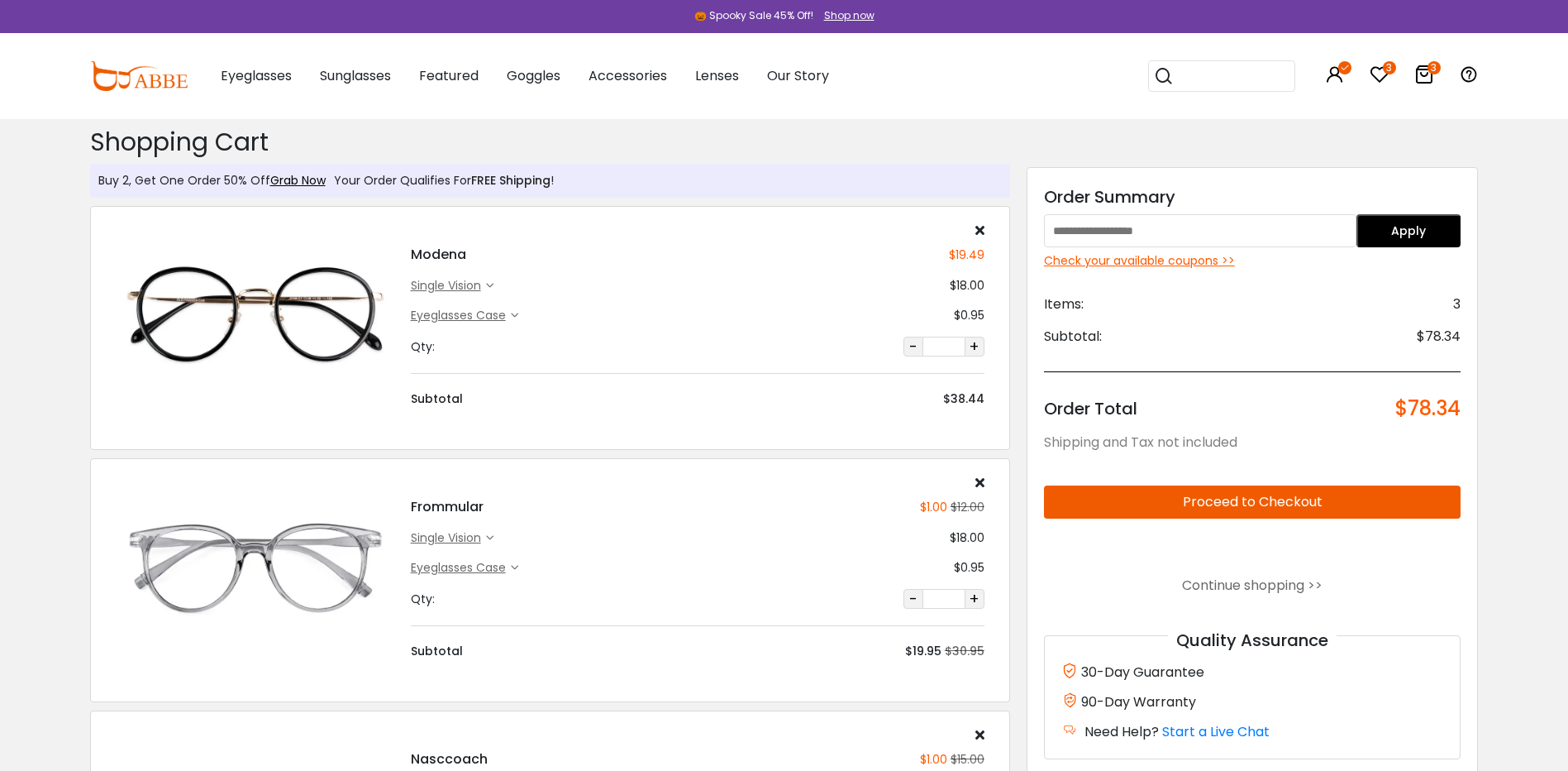
click at [1390, 73] on icon "3" at bounding box center [1389, 67] width 13 height 13
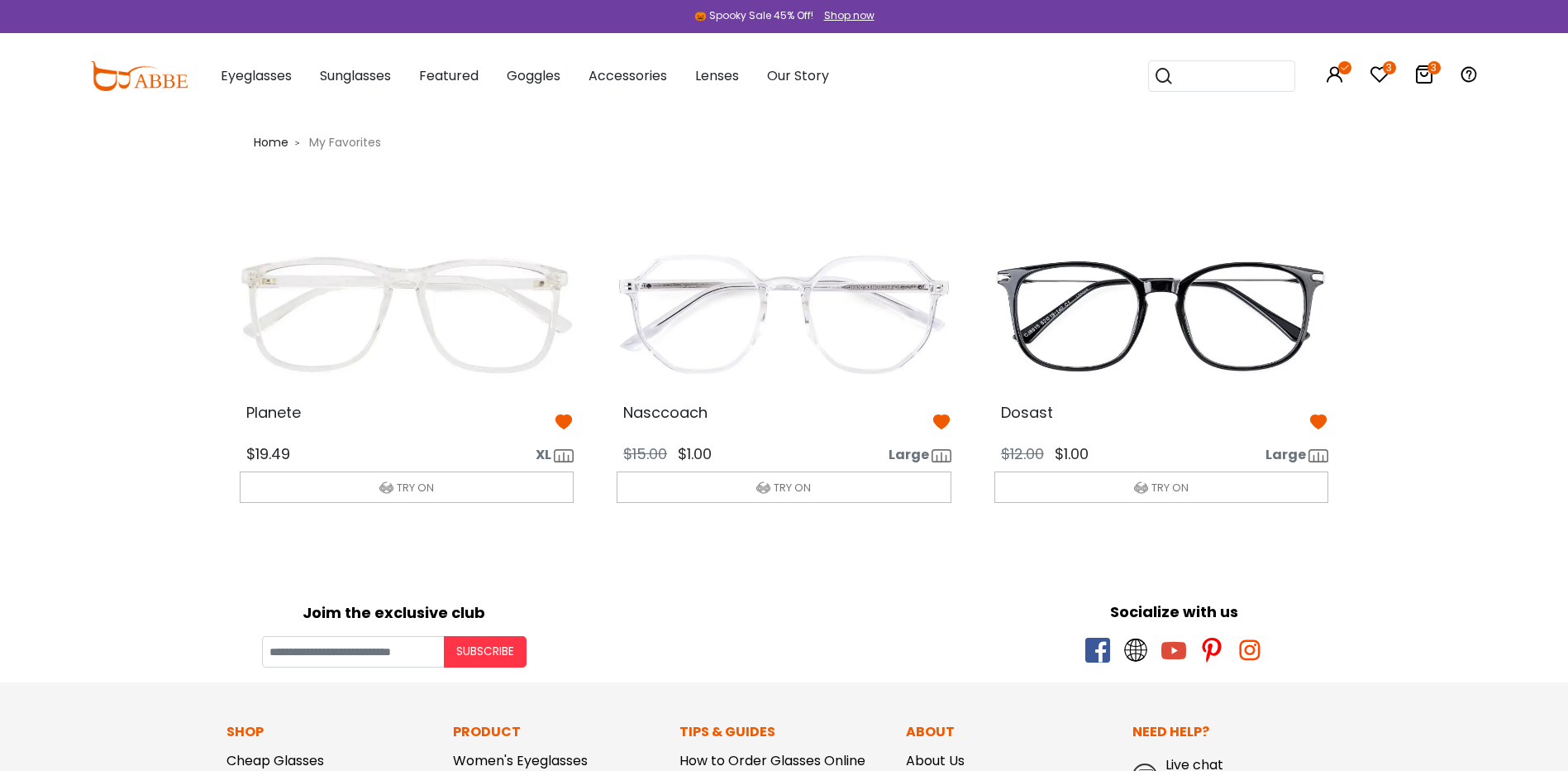
click at [942, 418] on icon at bounding box center [941, 421] width 20 height 20
click at [1427, 73] on icon at bounding box center [1424, 74] width 20 height 20
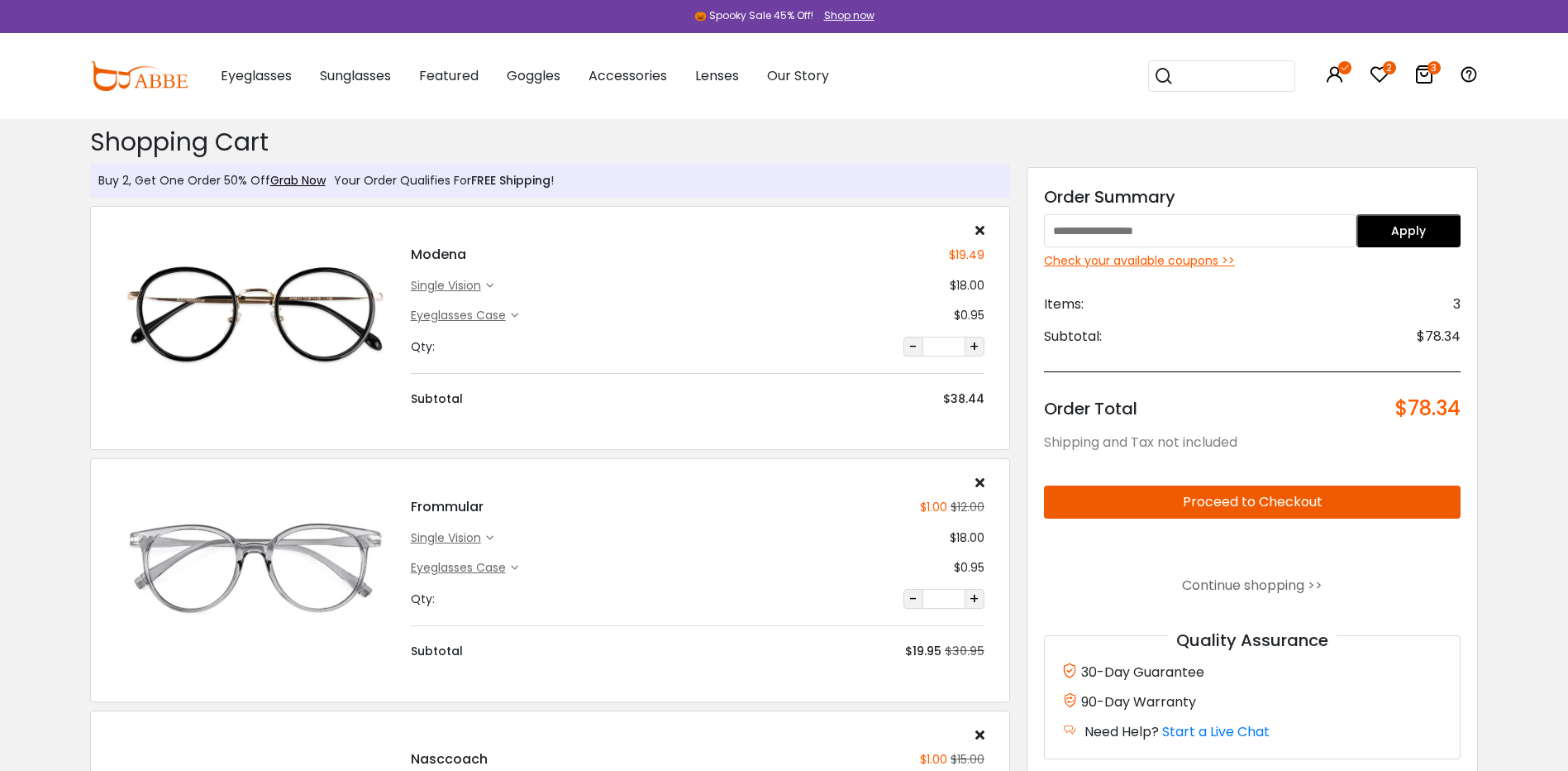
click at [1386, 77] on icon at bounding box center [1379, 74] width 20 height 20
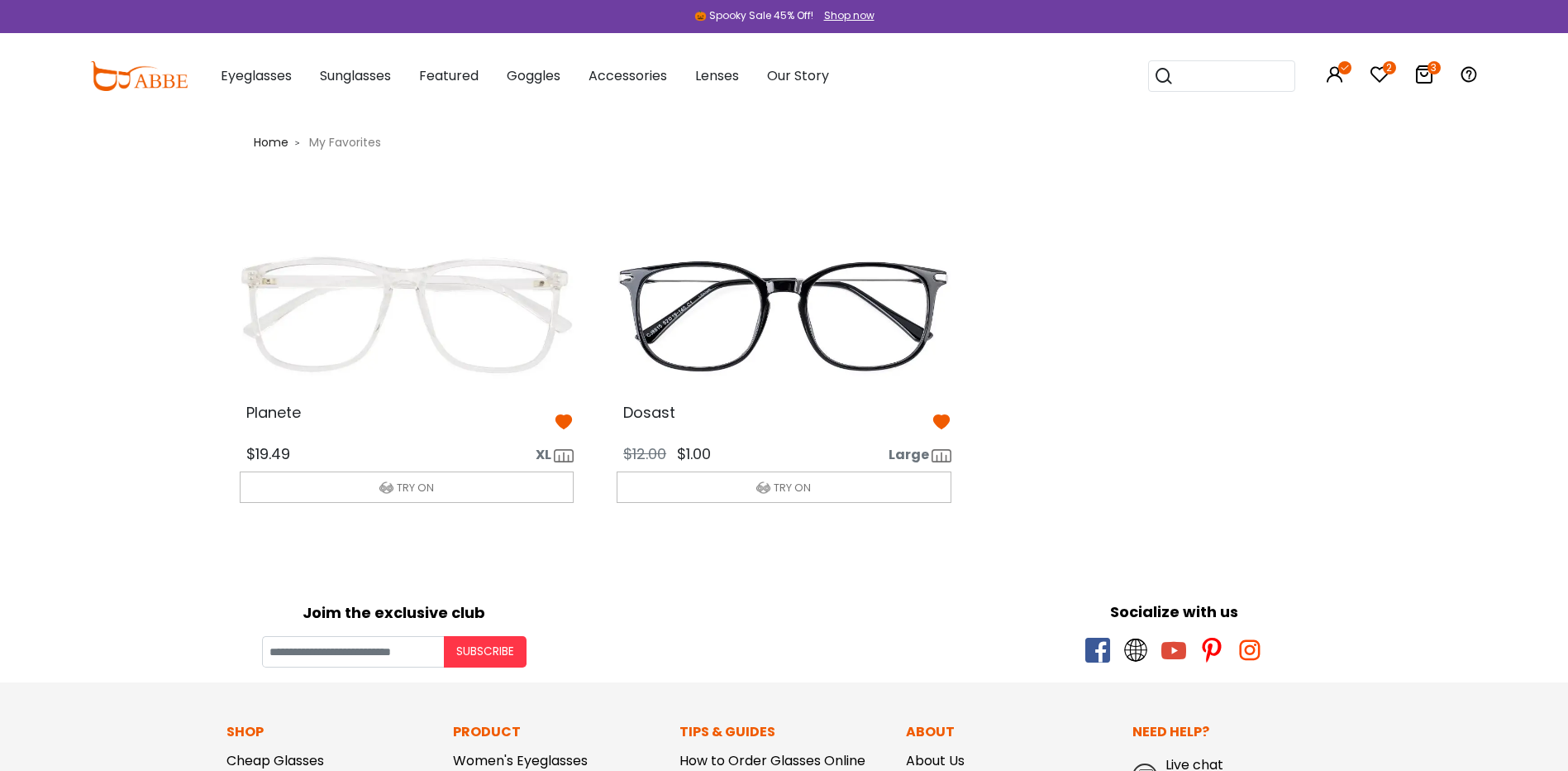
click at [776, 344] on img at bounding box center [784, 315] width 361 height 180
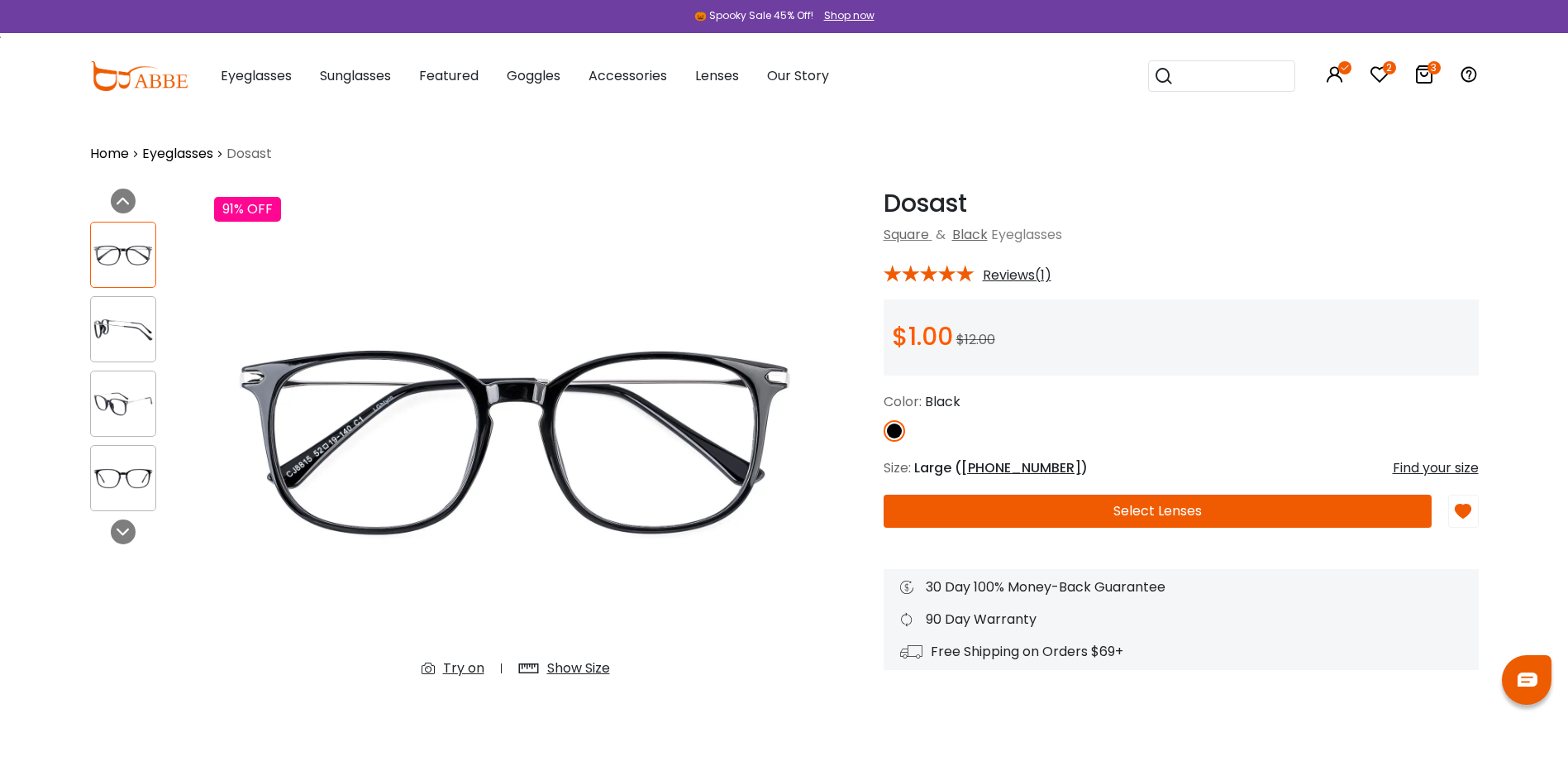
click at [118, 332] on img at bounding box center [123, 329] width 64 height 32
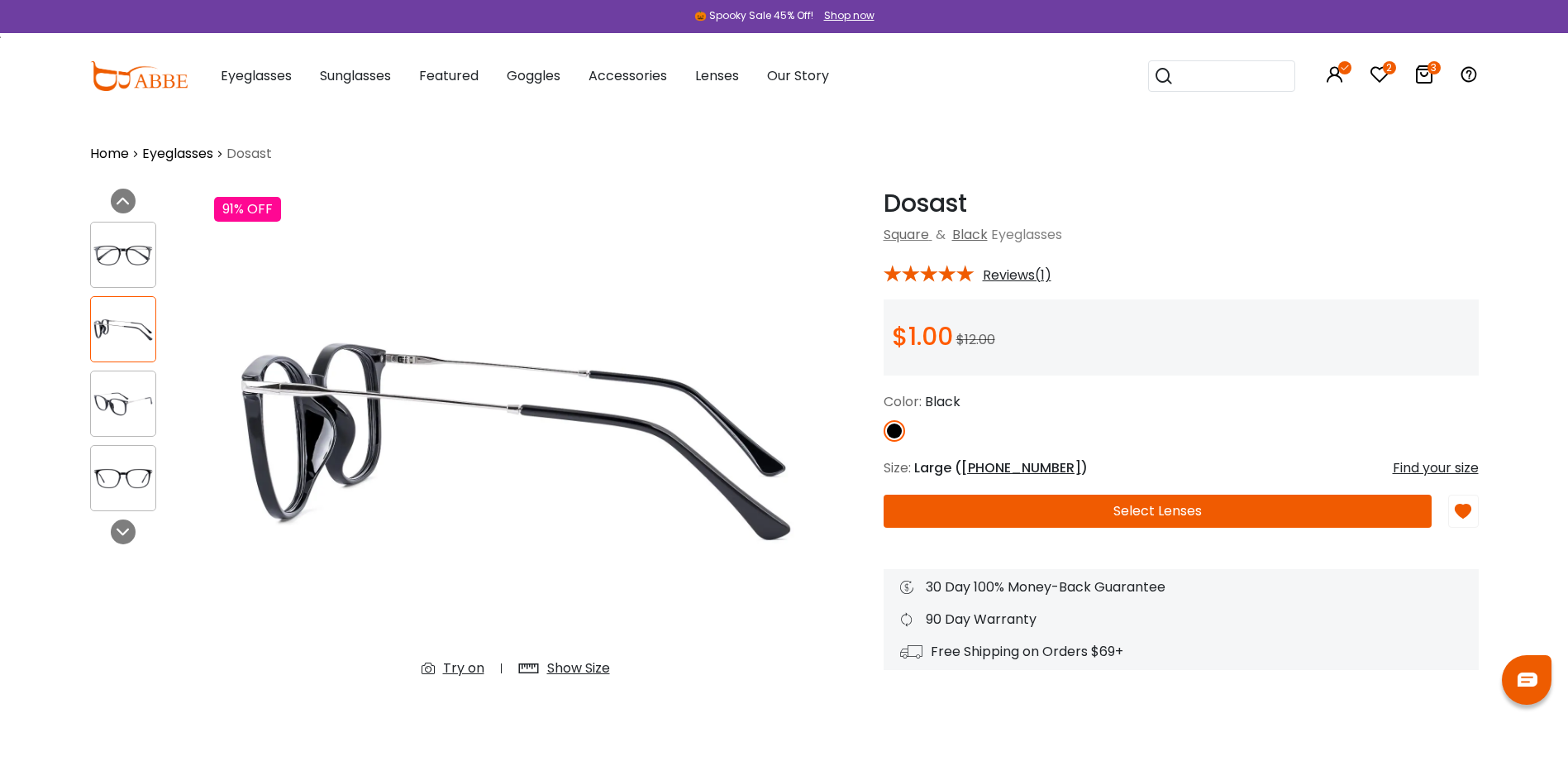
click at [121, 406] on img at bounding box center [123, 404] width 64 height 32
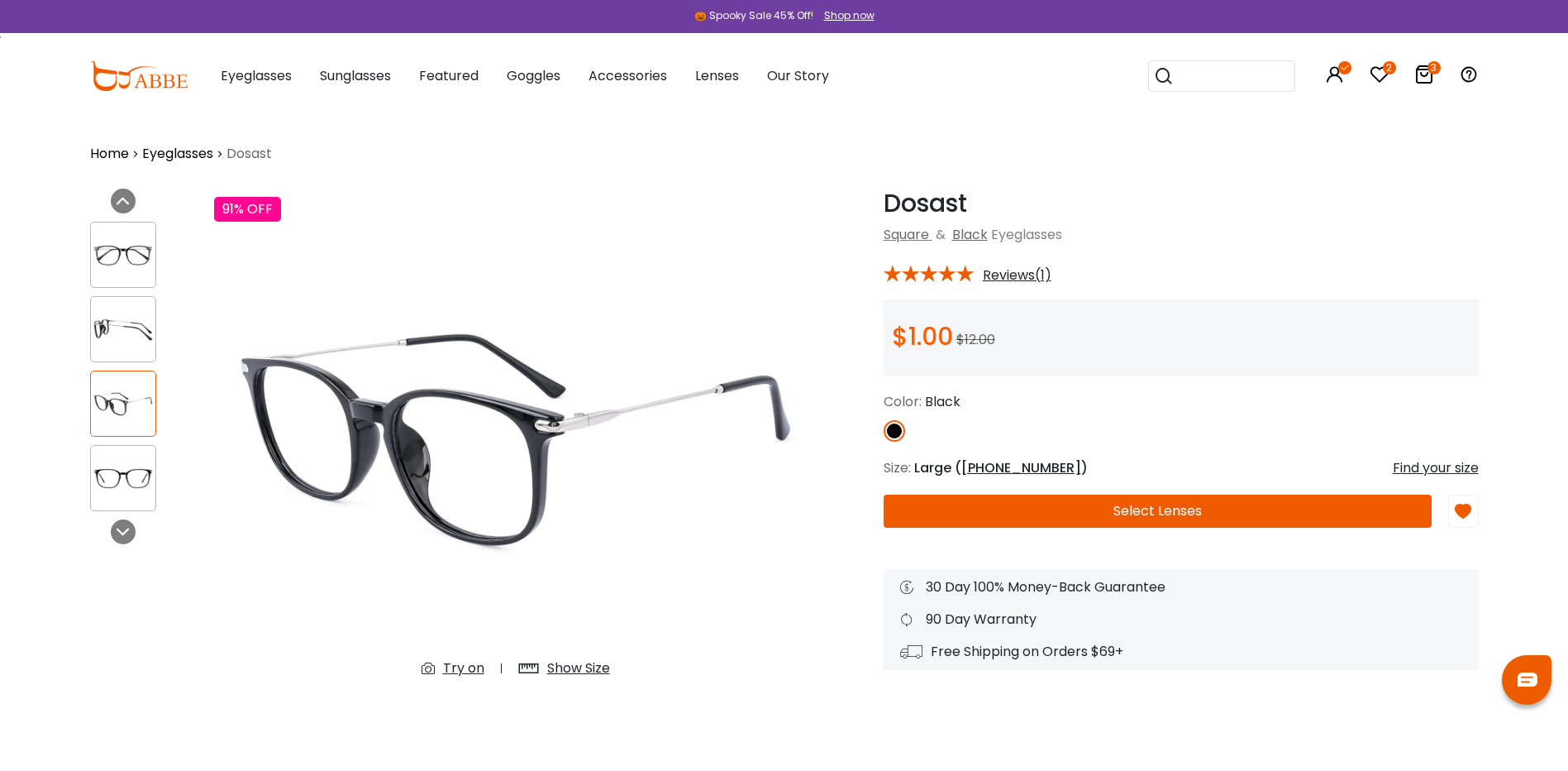
click at [119, 467] on img at bounding box center [123, 478] width 64 height 32
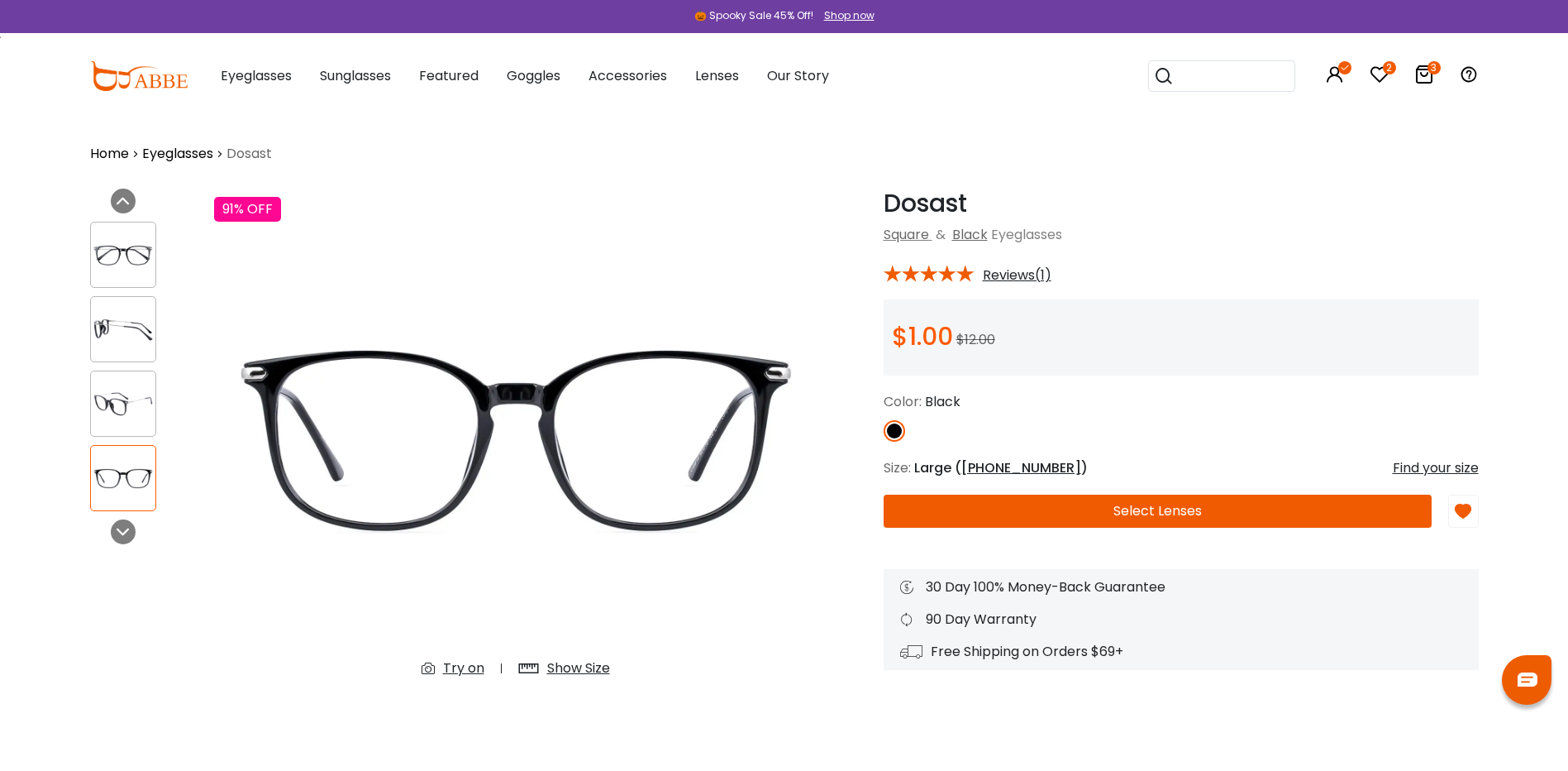
click at [1180, 513] on button "Select Lenses" at bounding box center [1158, 511] width 548 height 33
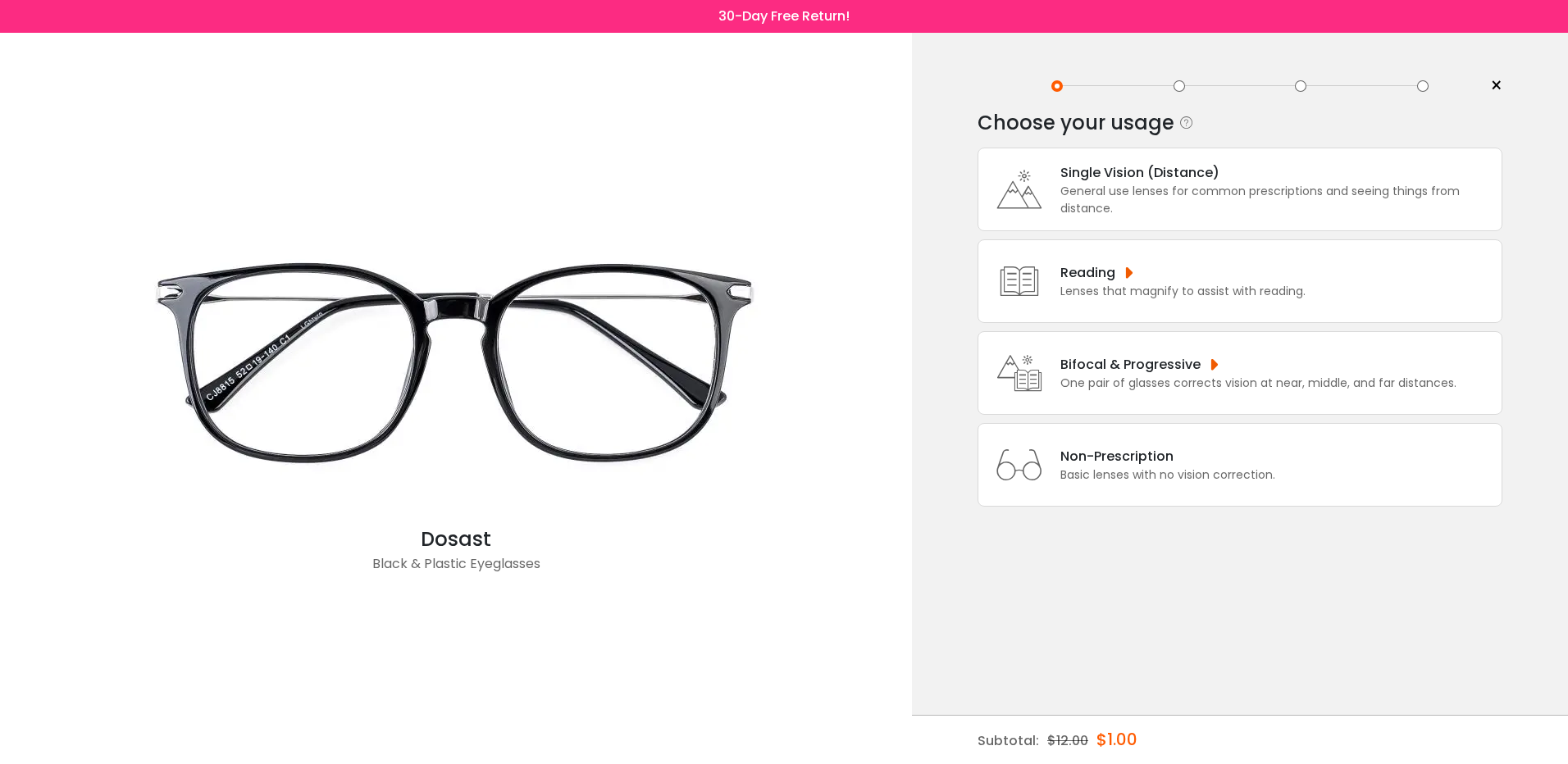
click at [1166, 181] on div "Single Vision (Distance)" at bounding box center [1276, 172] width 433 height 21
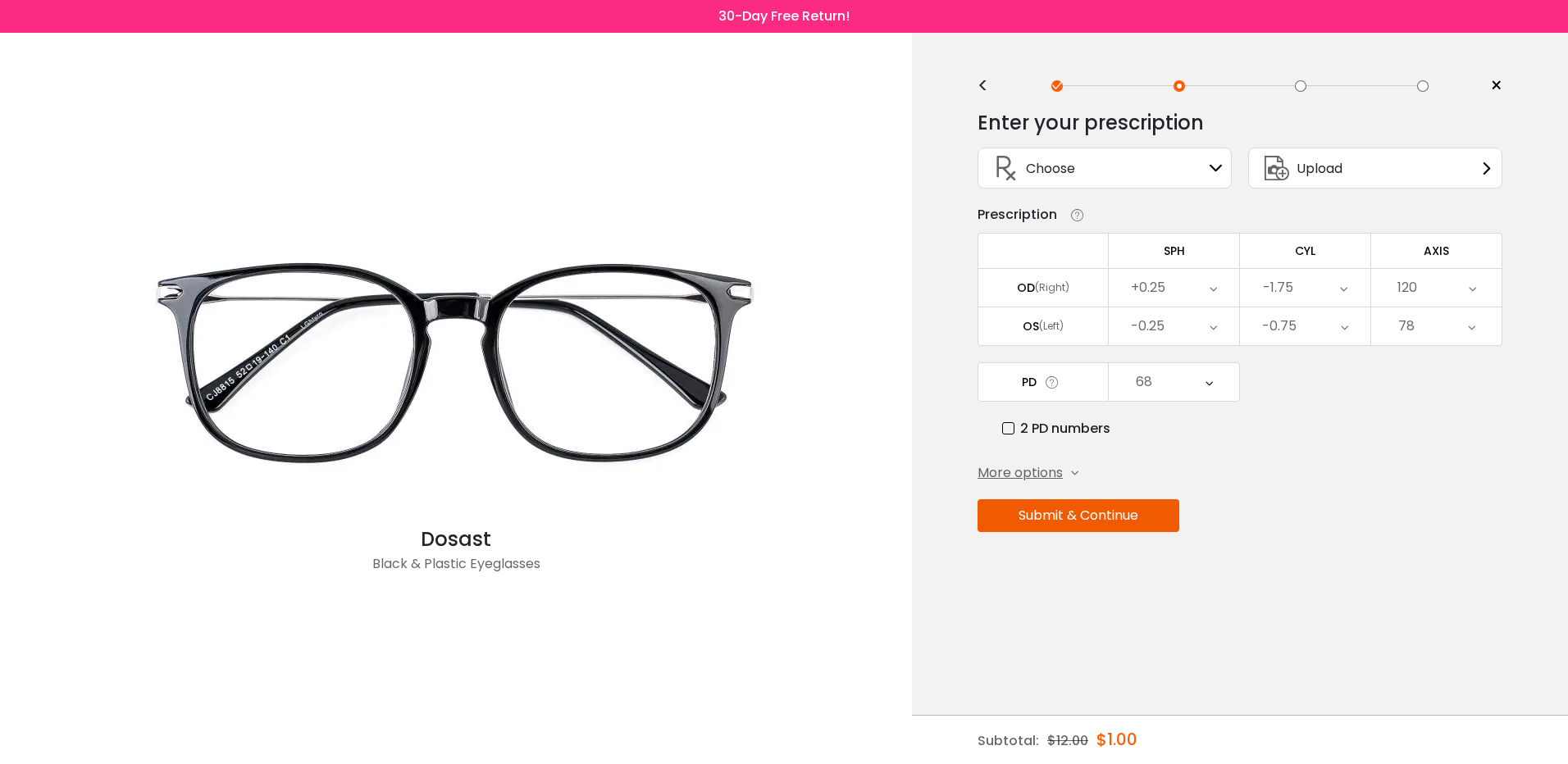
click at [1330, 167] on span "Upload" at bounding box center [1319, 168] width 46 height 21
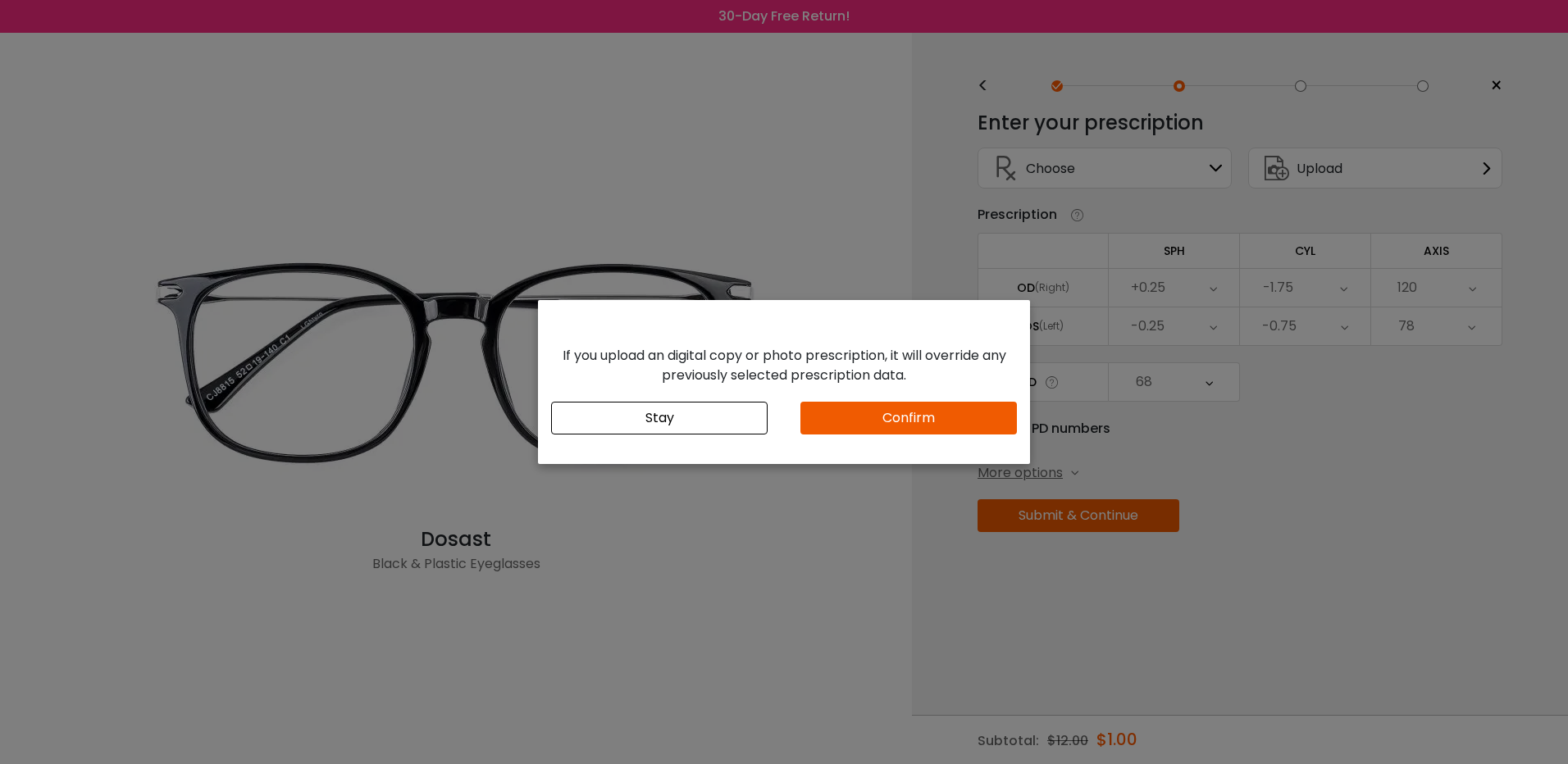
click at [968, 415] on button "Confirm" at bounding box center [908, 418] width 216 height 33
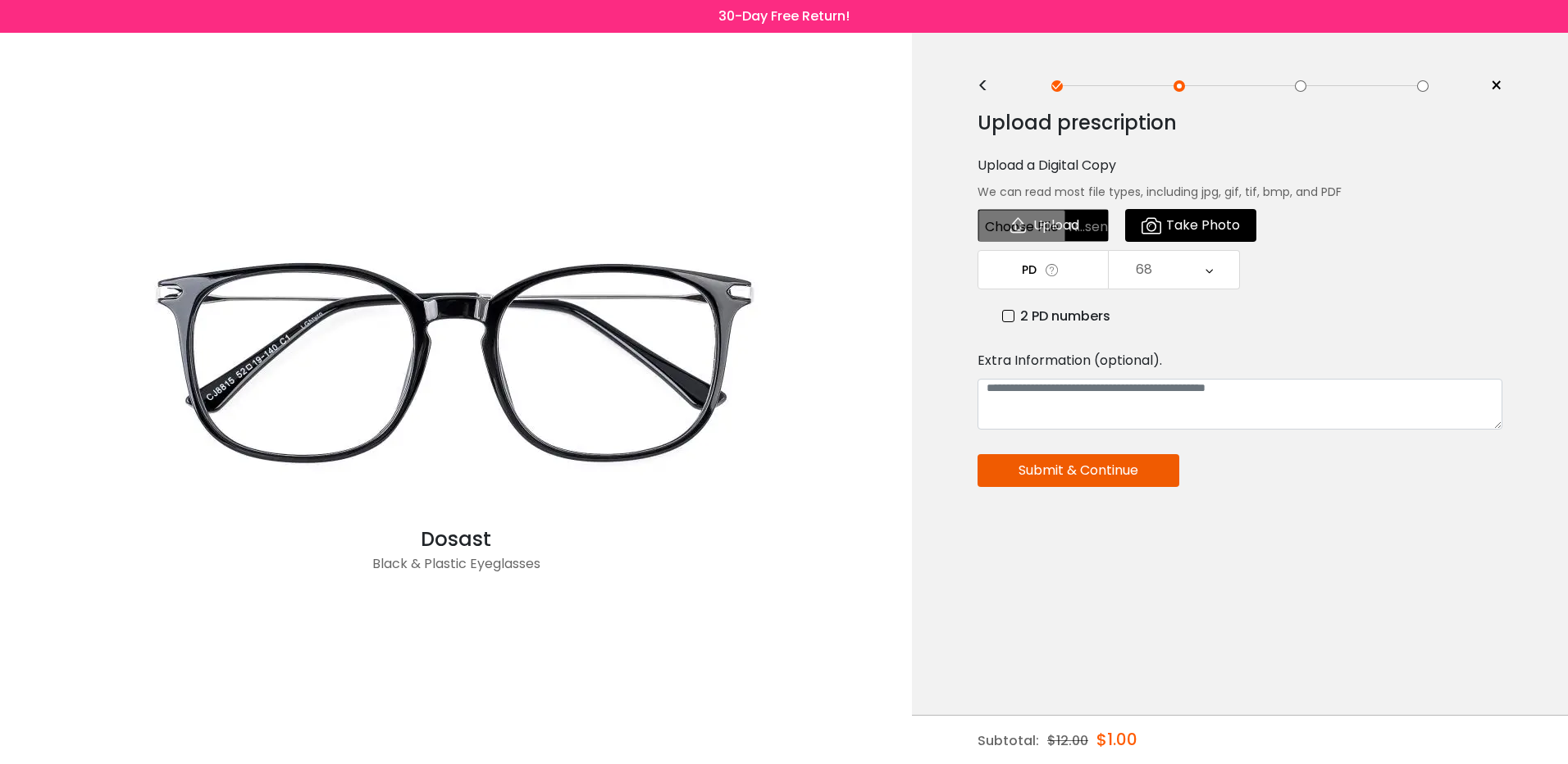
type input "**********"
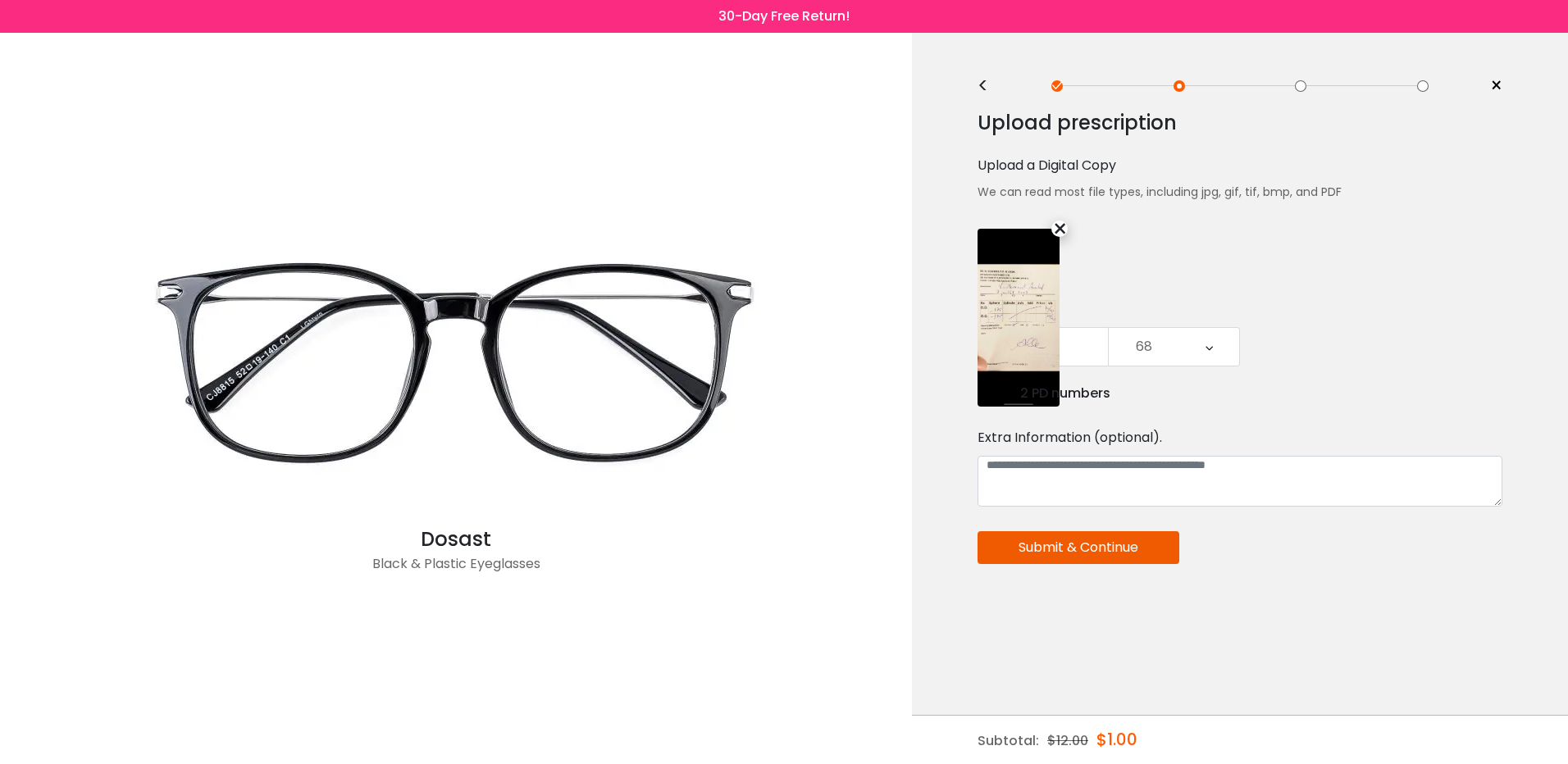
click at [1202, 328] on div "68" at bounding box center [1173, 347] width 130 height 38
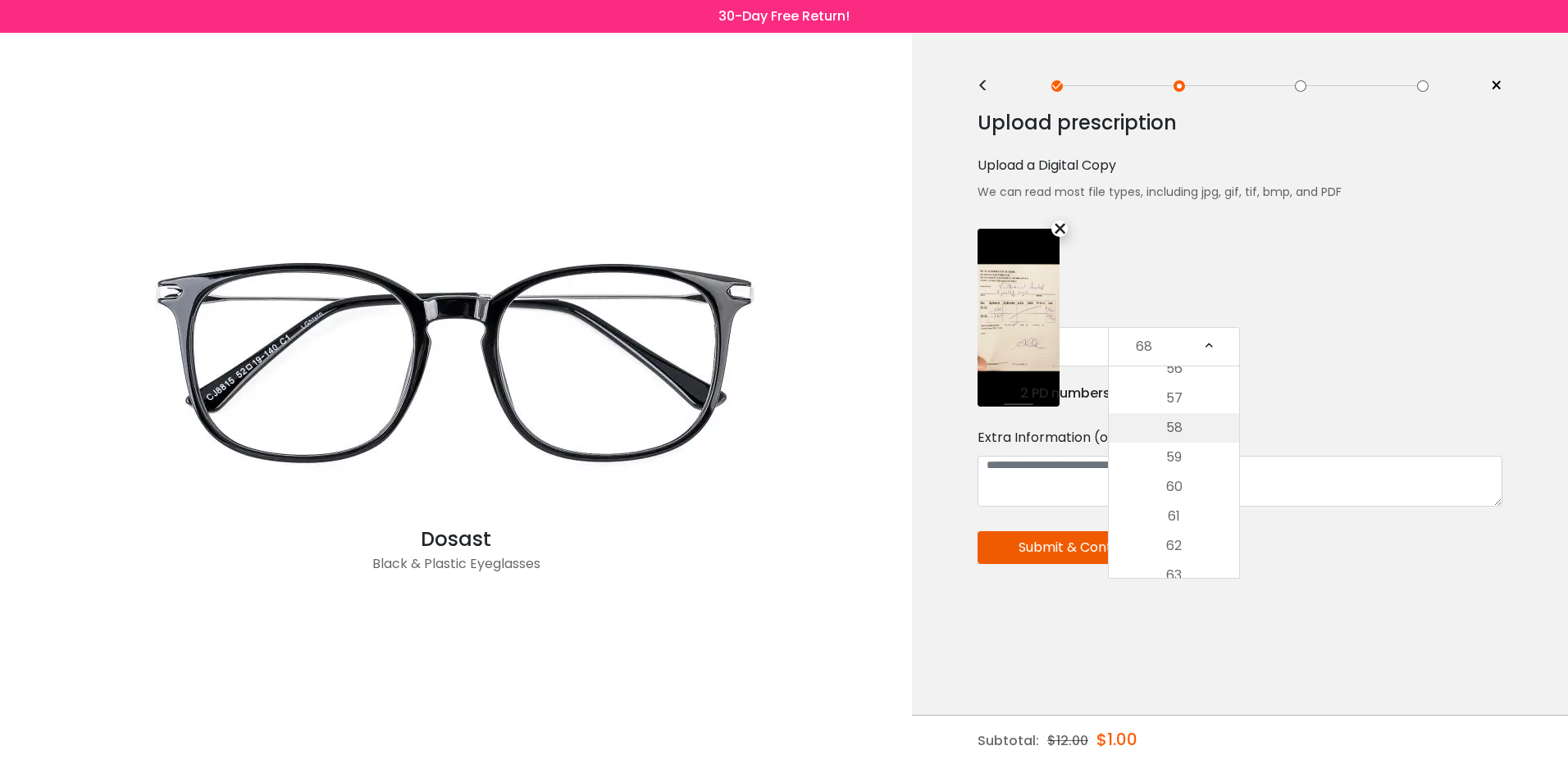
scroll to position [328, 0]
click at [1185, 518] on li "62" at bounding box center [1173, 525] width 130 height 29
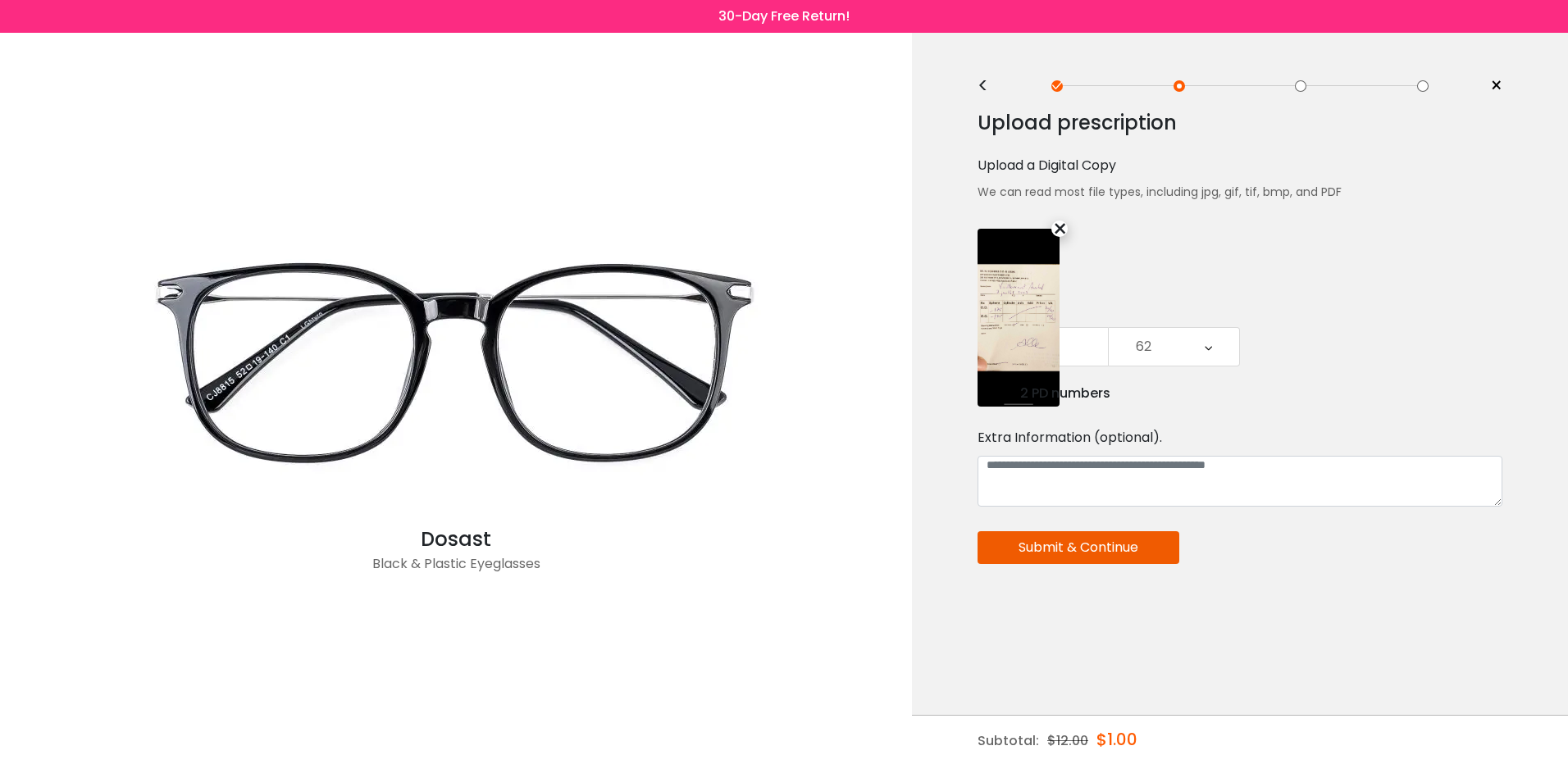
click at [1113, 539] on button "Submit & Continue" at bounding box center [1078, 548] width 202 height 33
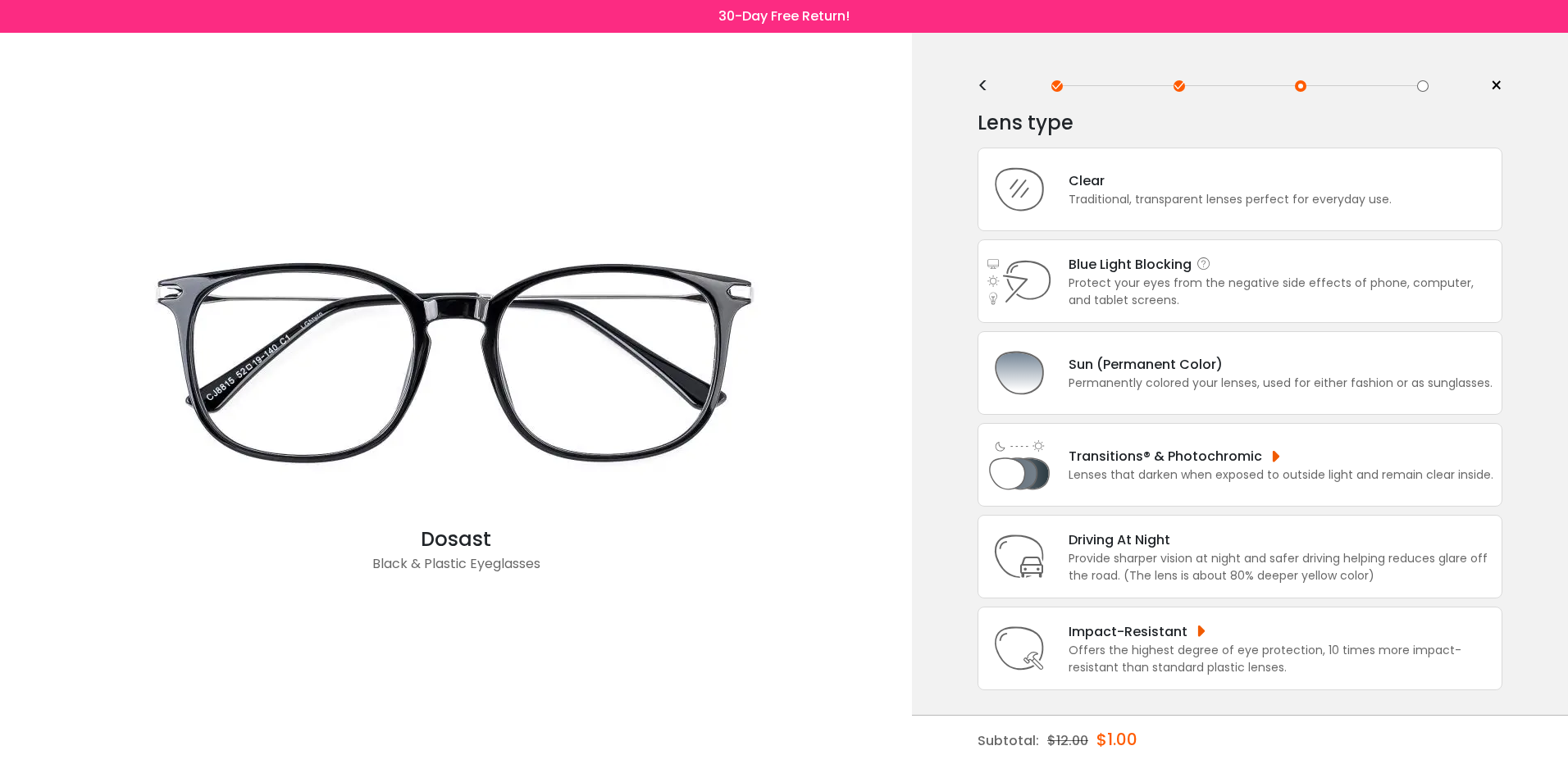
click at [1098, 283] on div "Protect your eyes from the negative side effects of phone, computer, and tablet…" at bounding box center [1281, 291] width 424 height 34
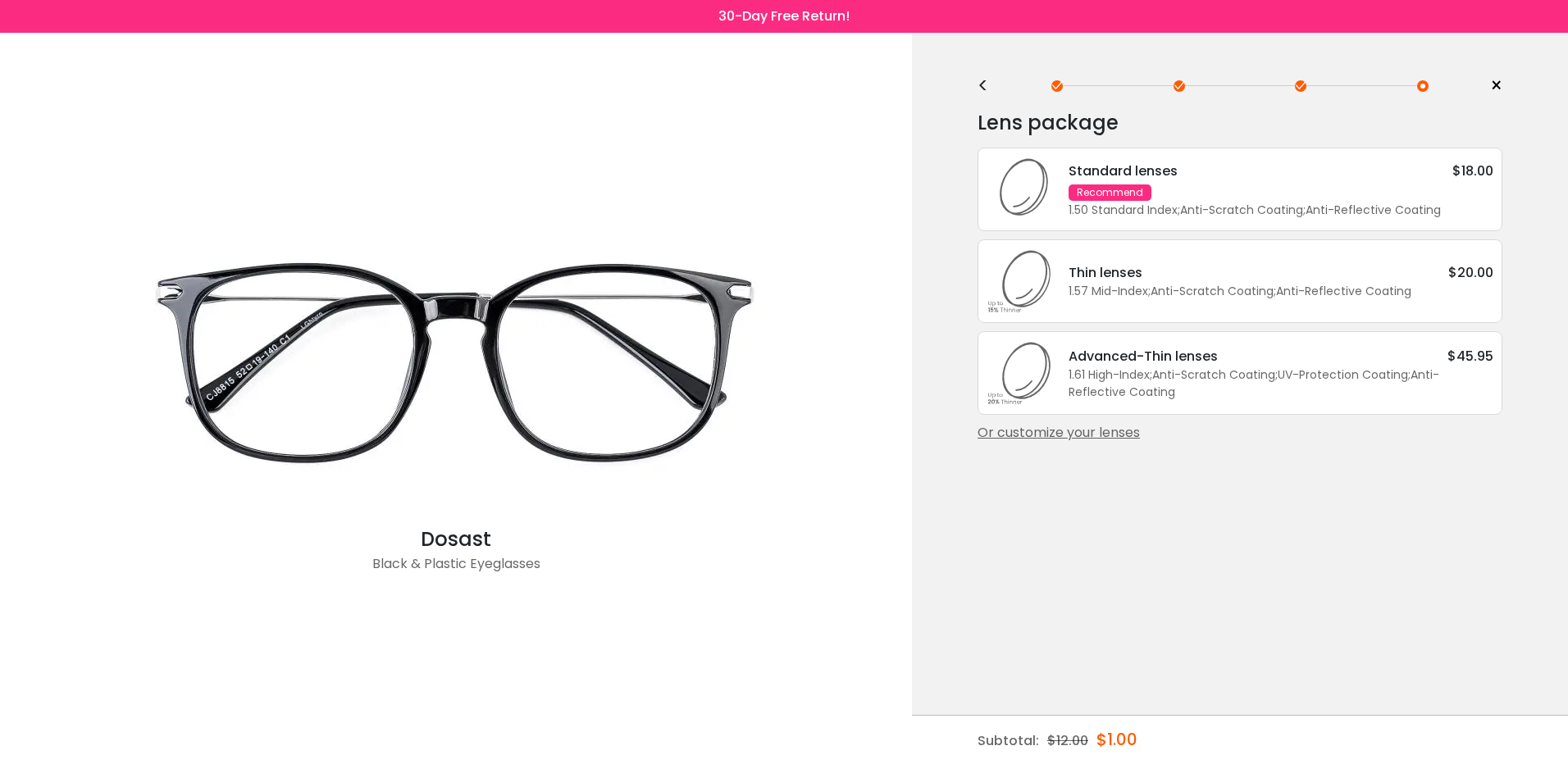
click at [1169, 196] on div "Standard lenses $18.00 Recommend 1.50 Standard Index ; Anti-Scratch Coating ; A…" at bounding box center [1272, 189] width 441 height 58
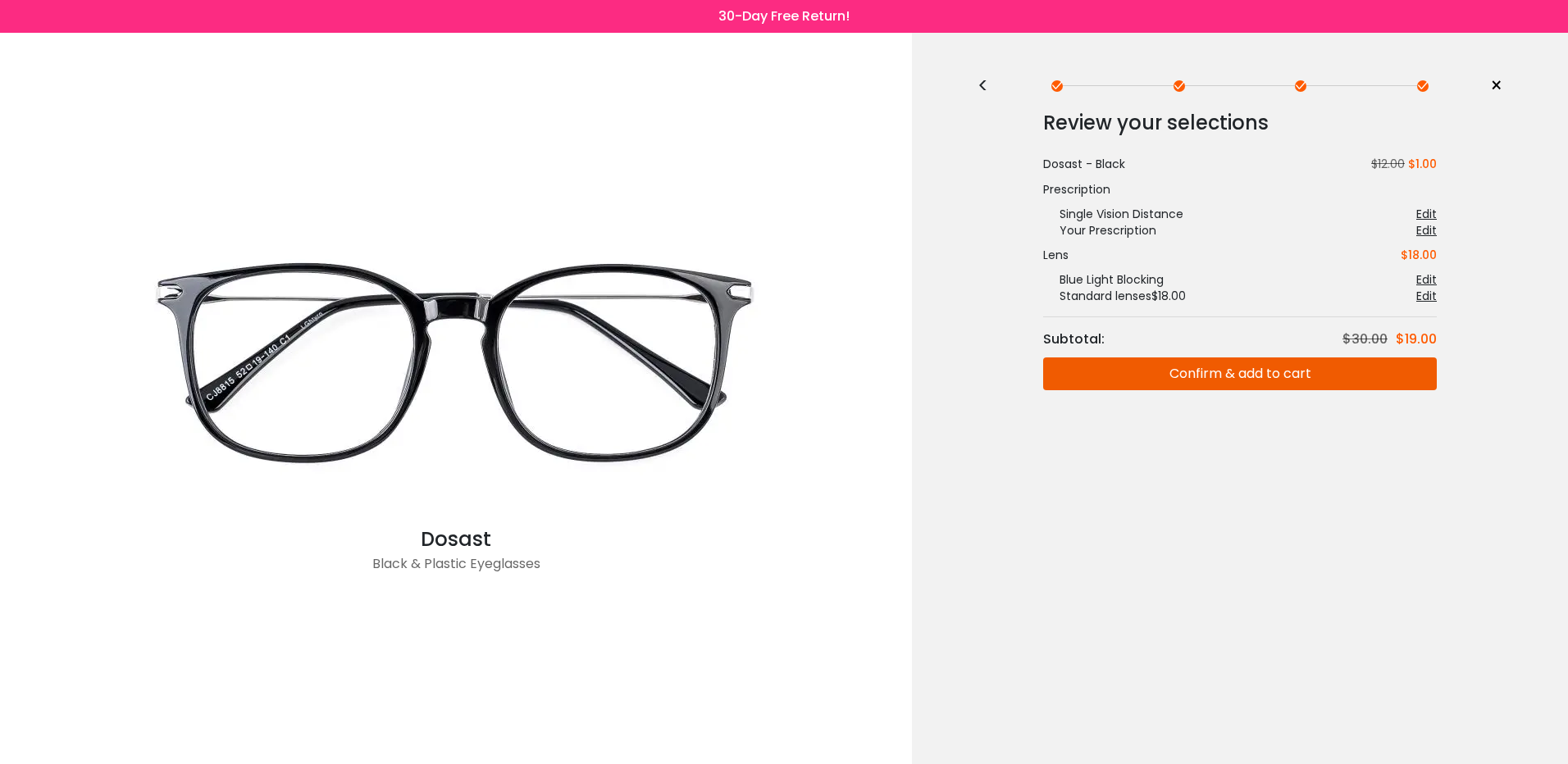
click at [1228, 373] on button "Confirm & add to cart" at bounding box center [1239, 373] width 393 height 33
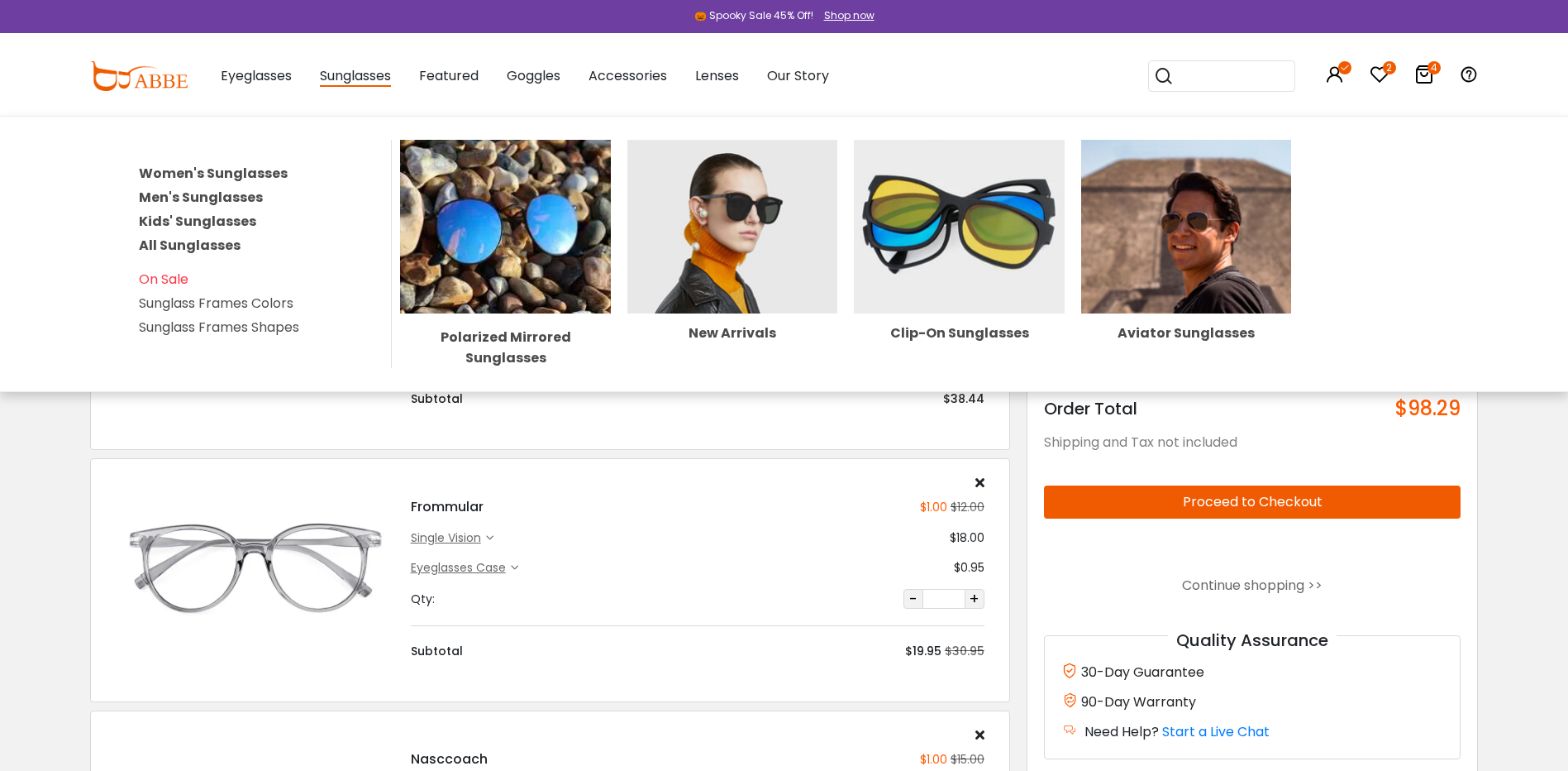
click at [215, 195] on link "Men's Sunglasses" at bounding box center [201, 198] width 124 height 19
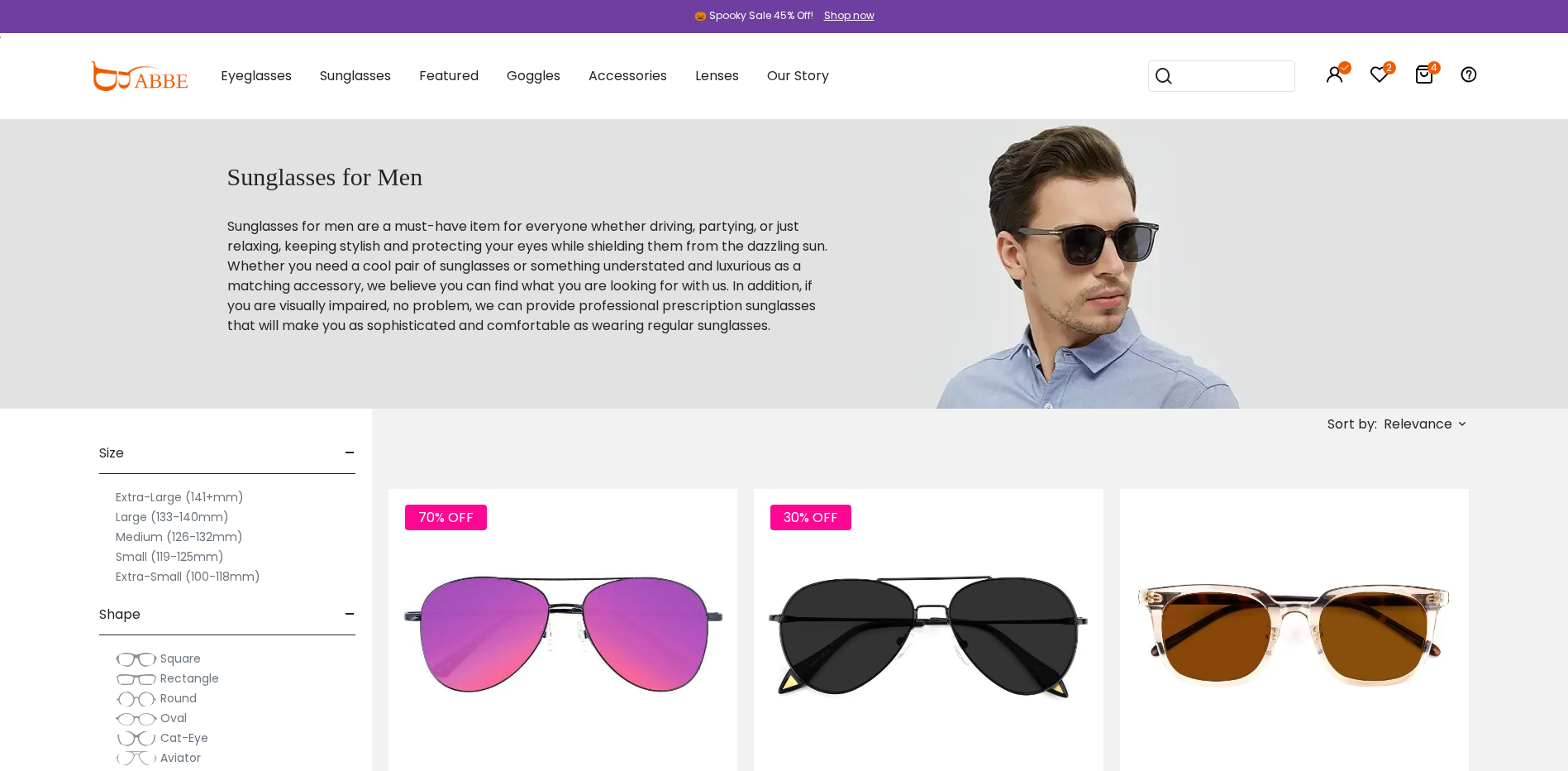
click at [165, 496] on label "Extra-Large (141+mm)" at bounding box center [179, 497] width 128 height 20
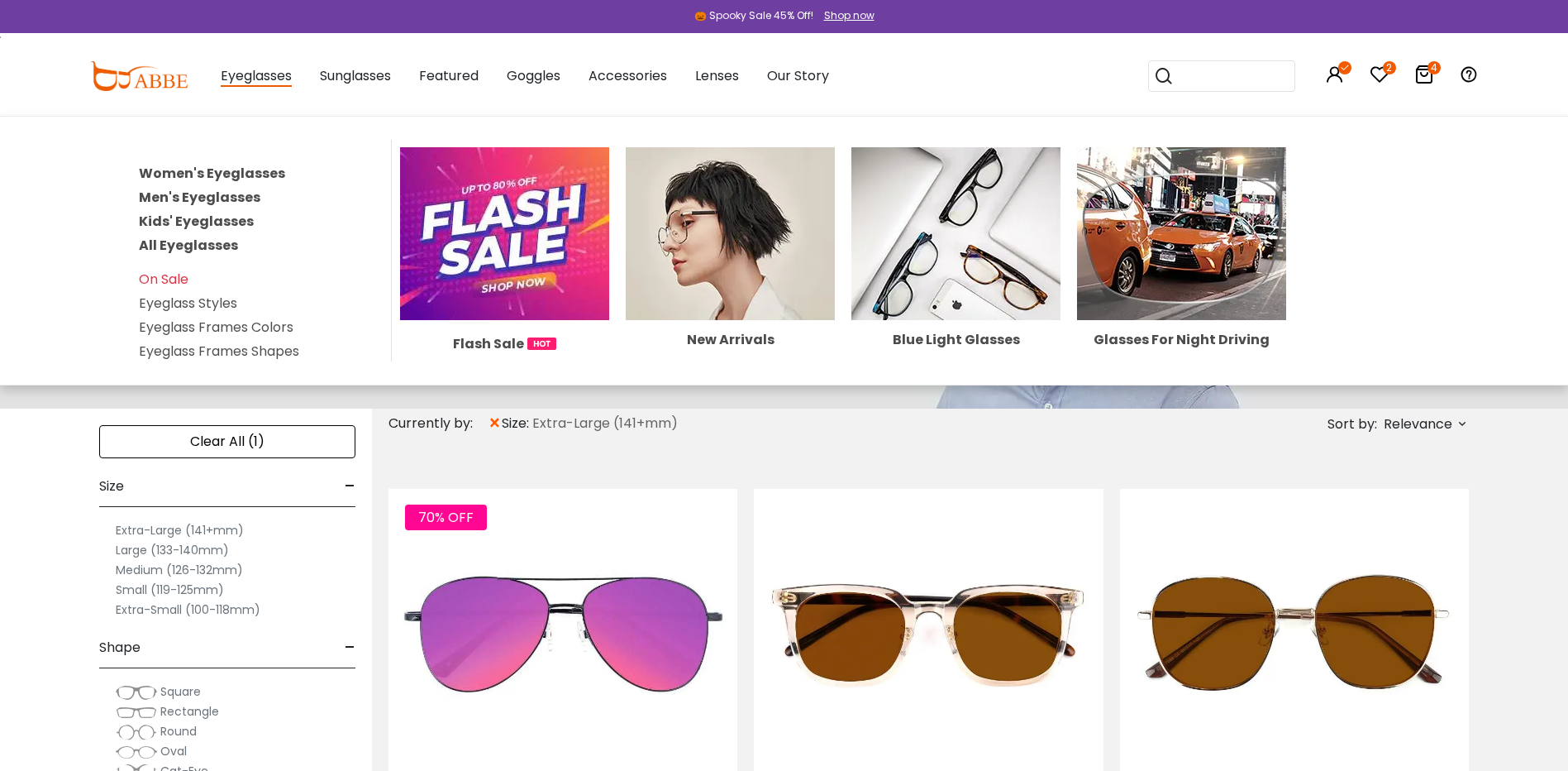
click at [181, 198] on link "Men's Eyeglasses" at bounding box center [200, 198] width 122 height 19
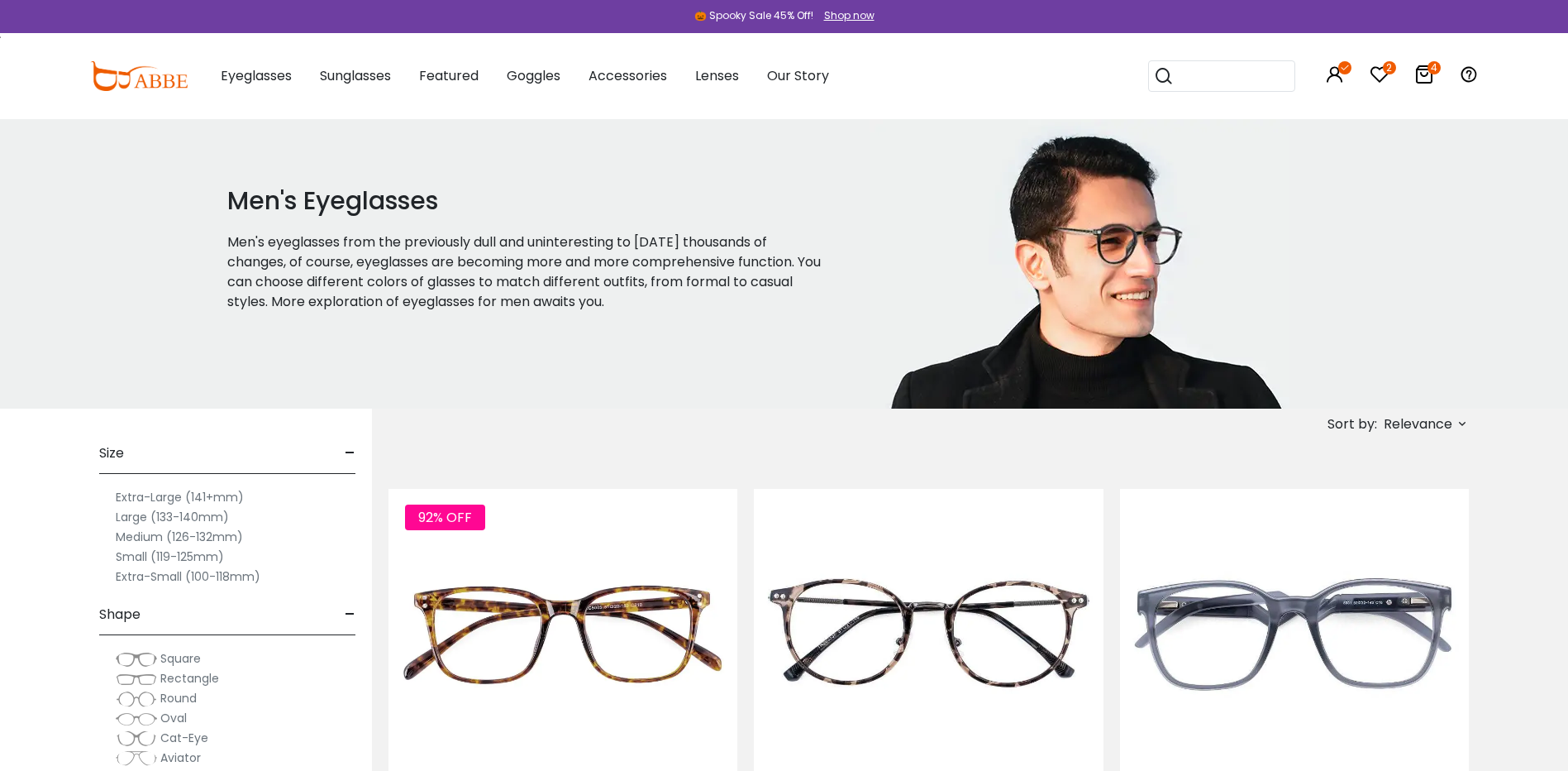
click at [208, 495] on label "Extra-Large (141+mm)" at bounding box center [179, 497] width 128 height 20
click at [136, 499] on label "Extra-Large (141+mm)" at bounding box center [179, 497] width 128 height 20
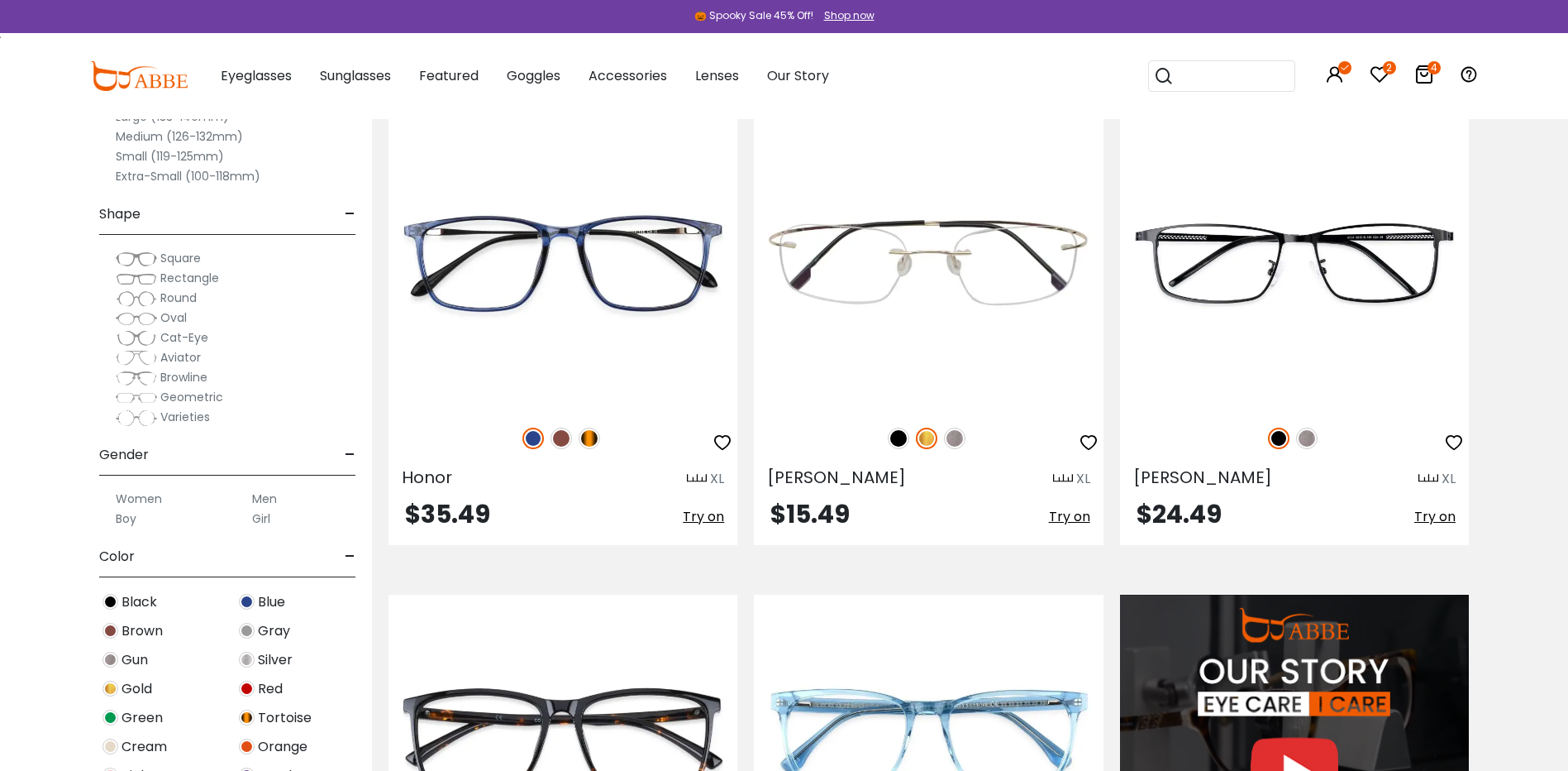
scroll to position [1654, 0]
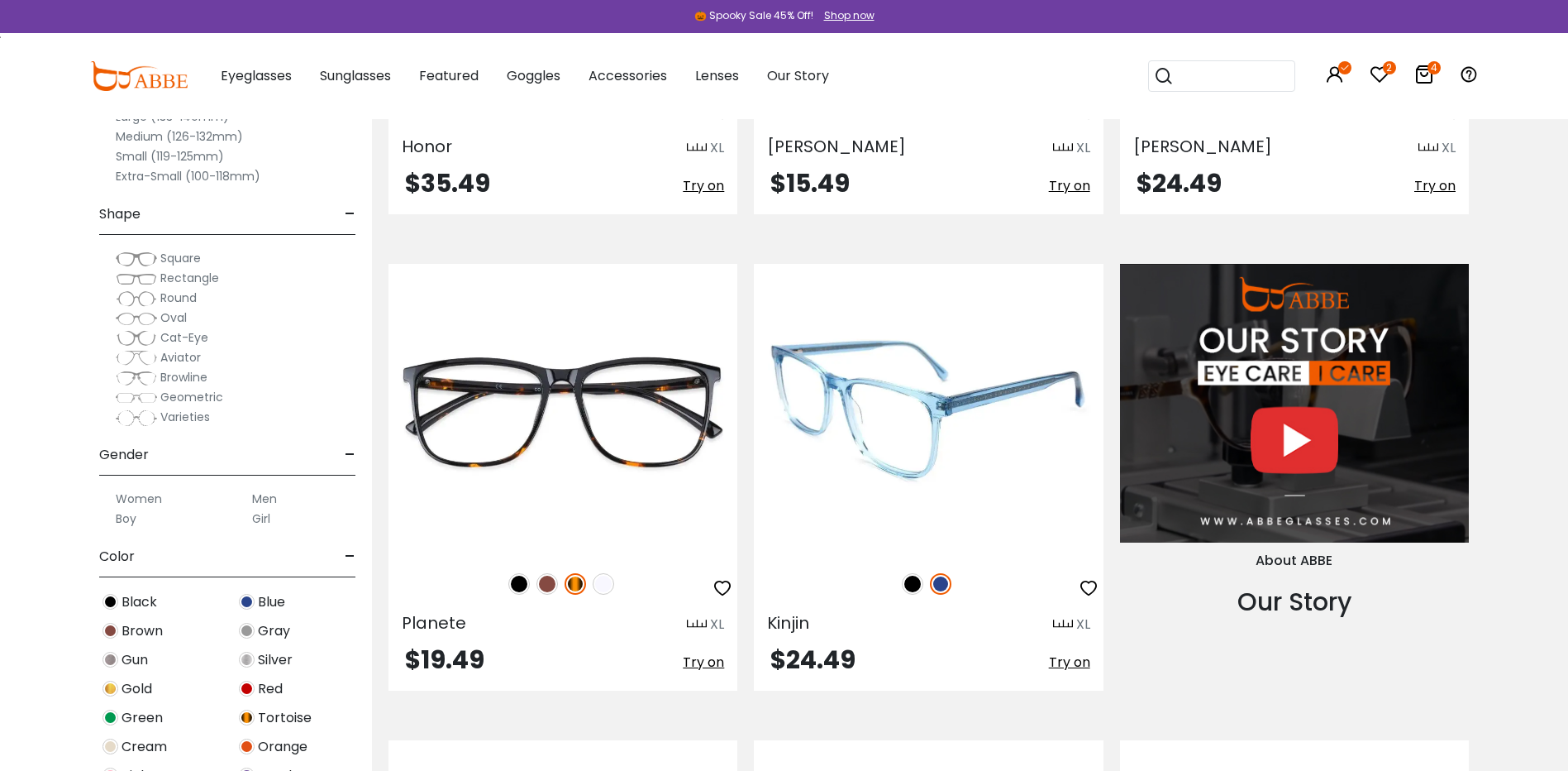
click at [908, 580] on img at bounding box center [912, 584] width 22 height 22
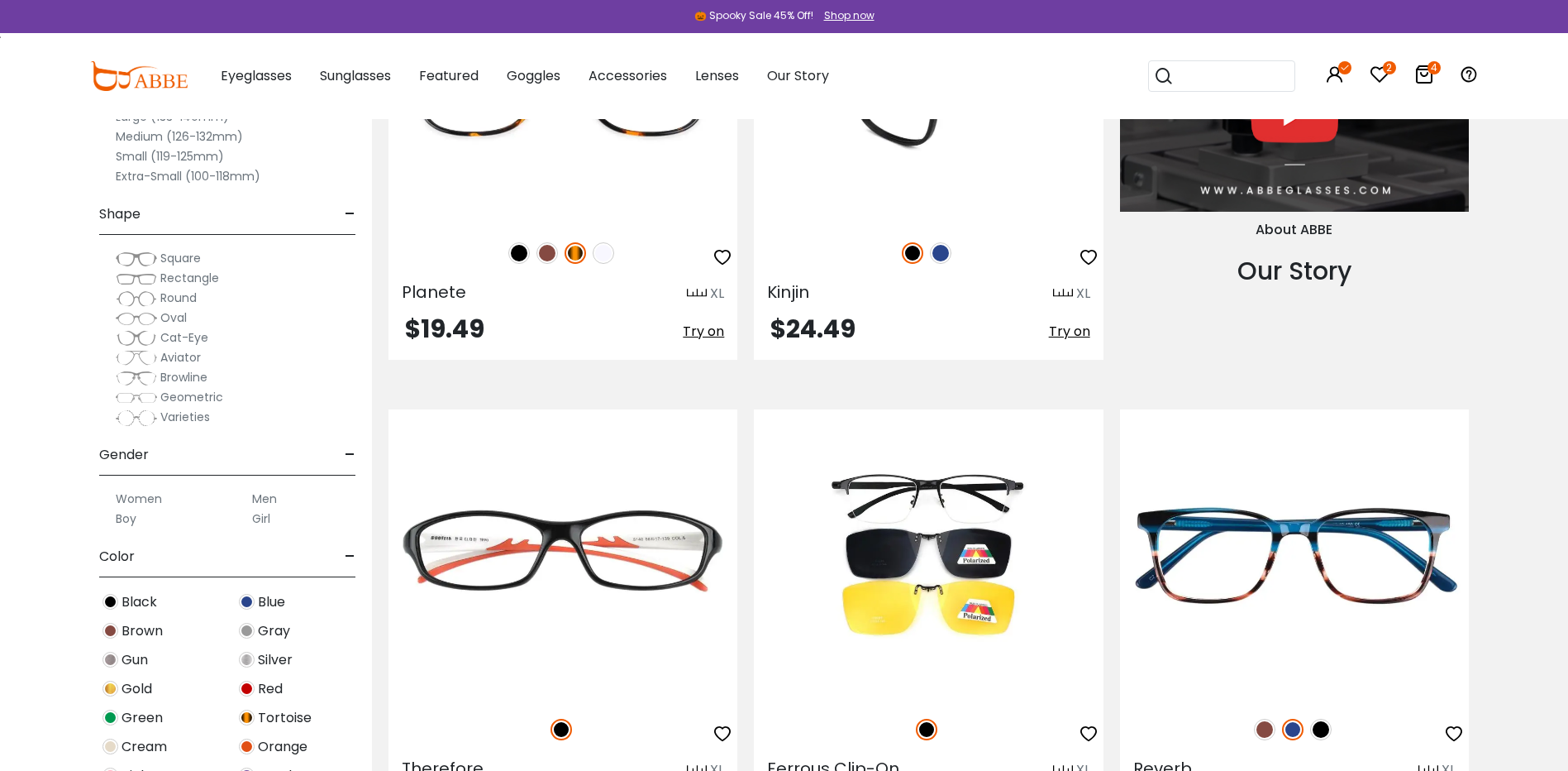
scroll to position [2316, 0]
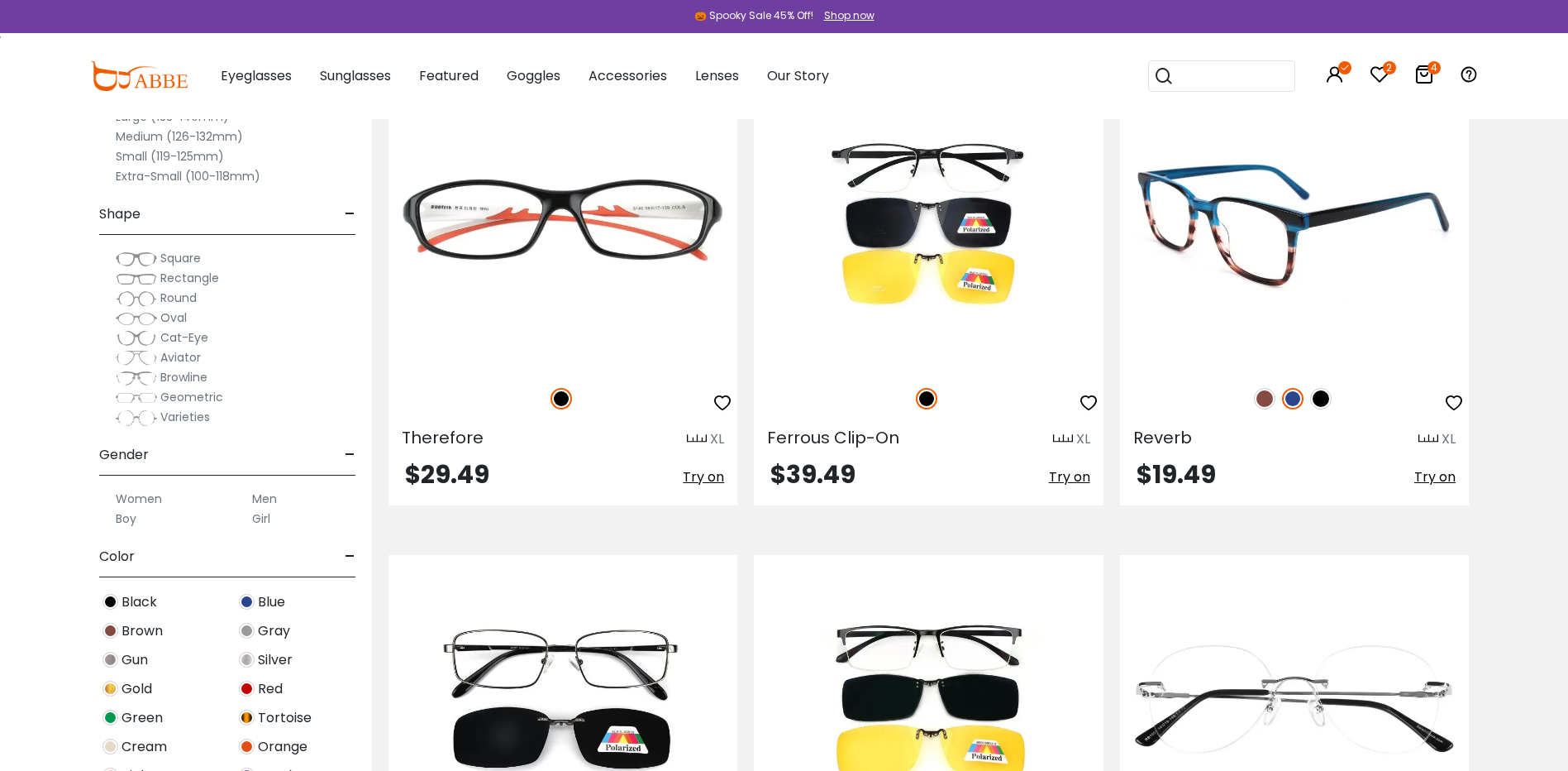
click at [1320, 397] on img at bounding box center [1321, 399] width 22 height 22
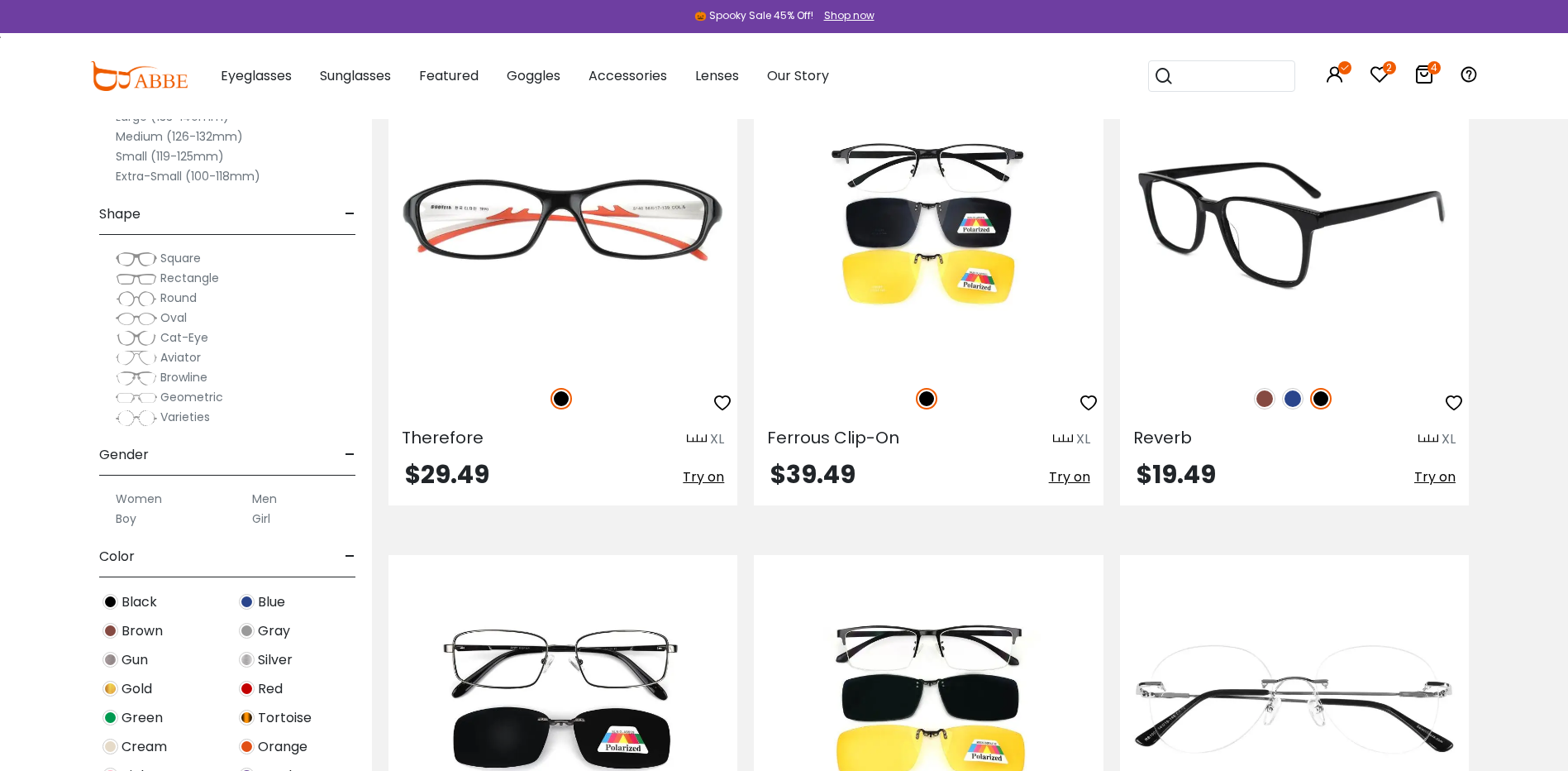
click at [1255, 397] on img at bounding box center [1264, 399] width 22 height 22
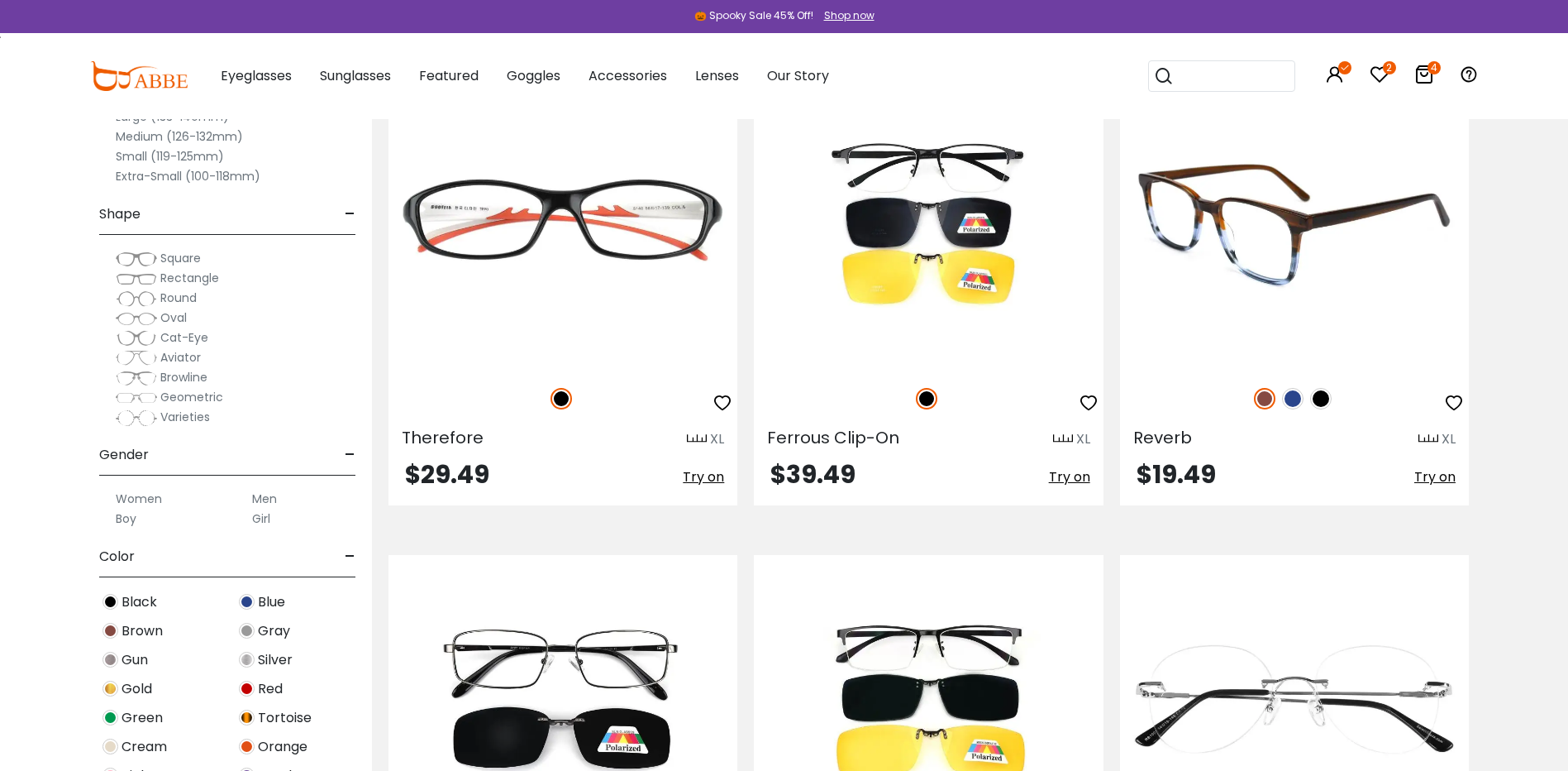
click at [1282, 398] on img at bounding box center [1292, 399] width 22 height 22
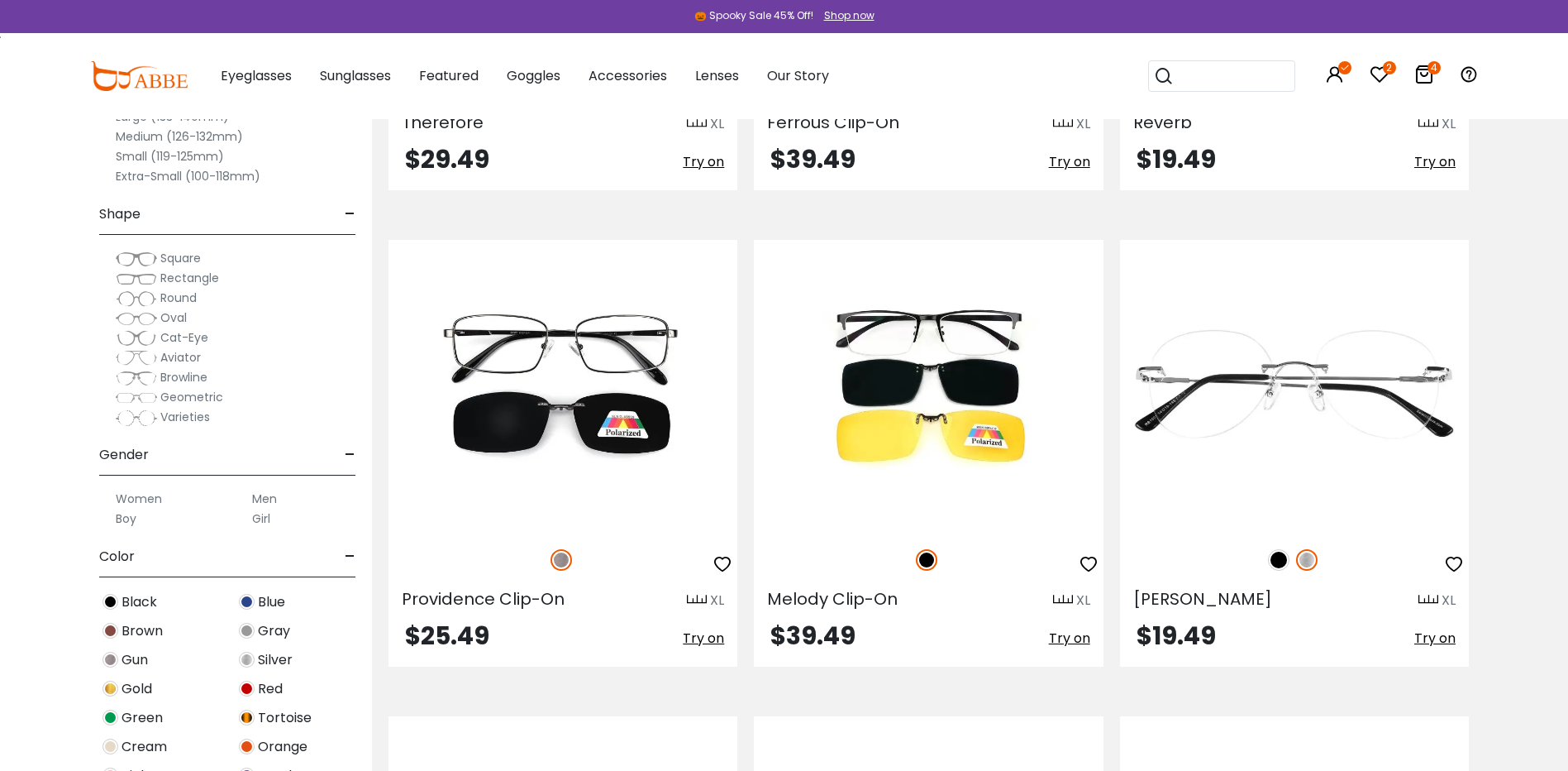
scroll to position [2647, 0]
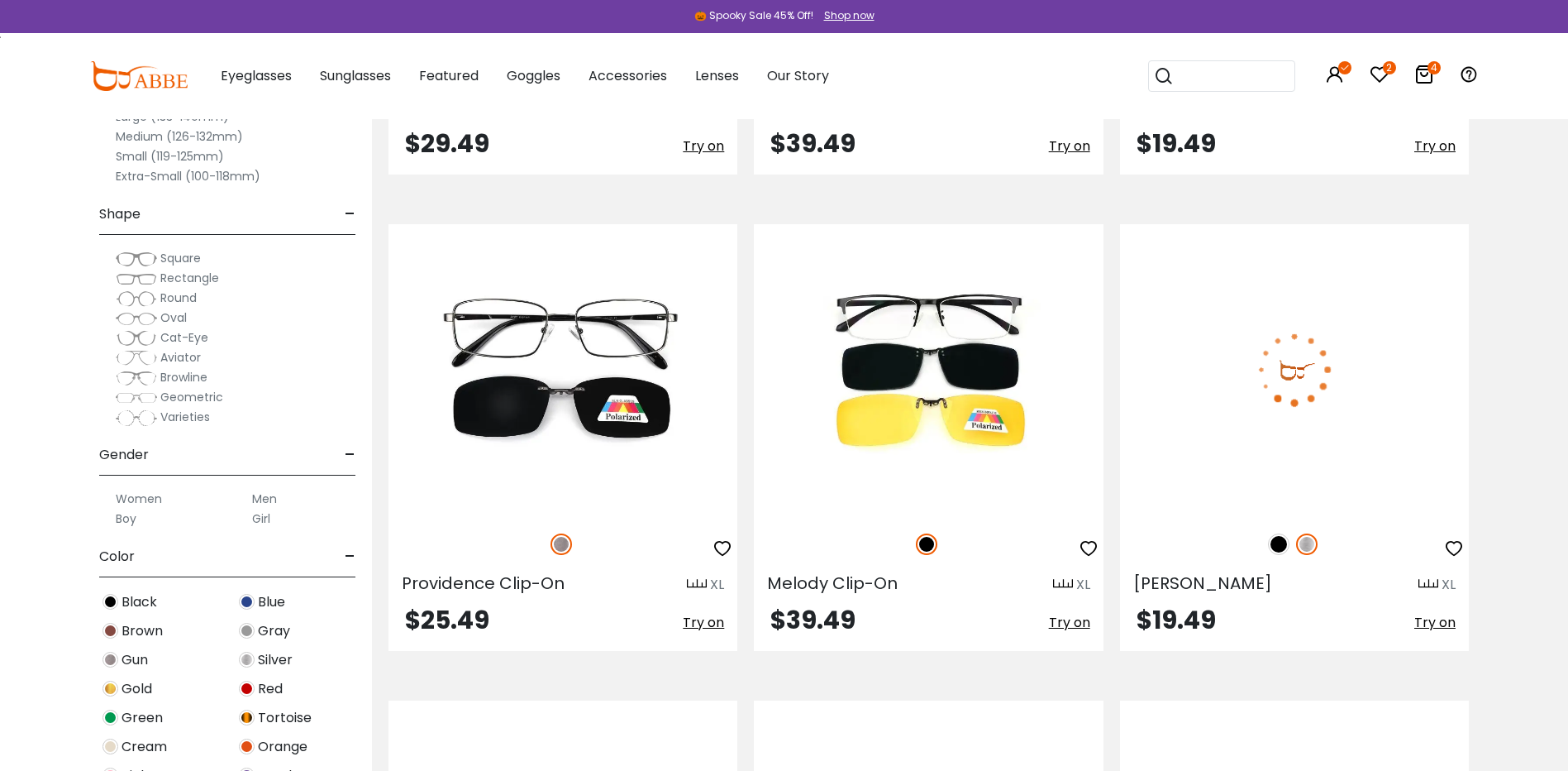
click at [1278, 543] on img at bounding box center [1278, 544] width 22 height 22
click at [1318, 544] on div at bounding box center [1294, 545] width 349 height 35
click at [1307, 544] on img at bounding box center [1307, 544] width 22 height 22
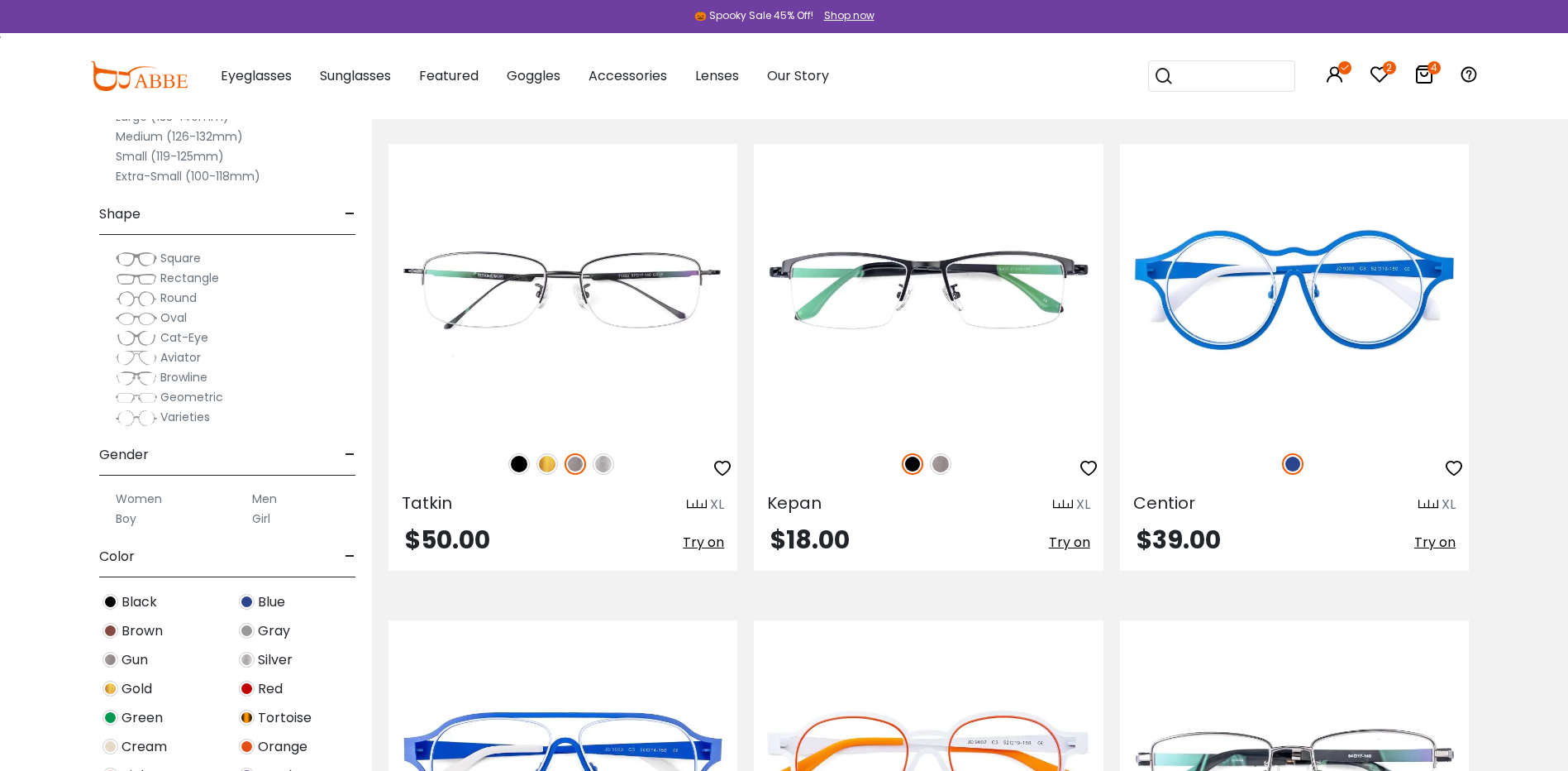
scroll to position [4964, 0]
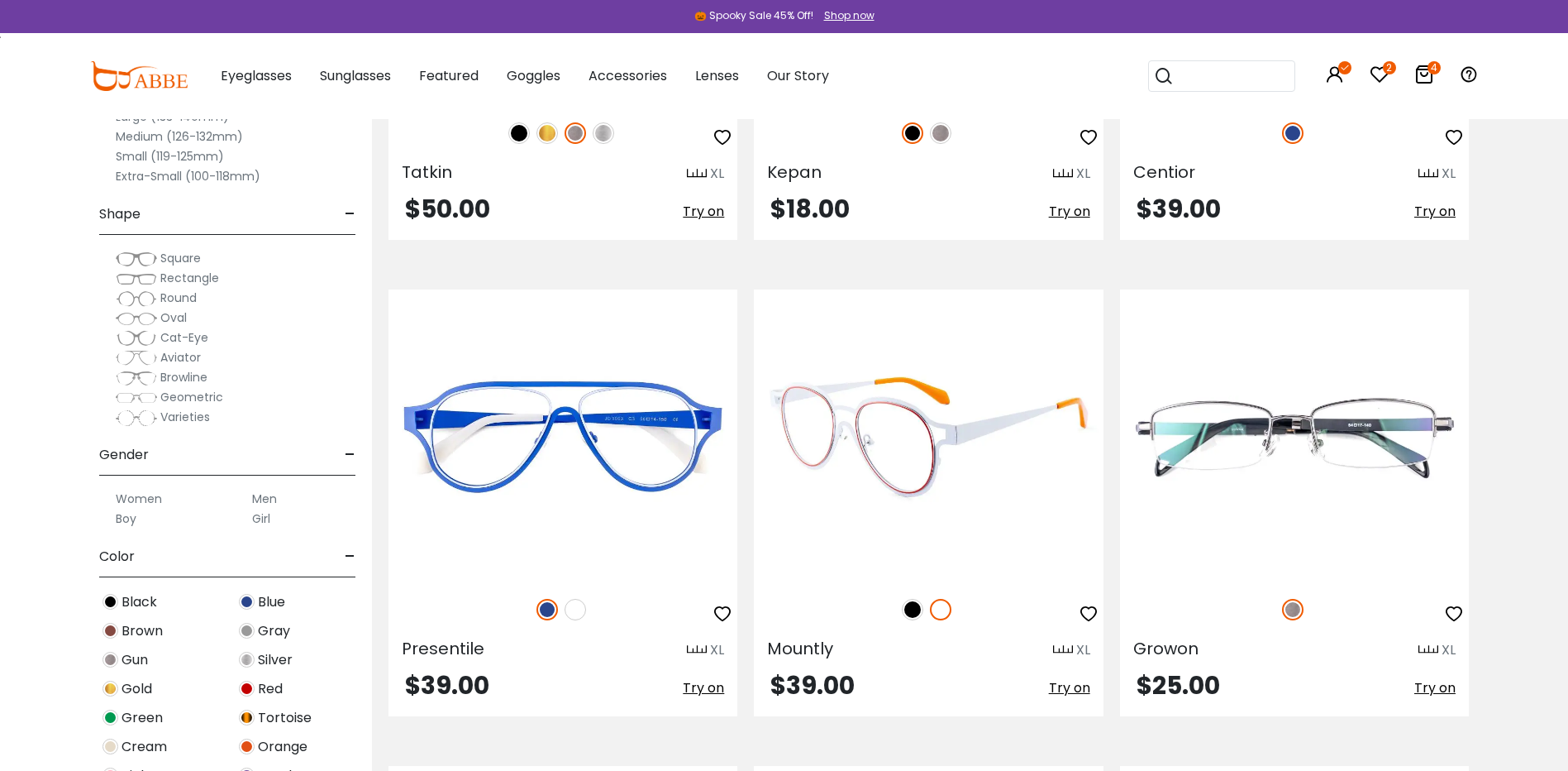
click at [910, 606] on img at bounding box center [912, 609] width 22 height 22
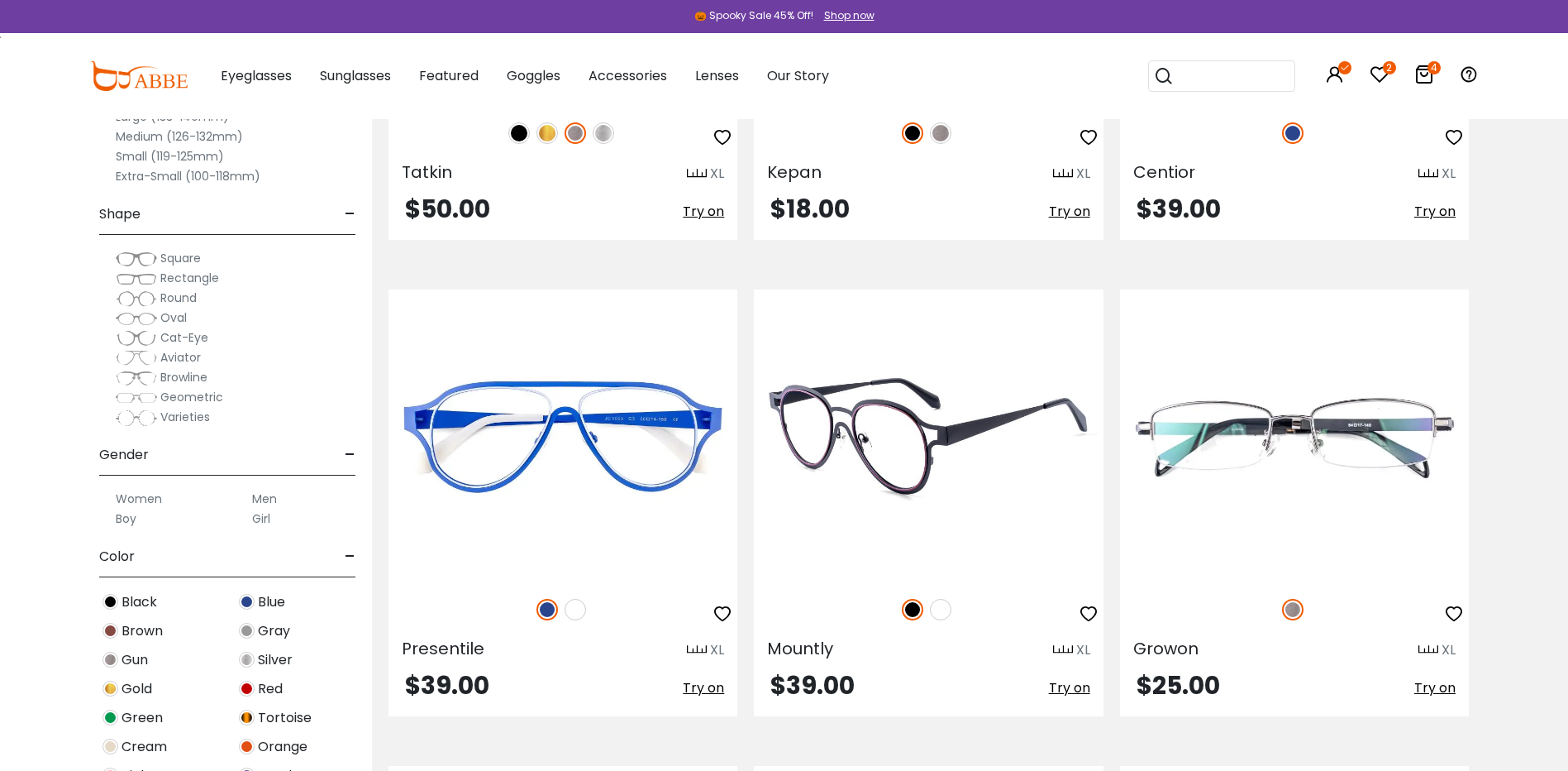
click at [906, 442] on img at bounding box center [928, 435] width 349 height 292
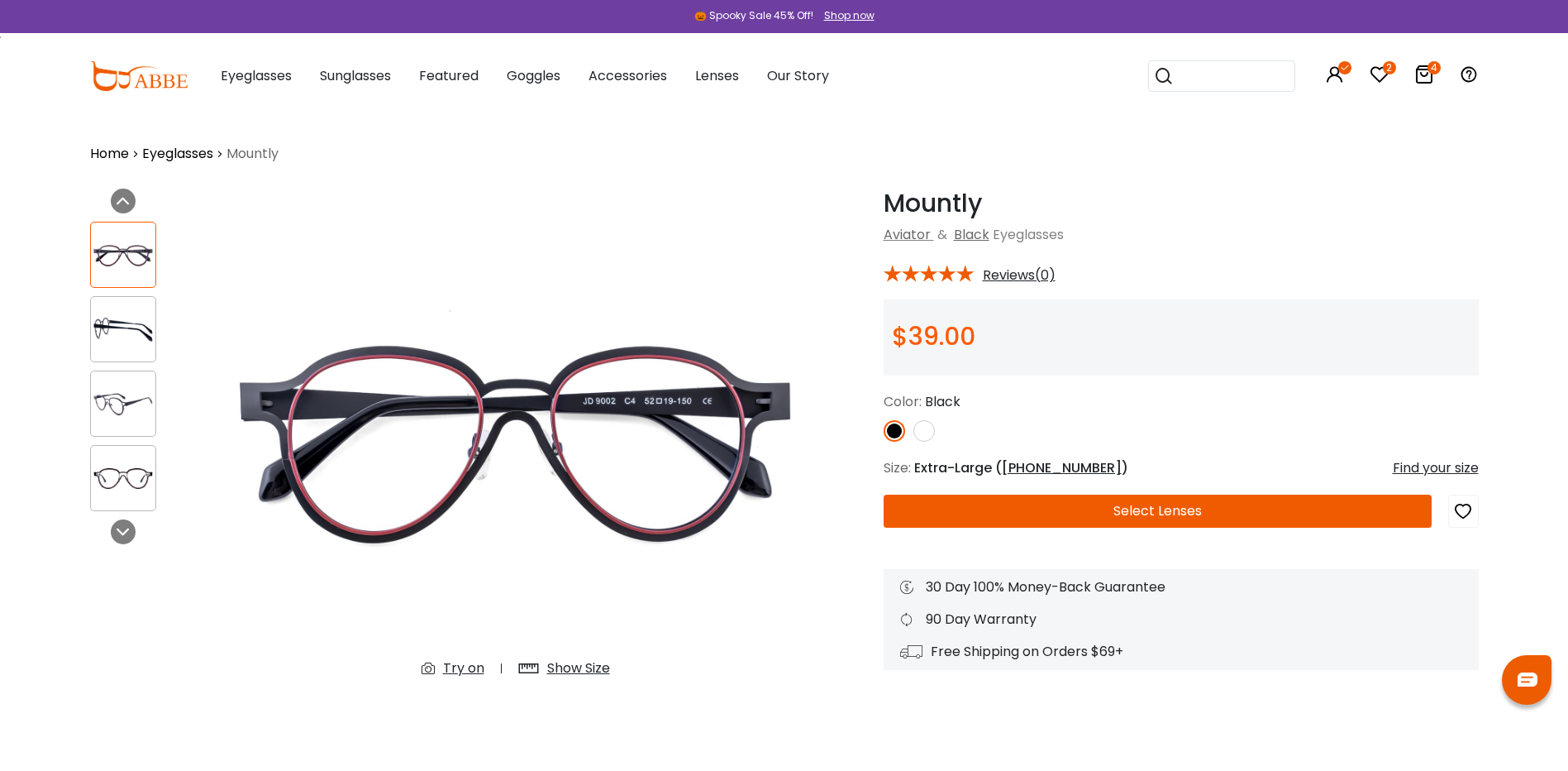
click at [108, 310] on div at bounding box center [123, 329] width 66 height 66
click at [119, 333] on img at bounding box center [123, 329] width 64 height 32
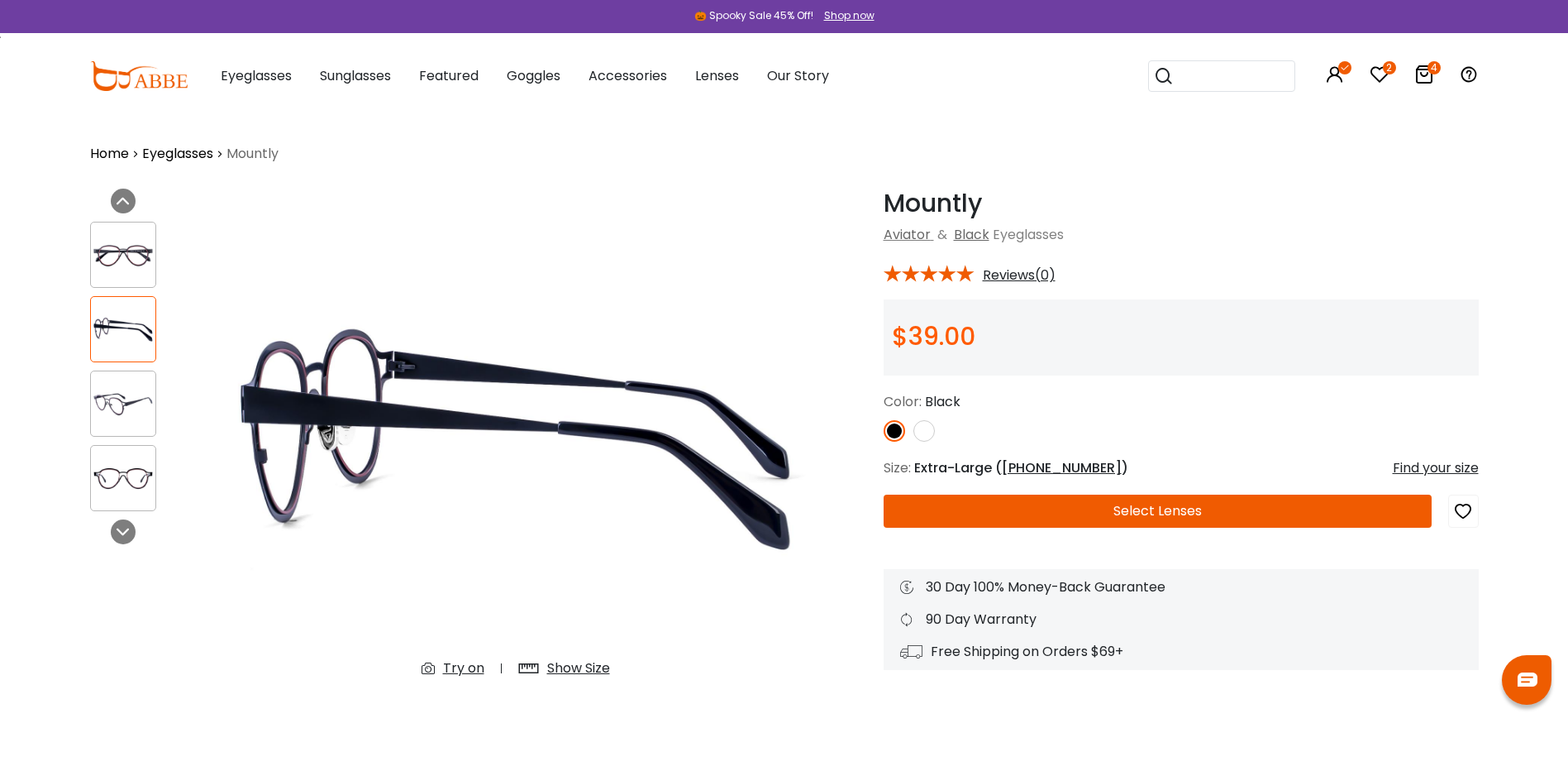
click at [117, 385] on div at bounding box center [123, 404] width 66 height 66
click at [117, 474] on img at bounding box center [123, 478] width 64 height 32
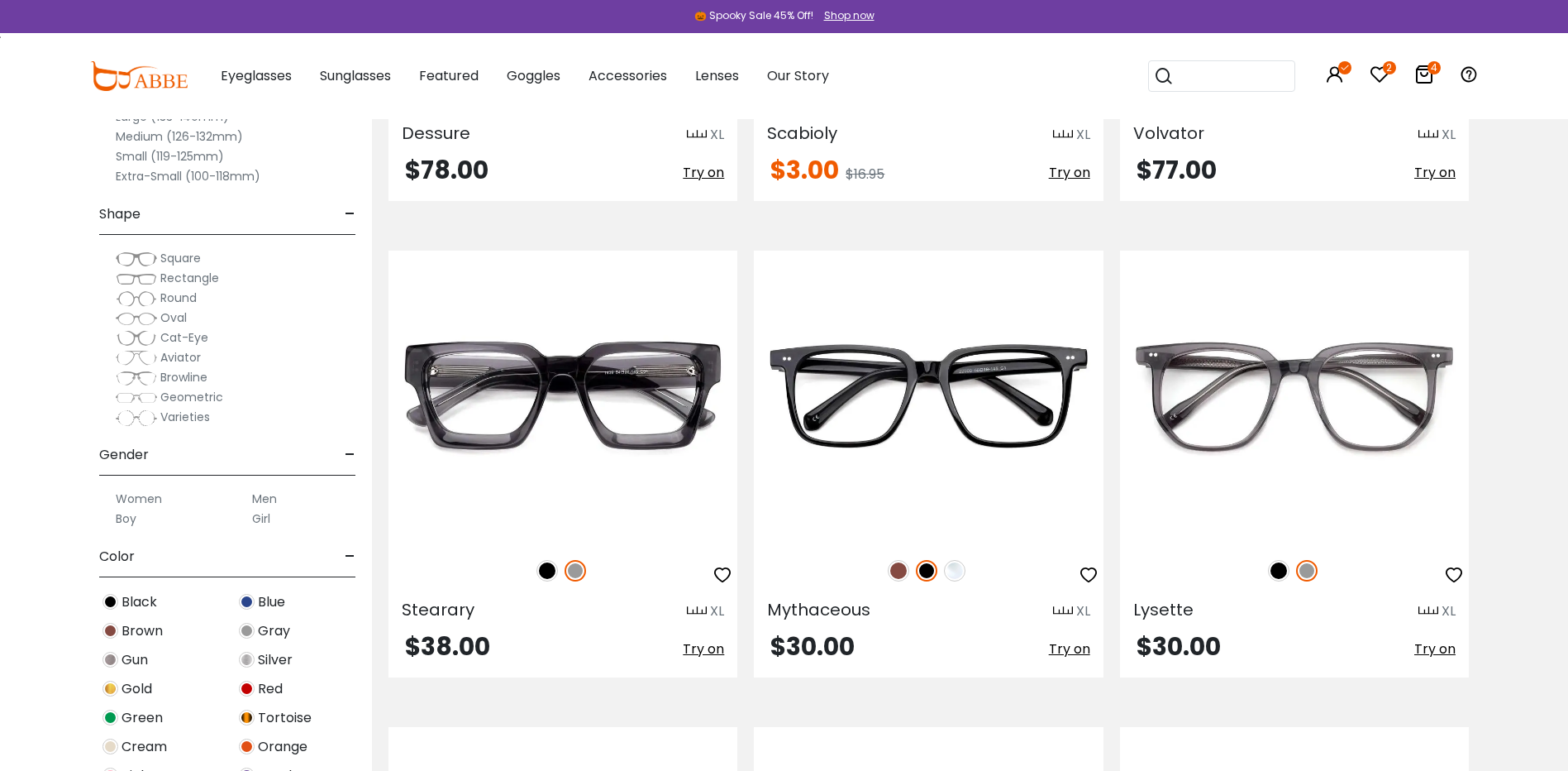
scroll to position [5956, 0]
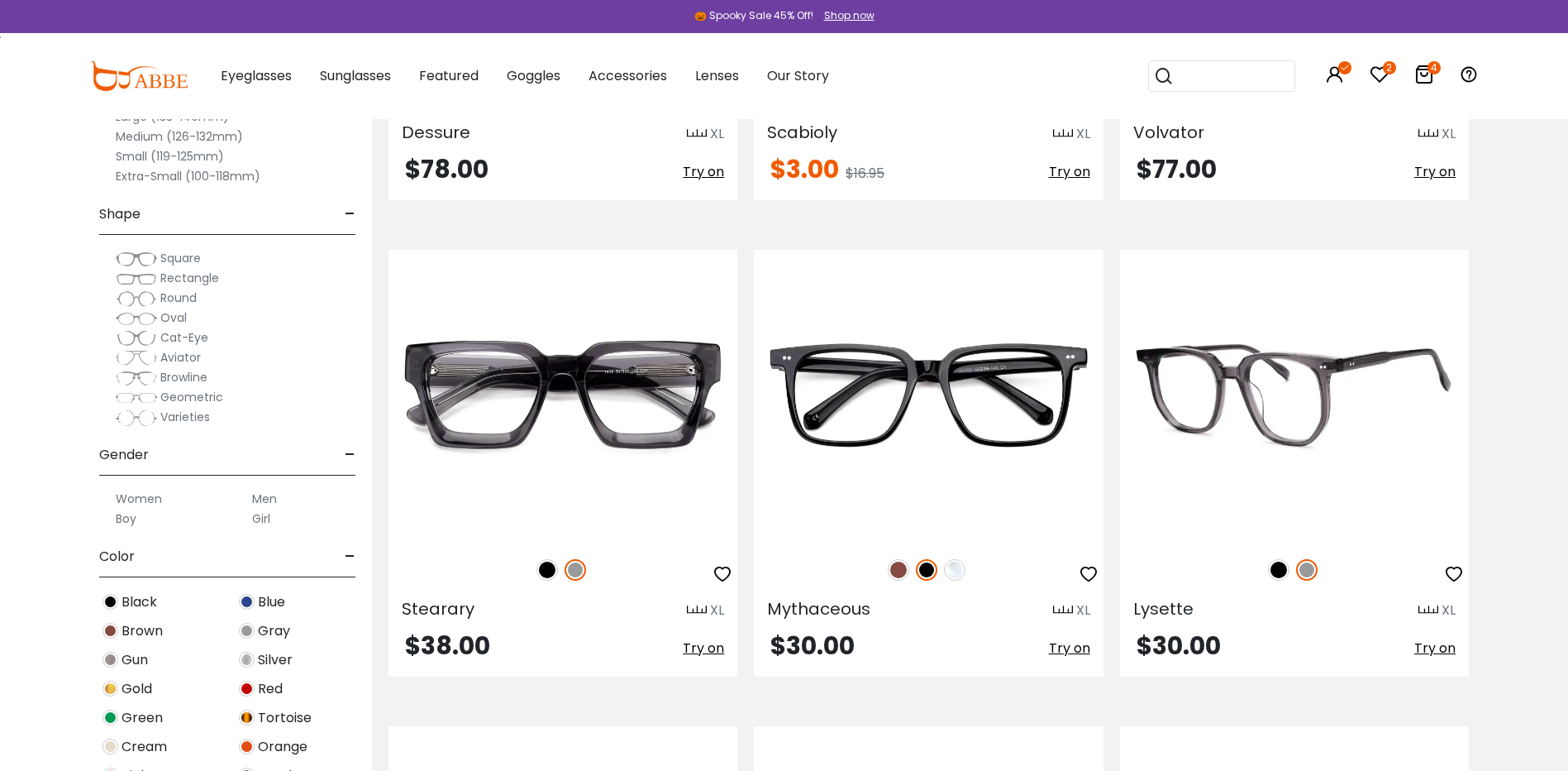
click at [1278, 570] on img at bounding box center [1278, 570] width 22 height 22
click at [1311, 575] on img at bounding box center [1307, 570] width 22 height 22
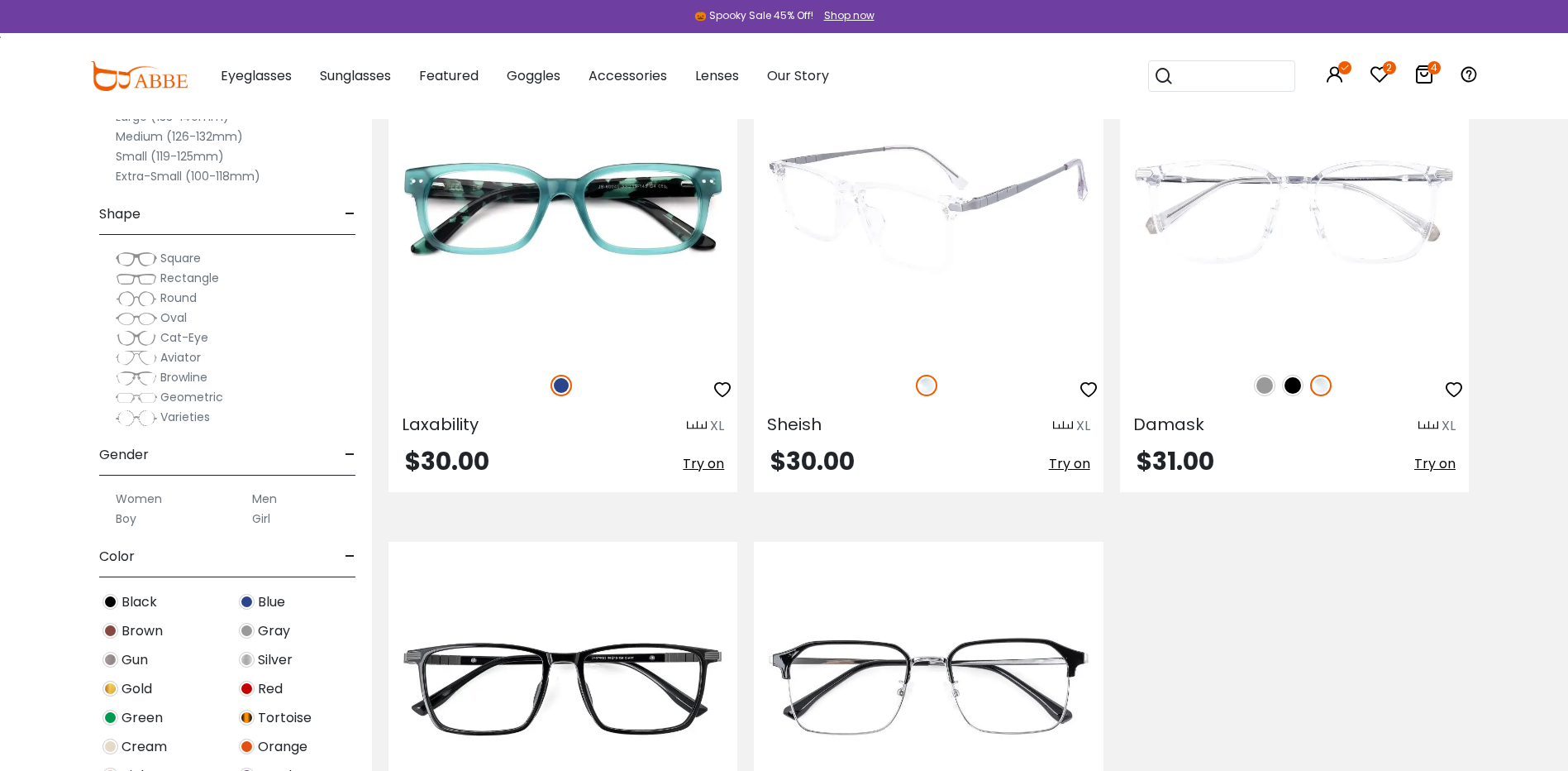
scroll to position [6618, 0]
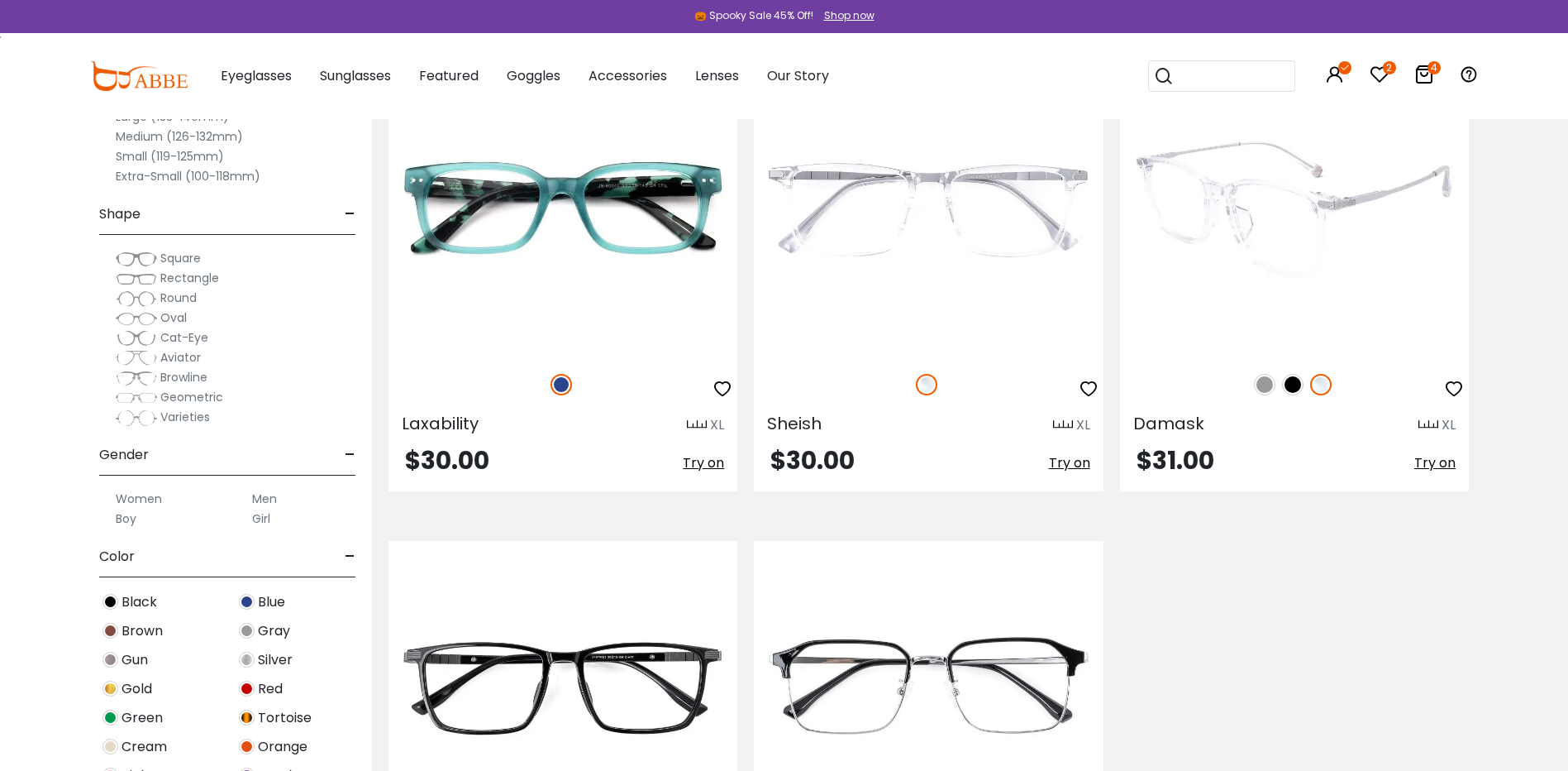
click at [1264, 386] on img at bounding box center [1264, 385] width 22 height 22
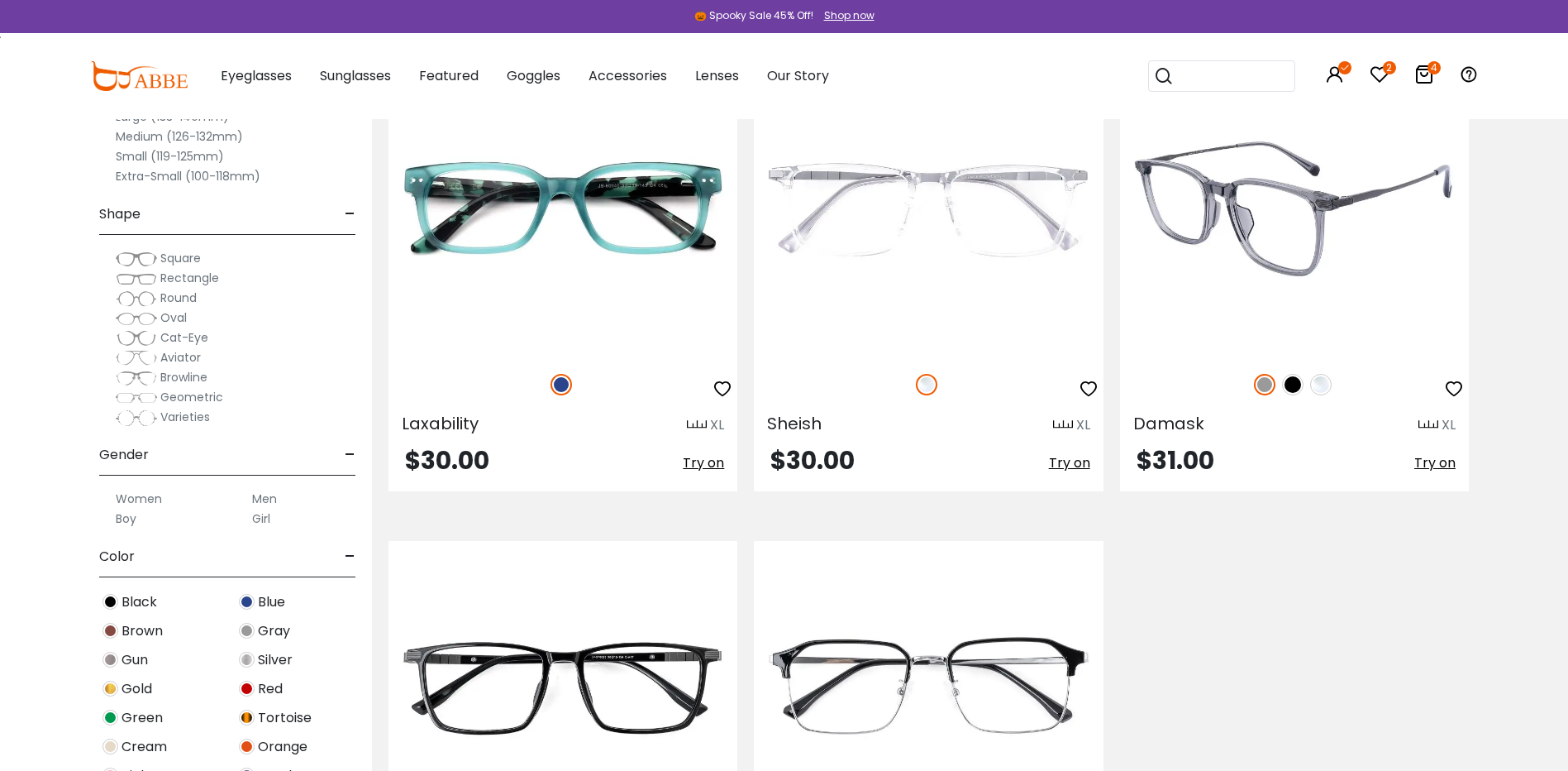
click at [1324, 386] on img at bounding box center [1321, 385] width 22 height 22
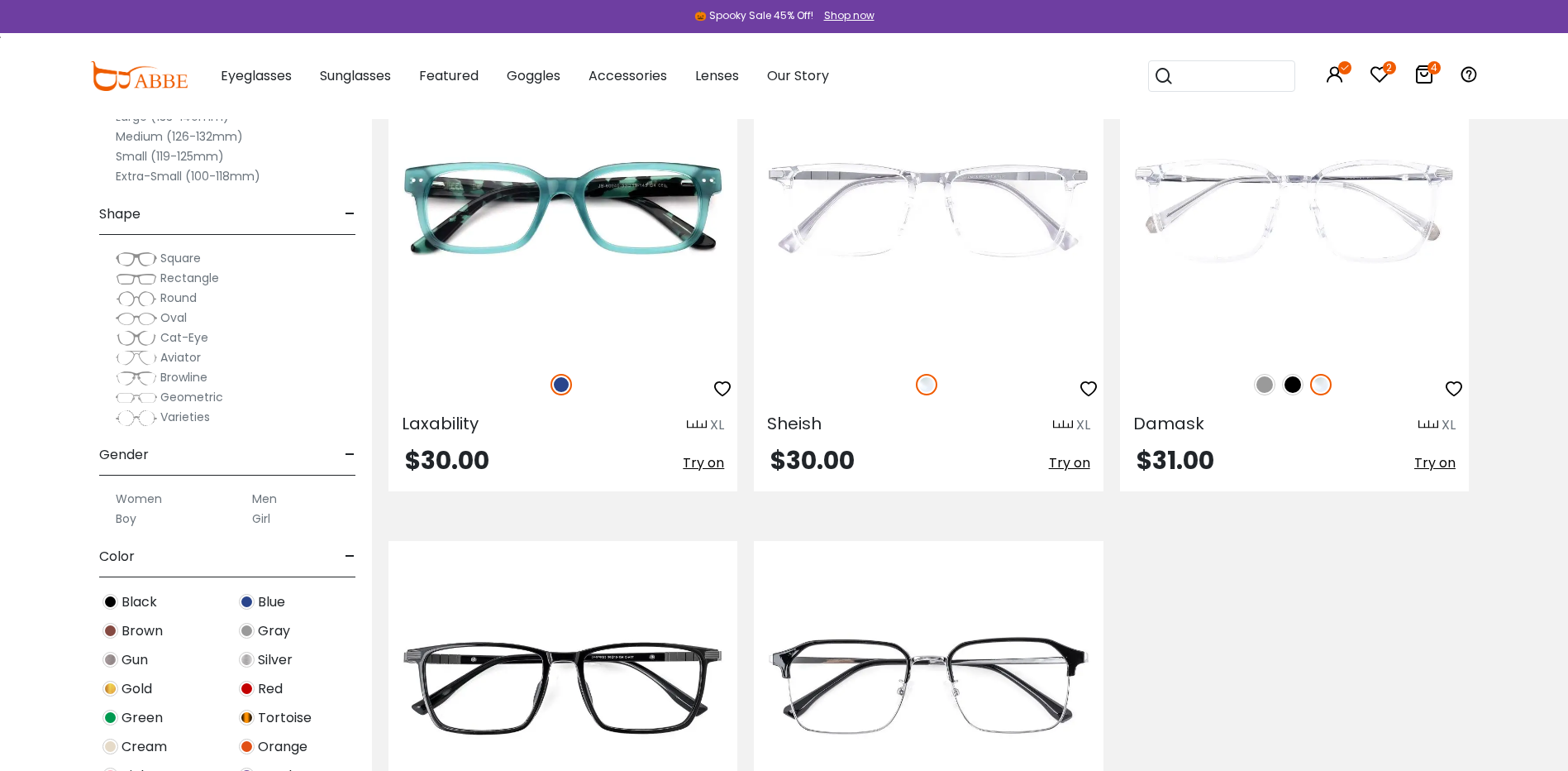
scroll to position [6949, 0]
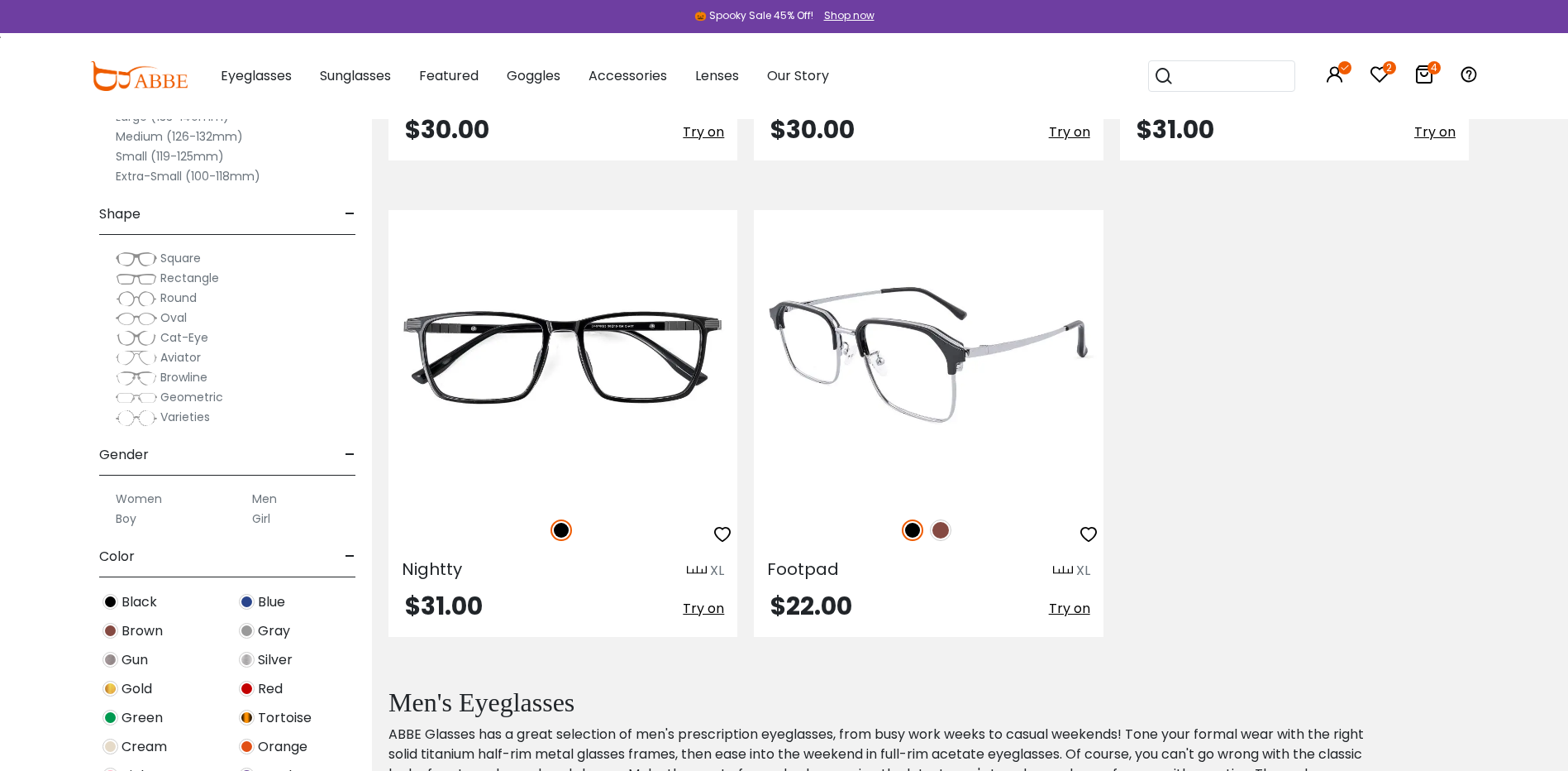
click at [944, 528] on img at bounding box center [940, 530] width 22 height 22
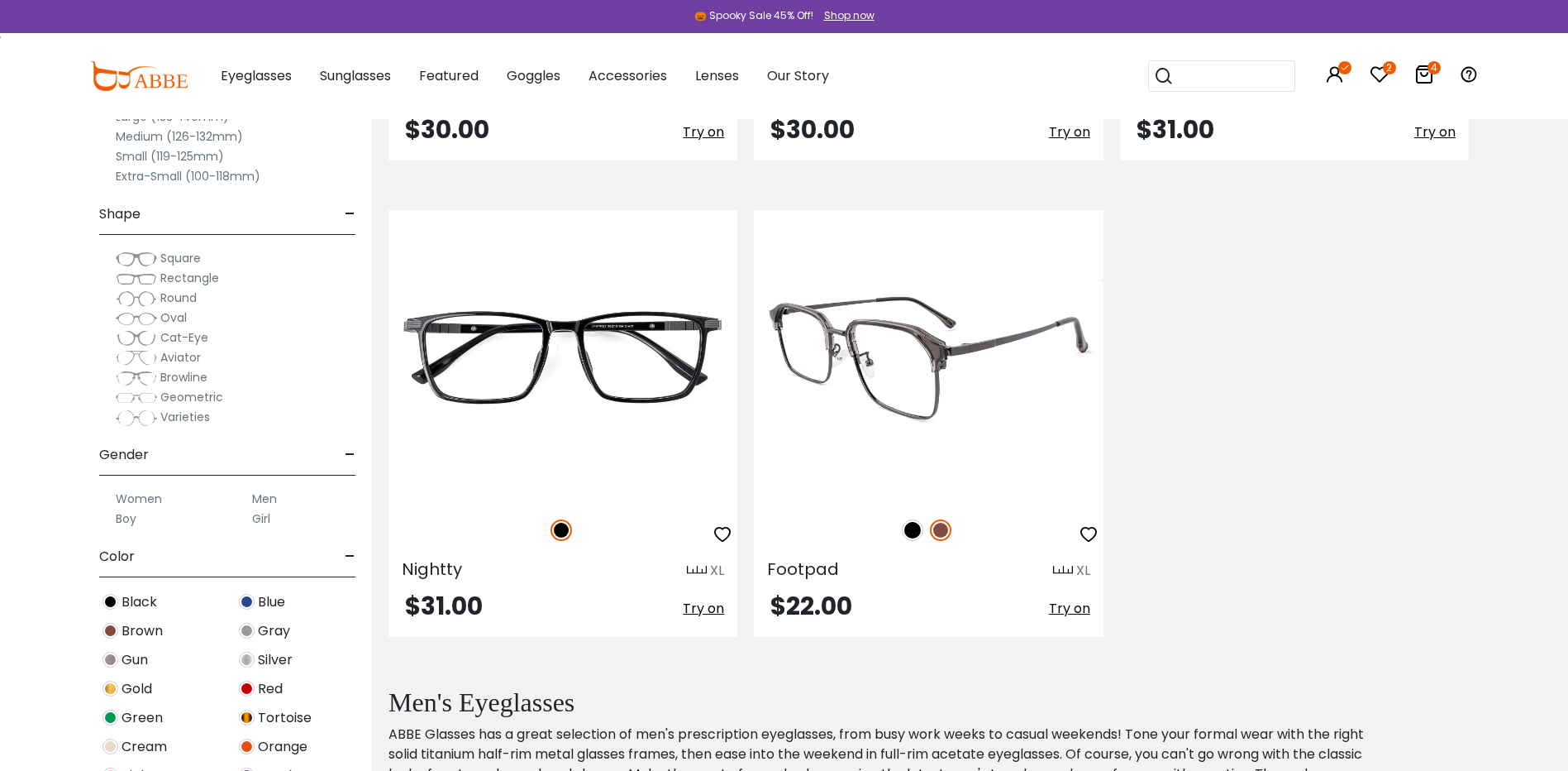
click at [911, 528] on img at bounding box center [912, 530] width 22 height 22
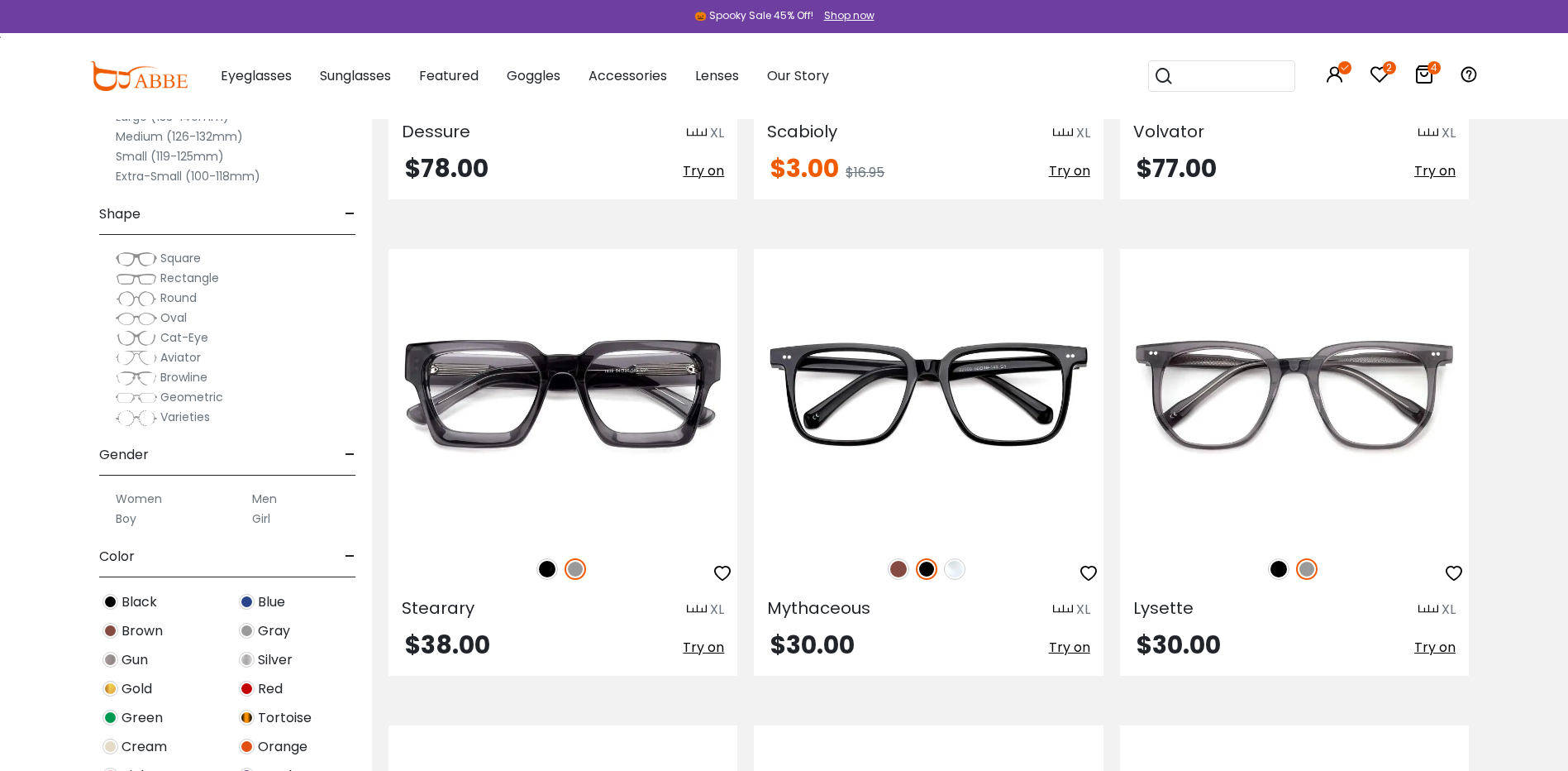
scroll to position [5956, 0]
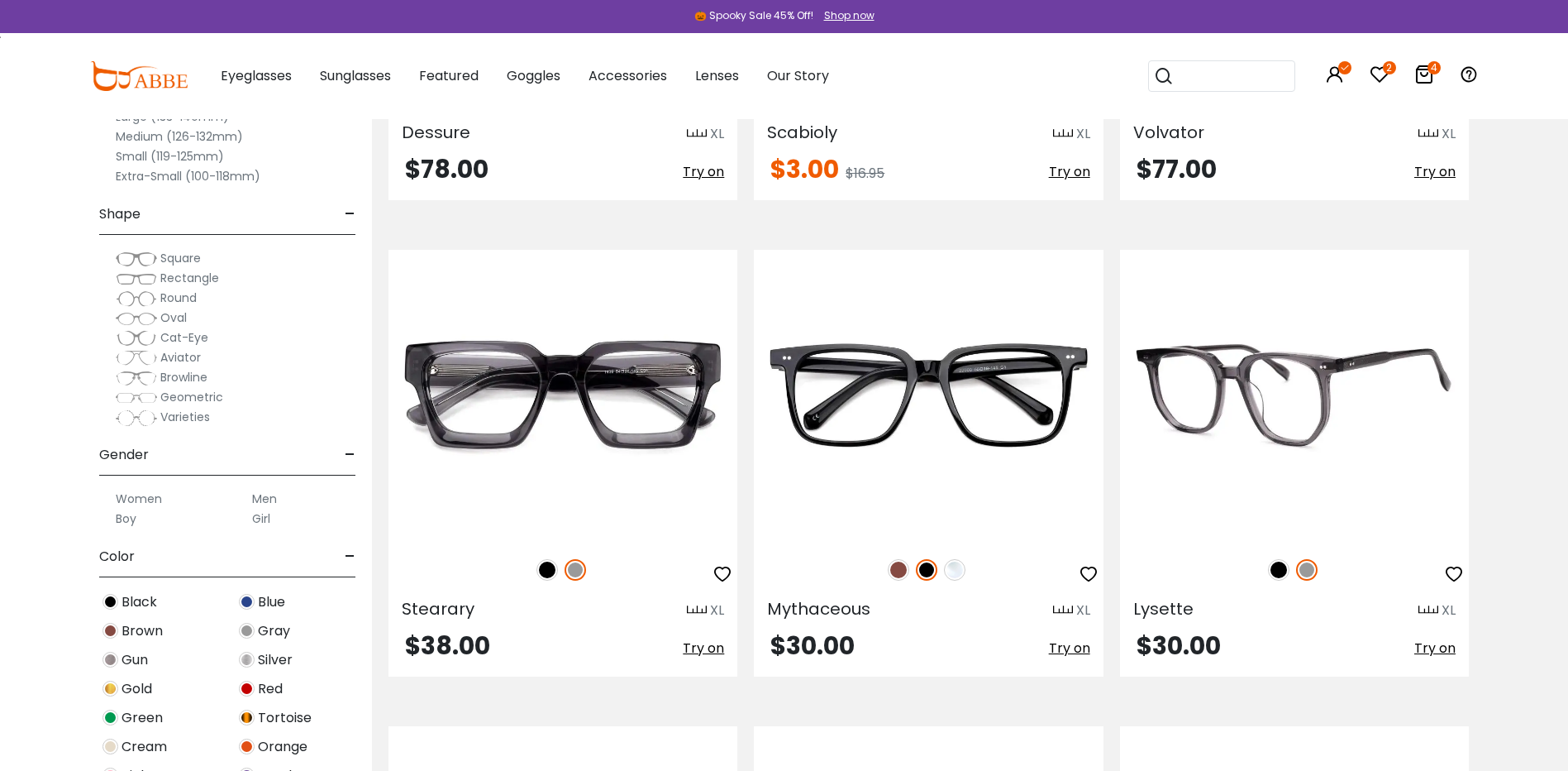
click at [1280, 567] on img at bounding box center [1278, 570] width 22 height 22
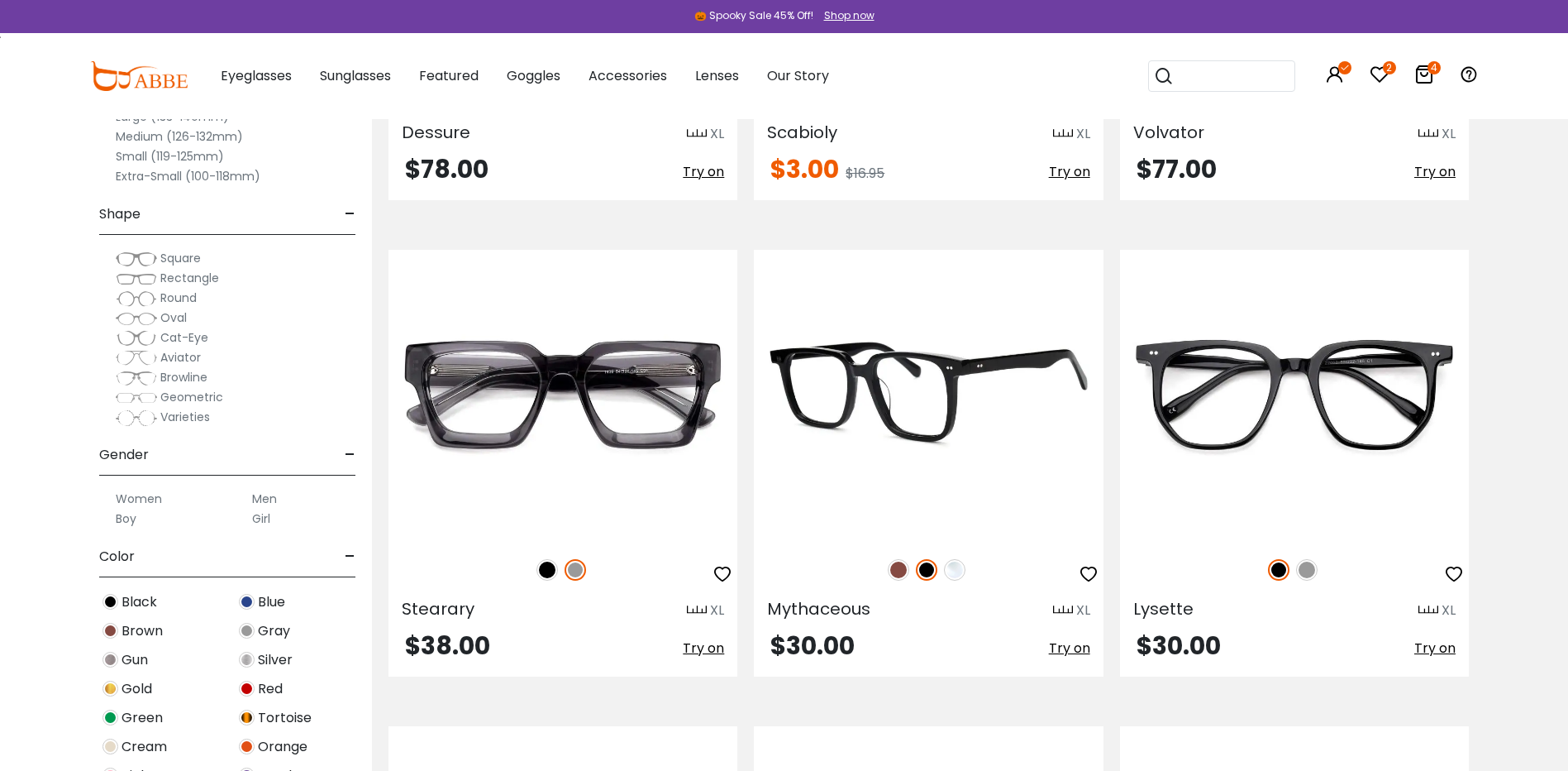
click at [951, 569] on img at bounding box center [955, 570] width 22 height 22
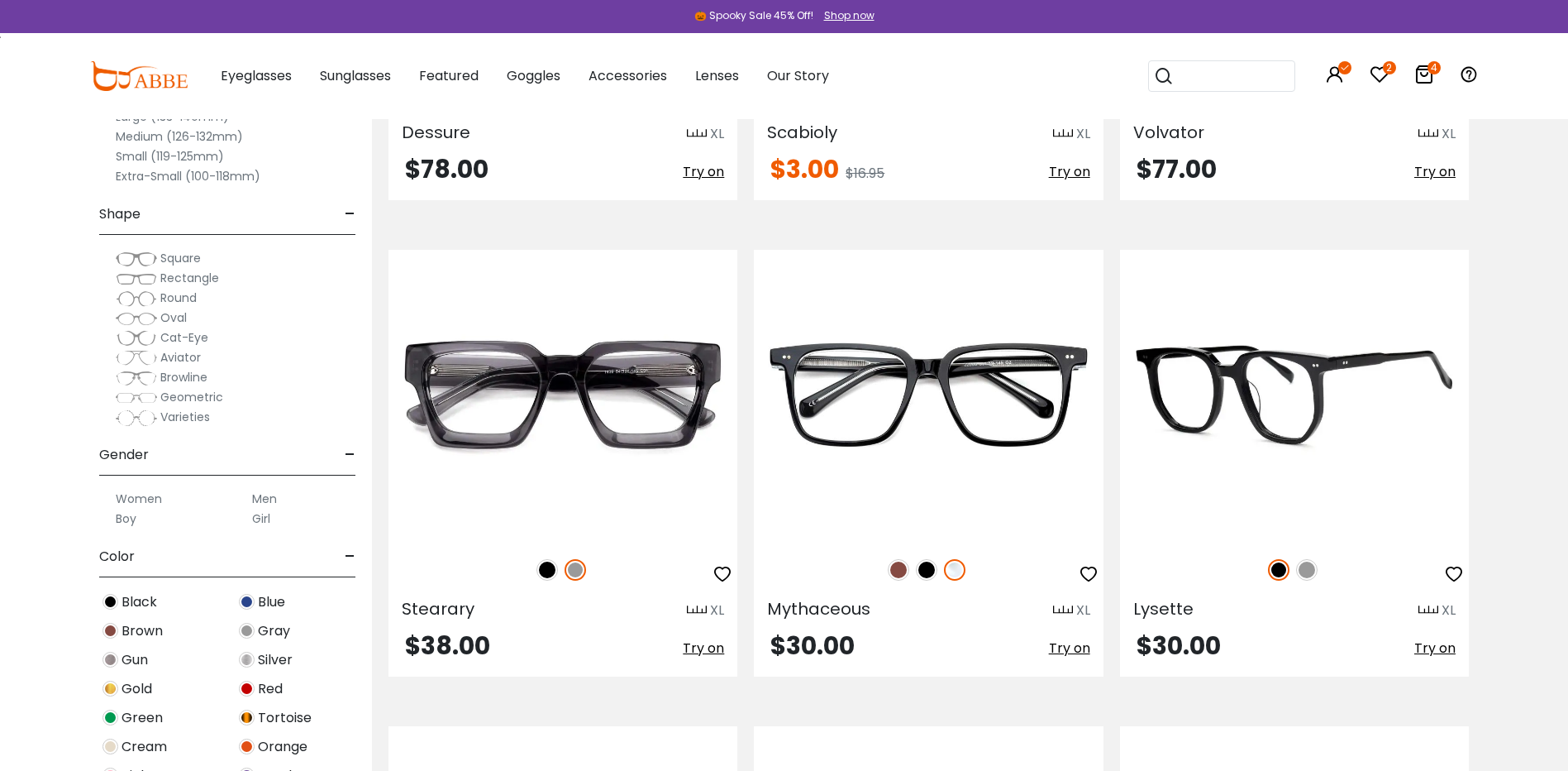
click at [1302, 568] on img at bounding box center [1307, 570] width 22 height 22
click at [1286, 400] on img at bounding box center [1294, 395] width 349 height 292
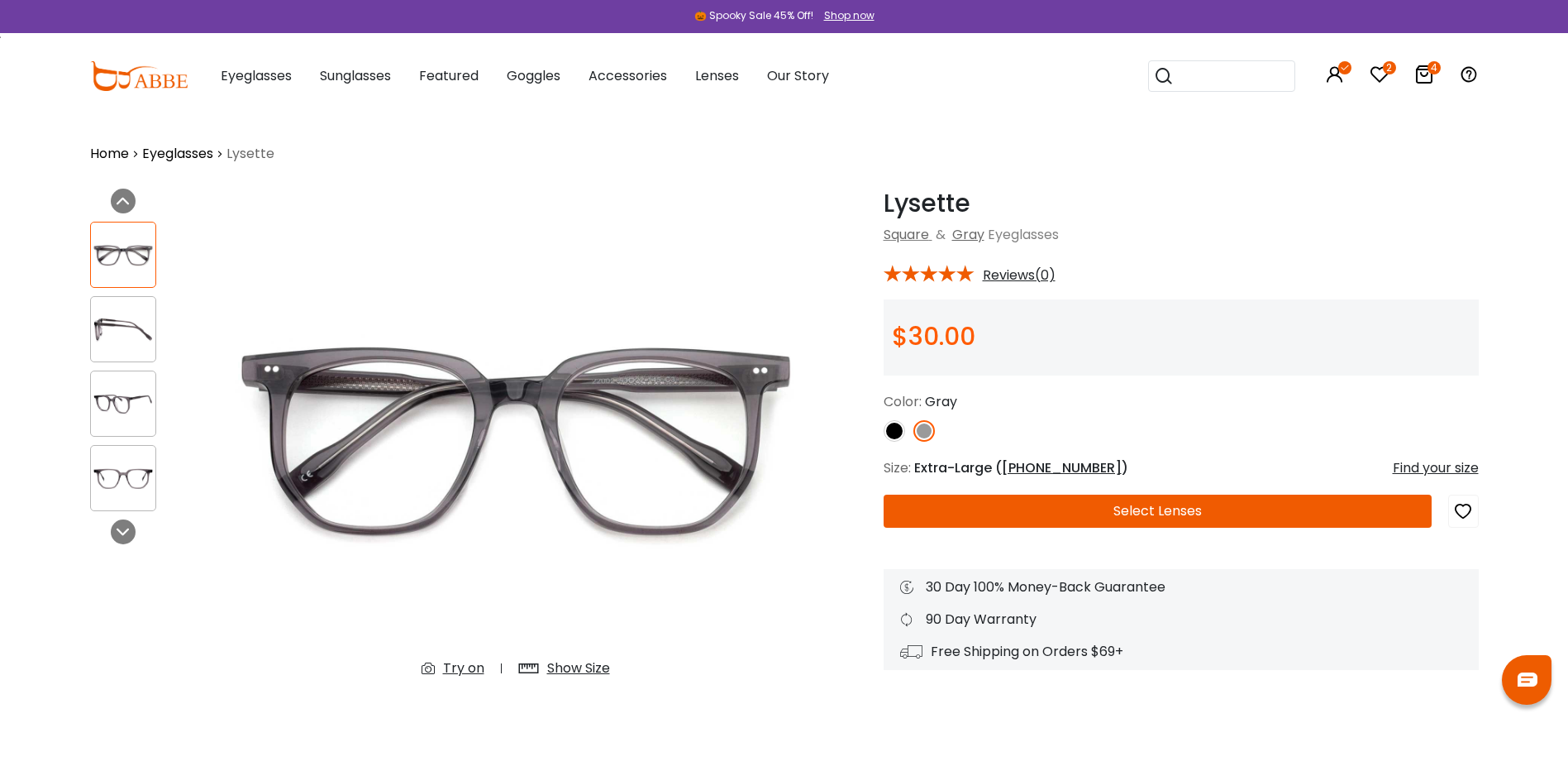
click at [137, 323] on img at bounding box center [123, 329] width 64 height 32
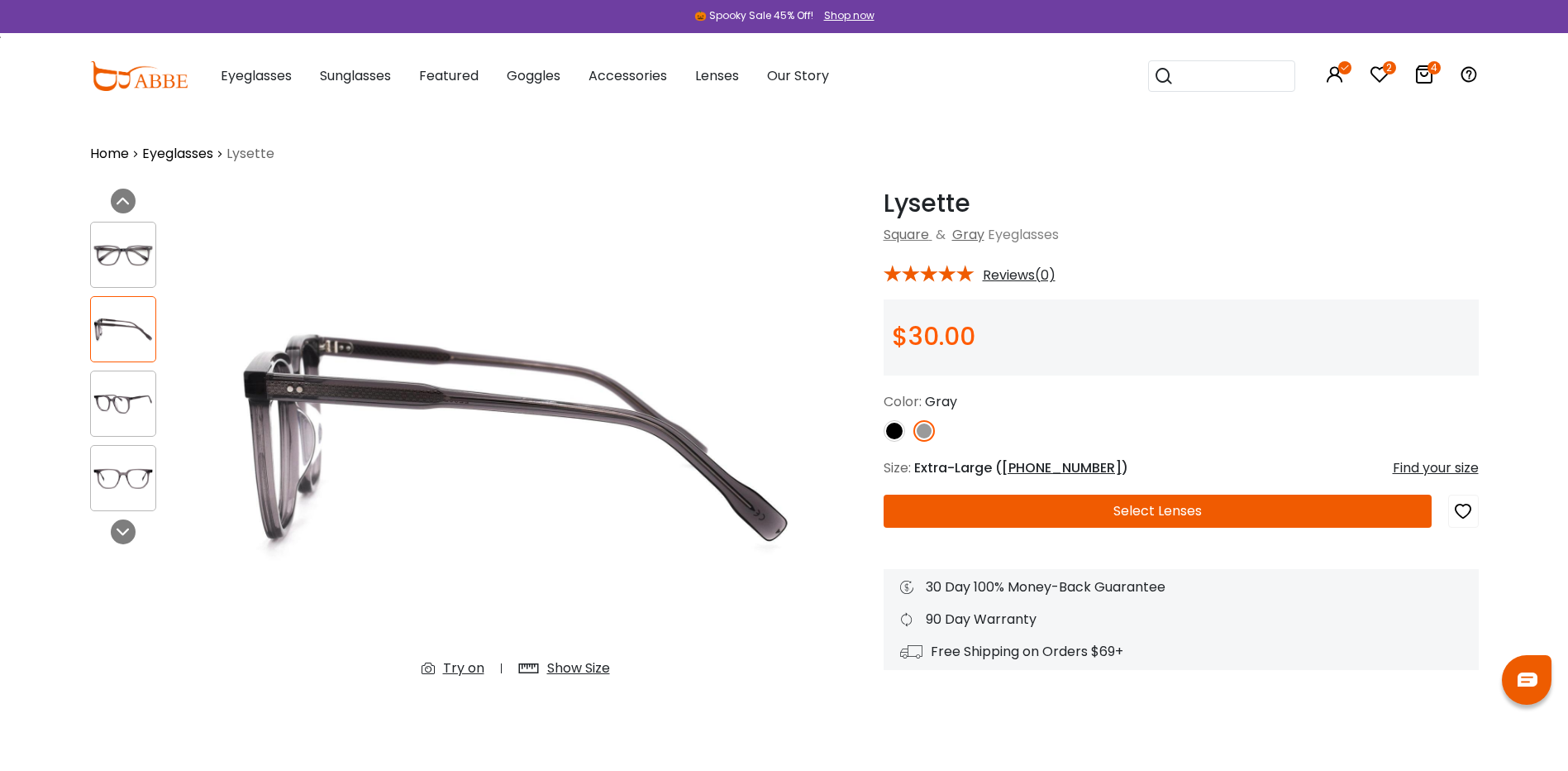
click at [116, 386] on div at bounding box center [123, 404] width 66 height 66
click at [126, 479] on img at bounding box center [123, 478] width 64 height 32
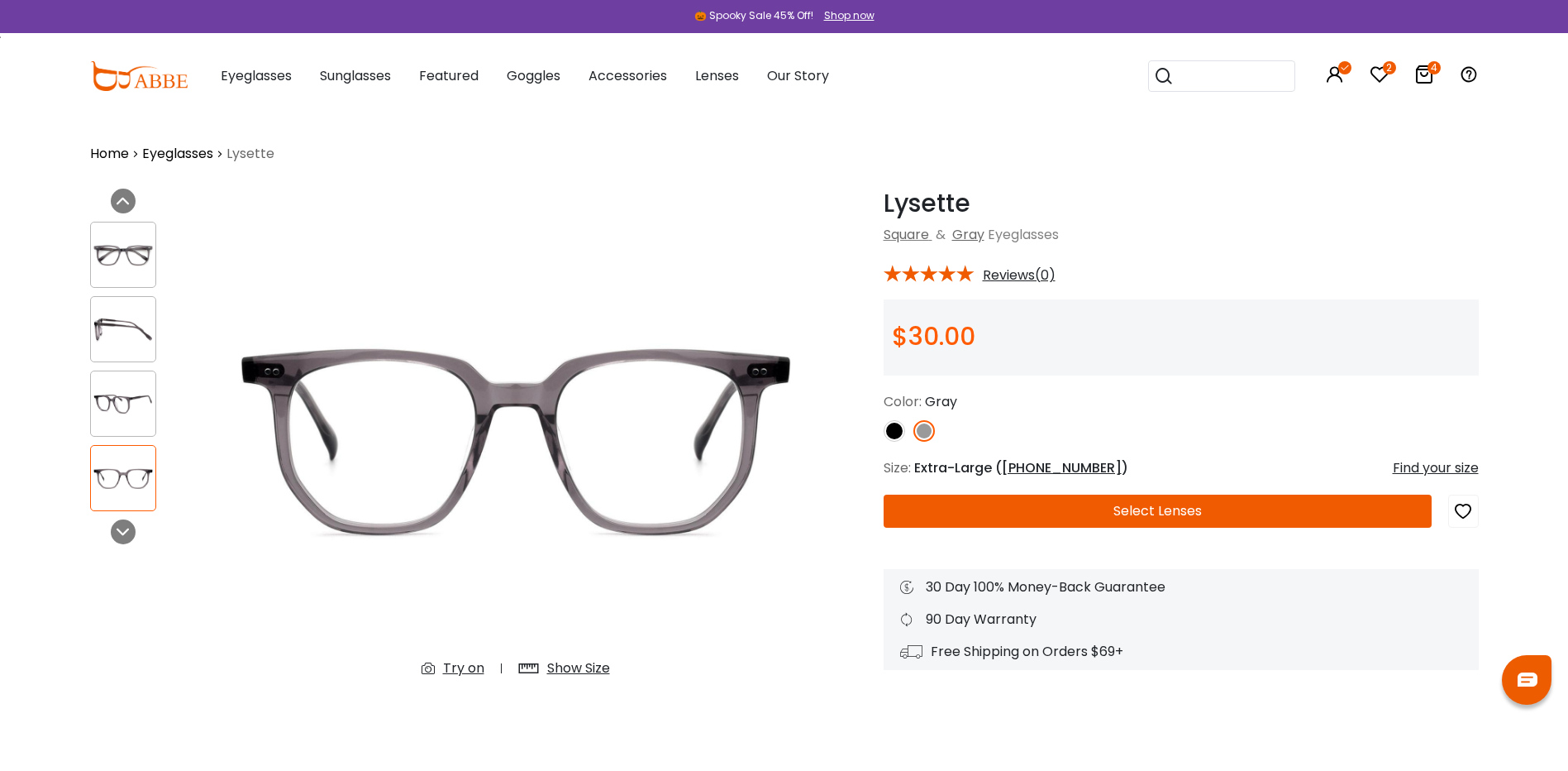
click at [1168, 511] on button "Select Lenses" at bounding box center [1158, 511] width 548 height 33
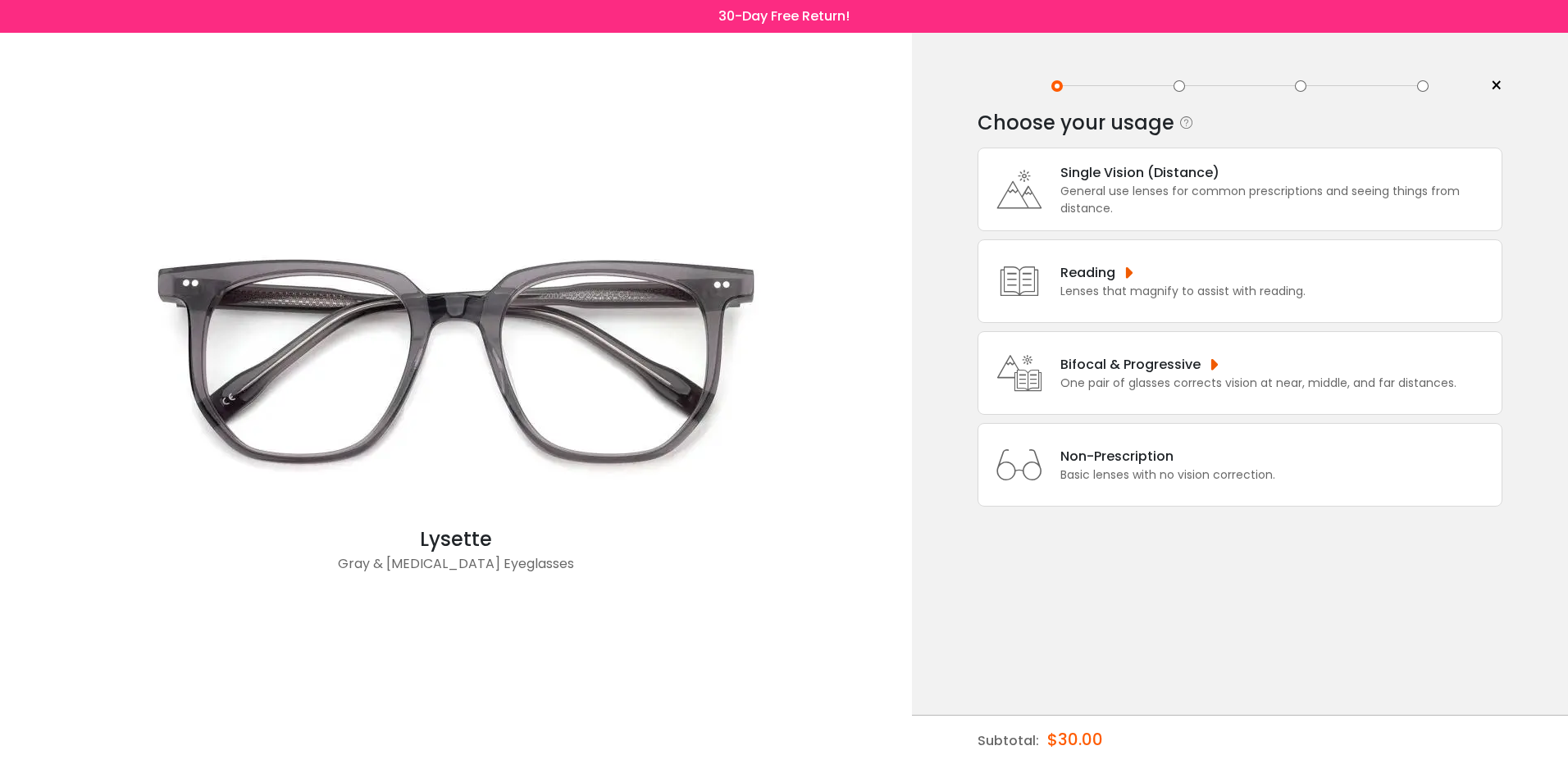
click at [1126, 191] on div "General use lenses for common prescriptions and seeing things from distance." at bounding box center [1276, 200] width 433 height 34
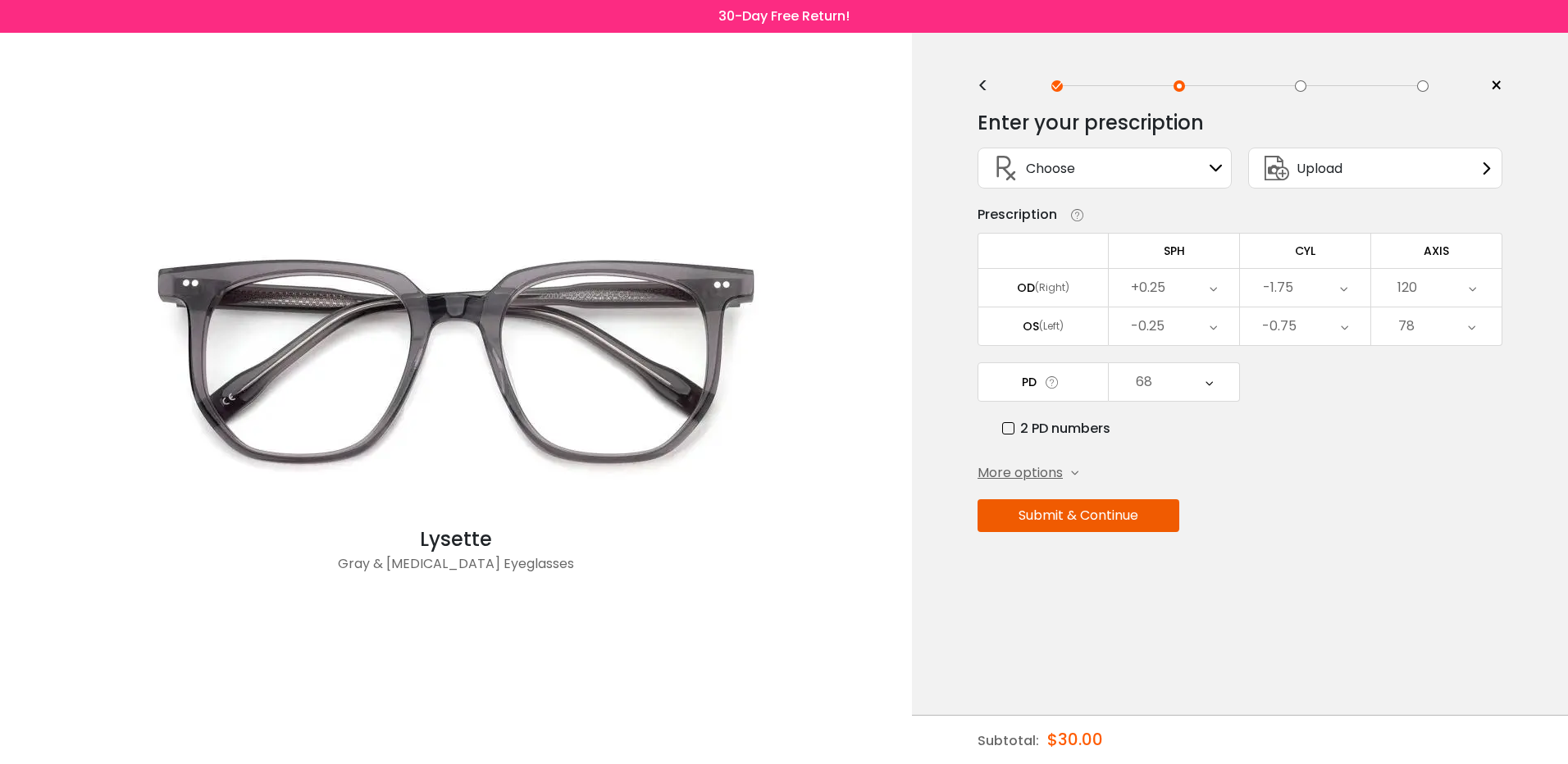
click at [1372, 166] on div "Upload" at bounding box center [1375, 168] width 254 height 41
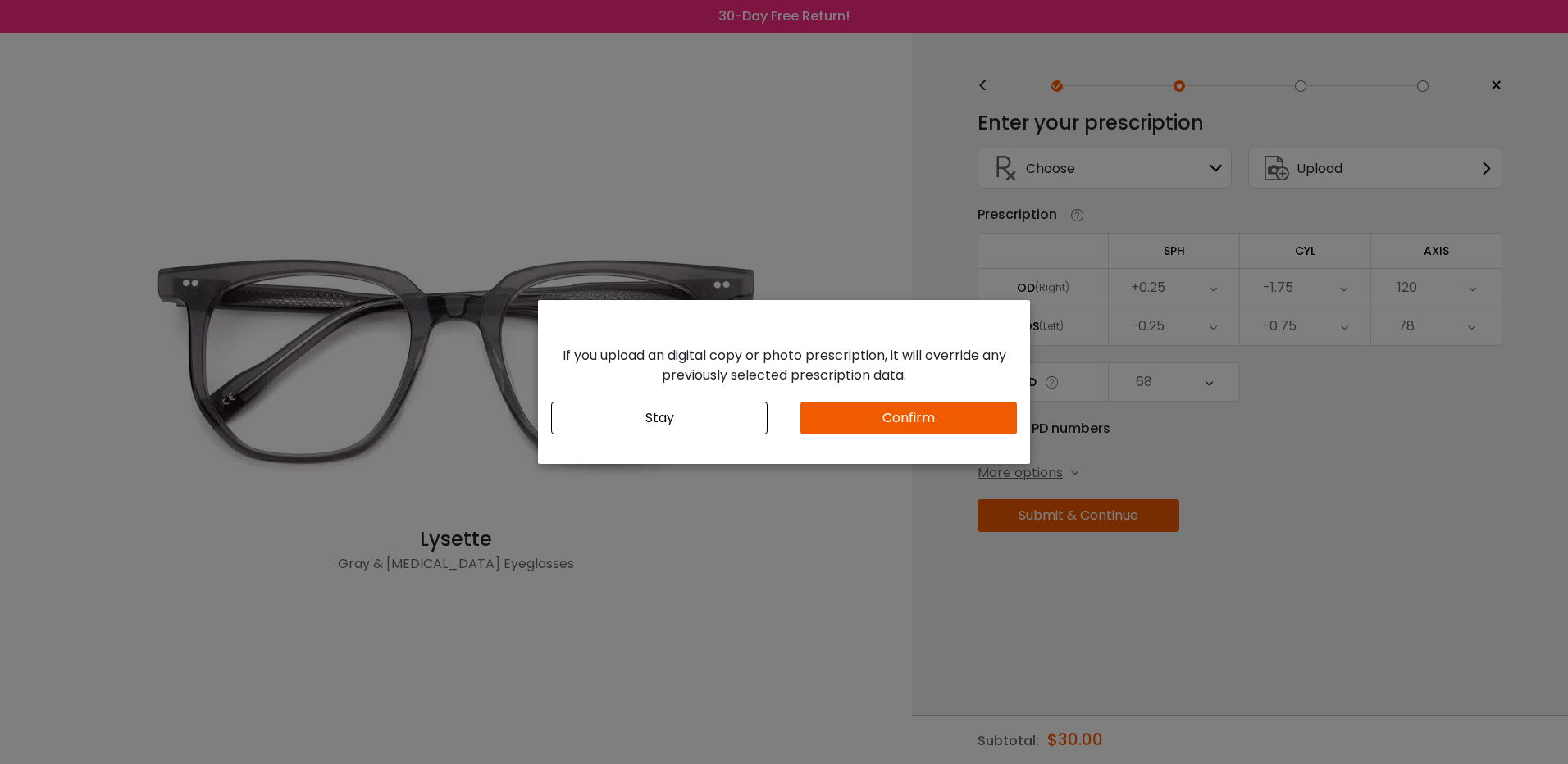
click at [962, 411] on button "Confirm" at bounding box center [908, 418] width 216 height 33
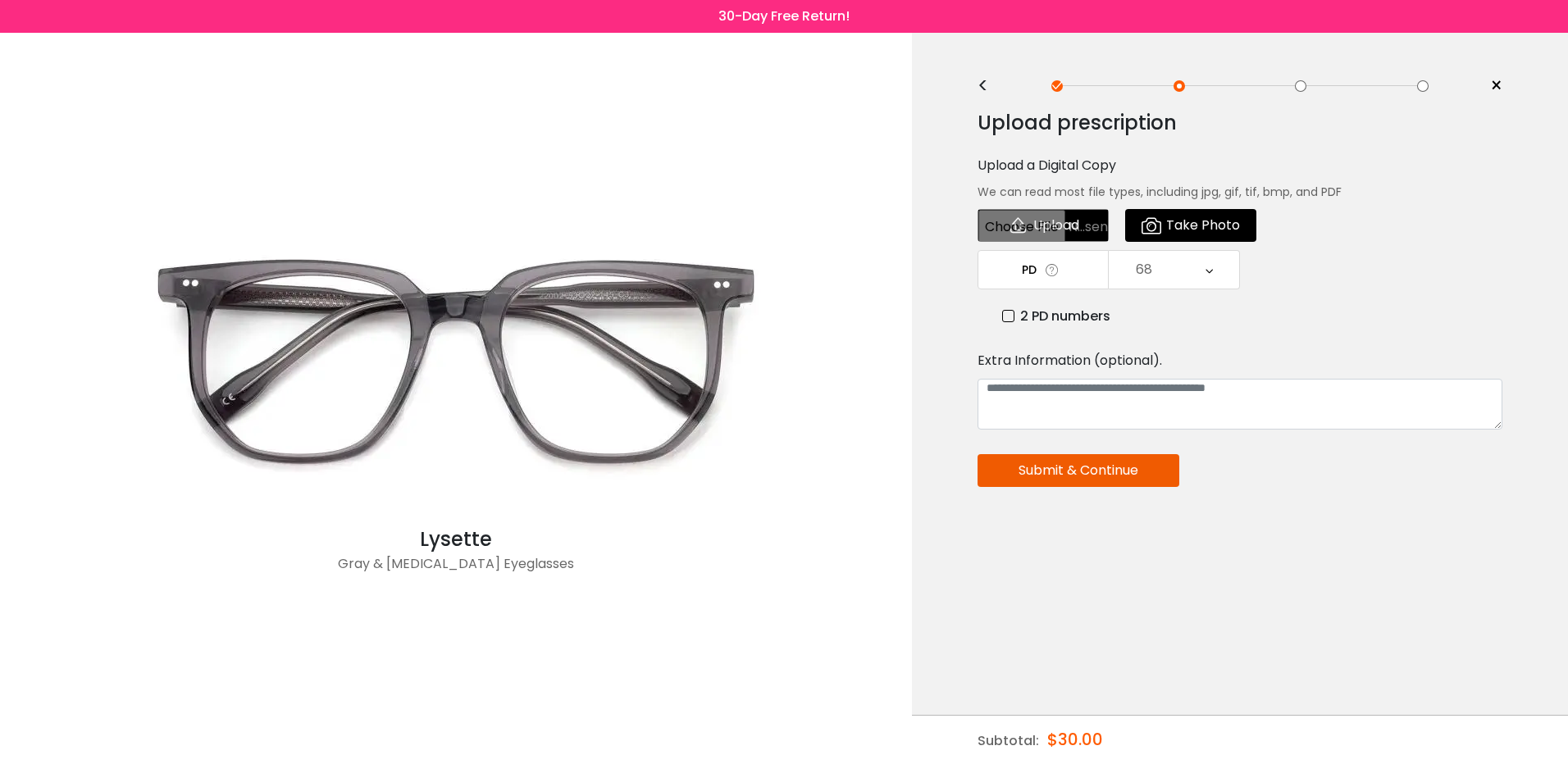
click at [1064, 232] on input "file" at bounding box center [1043, 225] width 131 height 33
click at [1060, 229] on input "file" at bounding box center [1043, 225] width 131 height 33
type input "**********"
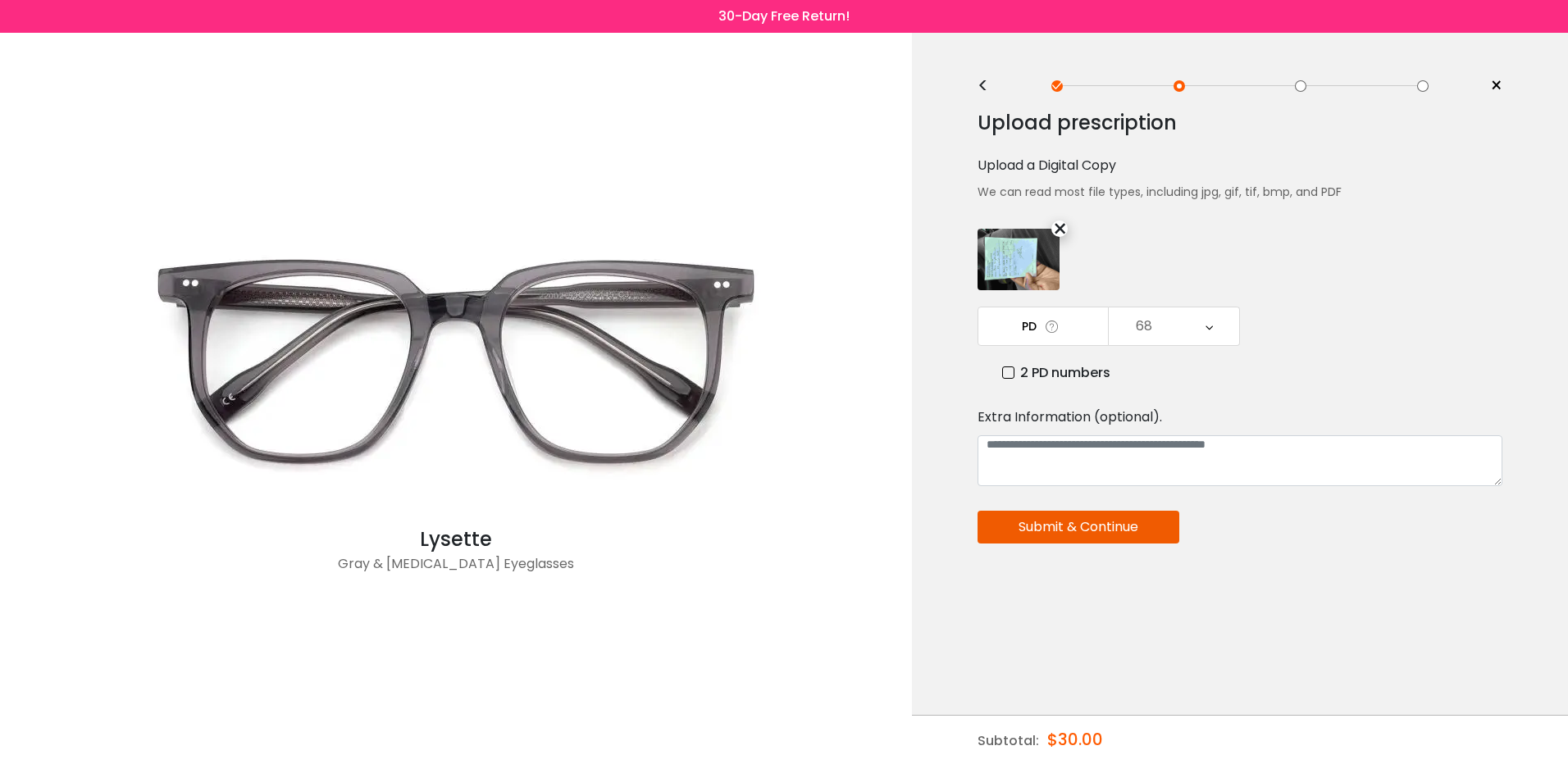
click at [1082, 524] on button "Submit & Continue" at bounding box center [1078, 527] width 202 height 33
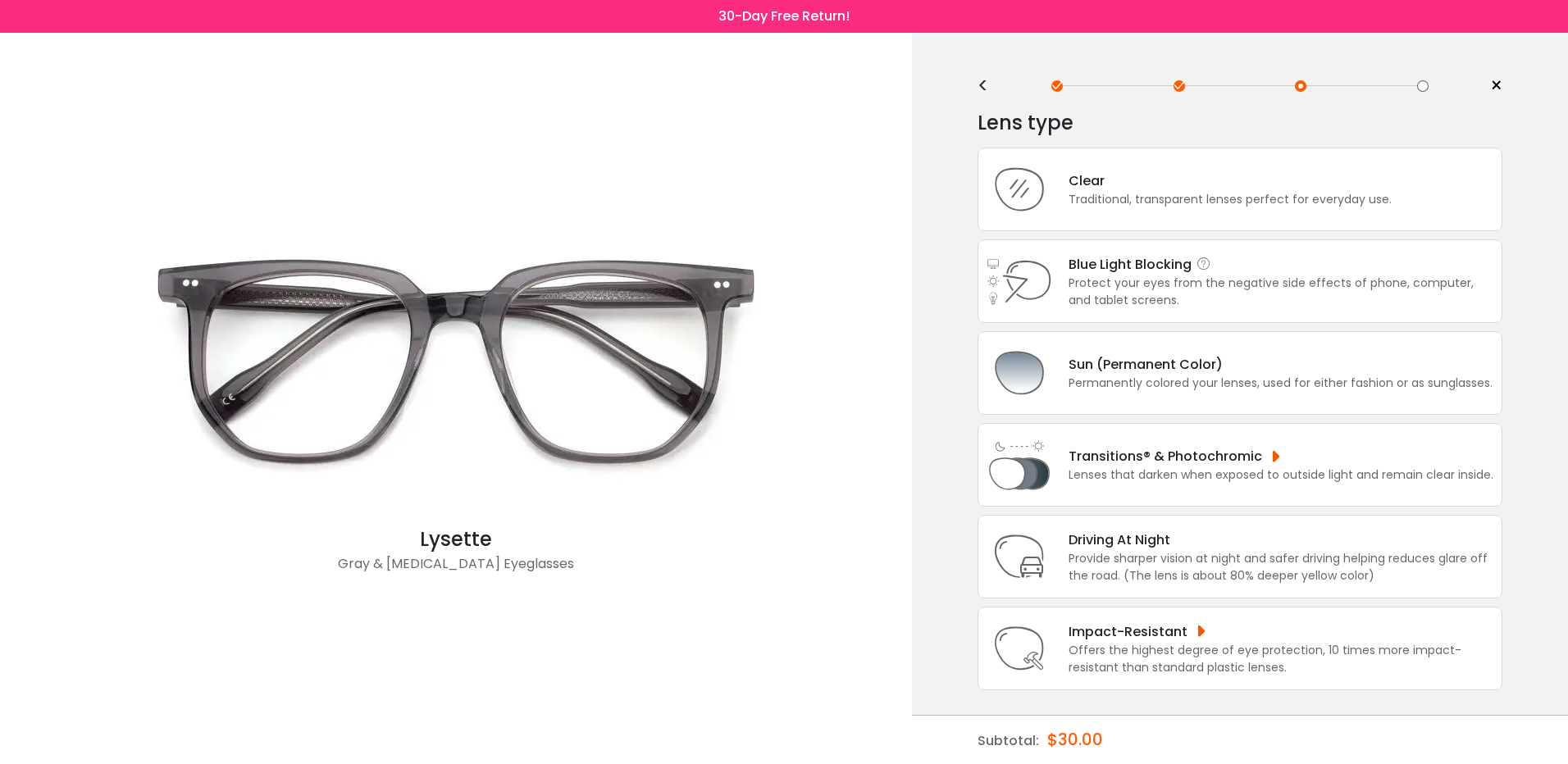
click at [1108, 277] on div "Protect your eyes from the negative side effects of phone, computer, and tablet…" at bounding box center [1281, 291] width 424 height 34
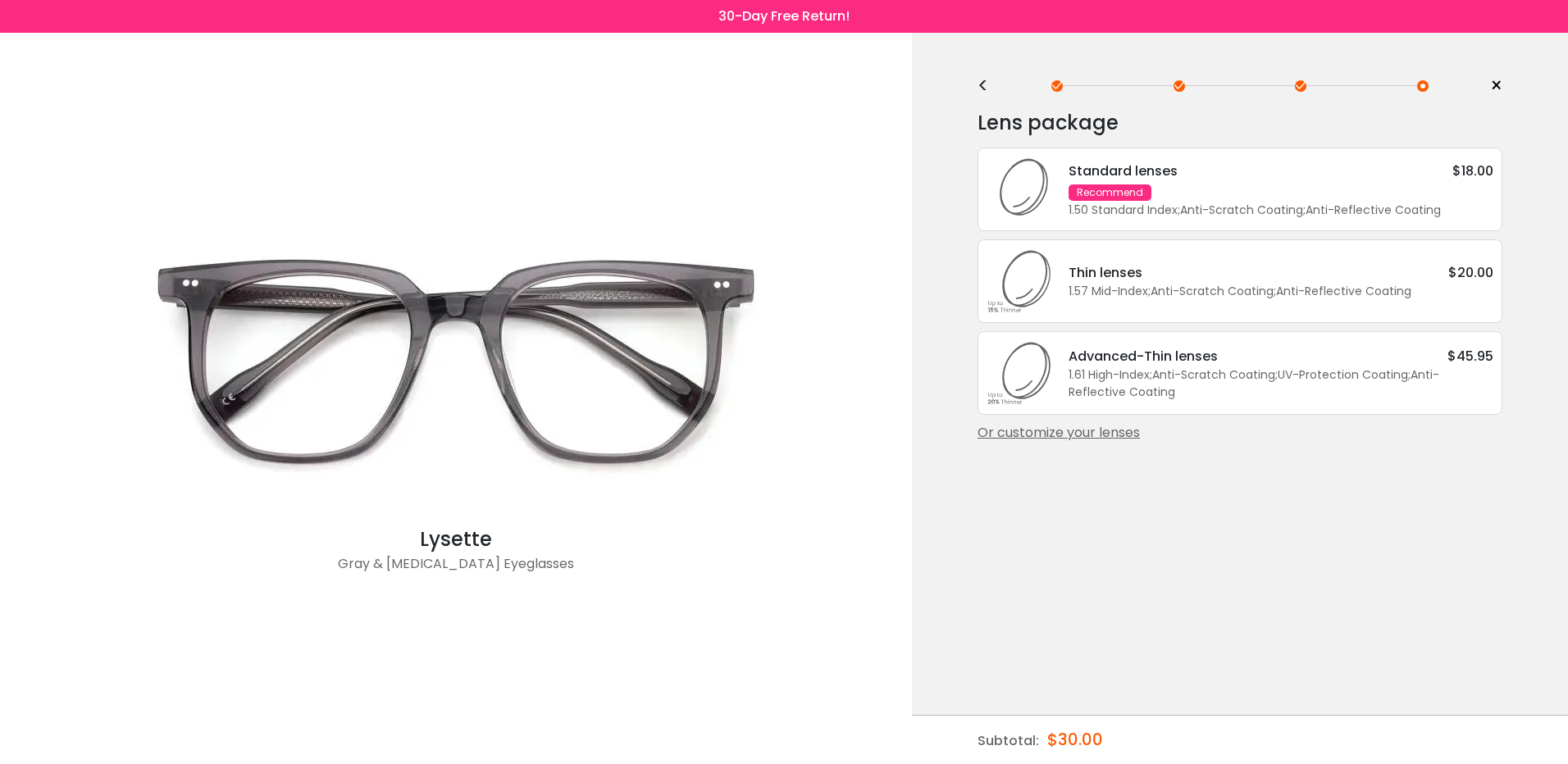
click at [1144, 202] on div "1.50 Standard Index ; Anti-Scratch Coating ; Anti-Reflective Coating ;" at bounding box center [1281, 210] width 424 height 17
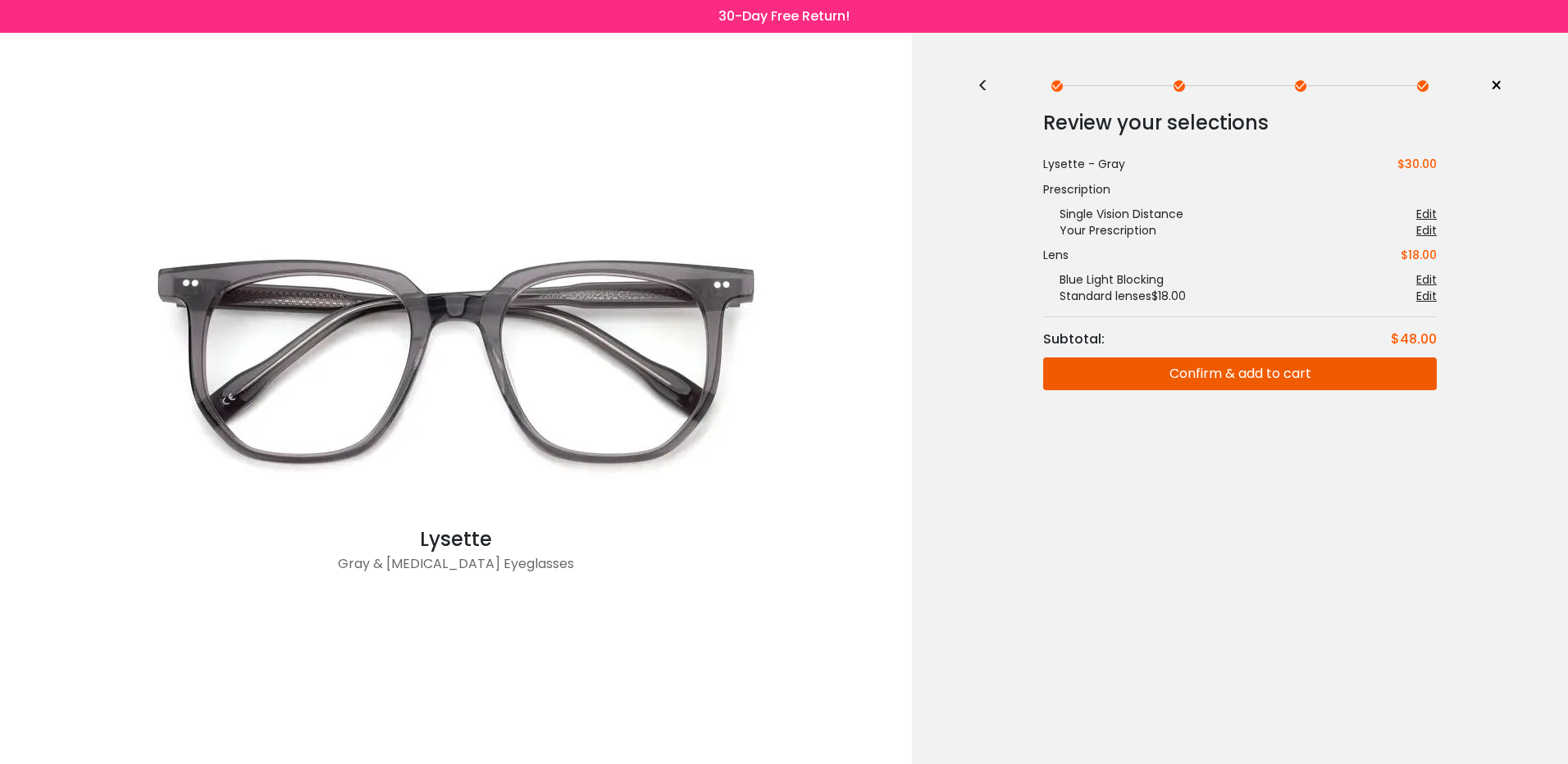
click at [1182, 369] on button "Confirm & add to cart" at bounding box center [1239, 373] width 393 height 33
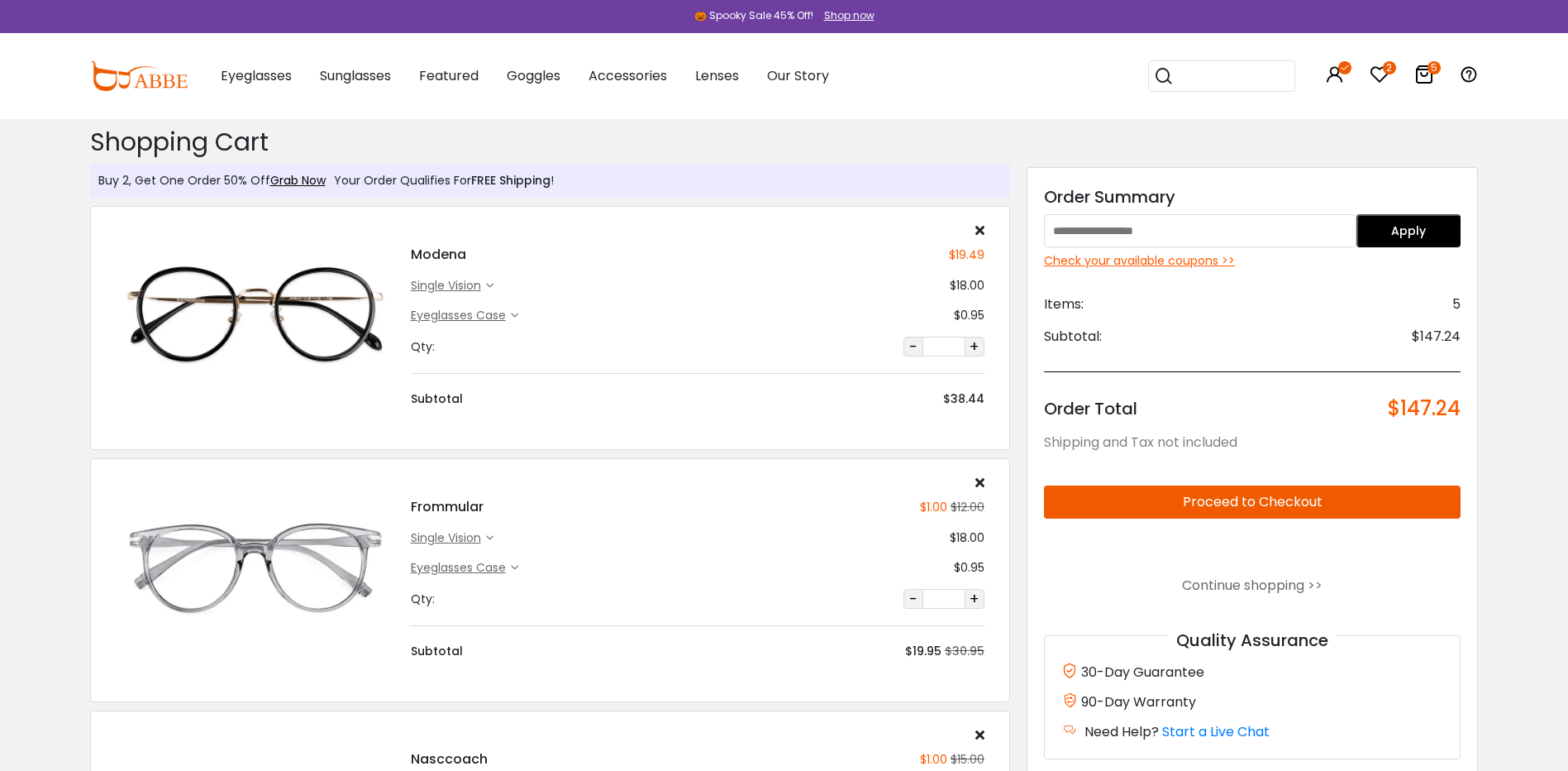
paste input "***"
type input "***"
drag, startPoint x: 1420, startPoint y: 232, endPoint x: 1406, endPoint y: 264, distance: 34.9
click at [1419, 234] on button "Apply" at bounding box center [1409, 231] width 104 height 33
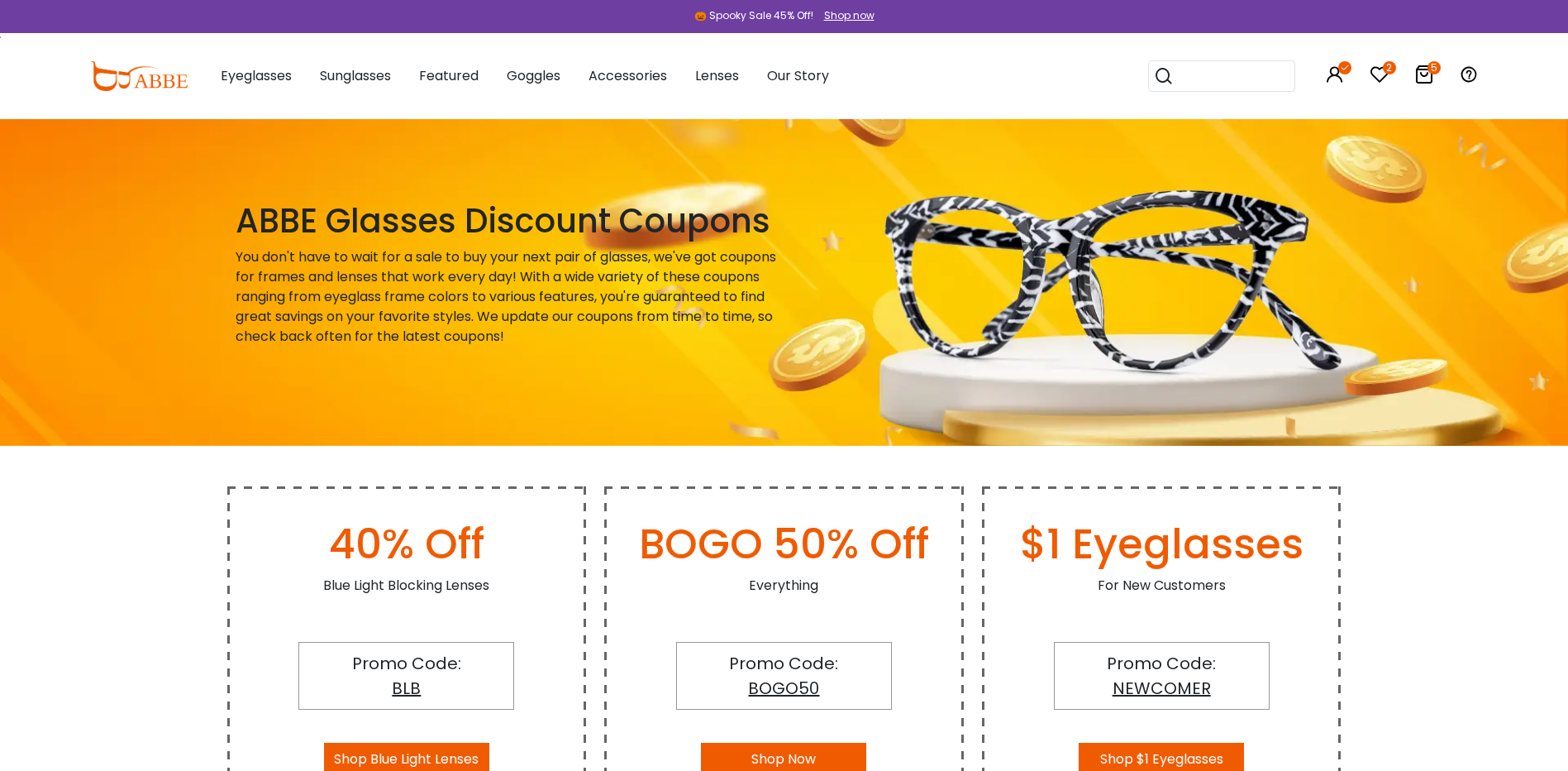
scroll to position [331, 0]
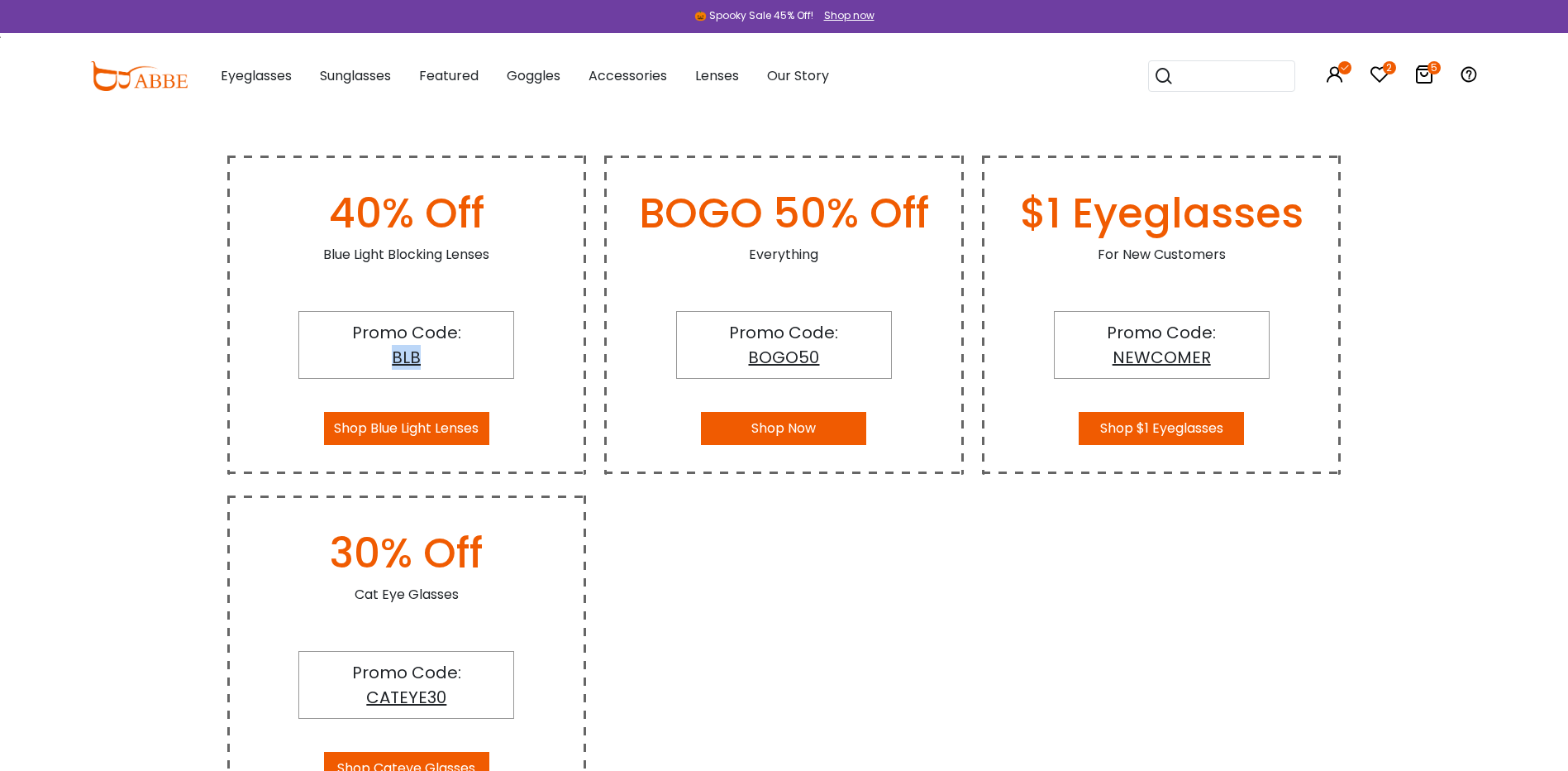
drag, startPoint x: 433, startPoint y: 358, endPoint x: 390, endPoint y: 363, distance: 43.3
click at [390, 363] on div "Promo Code: BLB" at bounding box center [406, 345] width 216 height 68
drag, startPoint x: 390, startPoint y: 363, endPoint x: 410, endPoint y: 359, distance: 20.4
copy span "BLB"
drag, startPoint x: 825, startPoint y: 359, endPoint x: 738, endPoint y: 363, distance: 87.1
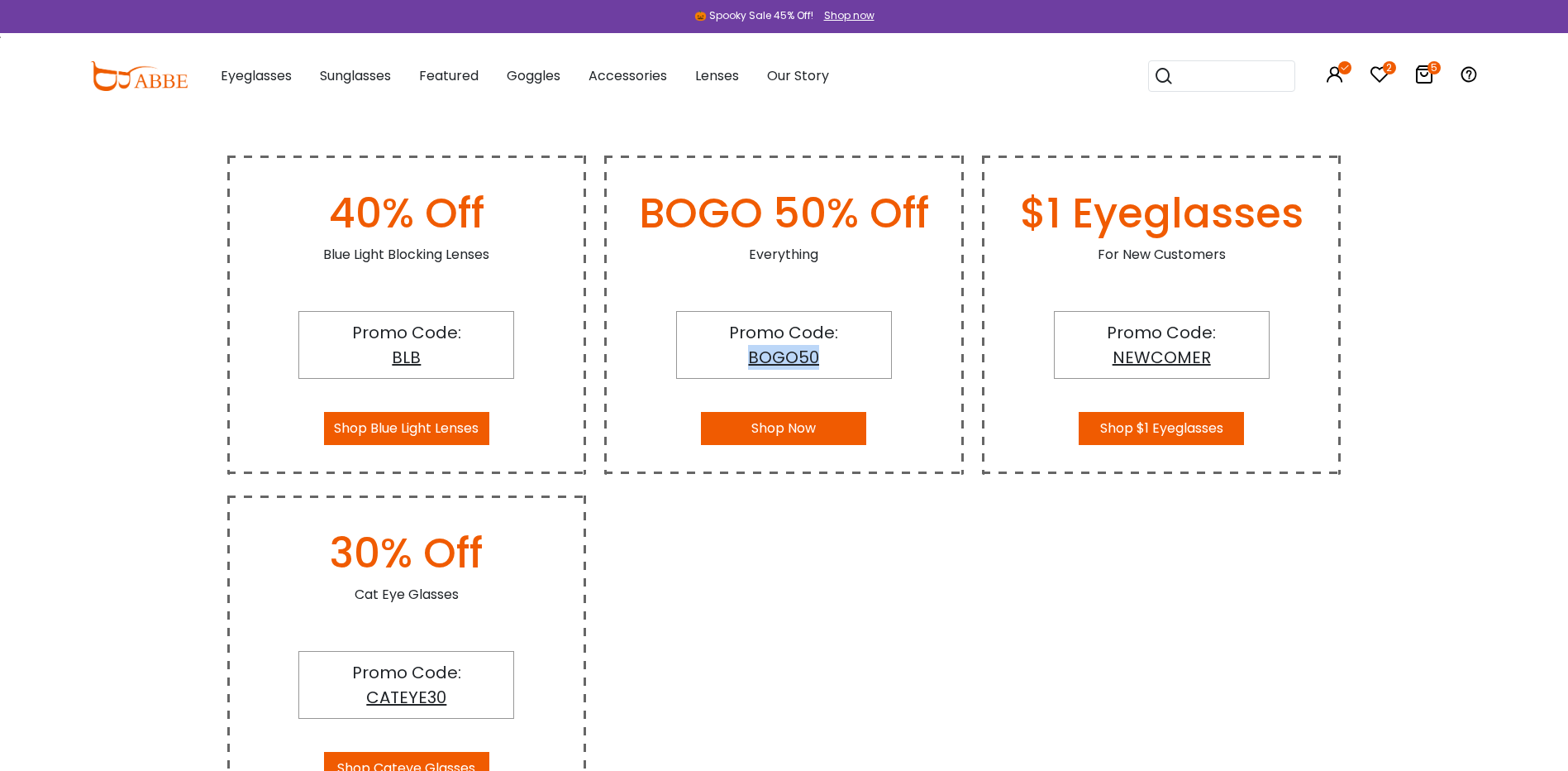
click at [738, 363] on div "Promo Code: BOGO50" at bounding box center [784, 345] width 216 height 68
drag, startPoint x: 738, startPoint y: 363, endPoint x: 776, endPoint y: 357, distance: 38.5
copy span "BOGO50"
drag, startPoint x: 1216, startPoint y: 352, endPoint x: 1104, endPoint y: 355, distance: 112.0
click at [1104, 355] on div "Promo Code: NEWCOMER" at bounding box center [1162, 345] width 216 height 68
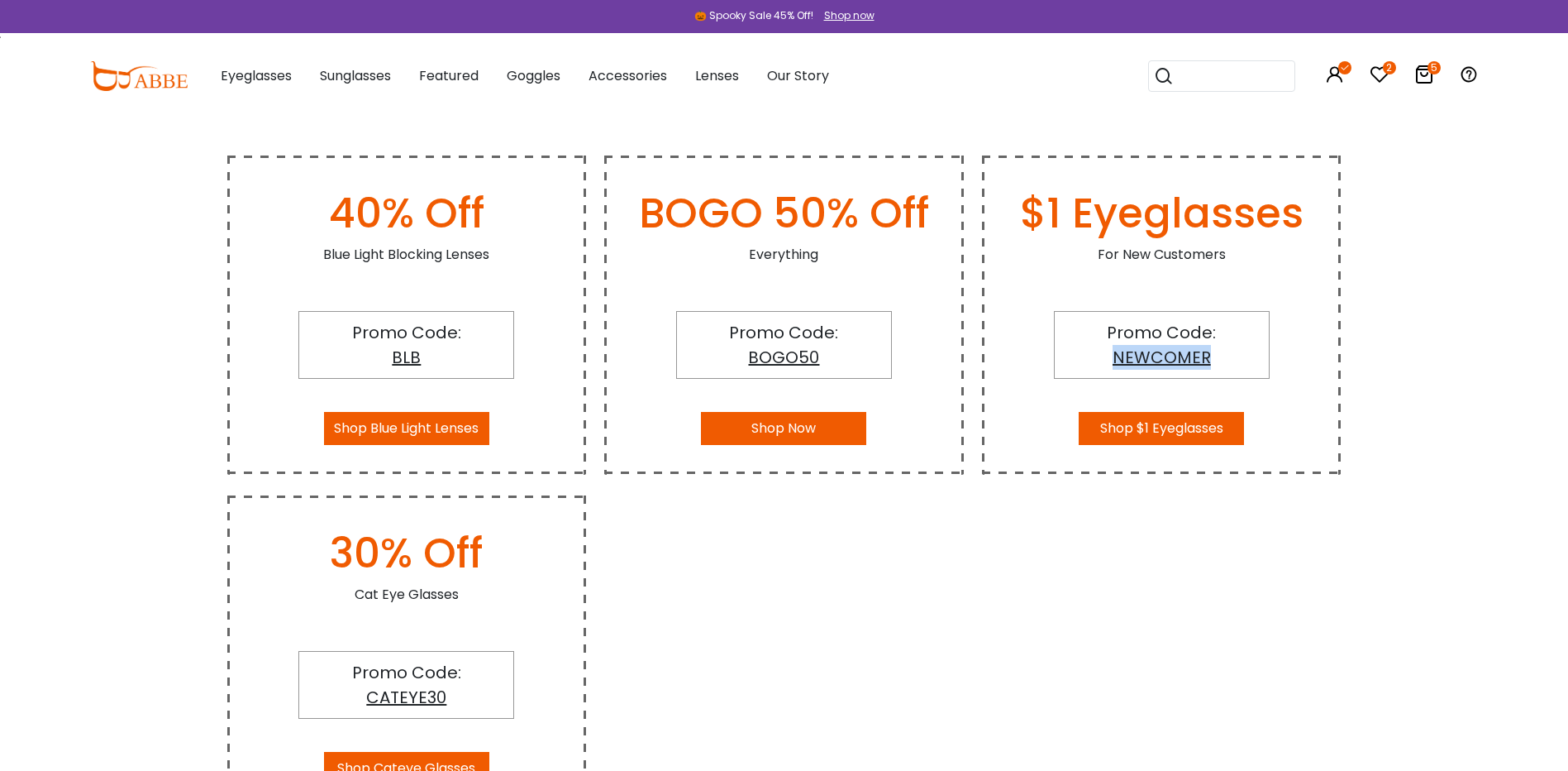
drag, startPoint x: 1104, startPoint y: 355, endPoint x: 1157, endPoint y: 358, distance: 53.1
copy span "NEWCOMER"
drag, startPoint x: 772, startPoint y: 357, endPoint x: 743, endPoint y: 357, distance: 29.0
click at [743, 357] on div "Promo Code: BOGO50" at bounding box center [784, 345] width 216 height 68
drag, startPoint x: 743, startPoint y: 357, endPoint x: 795, endPoint y: 358, distance: 52.0
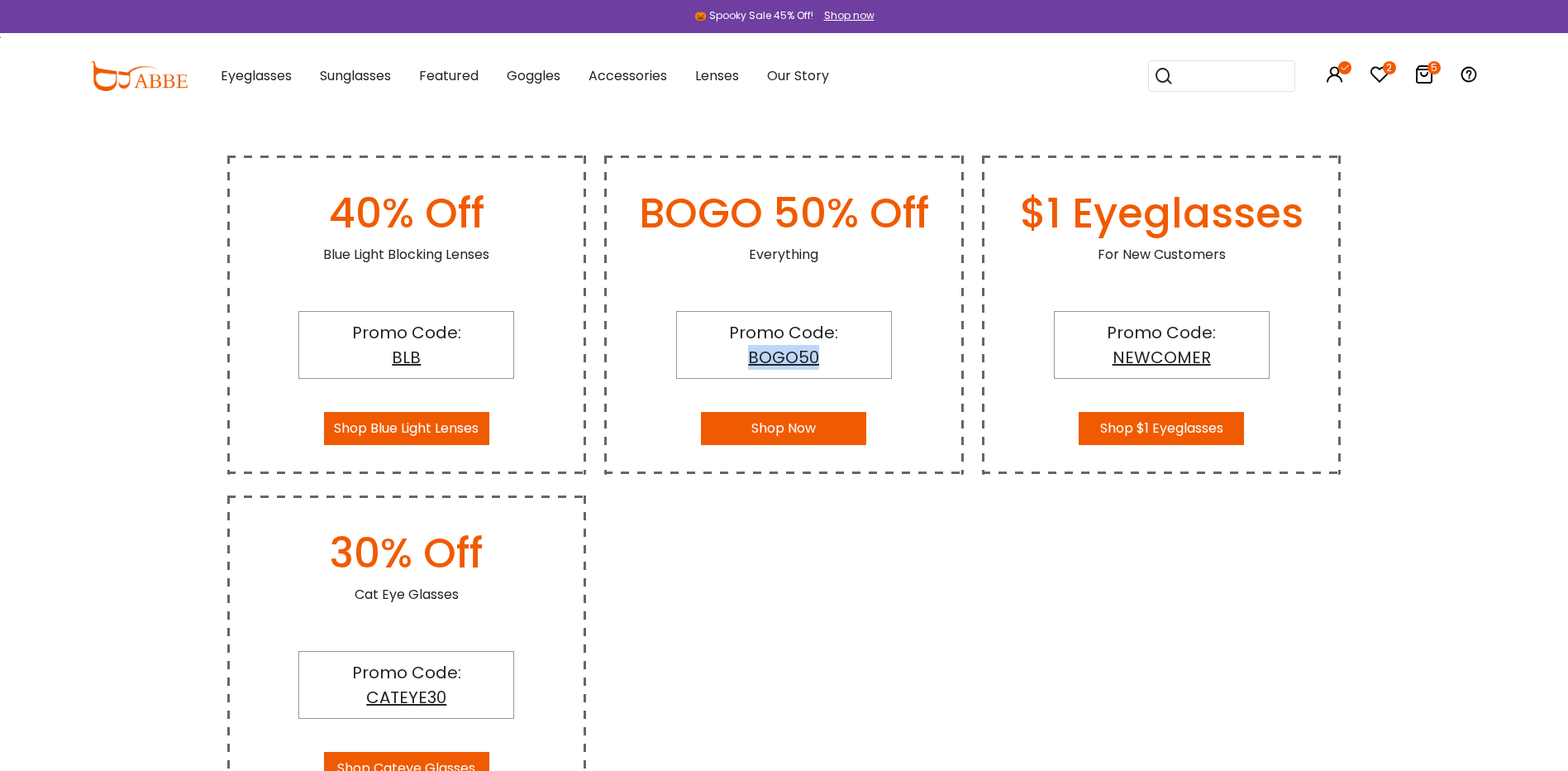
copy span "BOGO50"
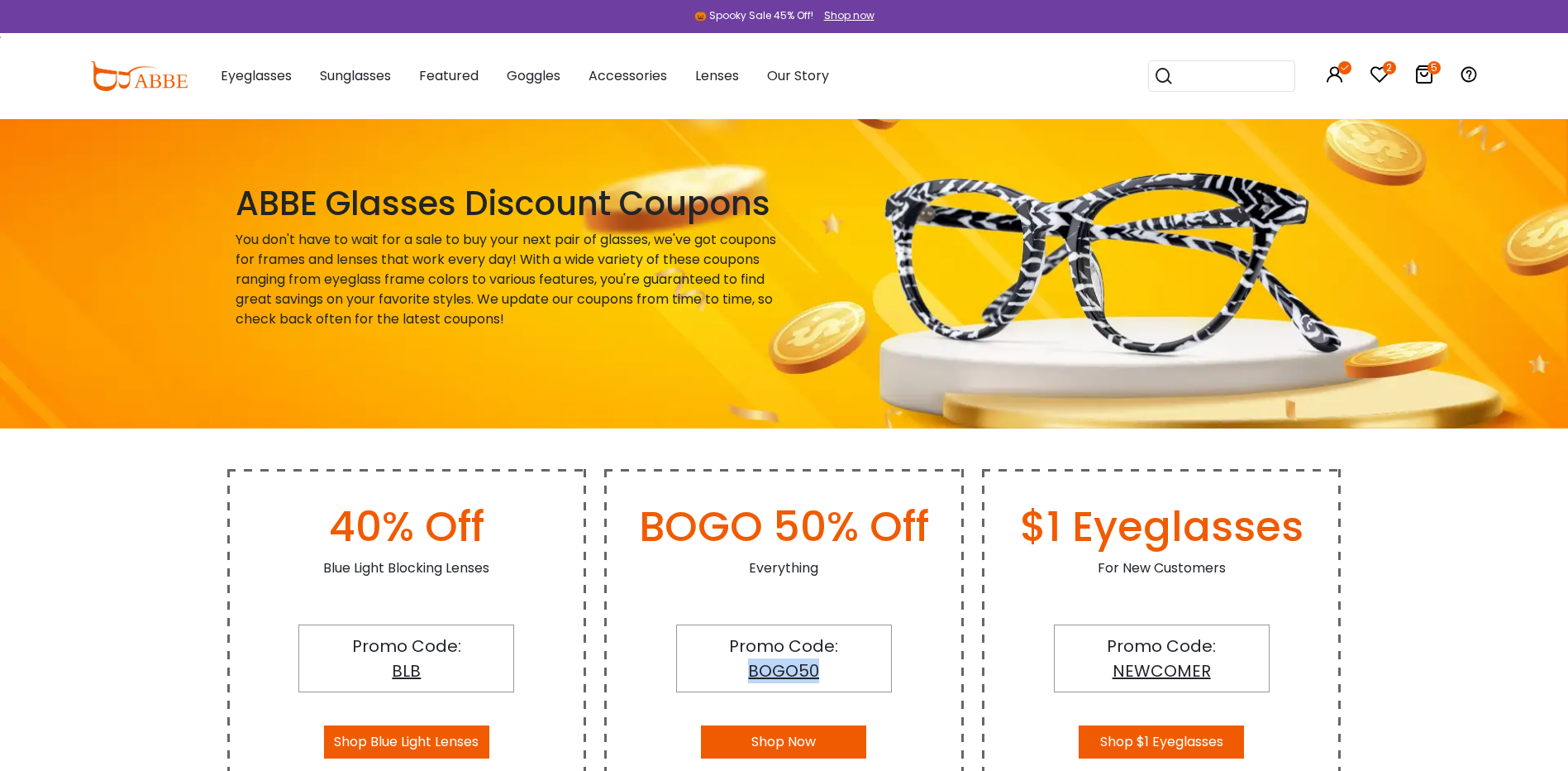
scroll to position [0, 0]
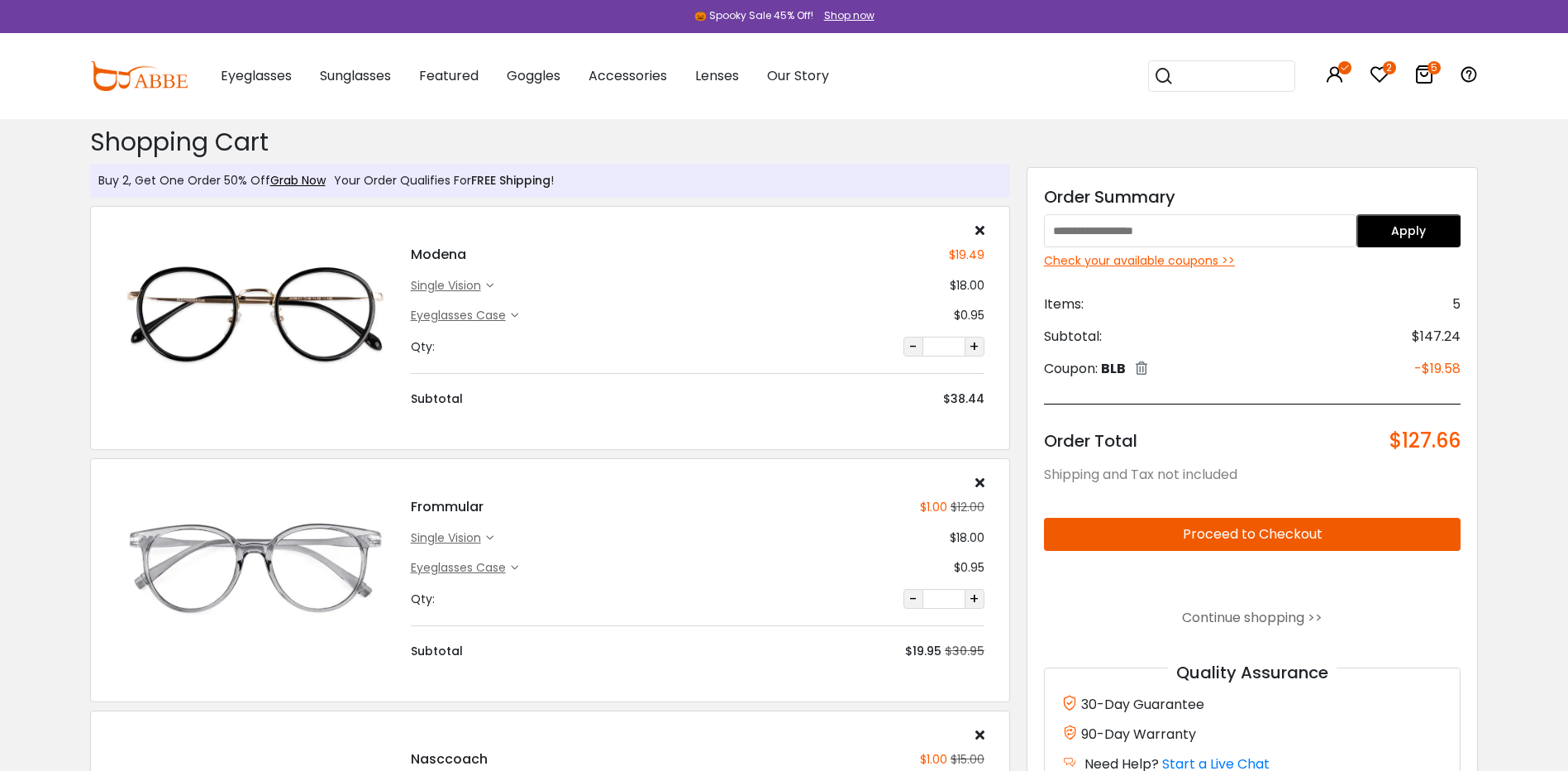
click at [1147, 369] on icon at bounding box center [1141, 367] width 11 height 13
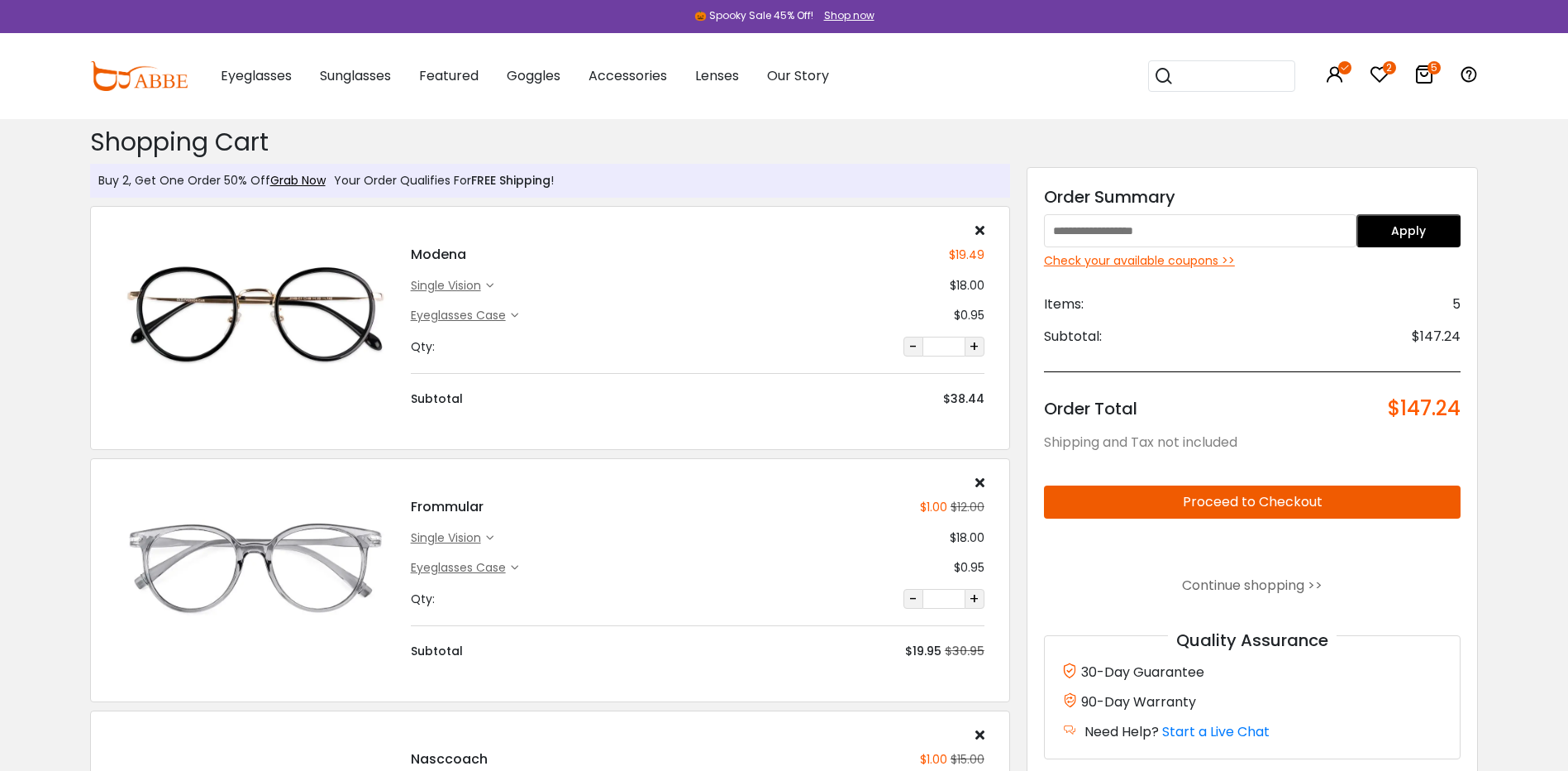
paste input "******"
type input "******"
click at [1425, 227] on button "Apply" at bounding box center [1409, 231] width 104 height 33
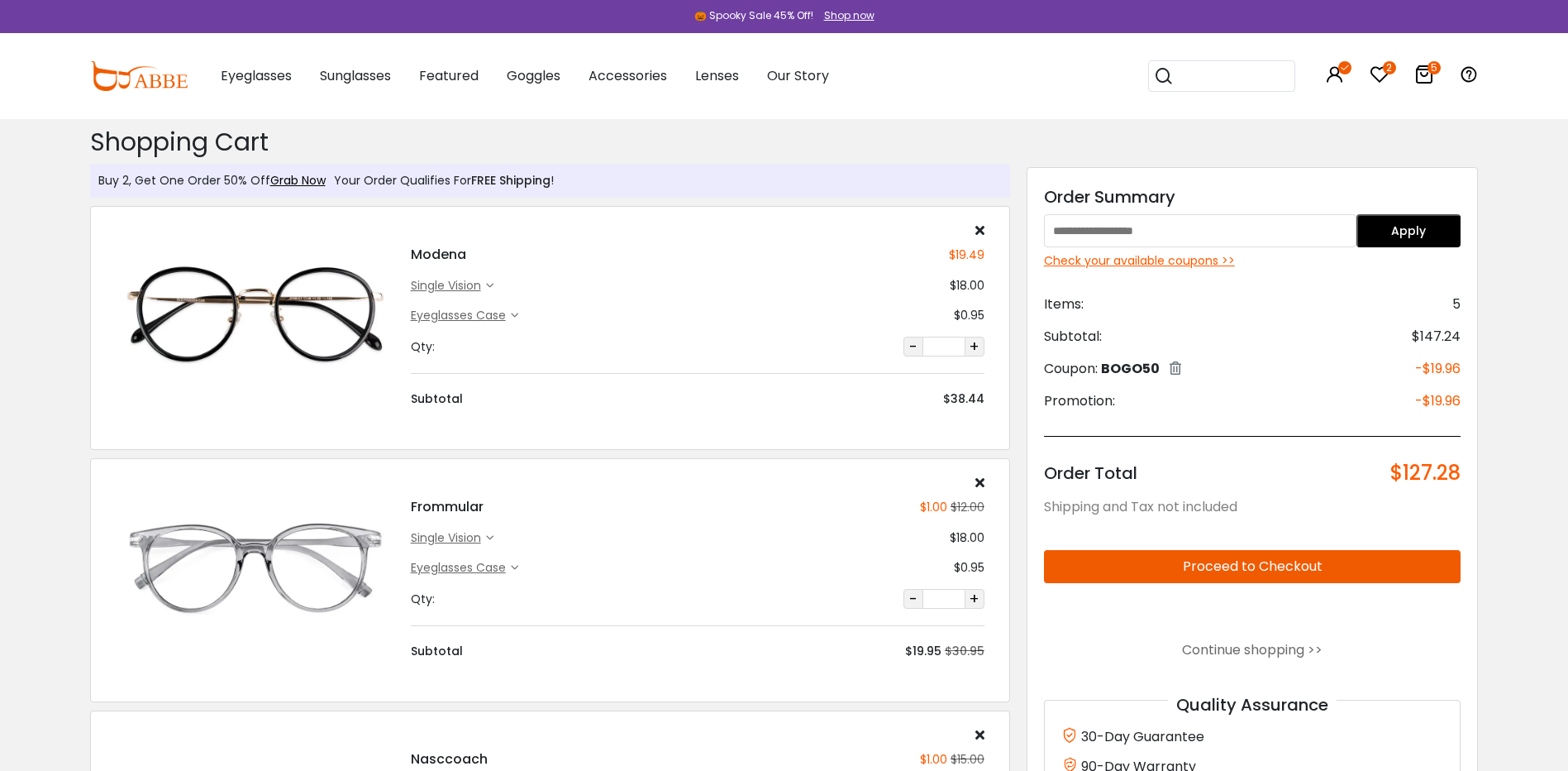
click at [1178, 371] on icon at bounding box center [1175, 367] width 11 height 13
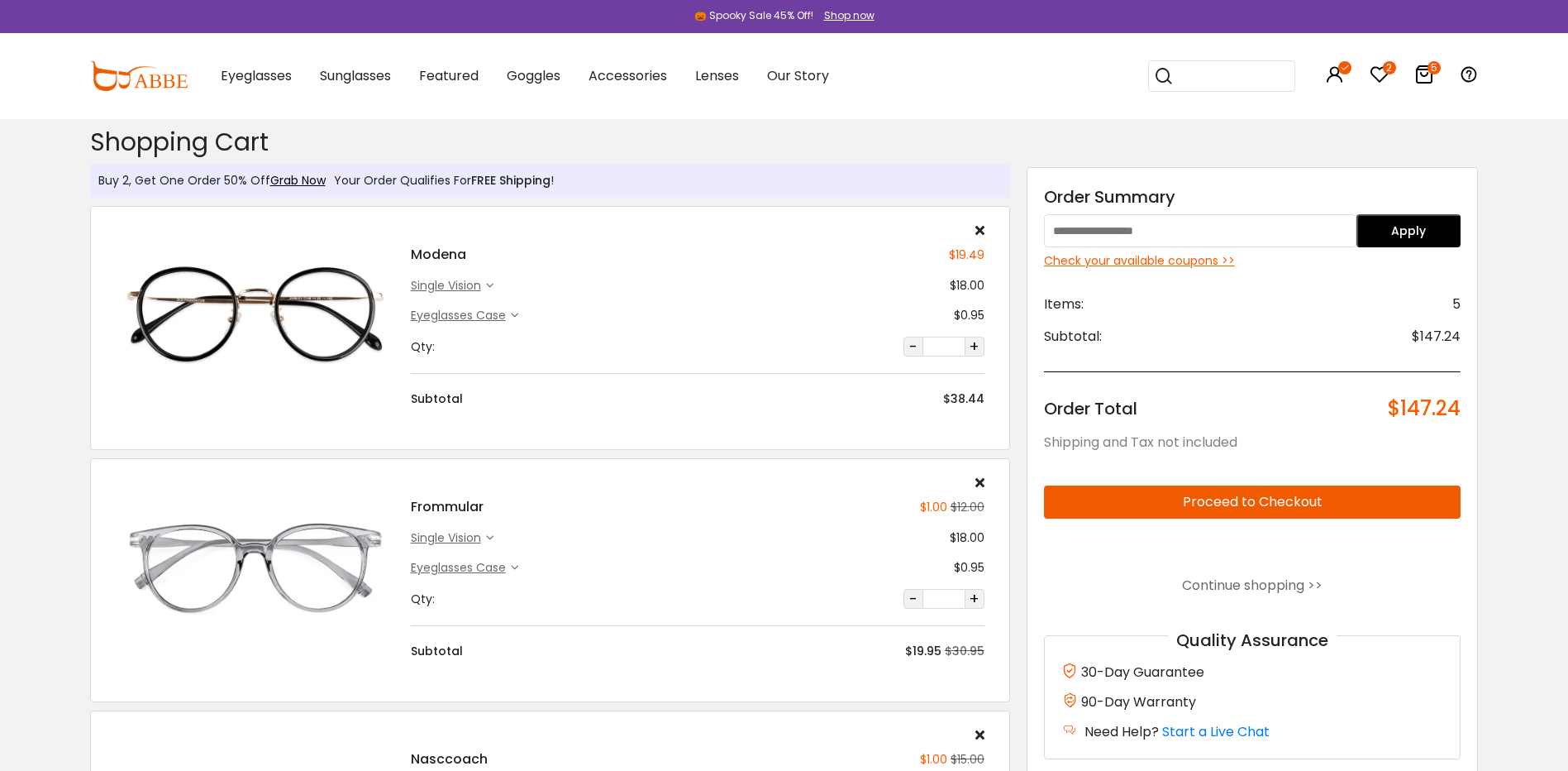
paste input "********"
type input "********"
click at [1403, 226] on button "Apply" at bounding box center [1409, 231] width 104 height 33
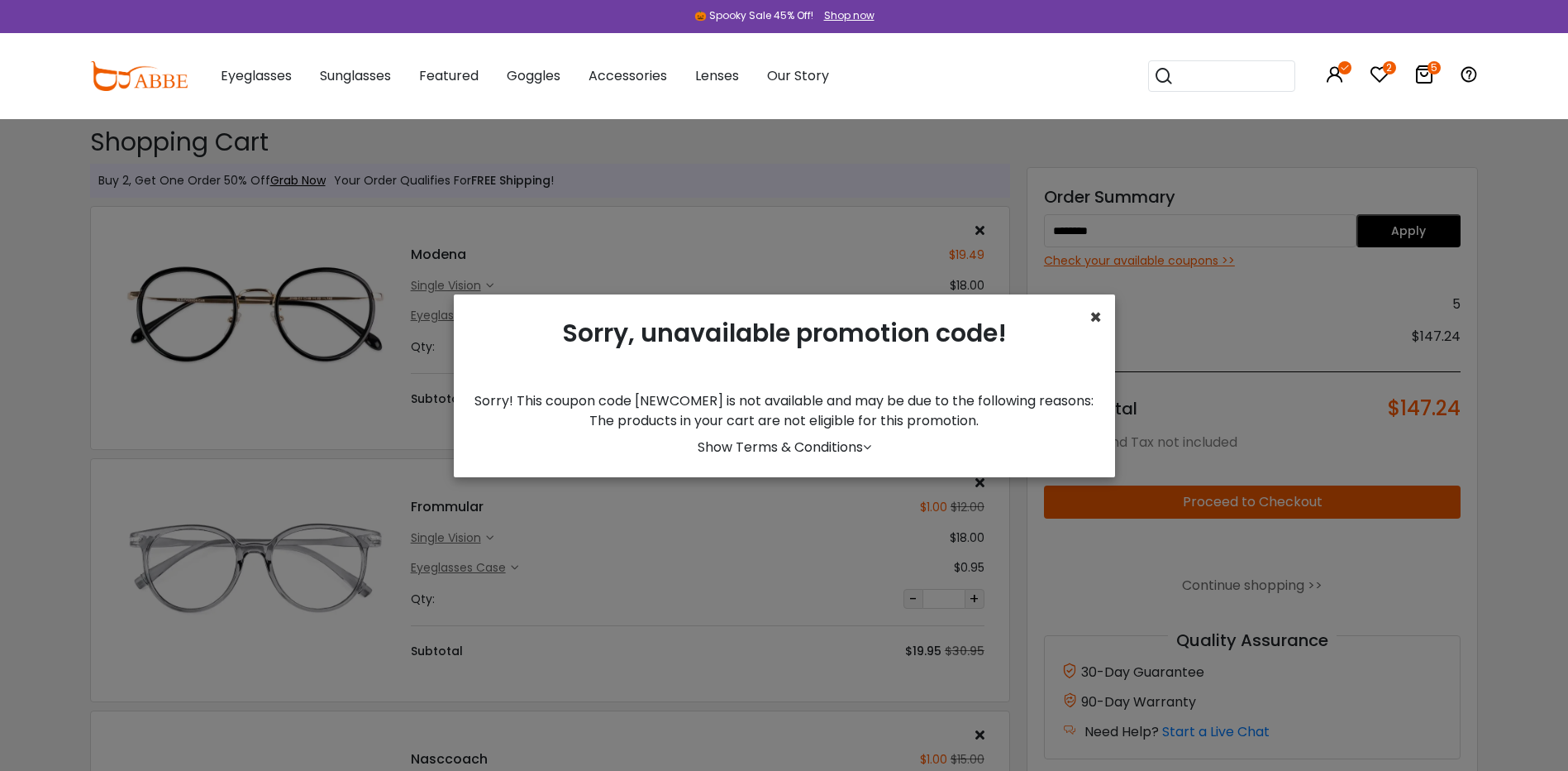
click at [1100, 317] on span "×" at bounding box center [1096, 317] width 12 height 27
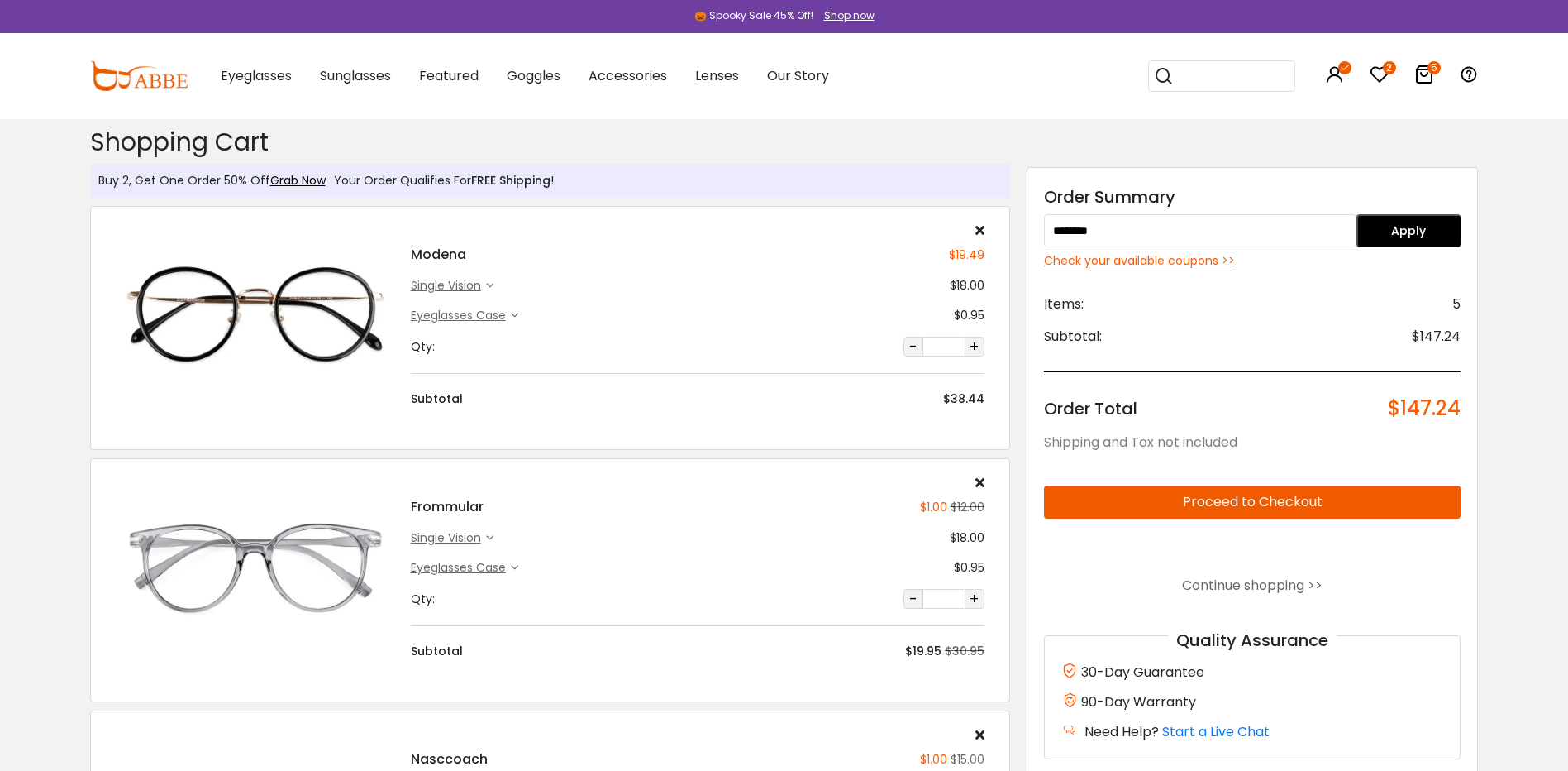
drag, startPoint x: 1142, startPoint y: 222, endPoint x: 1014, endPoint y: 224, distance: 128.0
paste input "******"
type input "******"
click at [1402, 221] on button "Apply" at bounding box center [1409, 231] width 104 height 33
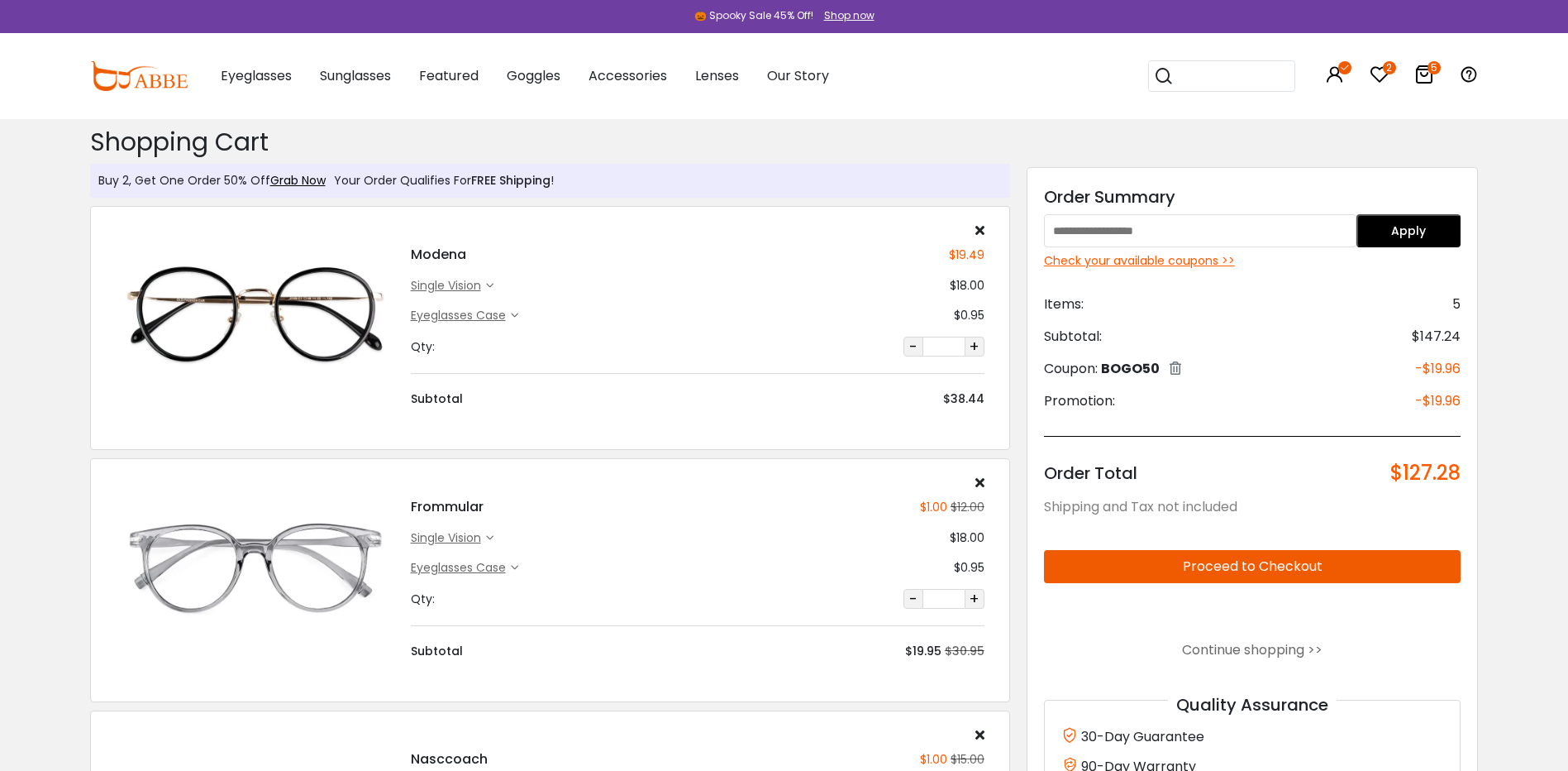
click at [1198, 567] on button "Proceed to Checkout" at bounding box center [1253, 567] width 417 height 33
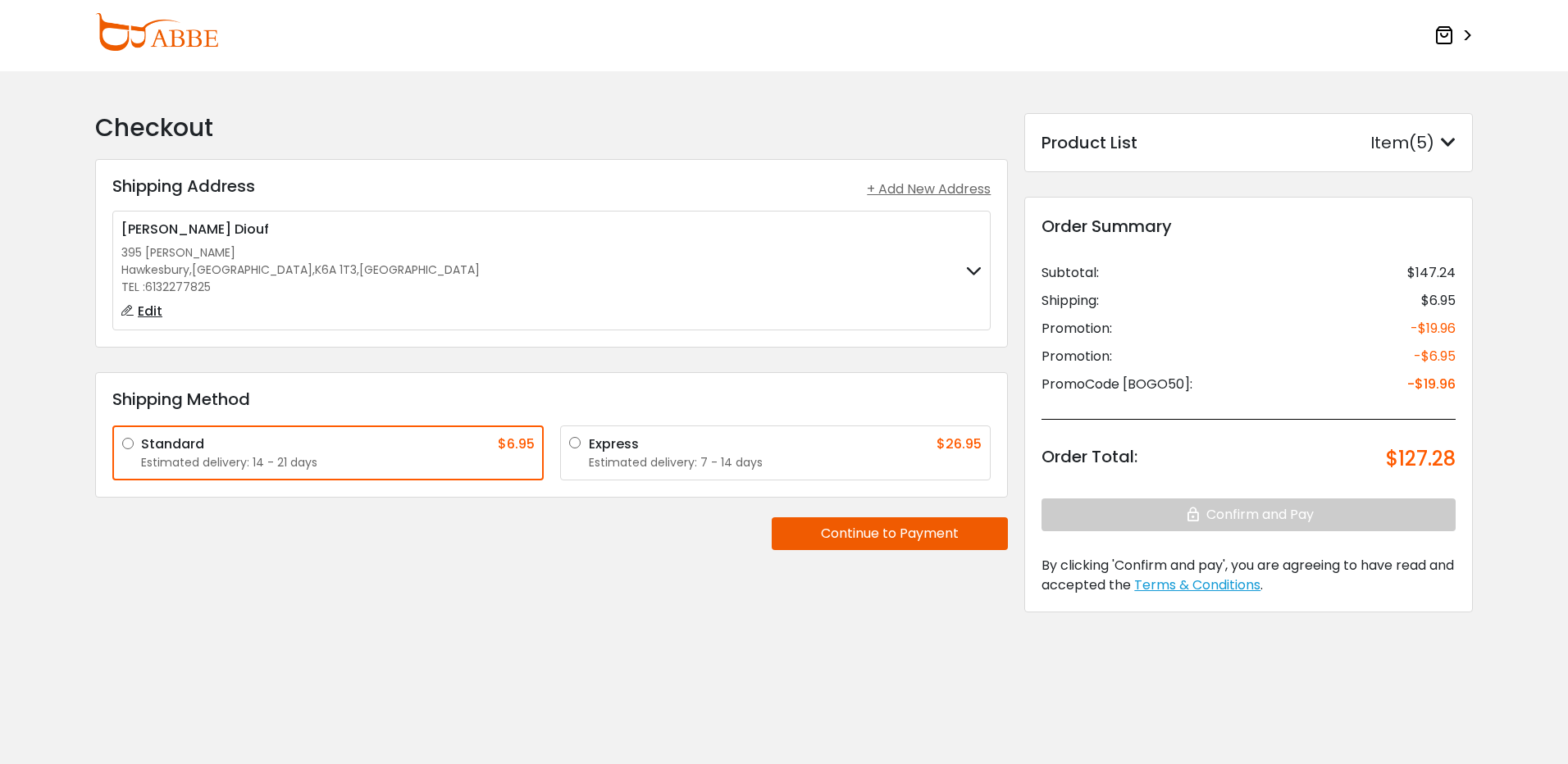
click at [610, 454] on div "Estimated delivery: 7 - 14 days" at bounding box center [786, 463] width 393 height 17
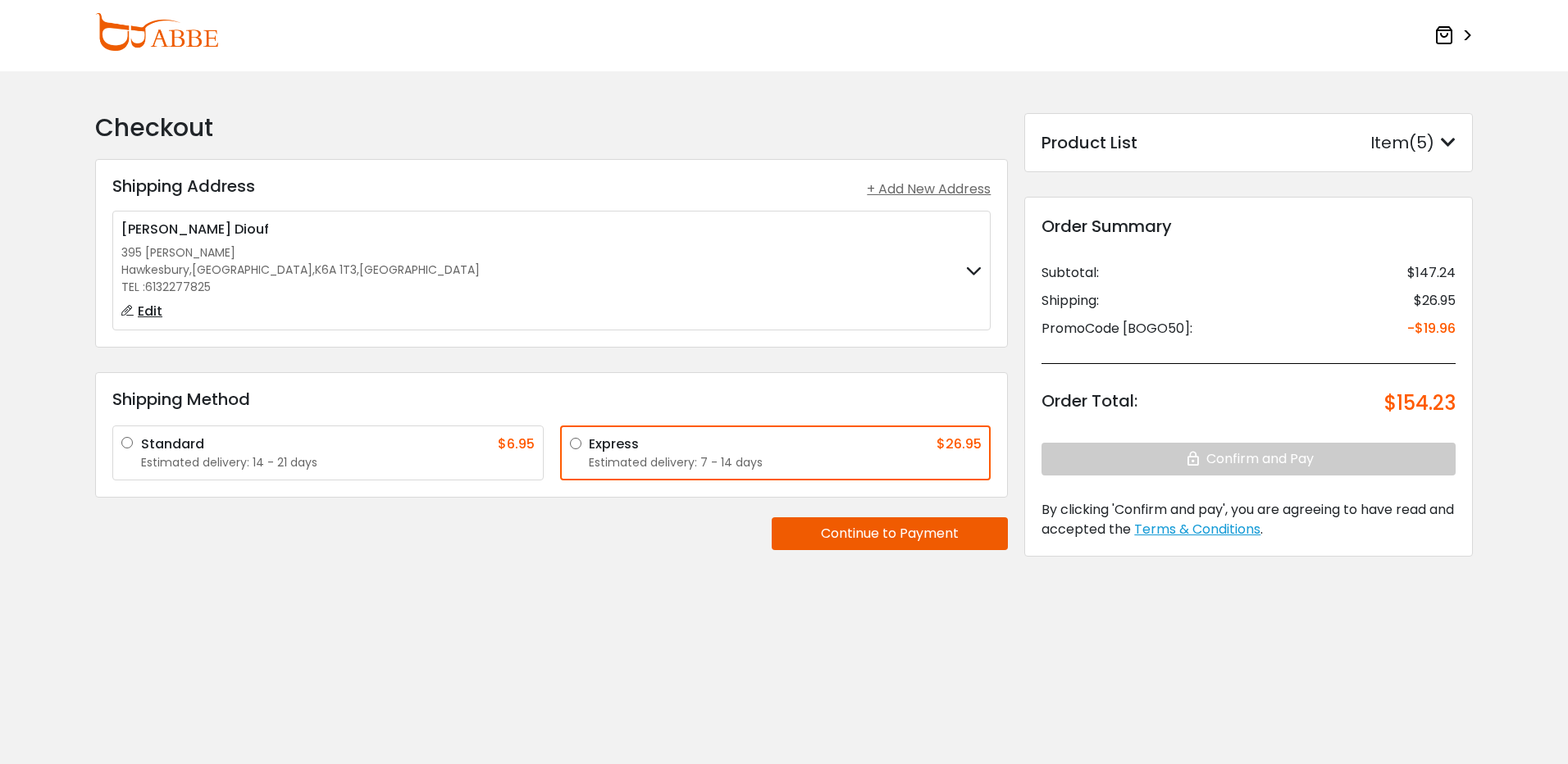
click at [913, 534] on button "Continue to Payment" at bounding box center [890, 534] width 236 height 33
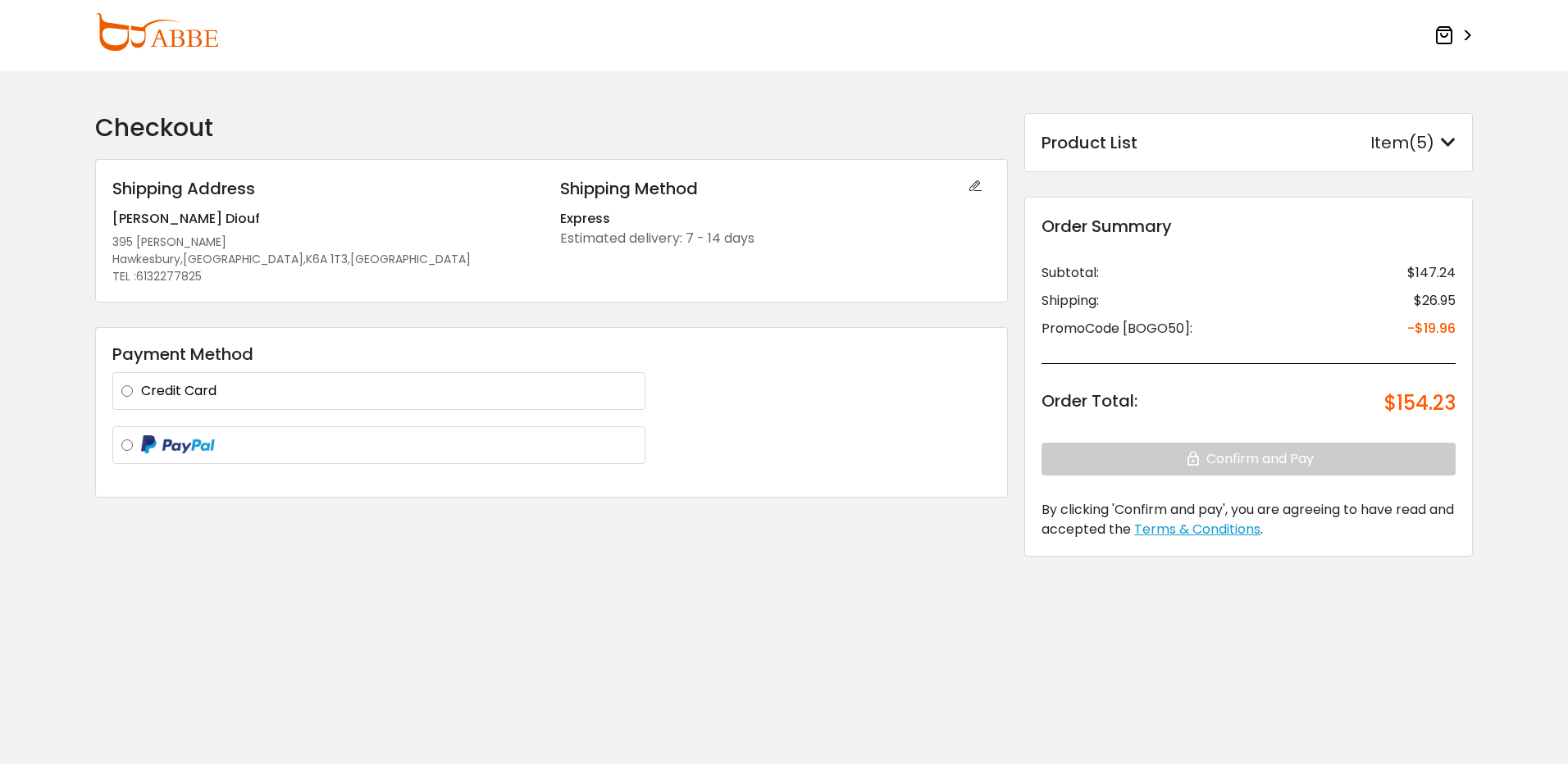
click at [174, 393] on label "Credit Card" at bounding box center [389, 391] width 495 height 20
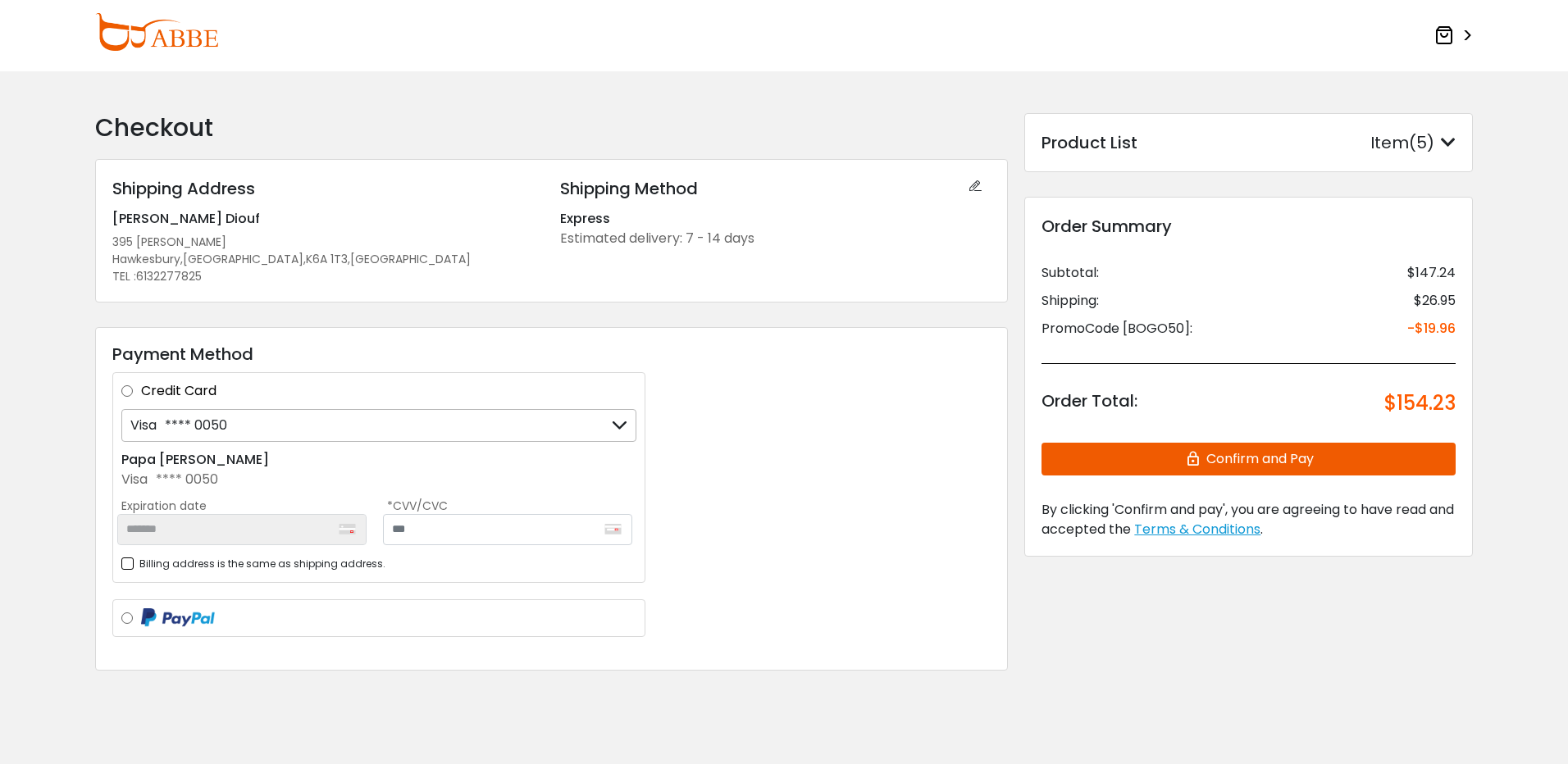
click at [1243, 457] on button "Confirm and Pay" at bounding box center [1248, 459] width 414 height 33
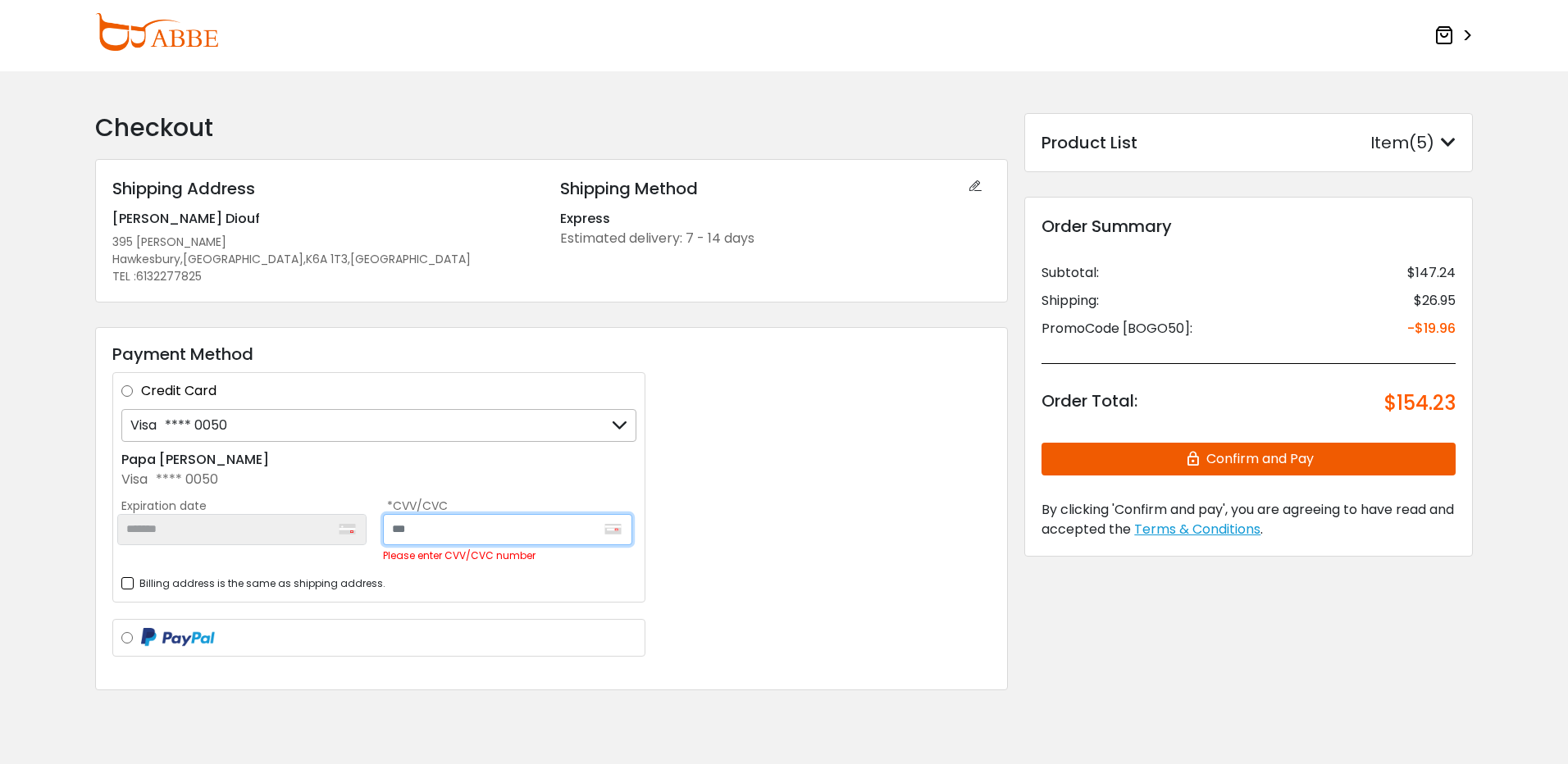
click at [421, 519] on input "text" at bounding box center [507, 529] width 249 height 31
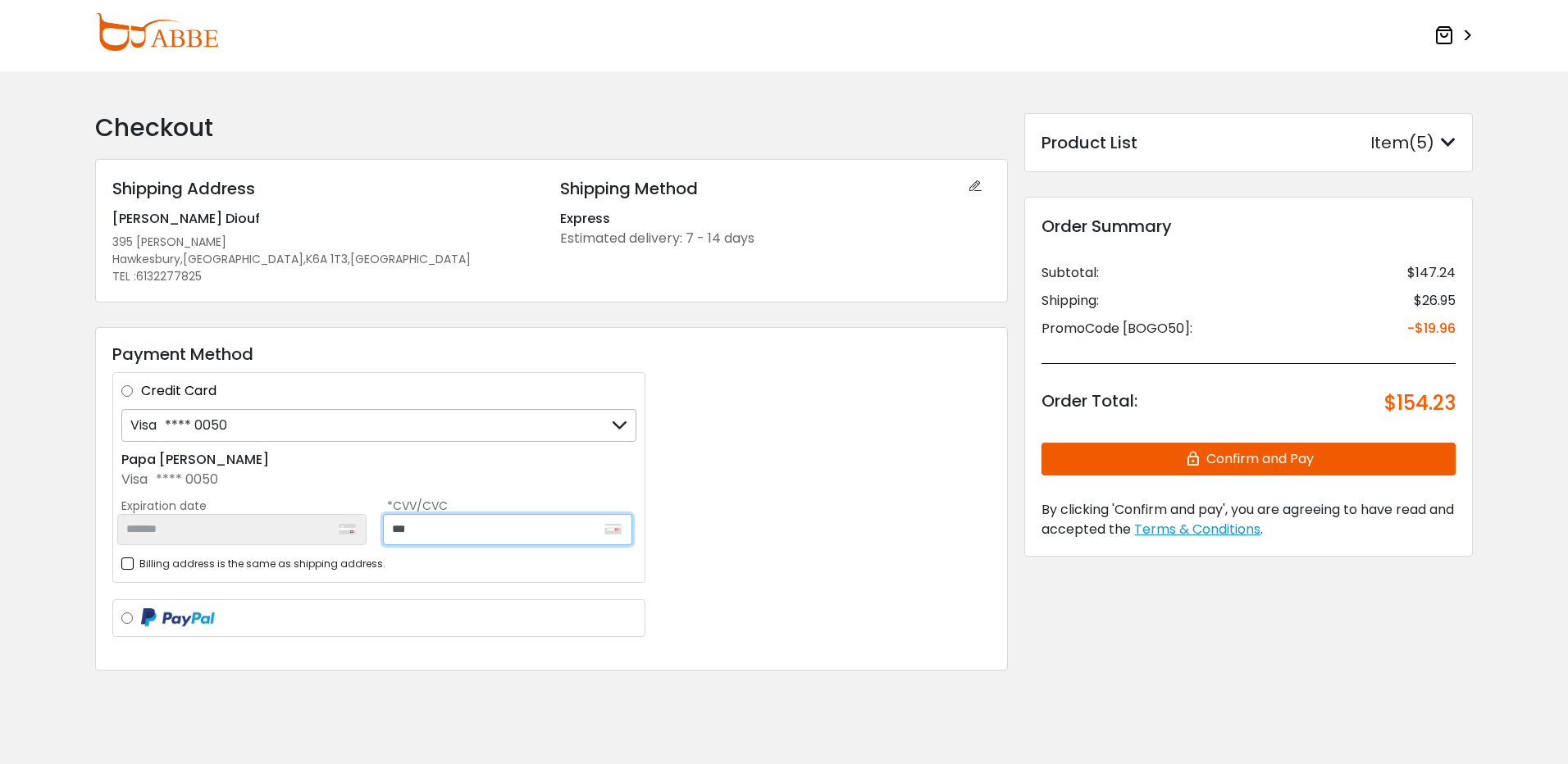
type input "***"
click at [1224, 455] on button "Confirm and Pay" at bounding box center [1248, 459] width 414 height 33
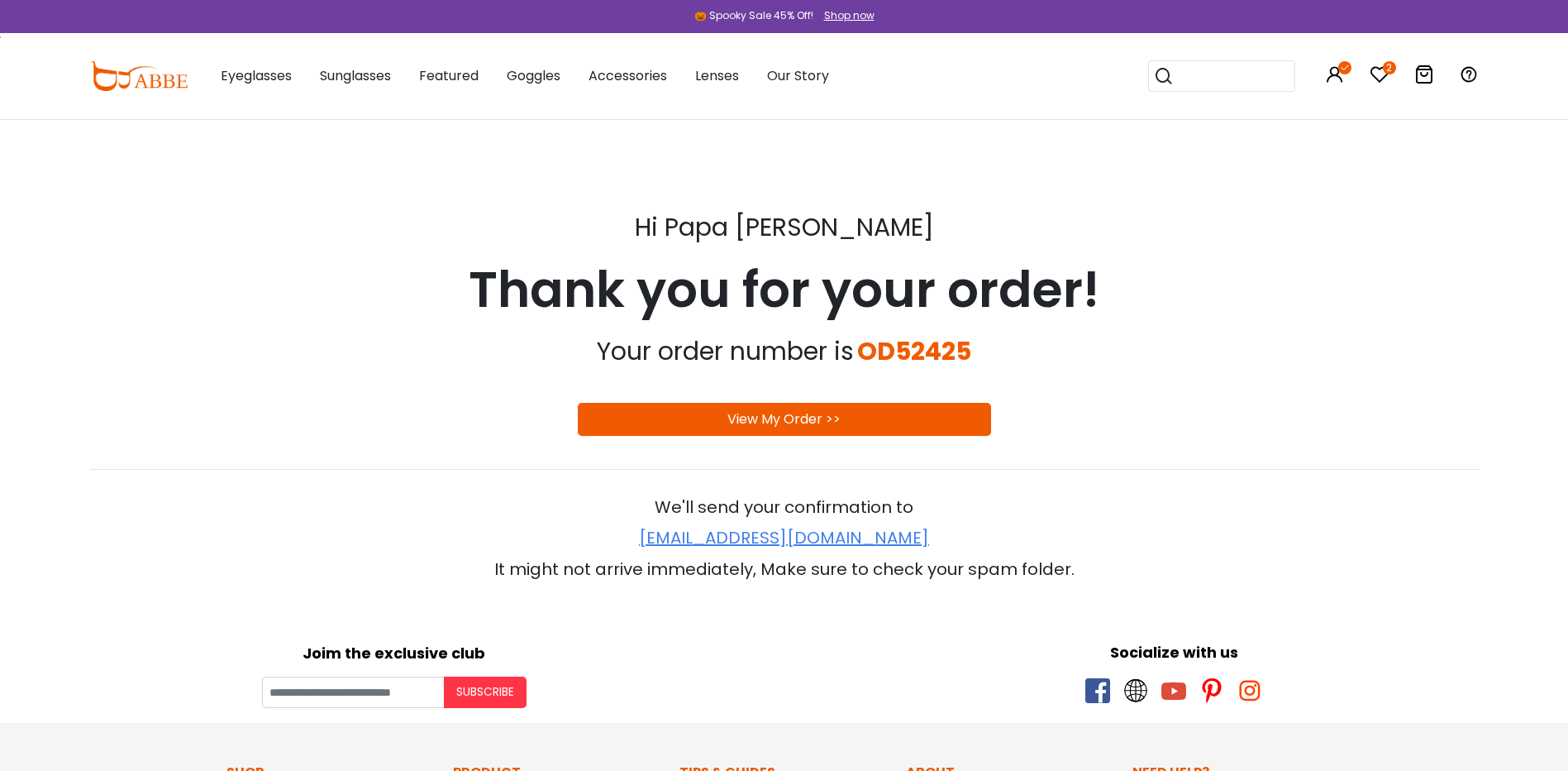
click at [804, 412] on link "View My Order >>" at bounding box center [784, 419] width 113 height 19
